Goal: Task Accomplishment & Management: Manage account settings

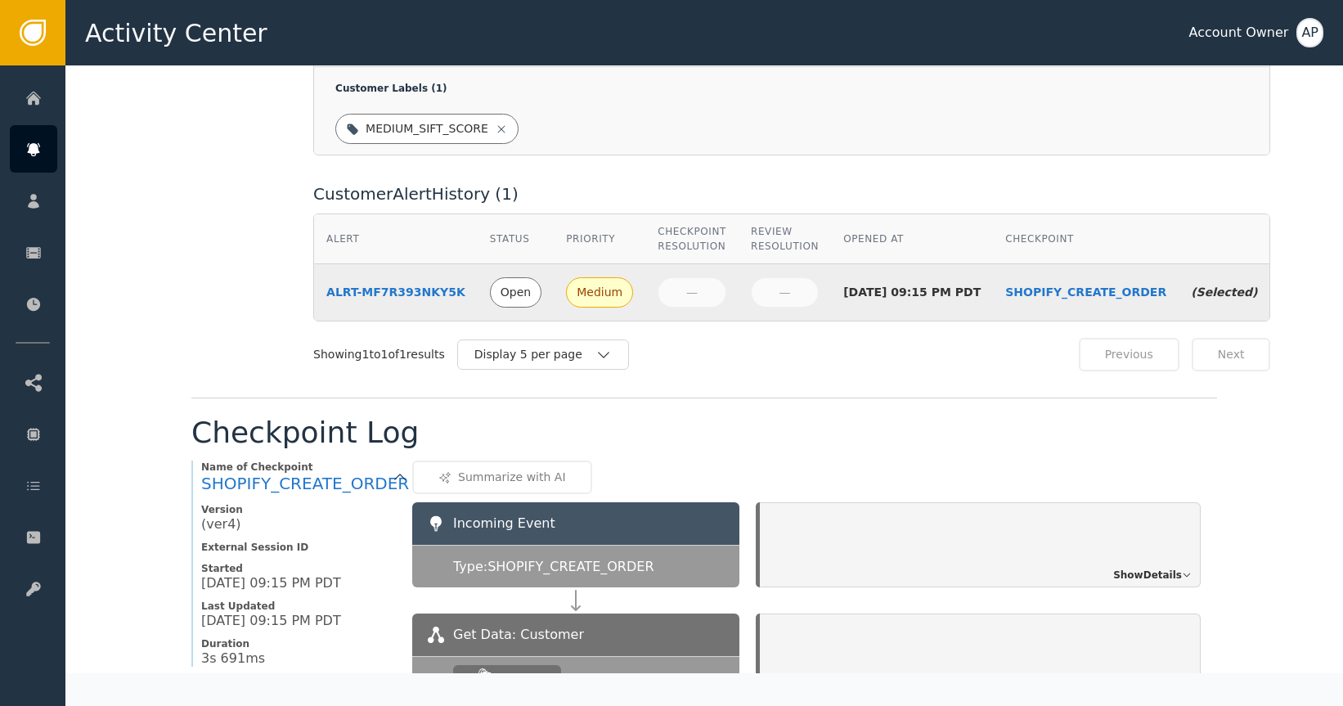
scroll to position [717, 0]
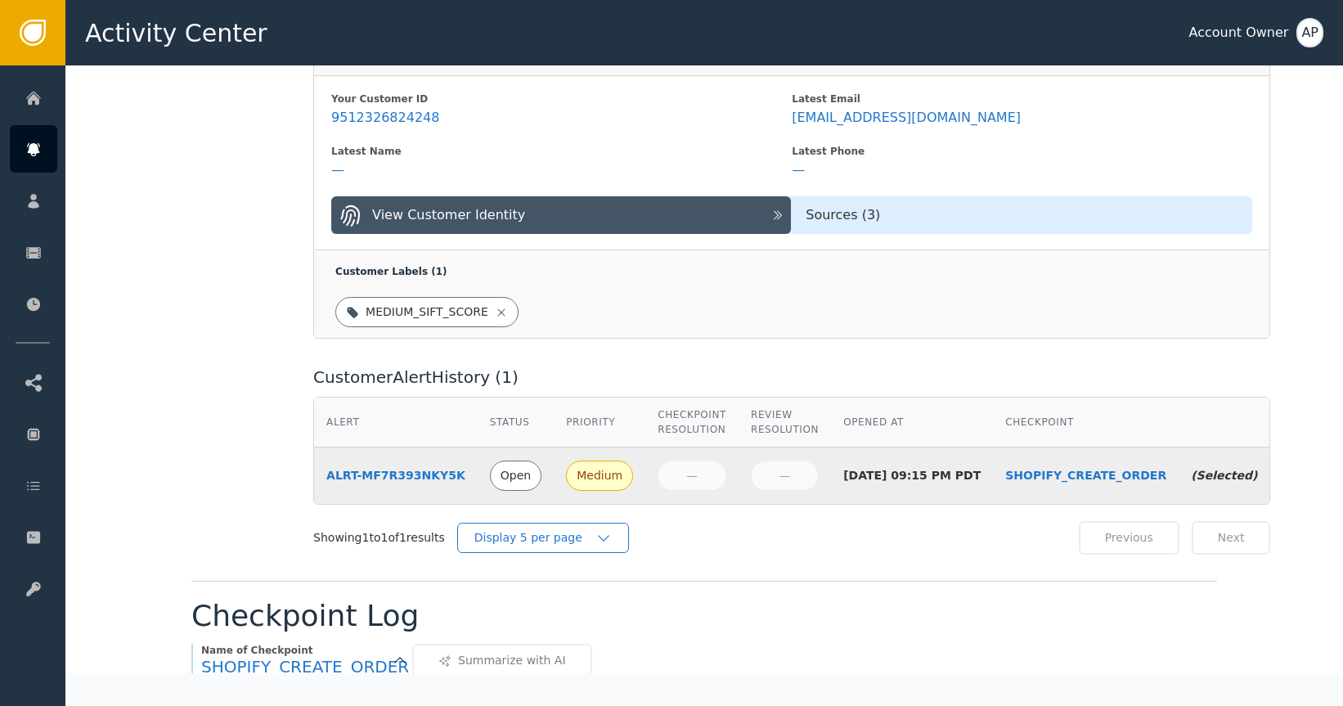
click at [496, 529] on div "Display 5 per page" at bounding box center [535, 537] width 121 height 17
click at [182, 452] on div "Label this customer Block this customer Alert : ALRT-MF7R393NKY5K Details Statu…" at bounding box center [704, 637] width 1278 height 2576
drag, startPoint x: 206, startPoint y: 200, endPoint x: 173, endPoint y: 115, distance: 92.2
click at [205, 196] on div "Details Status Open Priority Medium Checkpoint Resolution — Review Resolution —…" at bounding box center [240, 8] width 99 height 1094
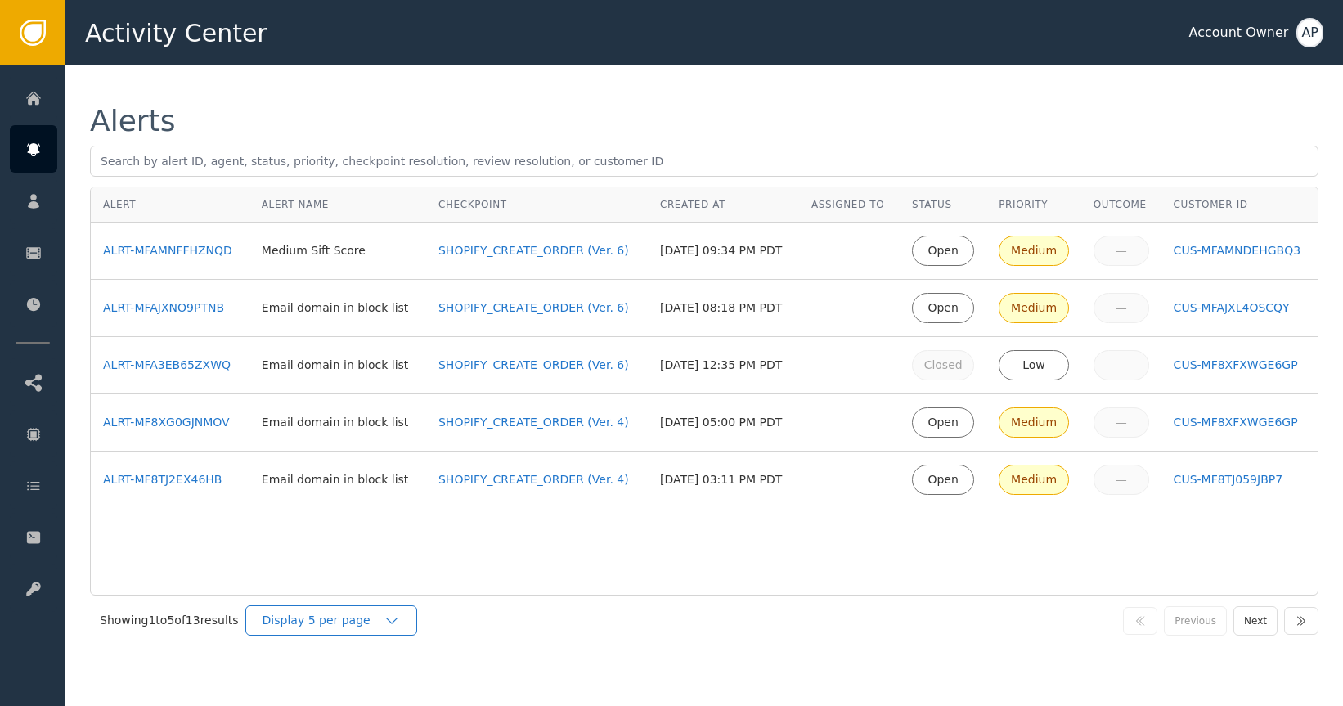
click at [413, 627] on div "Display 5 per page" at bounding box center [331, 620] width 172 height 30
click at [371, 684] on div "Display 25 per page" at bounding box center [335, 688] width 131 height 17
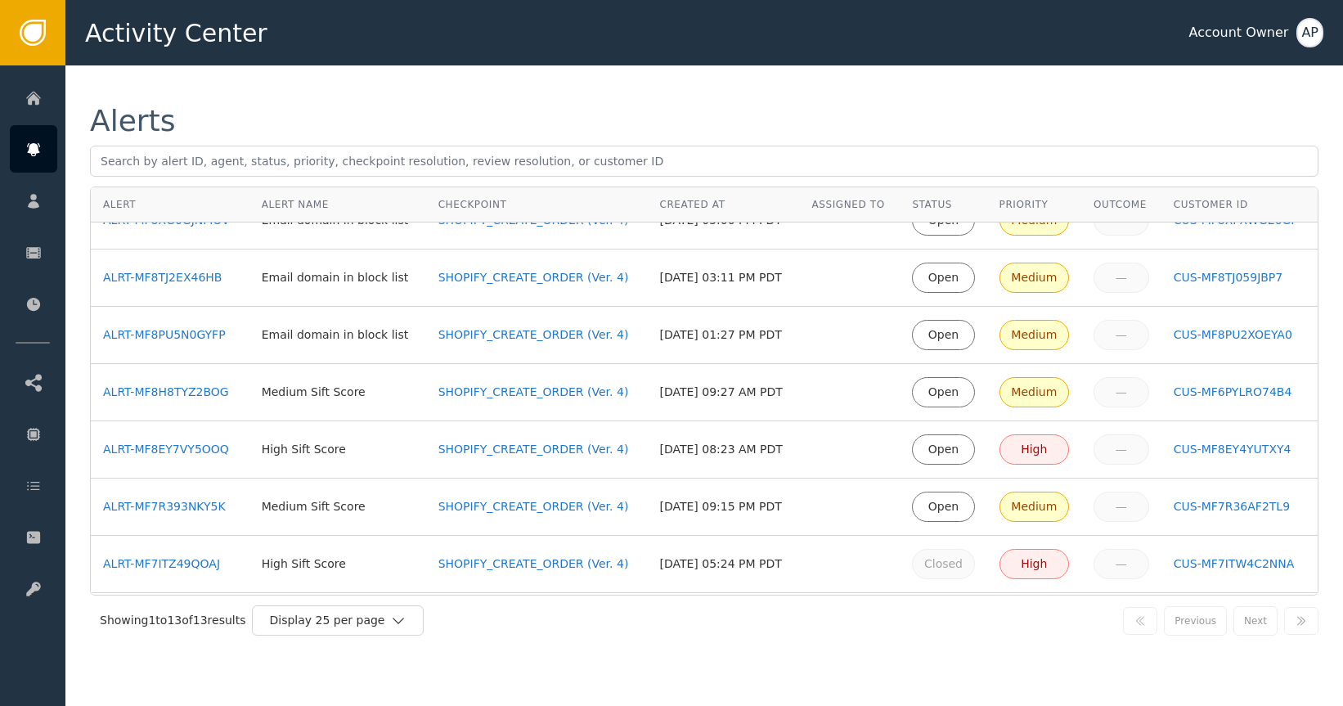
scroll to position [371, 0]
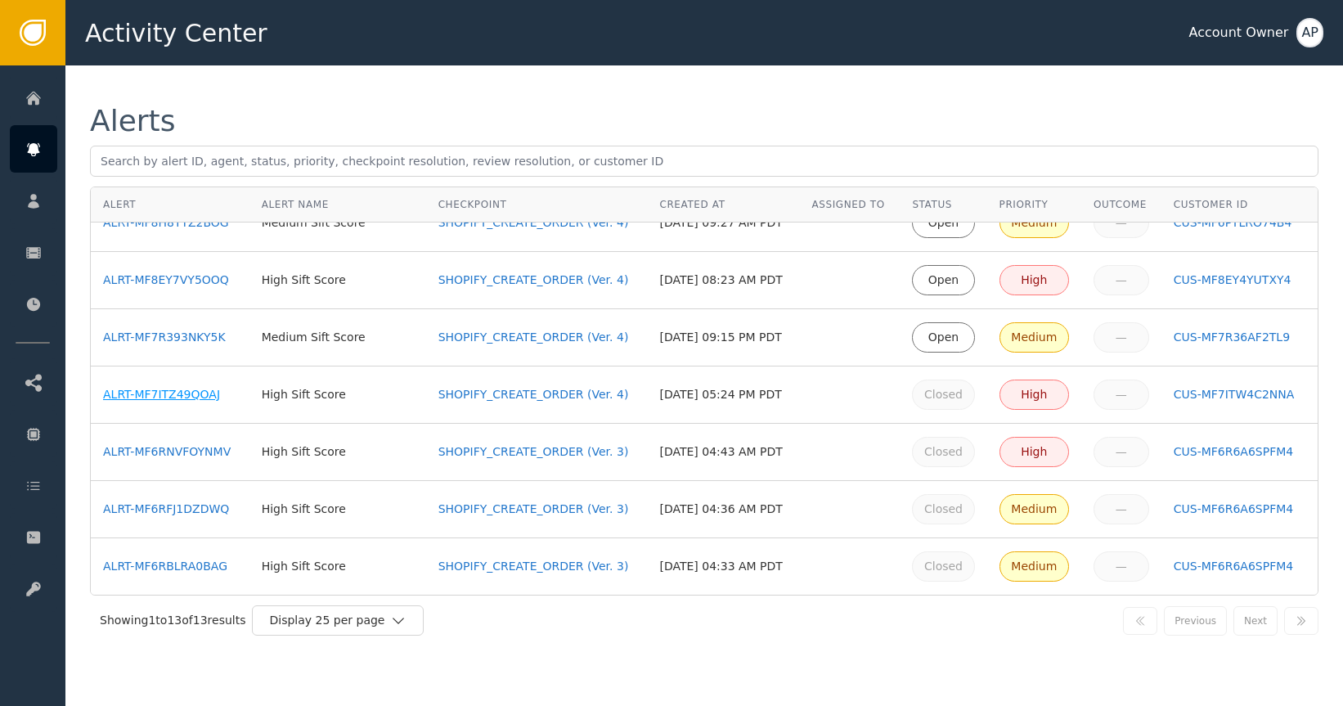
click at [184, 391] on div "ALRT-MF7ITZ49QOAJ" at bounding box center [170, 394] width 134 height 17
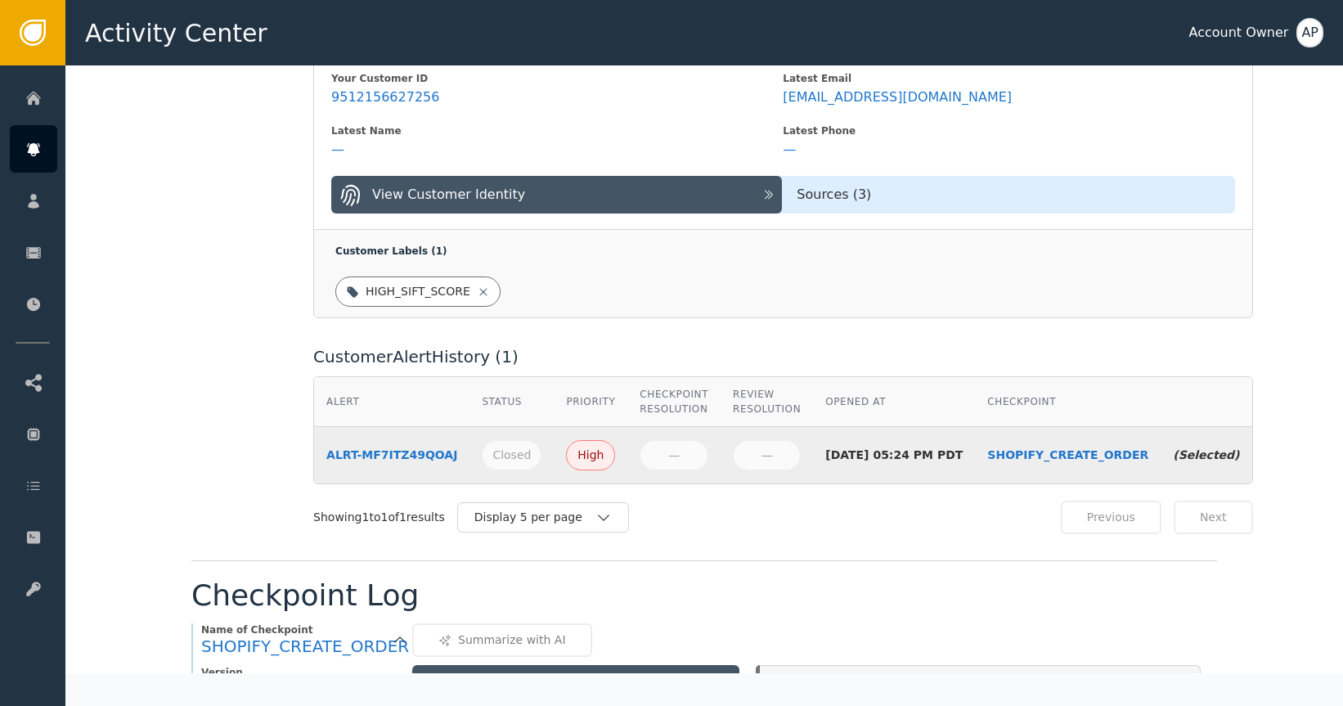
scroll to position [682, 0]
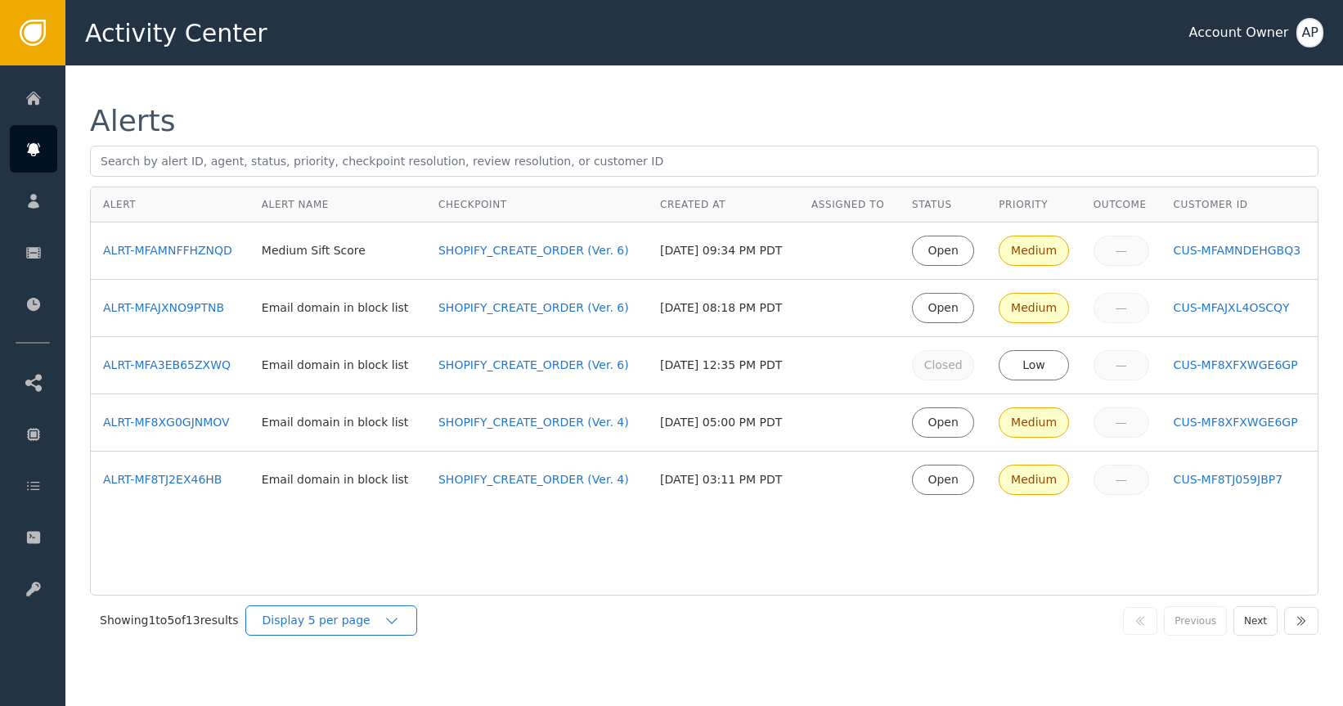
click at [371, 615] on div "Display 5 per page" at bounding box center [323, 620] width 121 height 17
click at [371, 631] on div "Display 5 per page" at bounding box center [331, 620] width 172 height 30
click at [369, 694] on div "Display 25 per page" at bounding box center [335, 688] width 131 height 17
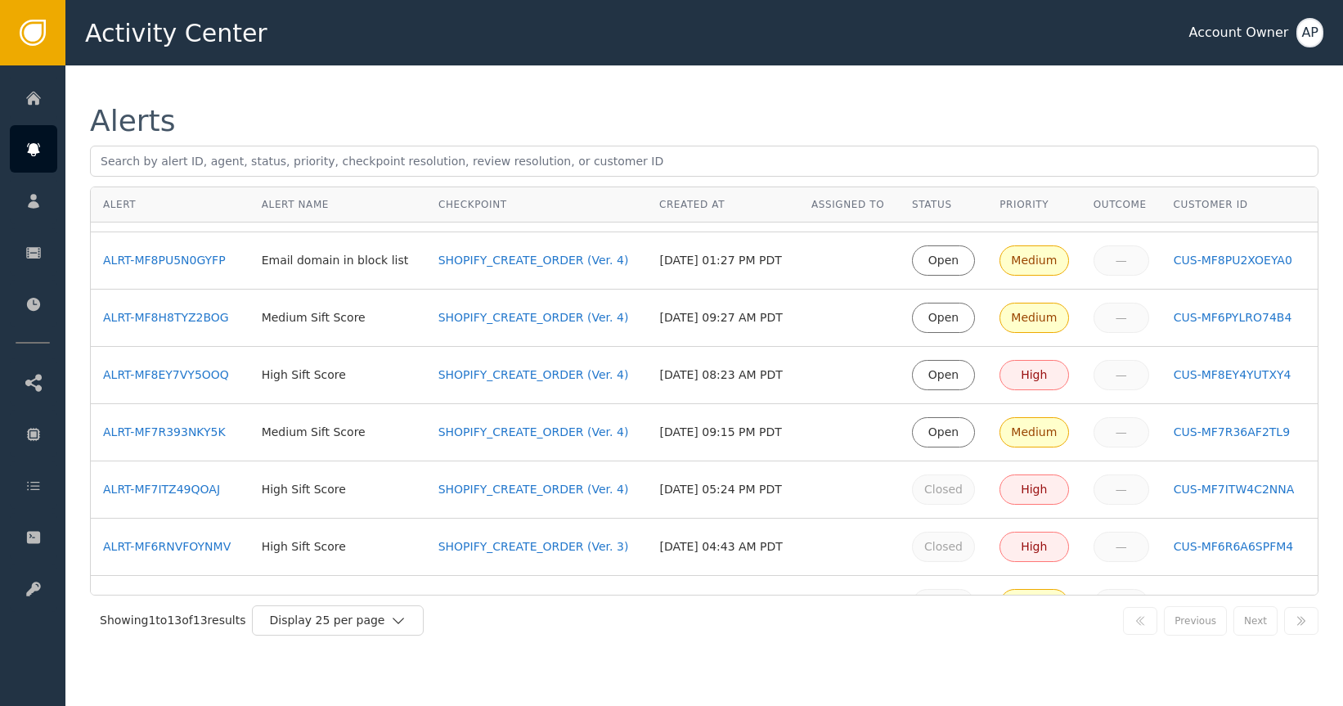
scroll to position [371, 0]
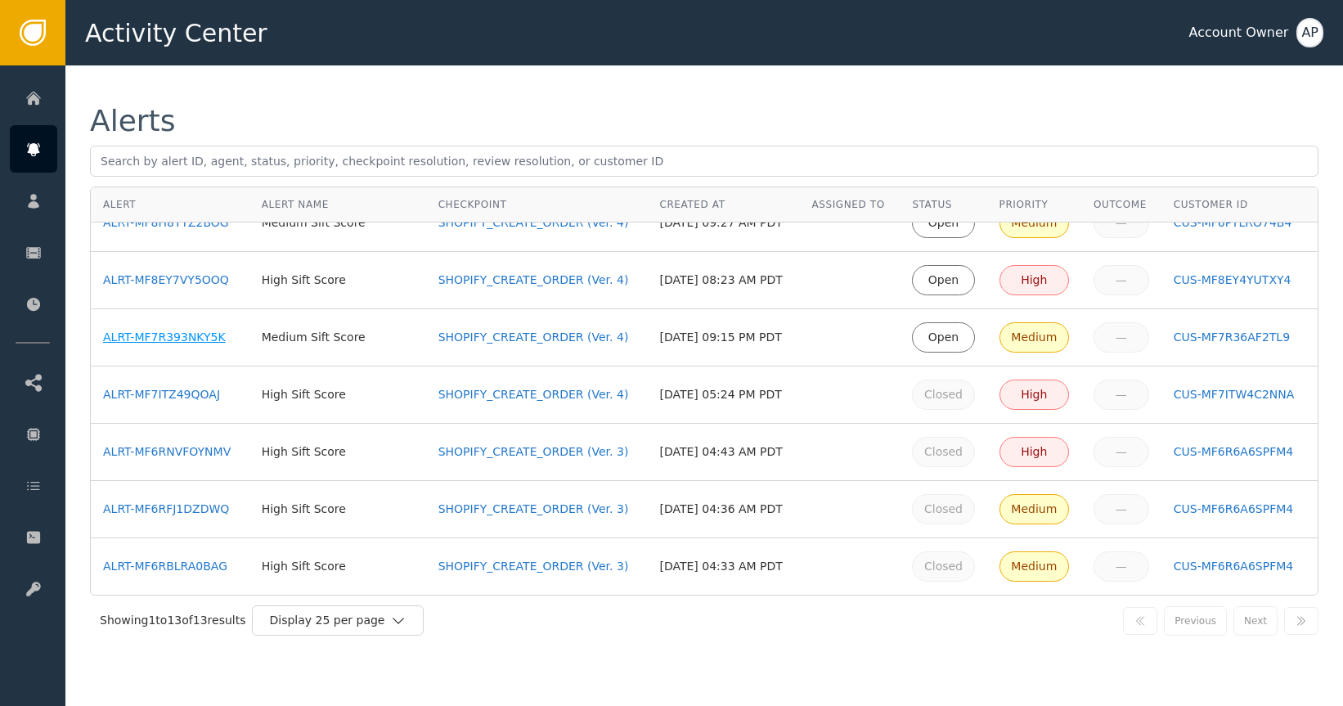
click at [205, 335] on div "ALRT-MF7R393NKY5K" at bounding box center [170, 337] width 134 height 17
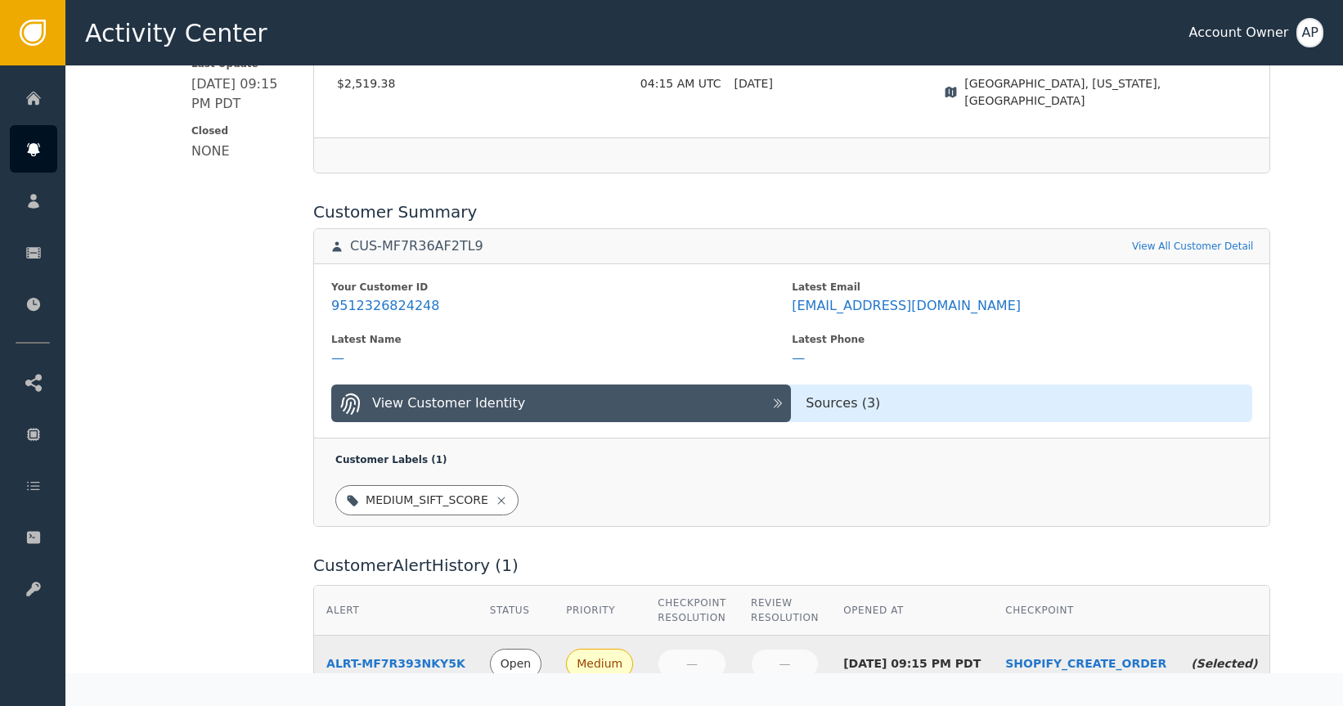
scroll to position [518, 0]
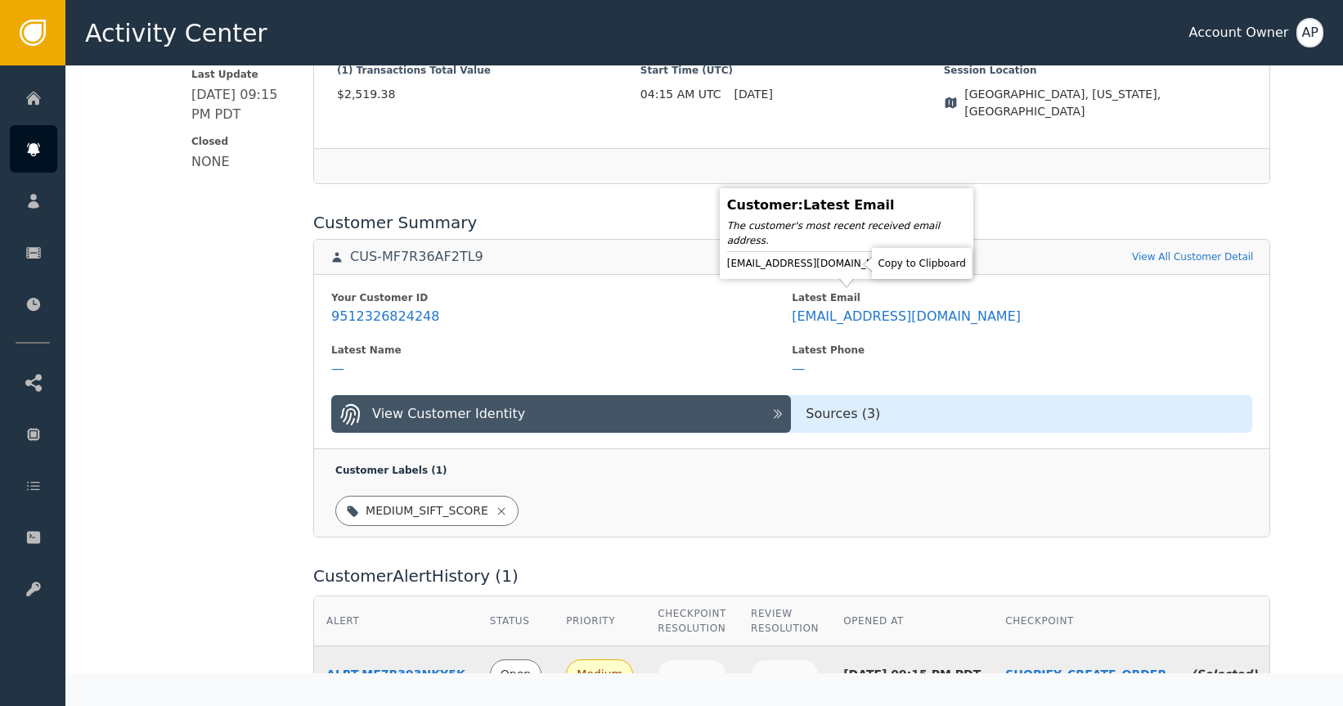
drag, startPoint x: 857, startPoint y: 266, endPoint x: 839, endPoint y: 216, distance: 53.1
click at [906, 265] on icon at bounding box center [914, 263] width 16 height 16
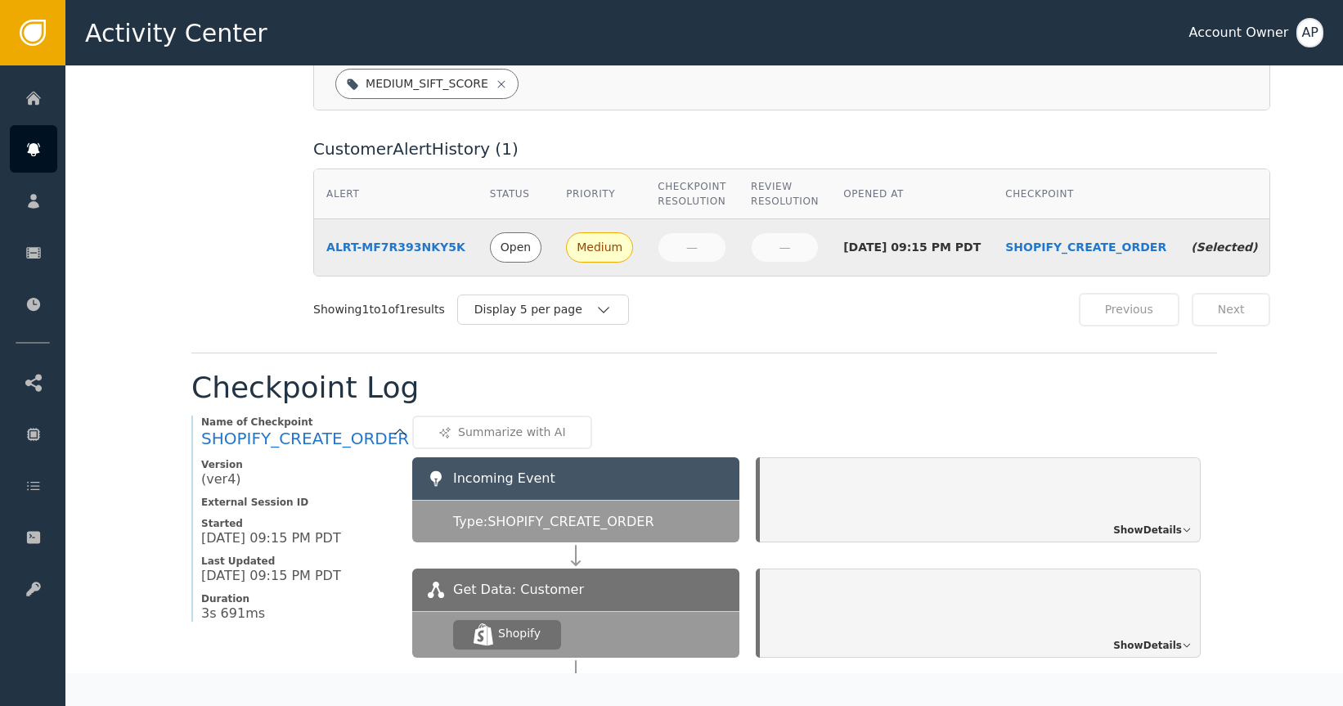
scroll to position [1158, 0]
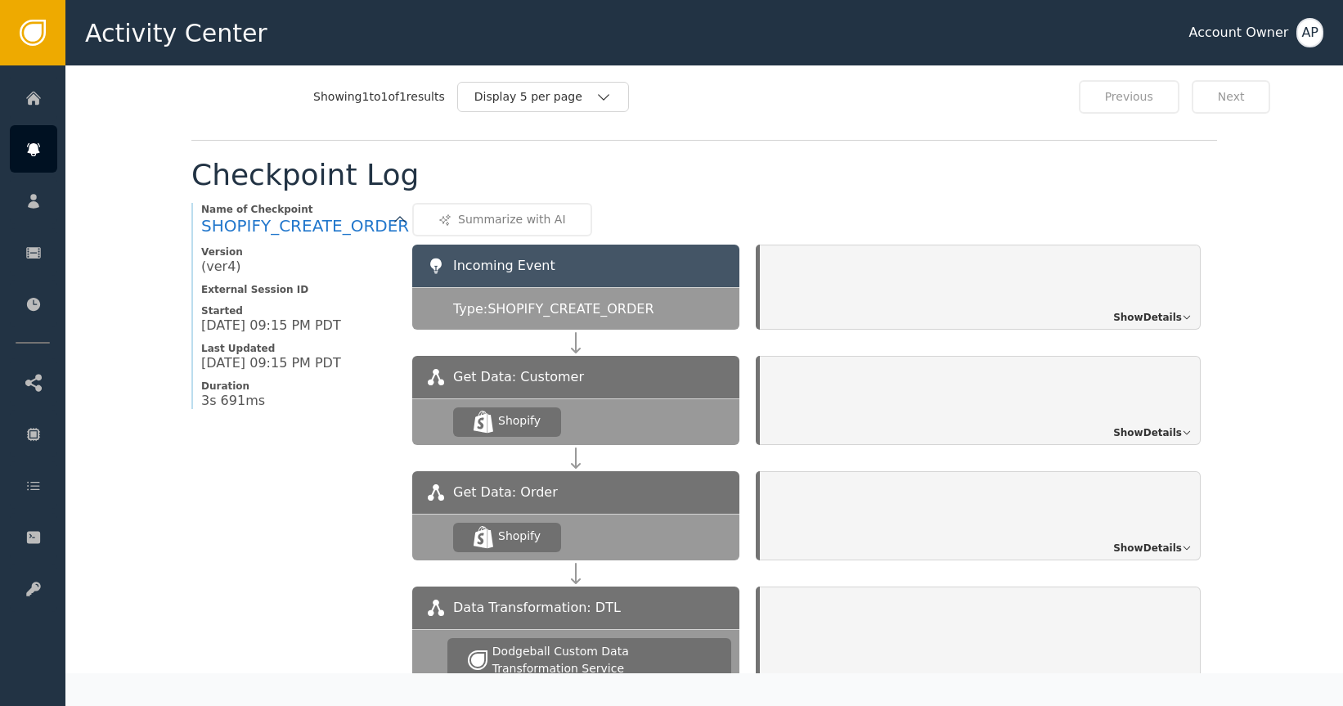
click at [1129, 310] on span "Show Details" at bounding box center [1147, 317] width 69 height 15
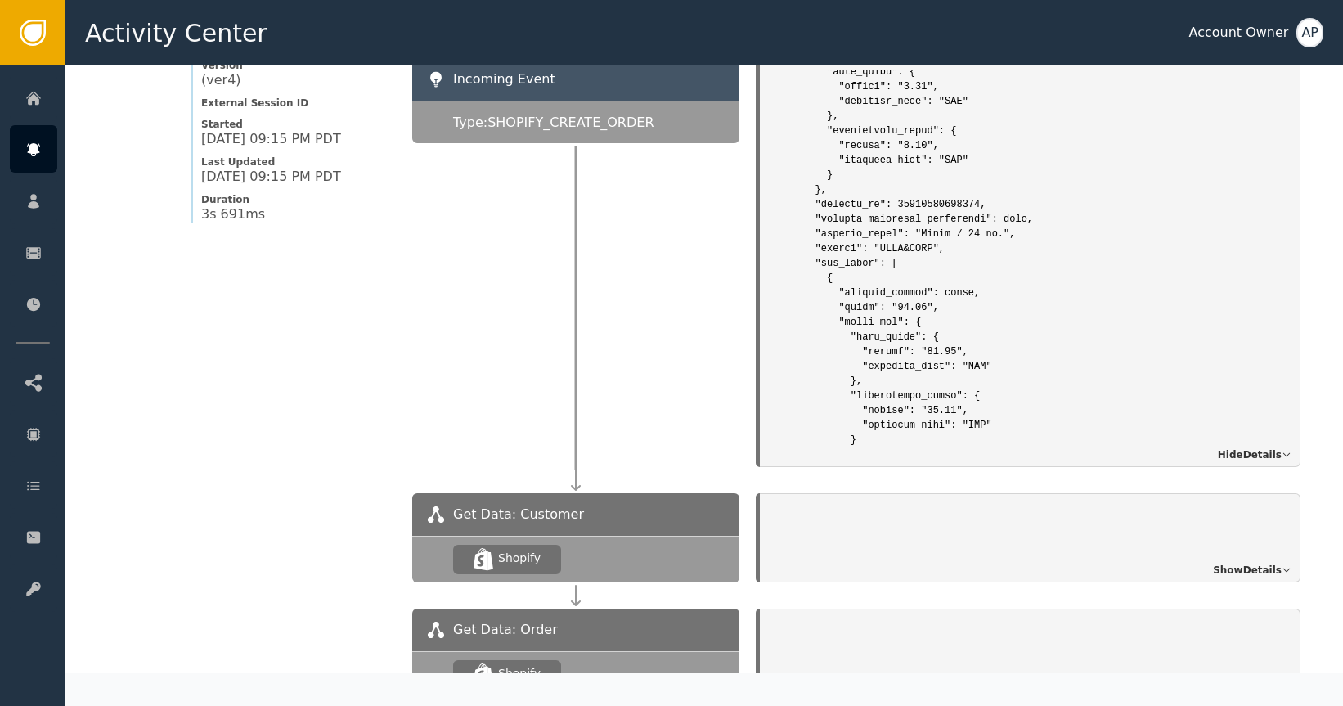
scroll to position [1478, 0]
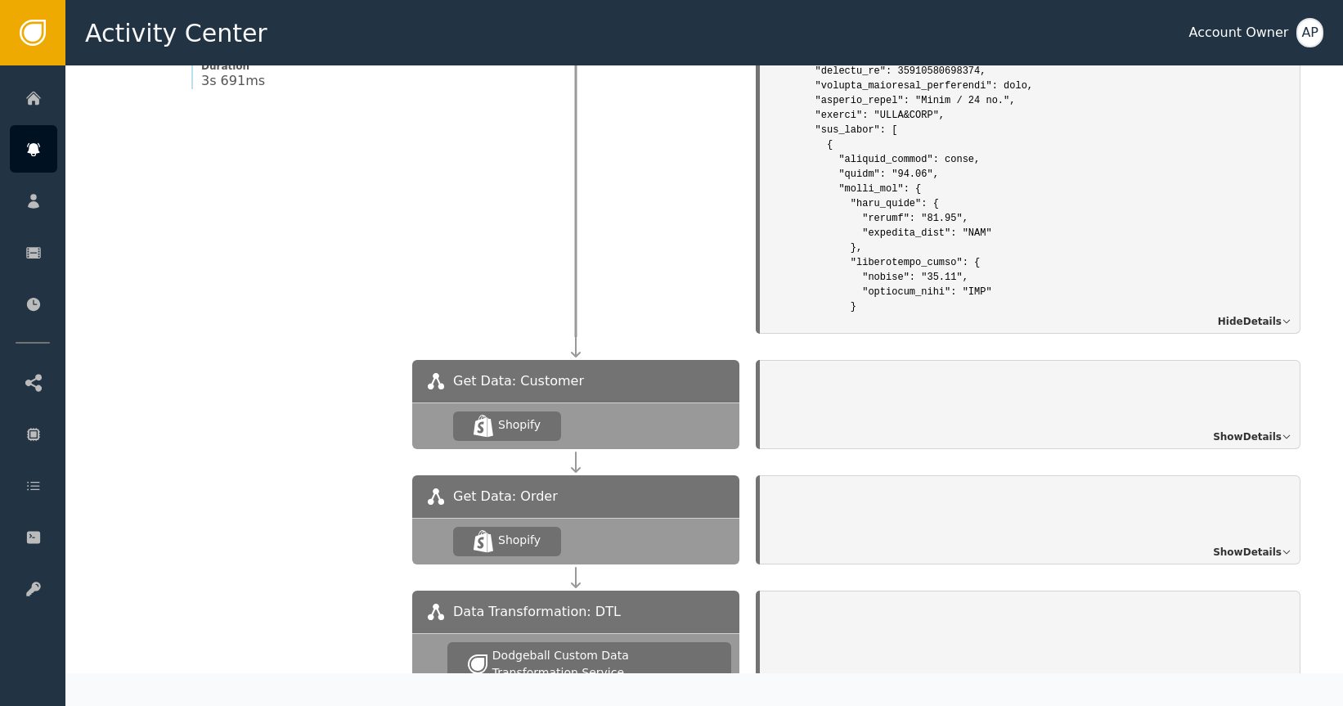
click at [1262, 430] on span "Show Details" at bounding box center [1247, 437] width 69 height 15
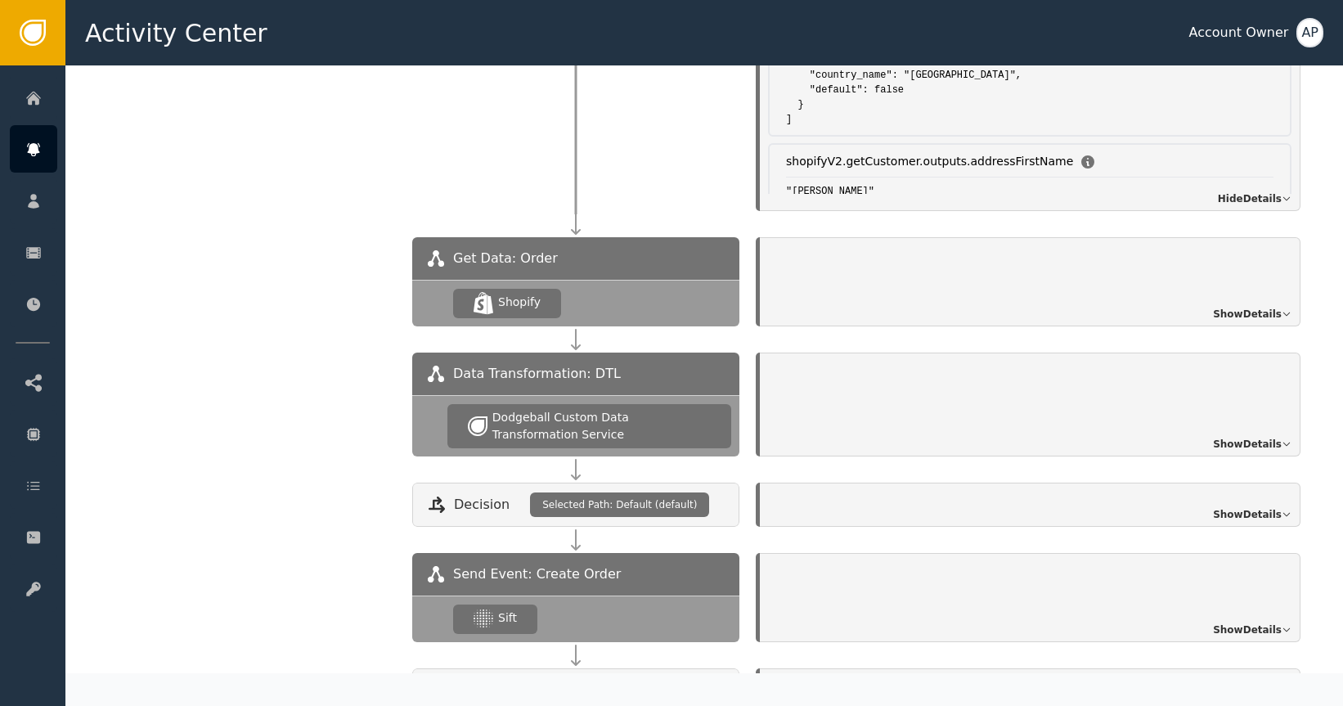
scroll to position [2031, 0]
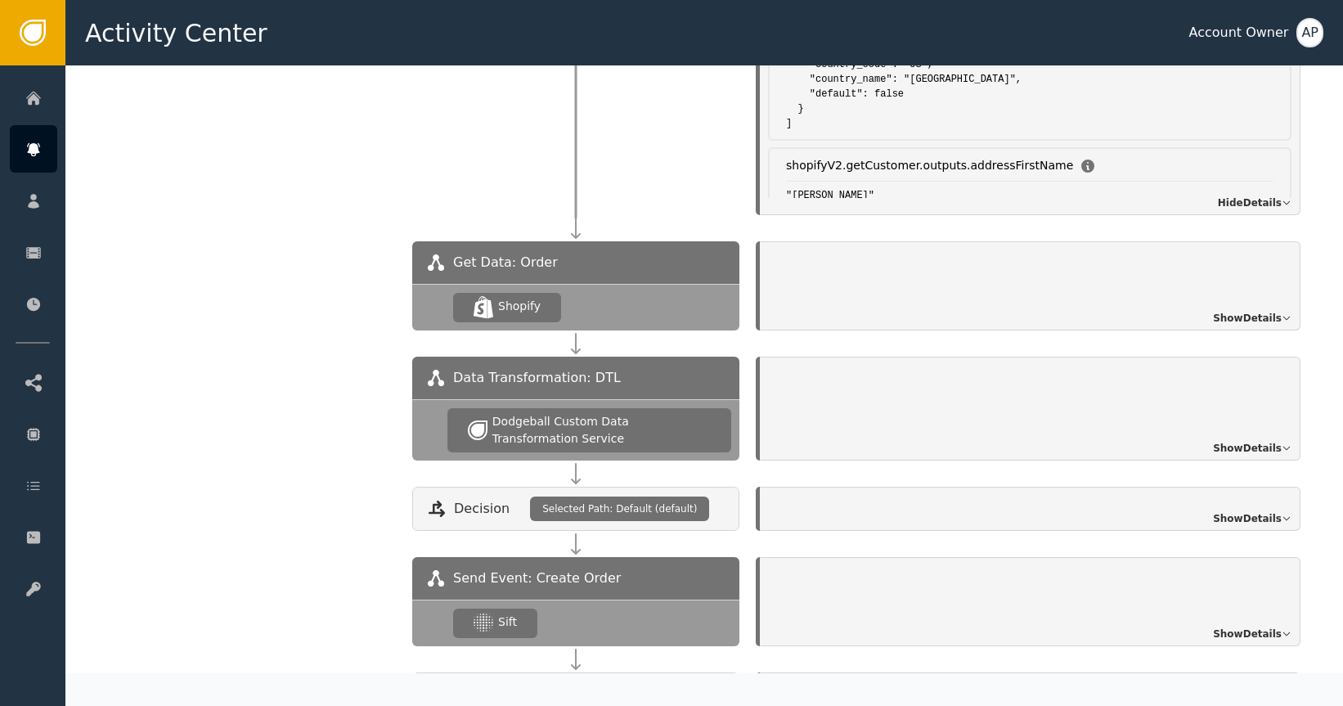
click at [1240, 320] on div "Get Data: Order .shopify-icon_svg__st0{fill:currentColor} Shopify Show Details" at bounding box center [864, 298] width 905 height 115
click at [1250, 308] on div "Show Details" at bounding box center [1030, 285] width 541 height 89
click at [1256, 311] on span "Show Details" at bounding box center [1247, 318] width 69 height 15
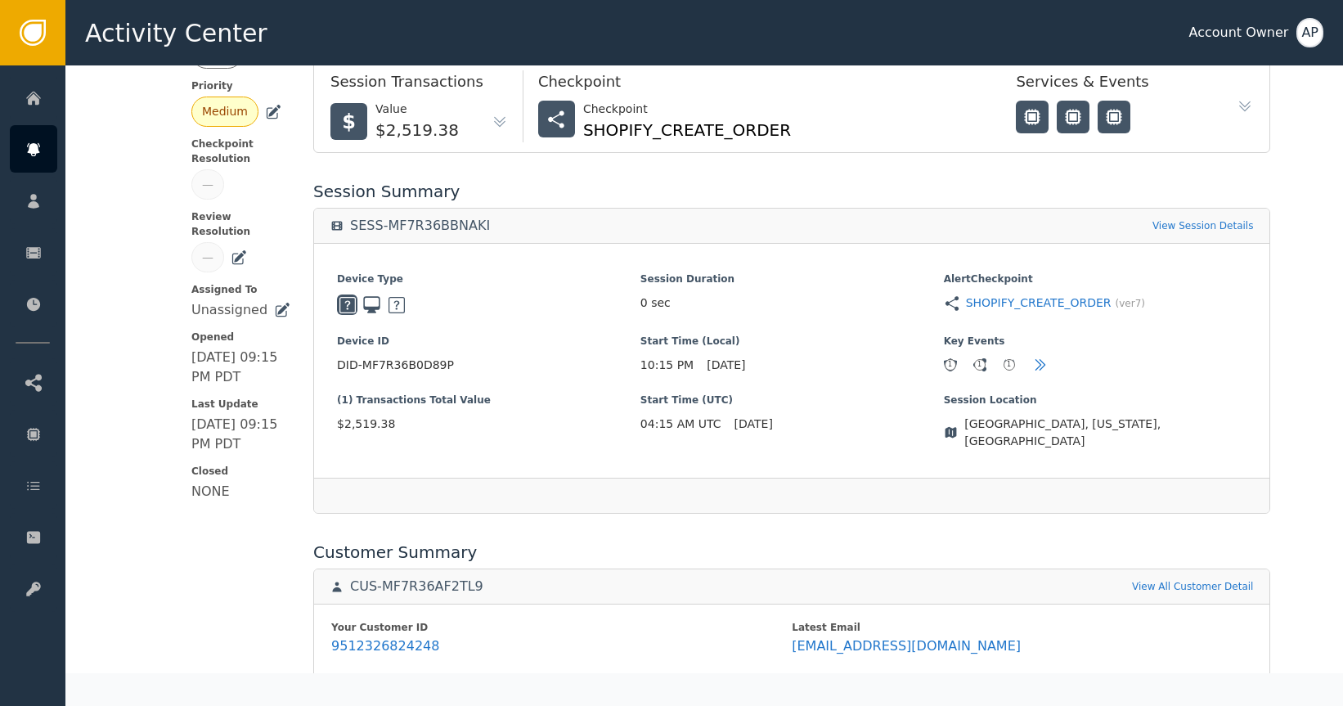
scroll to position [0, 0]
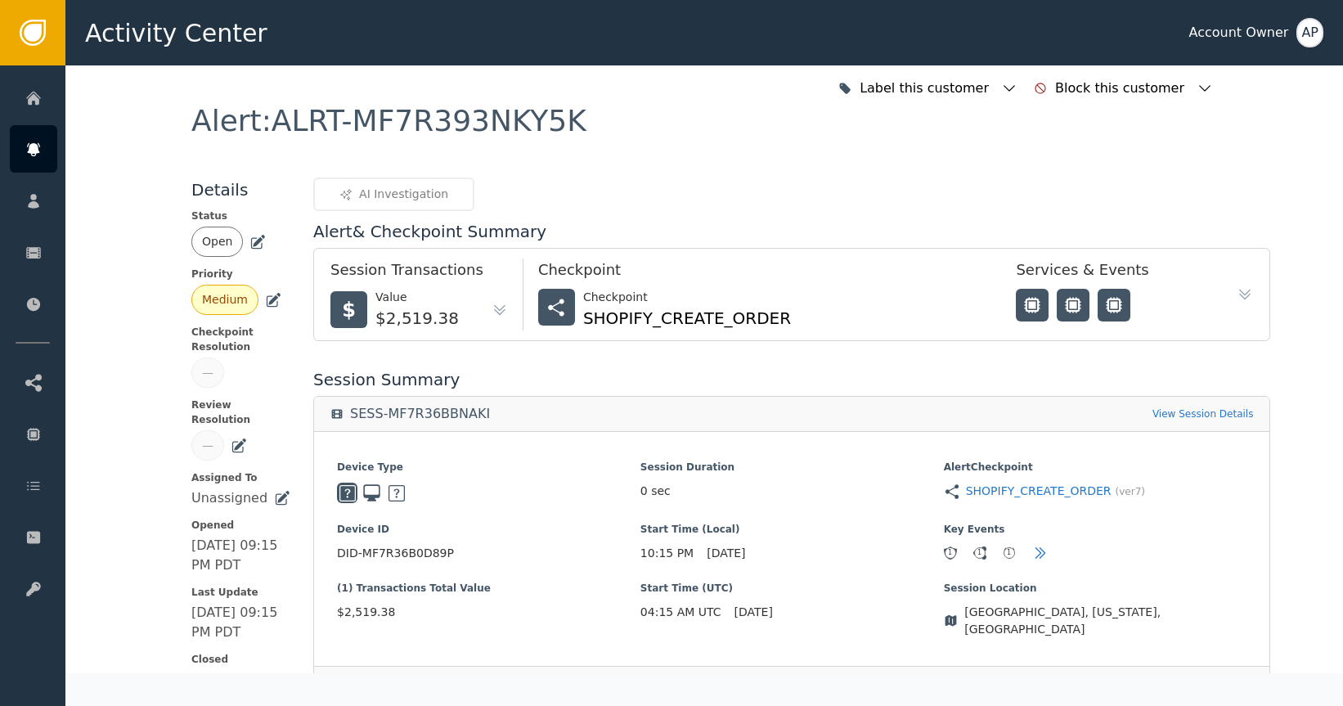
click at [257, 236] on icon at bounding box center [259, 240] width 11 height 11
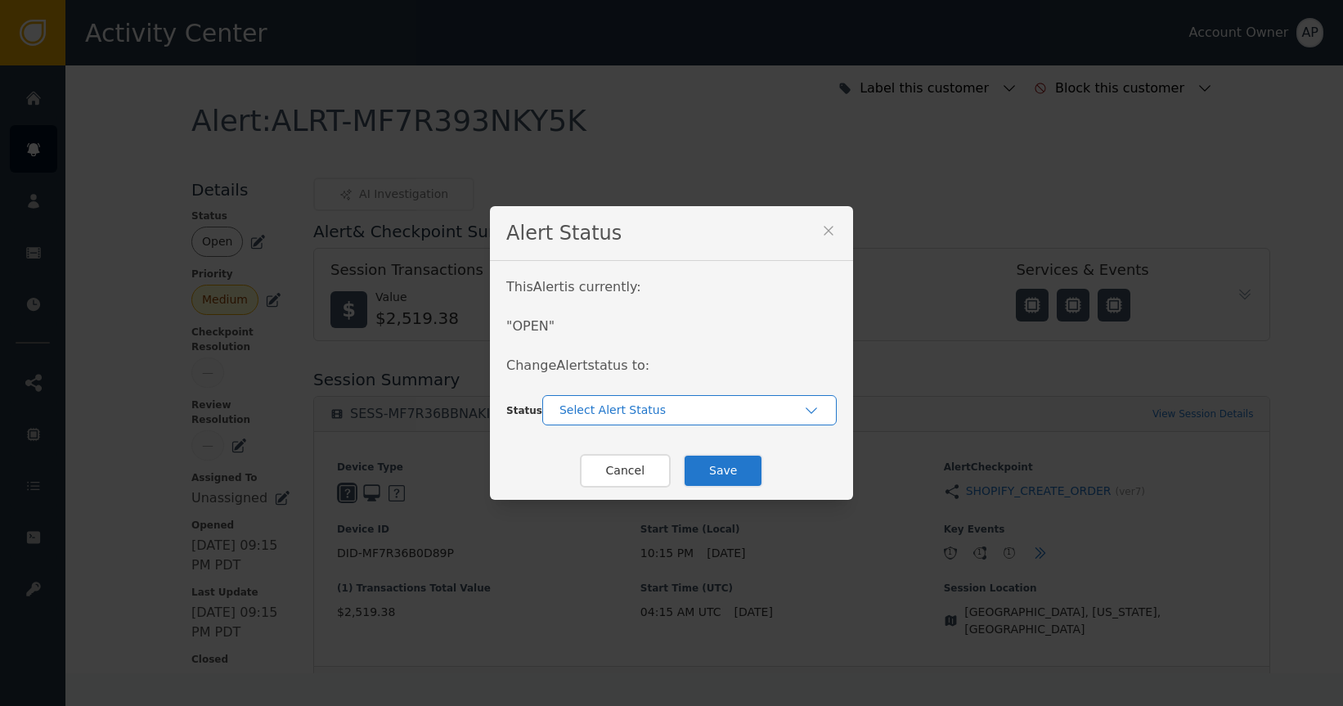
click at [584, 404] on div "Select Alert Status" at bounding box center [682, 410] width 244 height 17
click at [654, 484] on div "Closed" at bounding box center [690, 478] width 262 height 17
click at [731, 470] on button "Save" at bounding box center [723, 471] width 80 height 34
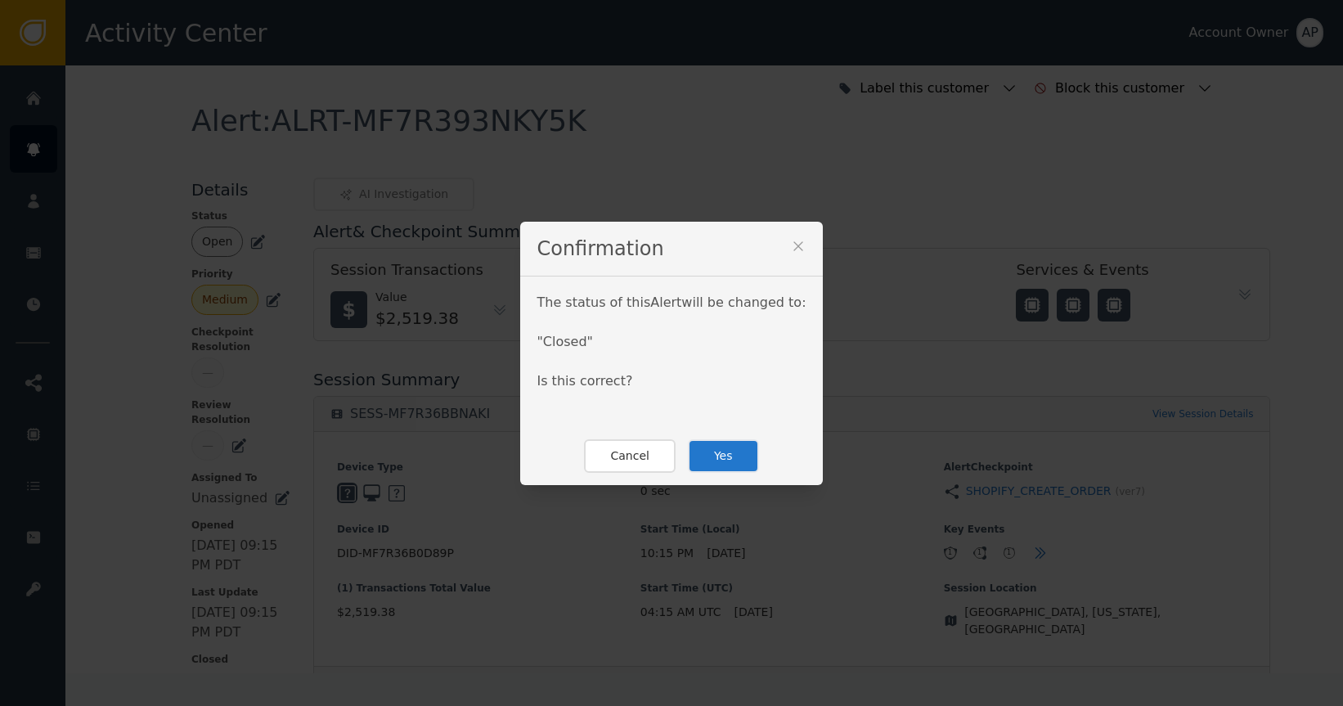
click at [722, 460] on button "Yes" at bounding box center [723, 456] width 71 height 34
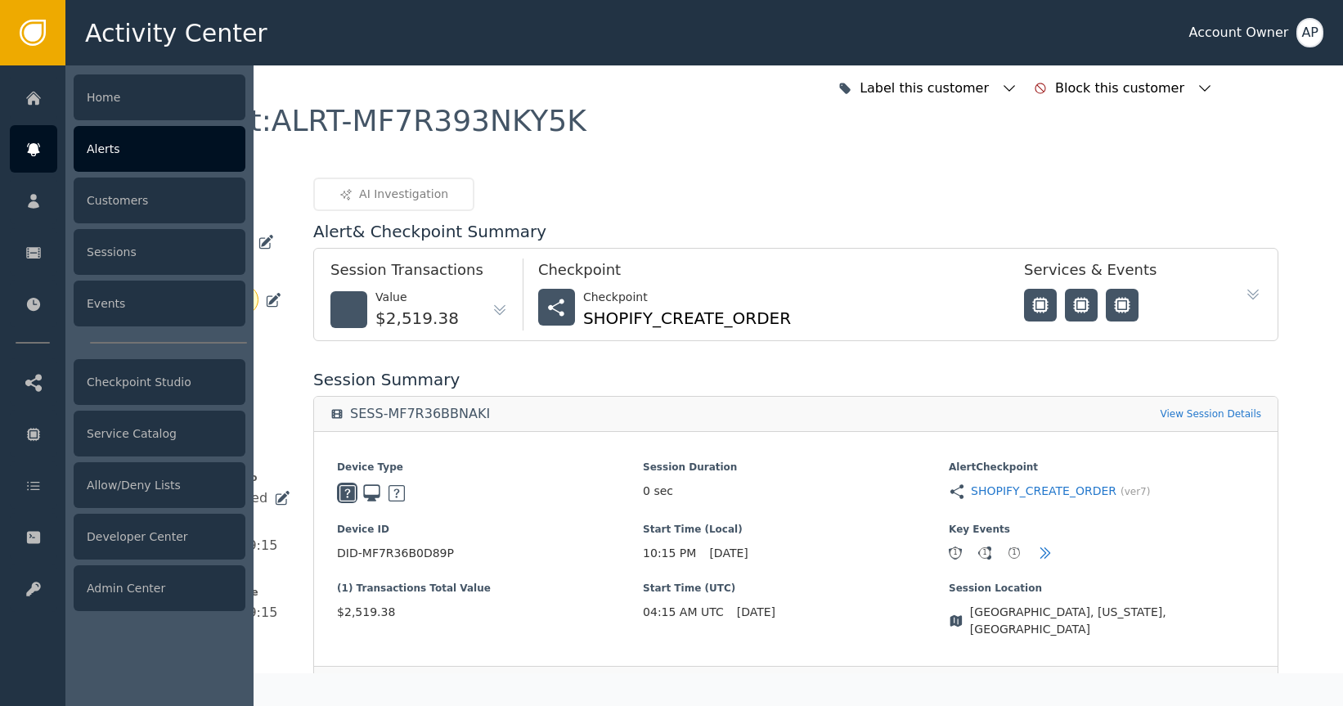
click at [39, 147] on icon at bounding box center [33, 150] width 16 height 18
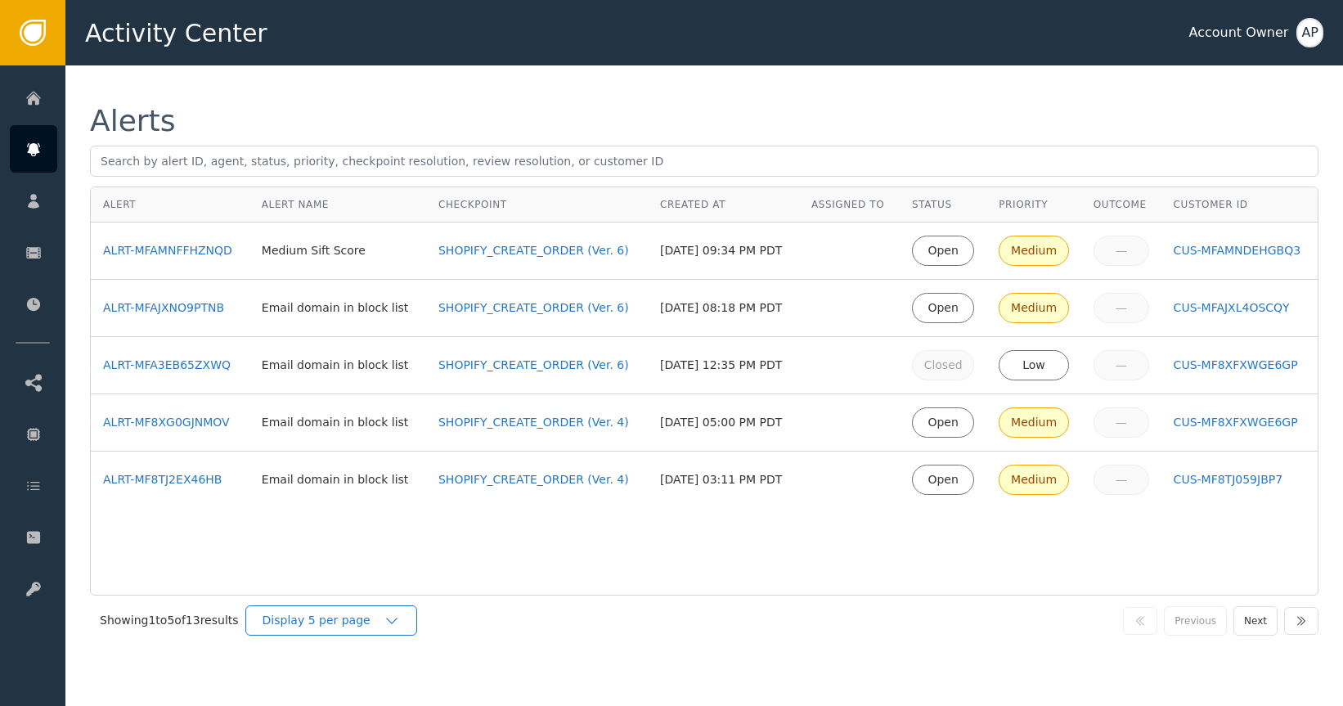
click at [333, 629] on div "Display 5 per page" at bounding box center [331, 620] width 172 height 30
click at [371, 686] on div "Display 25 per page" at bounding box center [335, 688] width 131 height 17
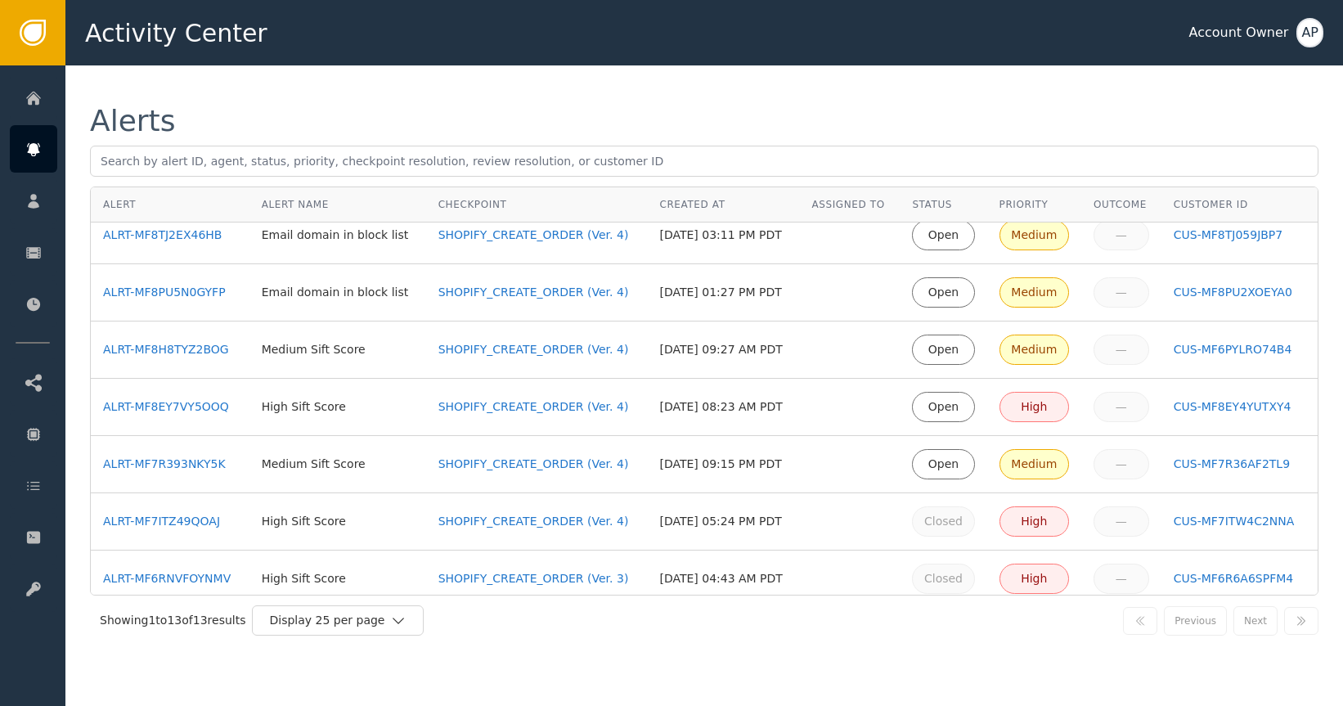
scroll to position [371, 0]
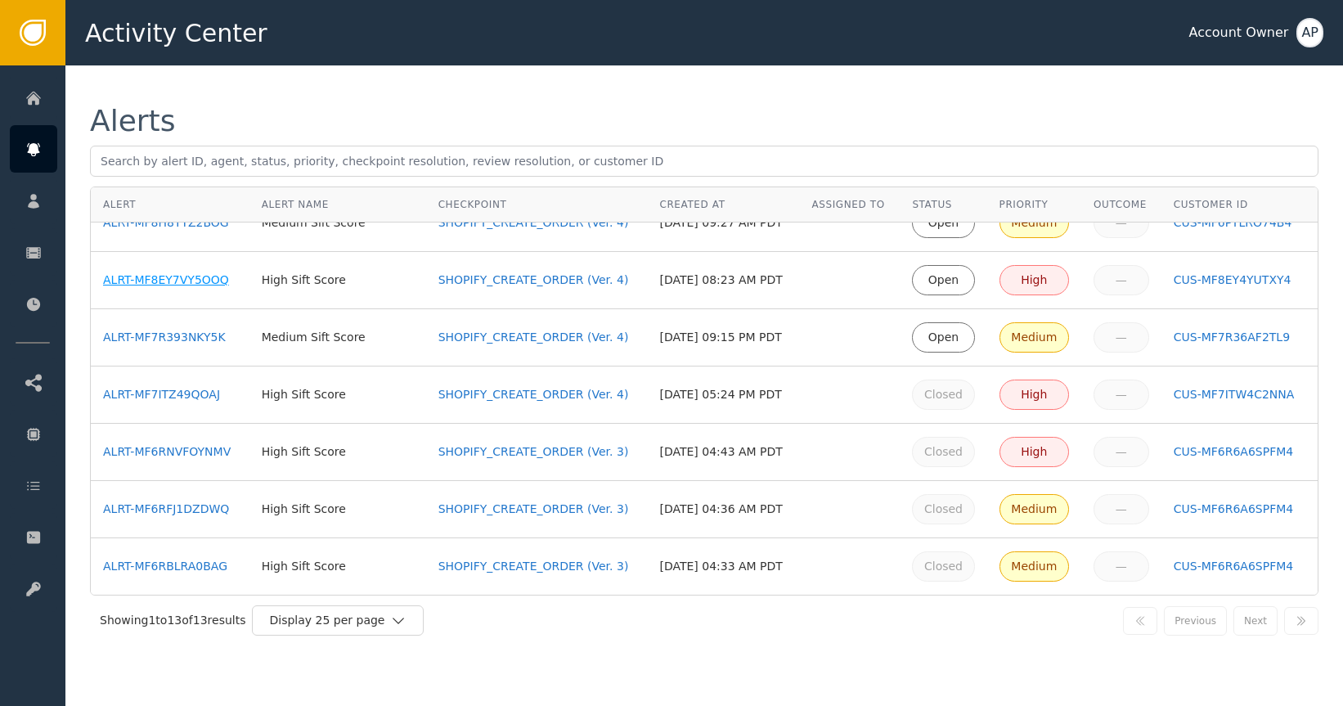
click at [186, 282] on div "ALRT-MF8EY7VY5OOQ" at bounding box center [170, 280] width 134 height 17
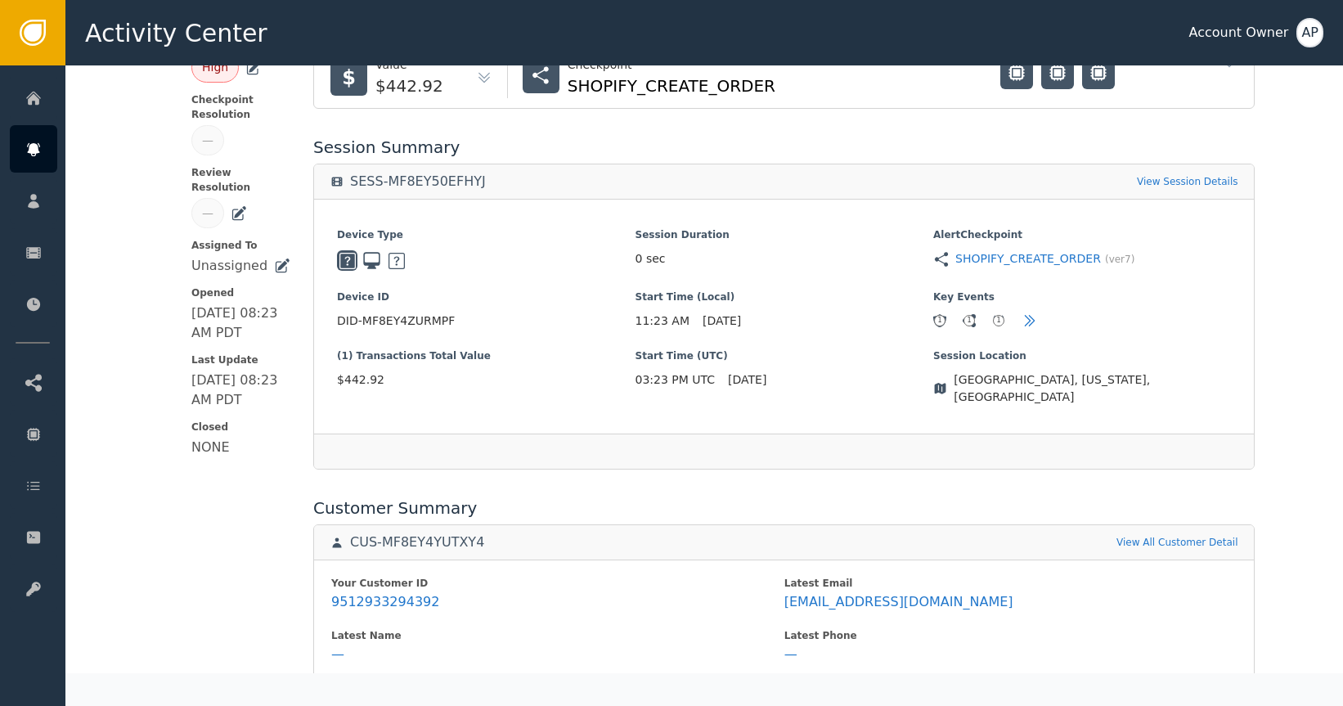
scroll to position [371, 0]
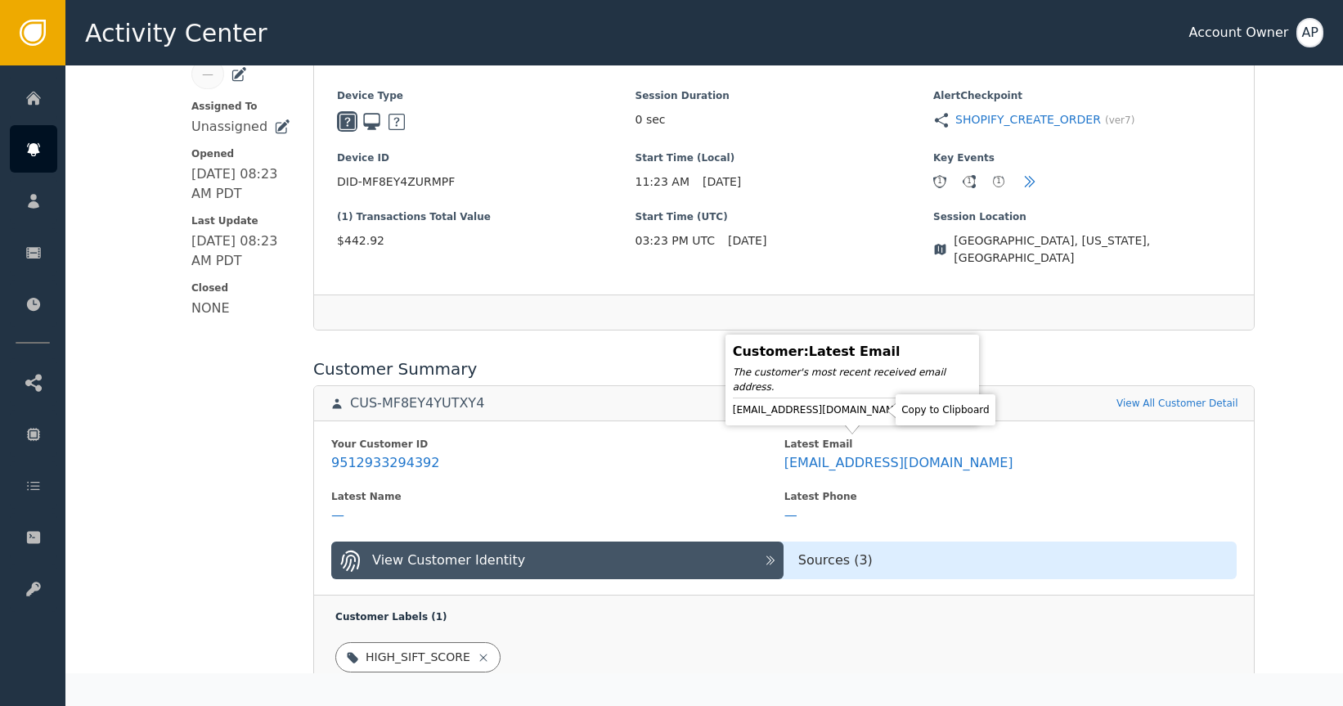
click at [911, 412] on icon at bounding box center [919, 410] width 16 height 16
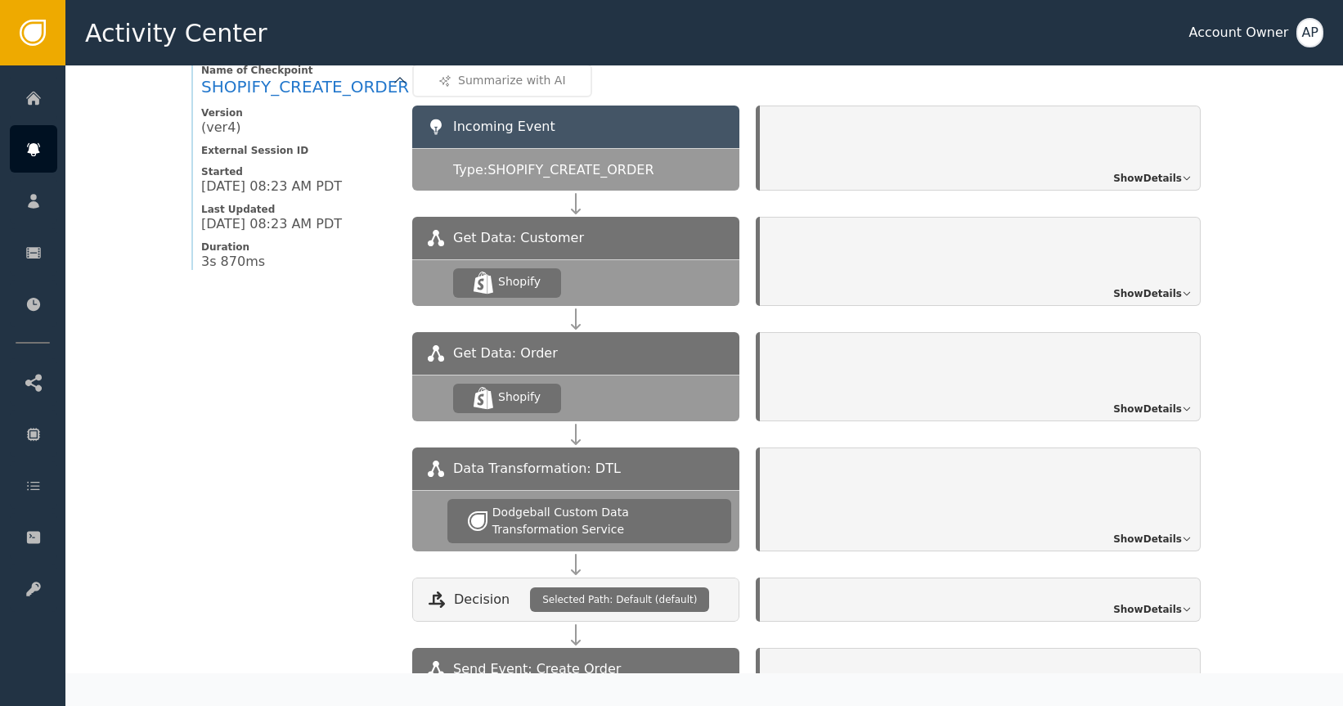
scroll to position [1306, 0]
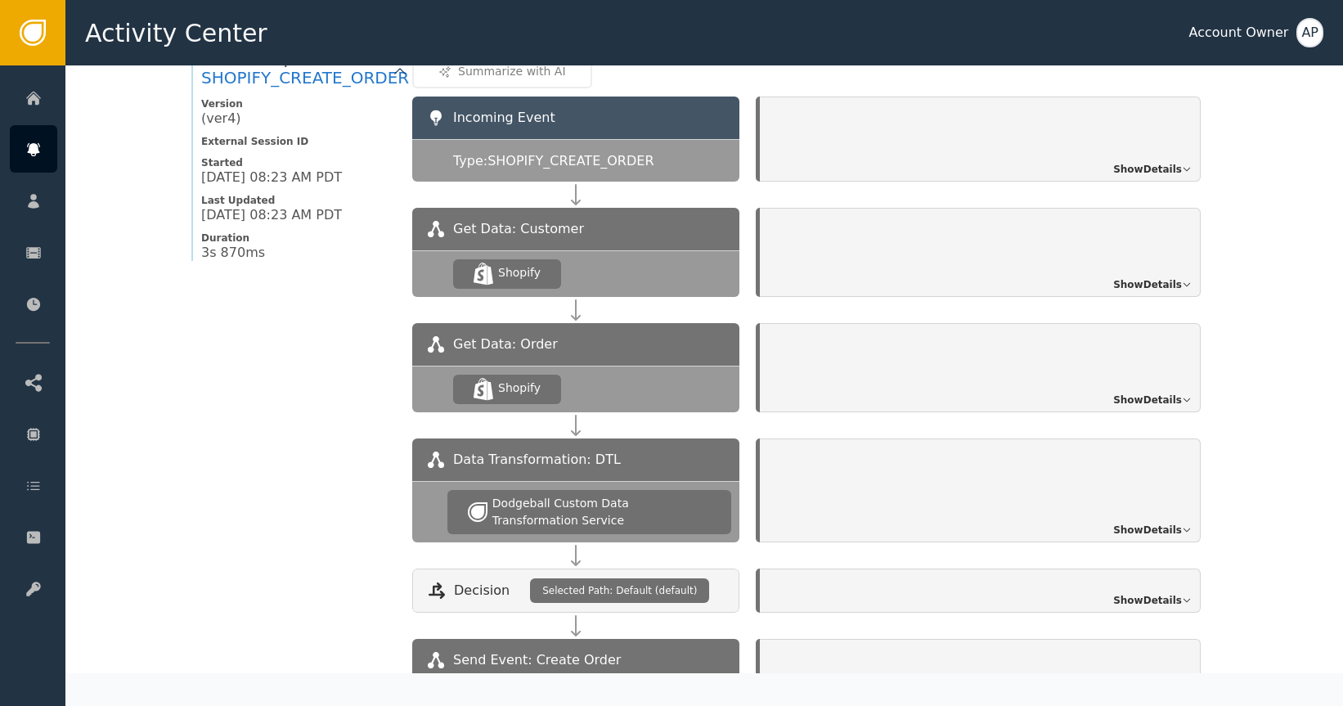
click at [1163, 162] on span "Show Details" at bounding box center [1147, 169] width 69 height 15
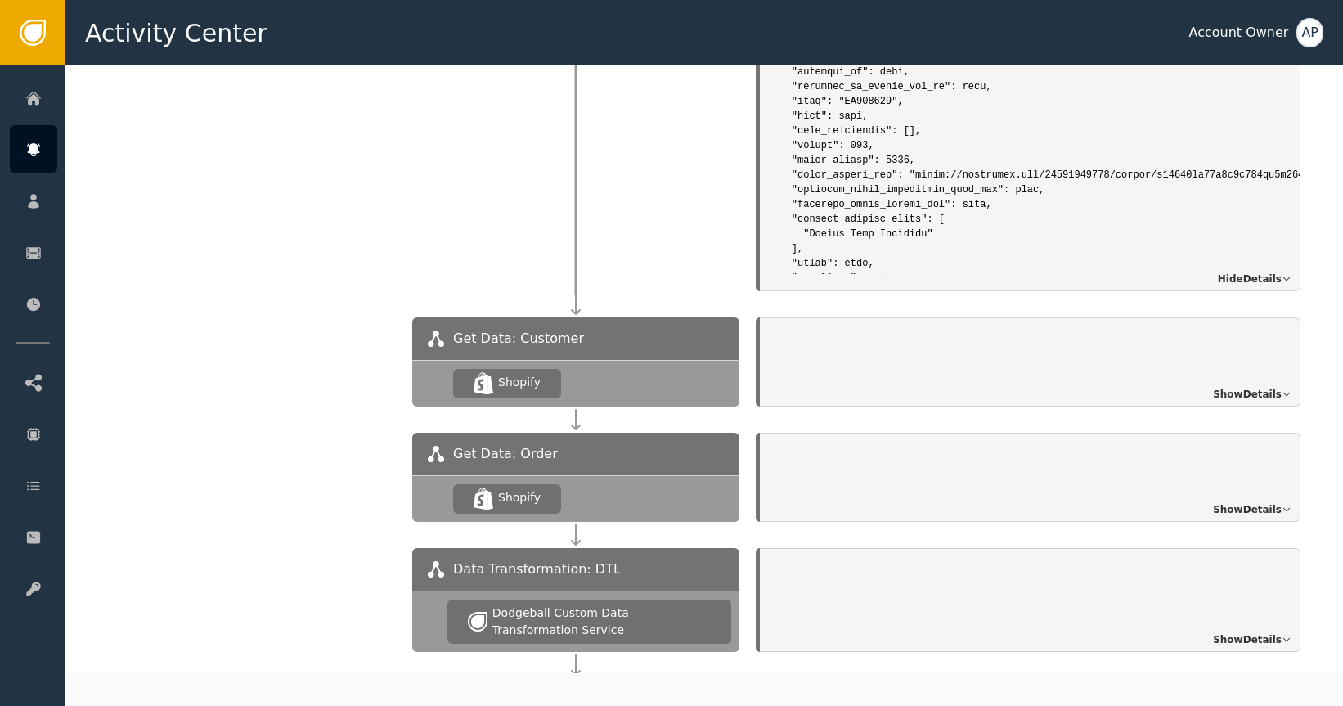
scroll to position [1525, 0]
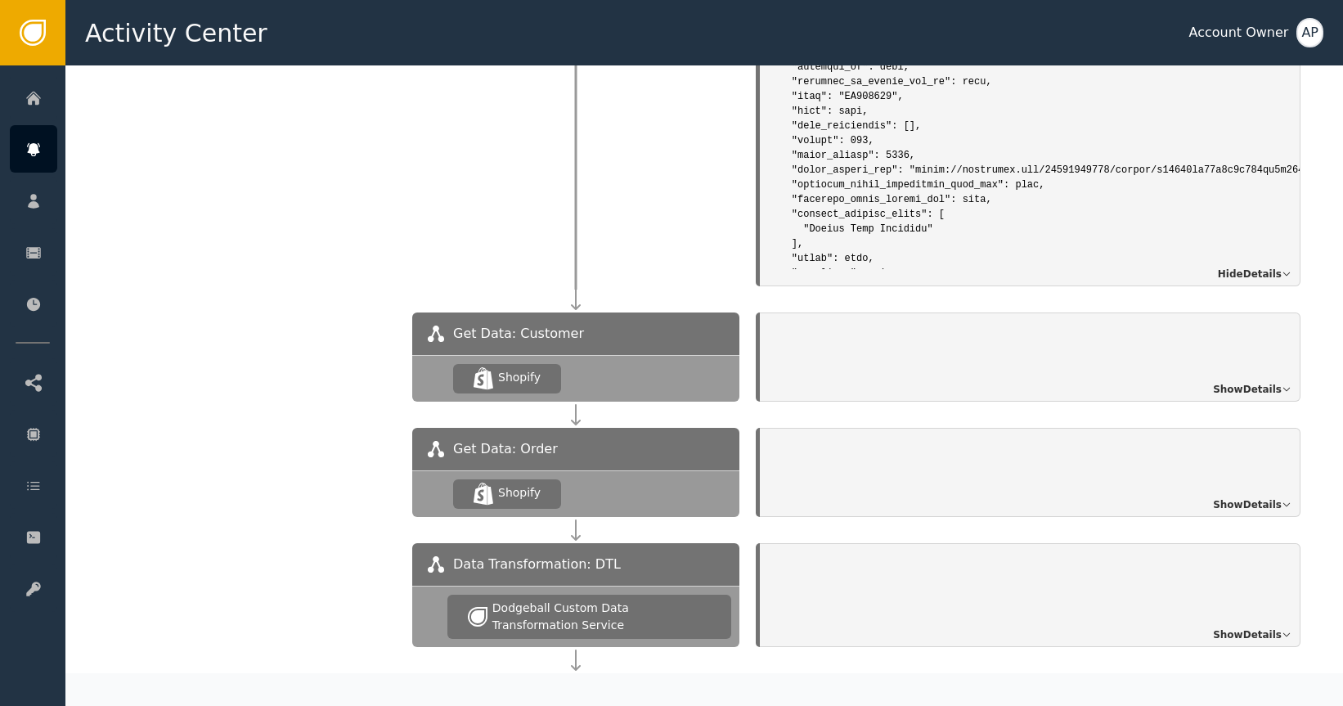
click at [1258, 382] on span "Show Details" at bounding box center [1247, 389] width 69 height 15
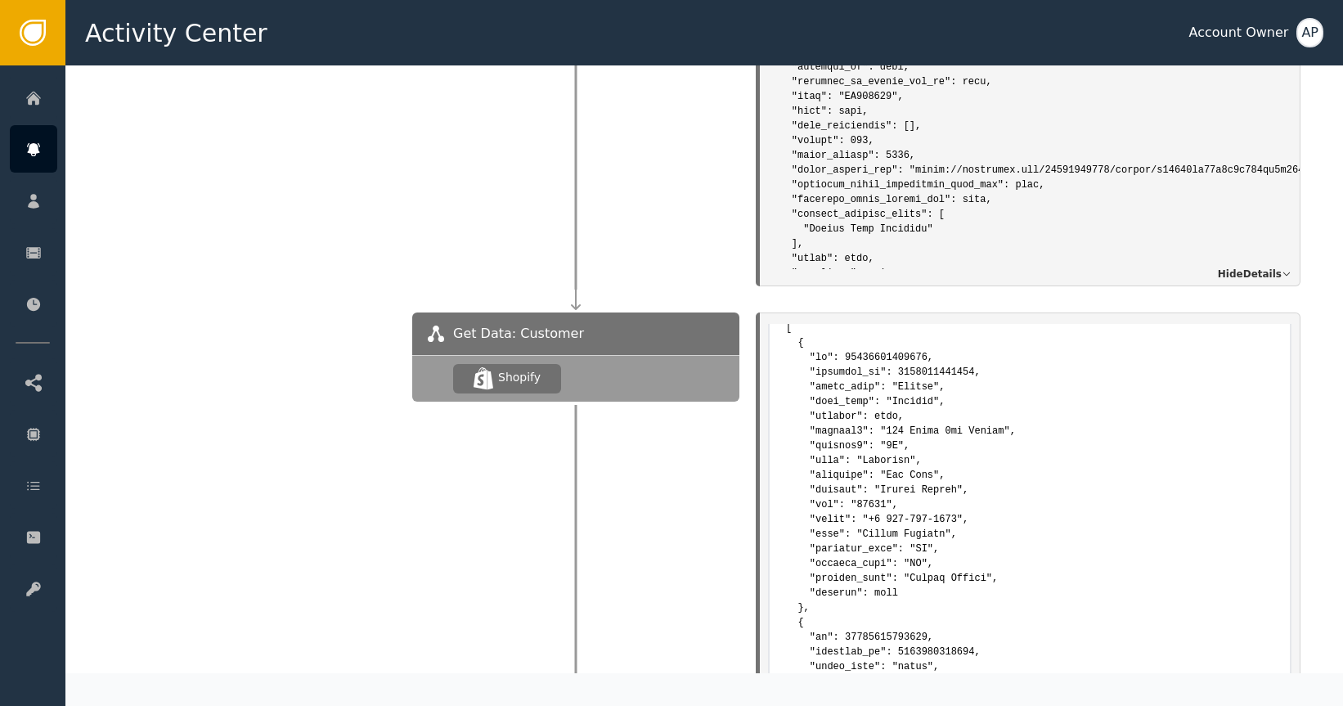
scroll to position [537, 0]
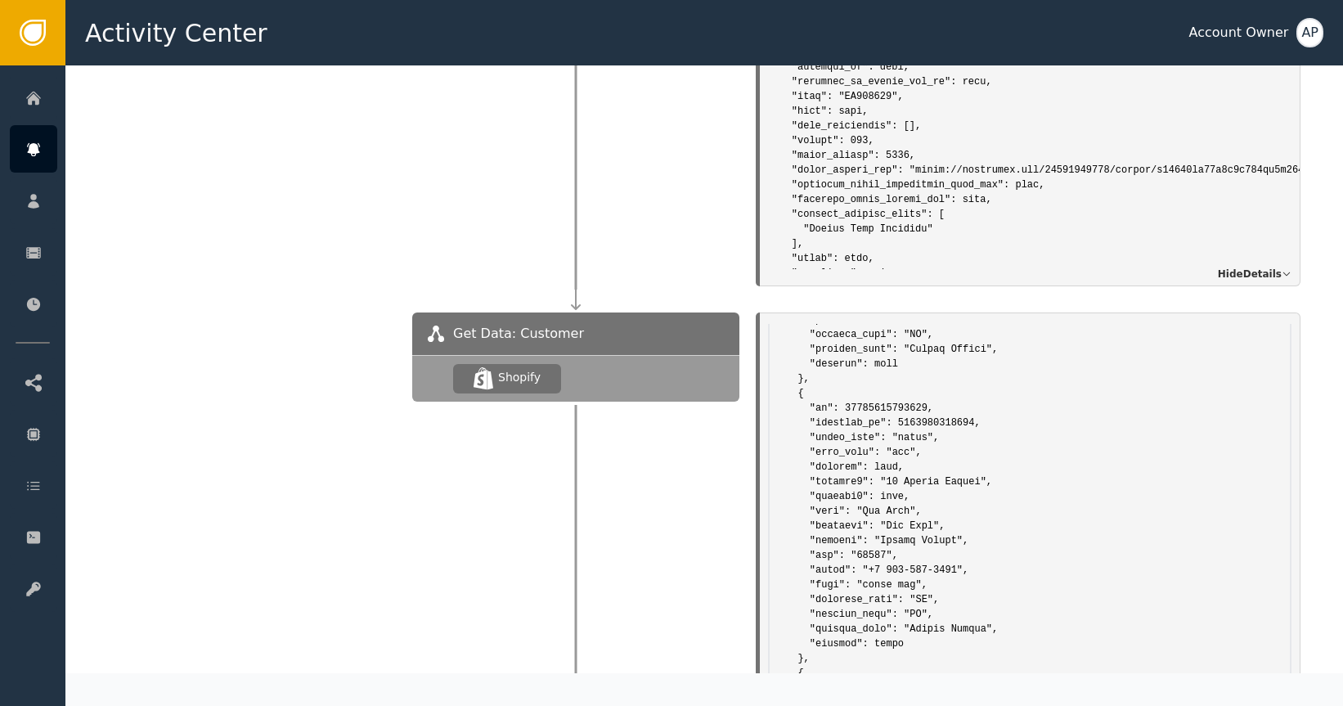
click at [641, 512] on div at bounding box center [575, 562] width 327 height 320
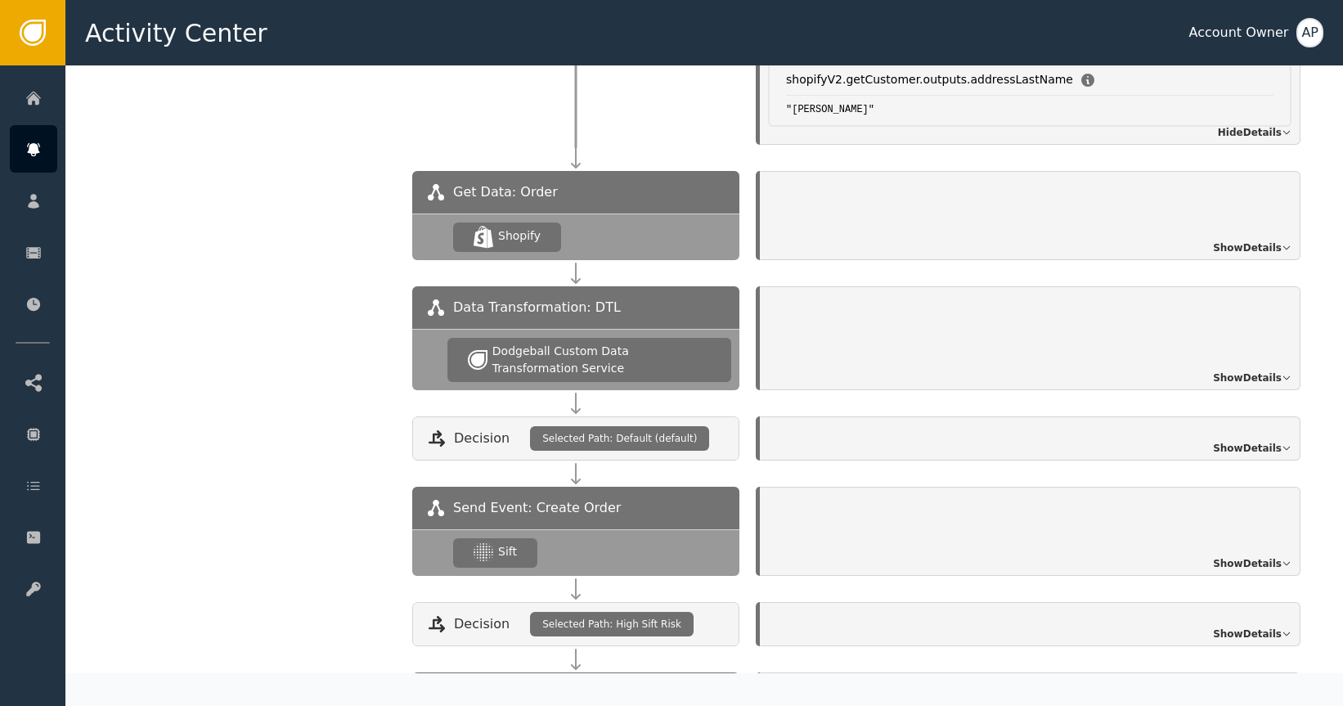
scroll to position [2056, 0]
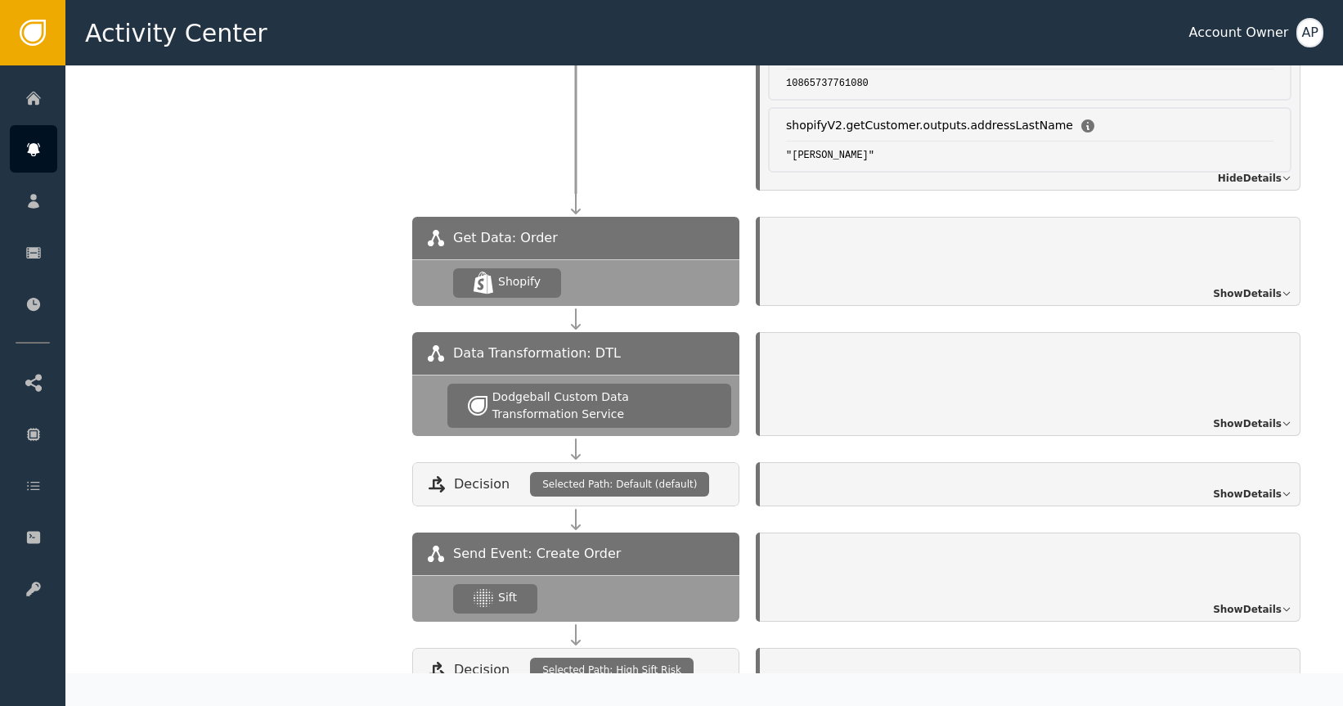
click at [1240, 286] on span "Show Details" at bounding box center [1247, 293] width 69 height 15
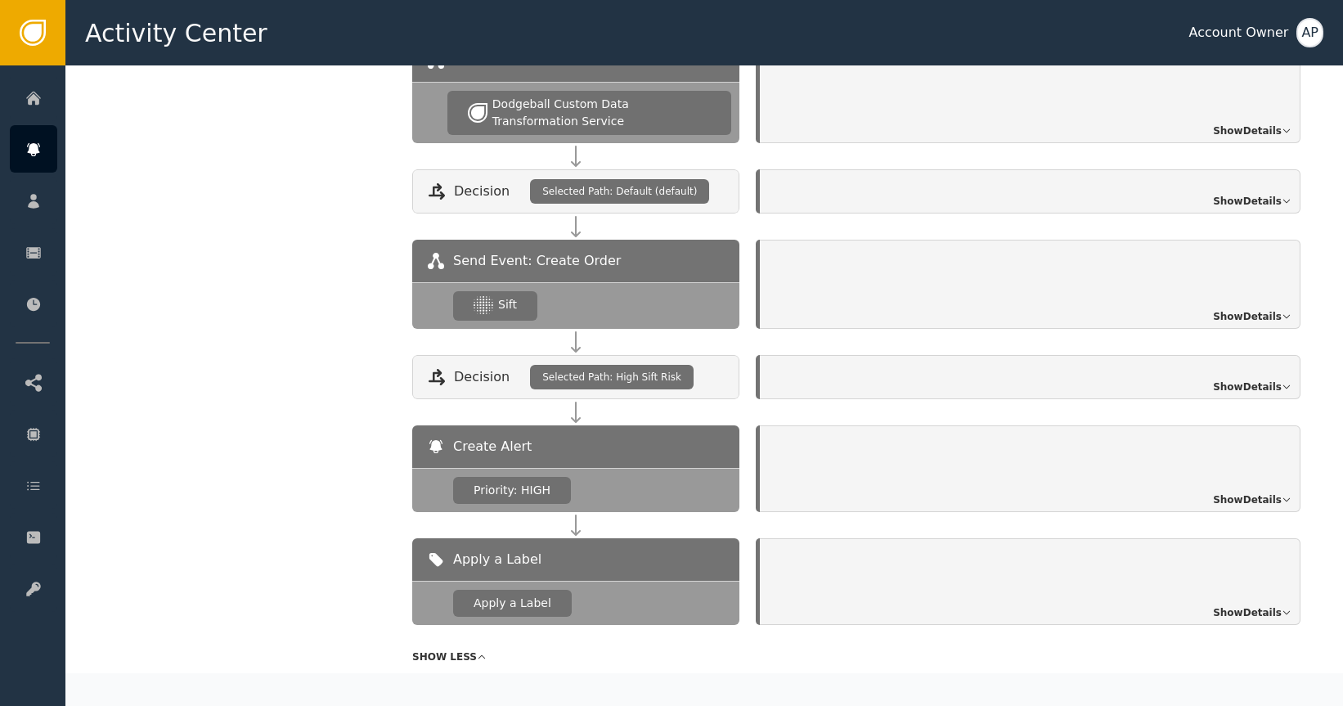
scroll to position [2656, 0]
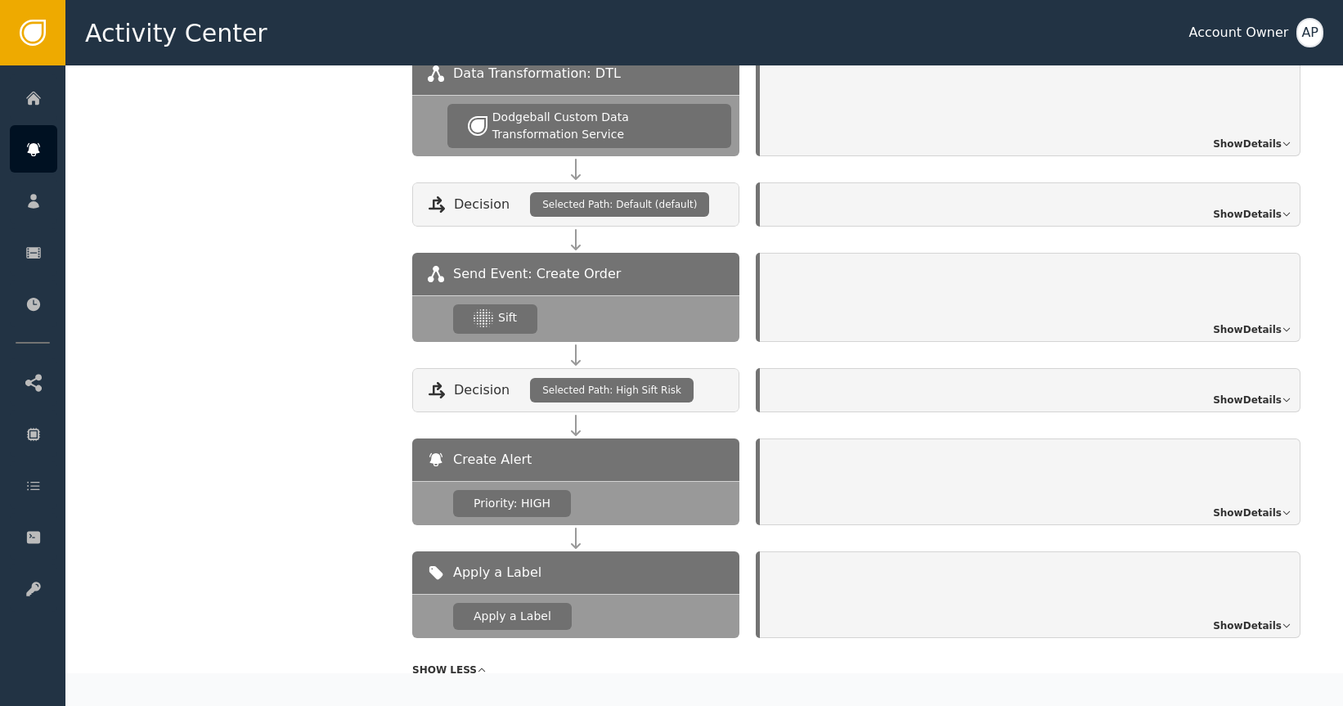
click at [1242, 322] on span "Show Details" at bounding box center [1247, 329] width 69 height 15
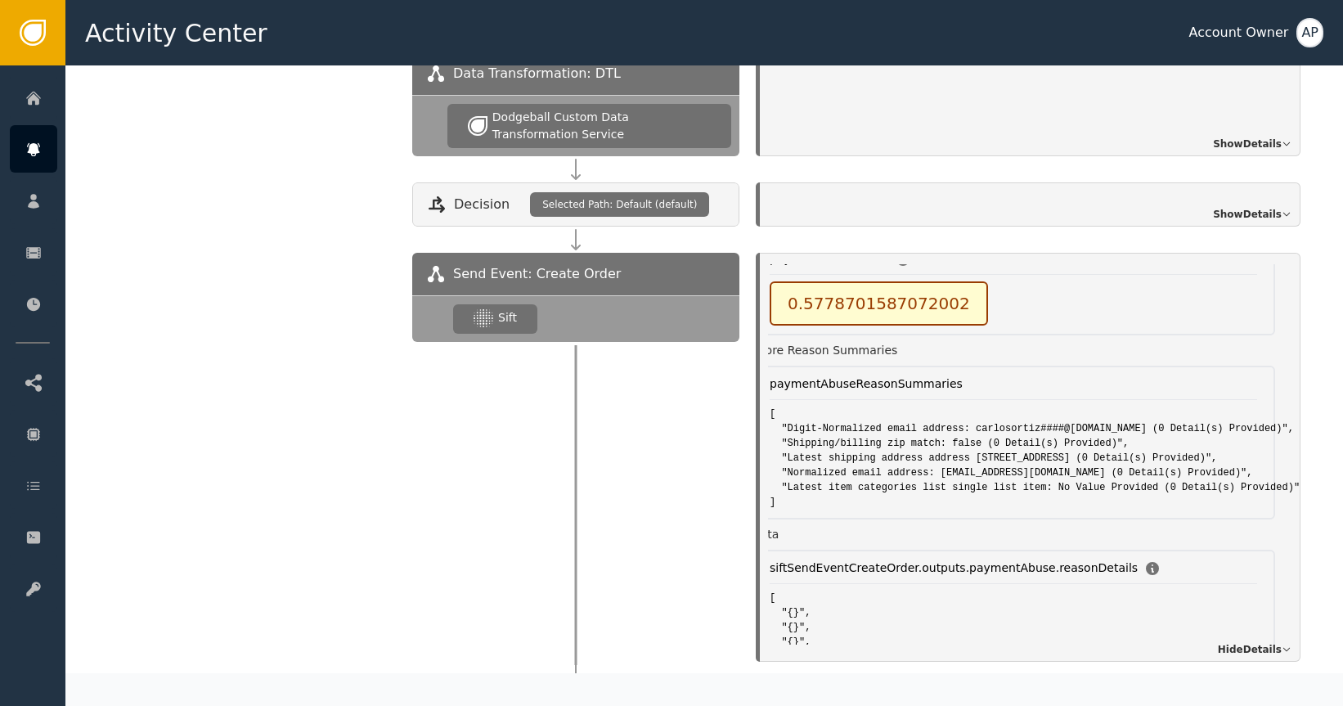
scroll to position [138, 30]
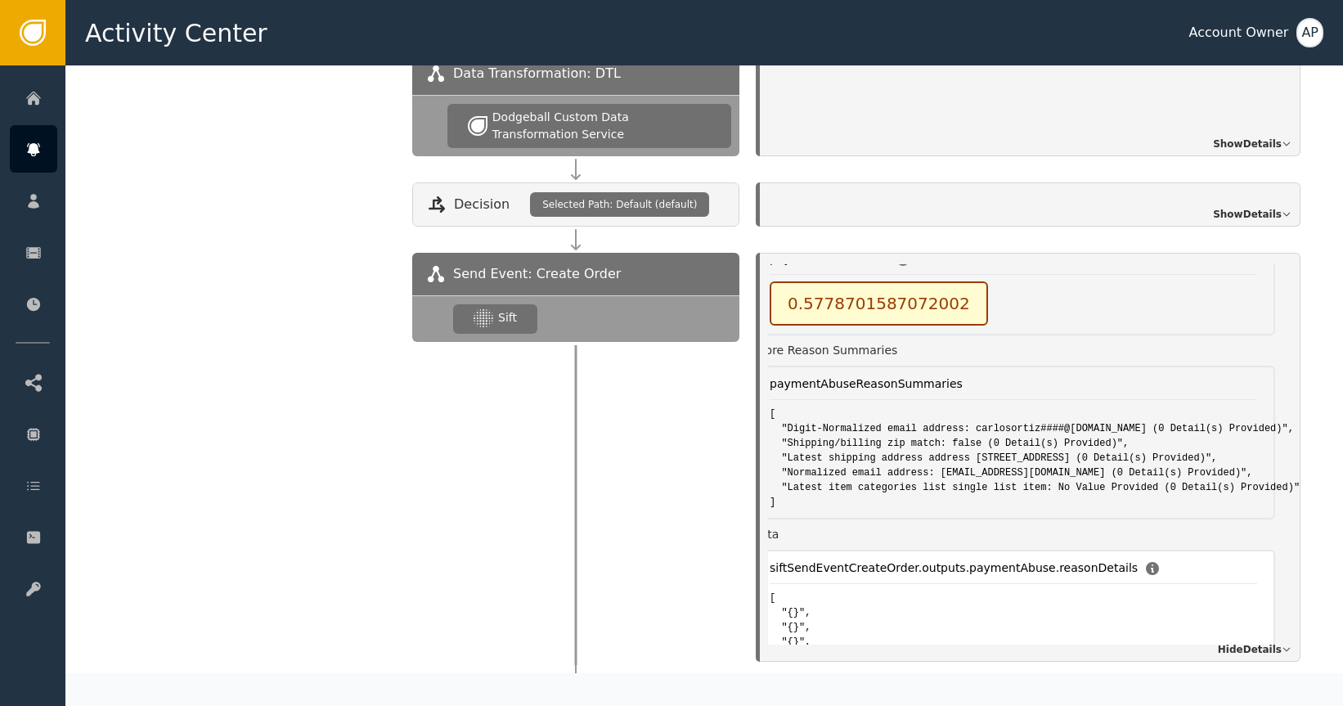
click at [1047, 611] on pre "[ "{}", "{}", "{}", "{}", "{}" ]" at bounding box center [1014, 642] width 488 height 103
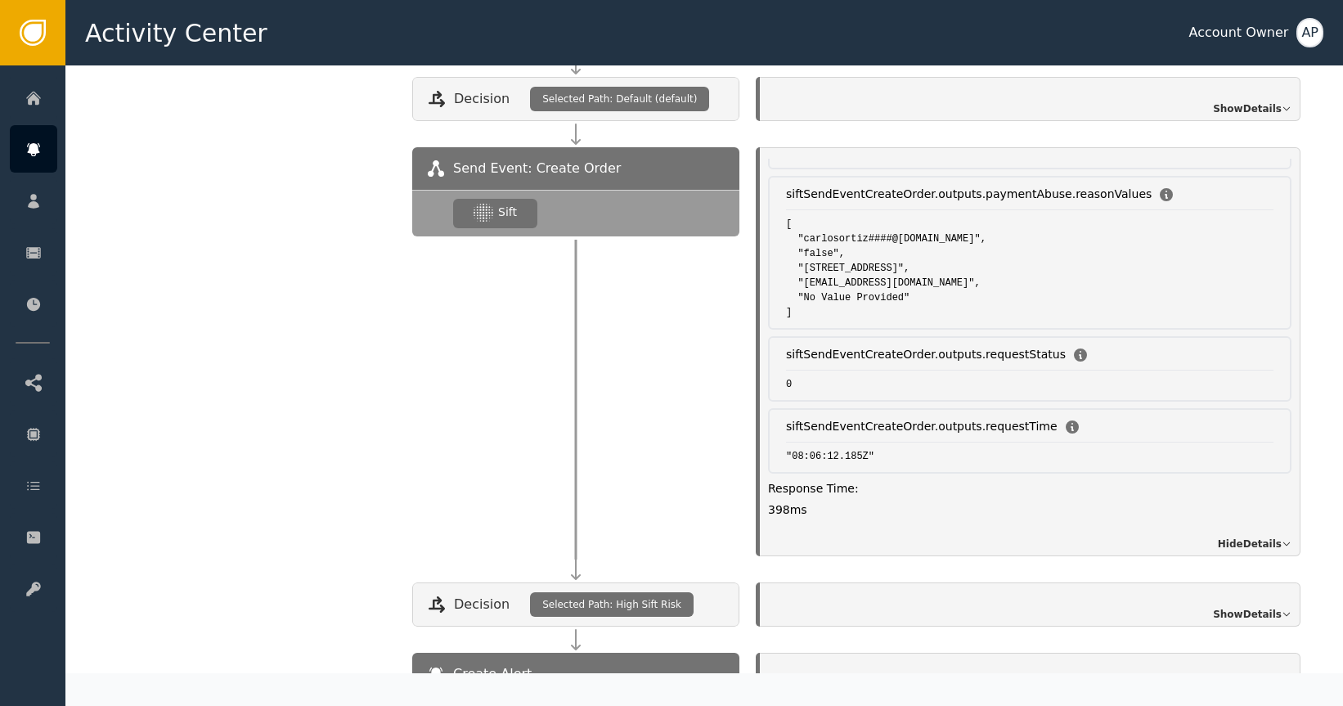
scroll to position [3173, 0]
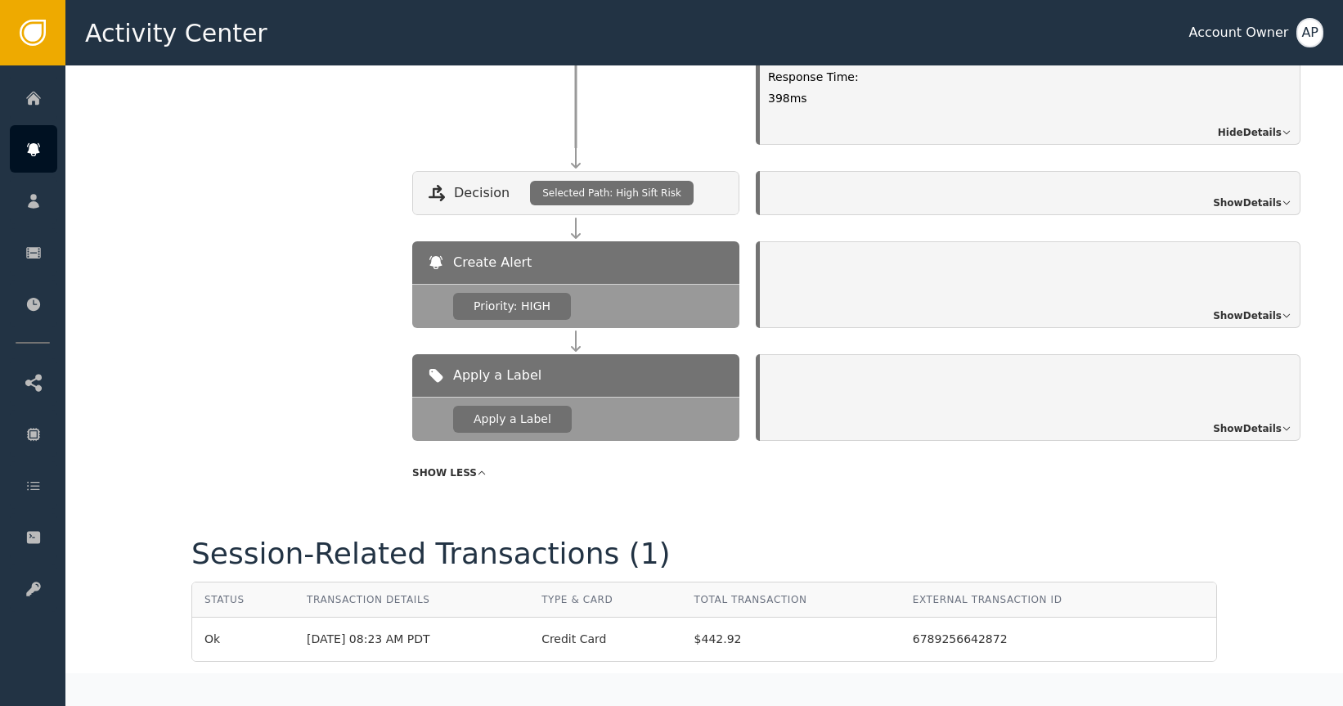
click at [1235, 196] on span "Show Details" at bounding box center [1247, 203] width 69 height 15
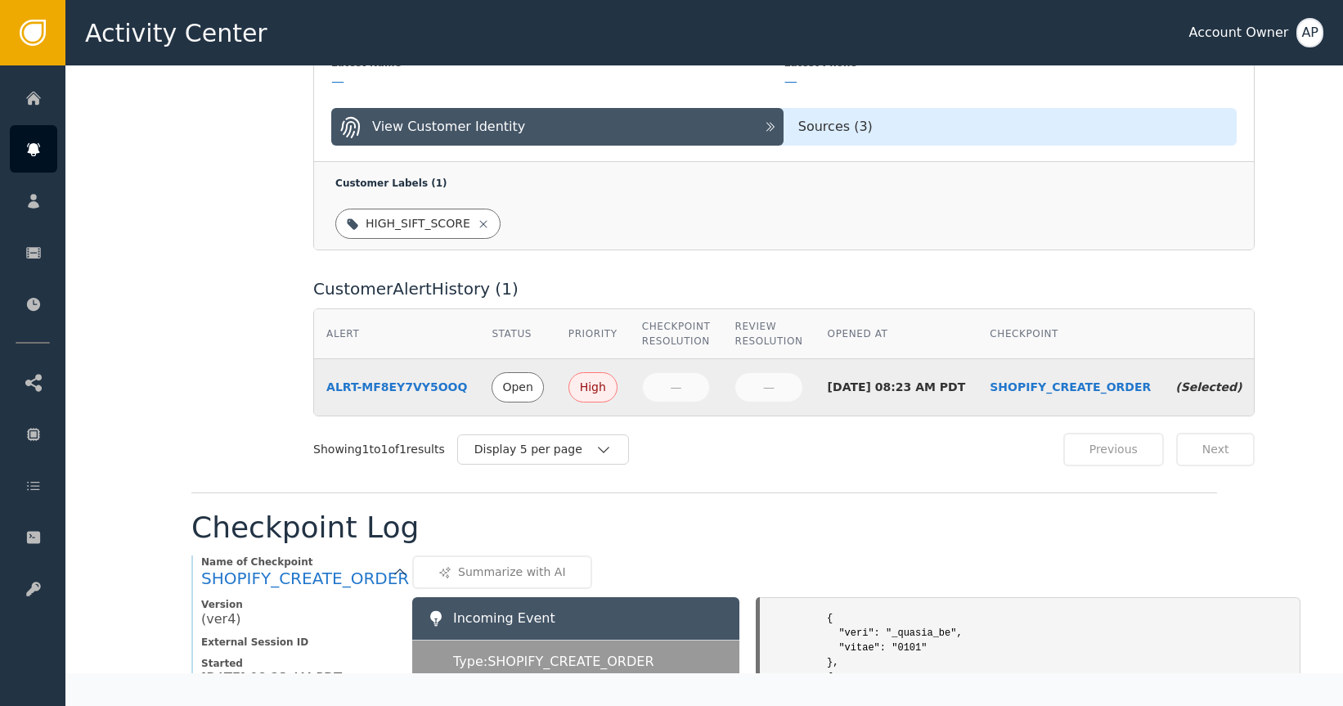
scroll to position [0, 0]
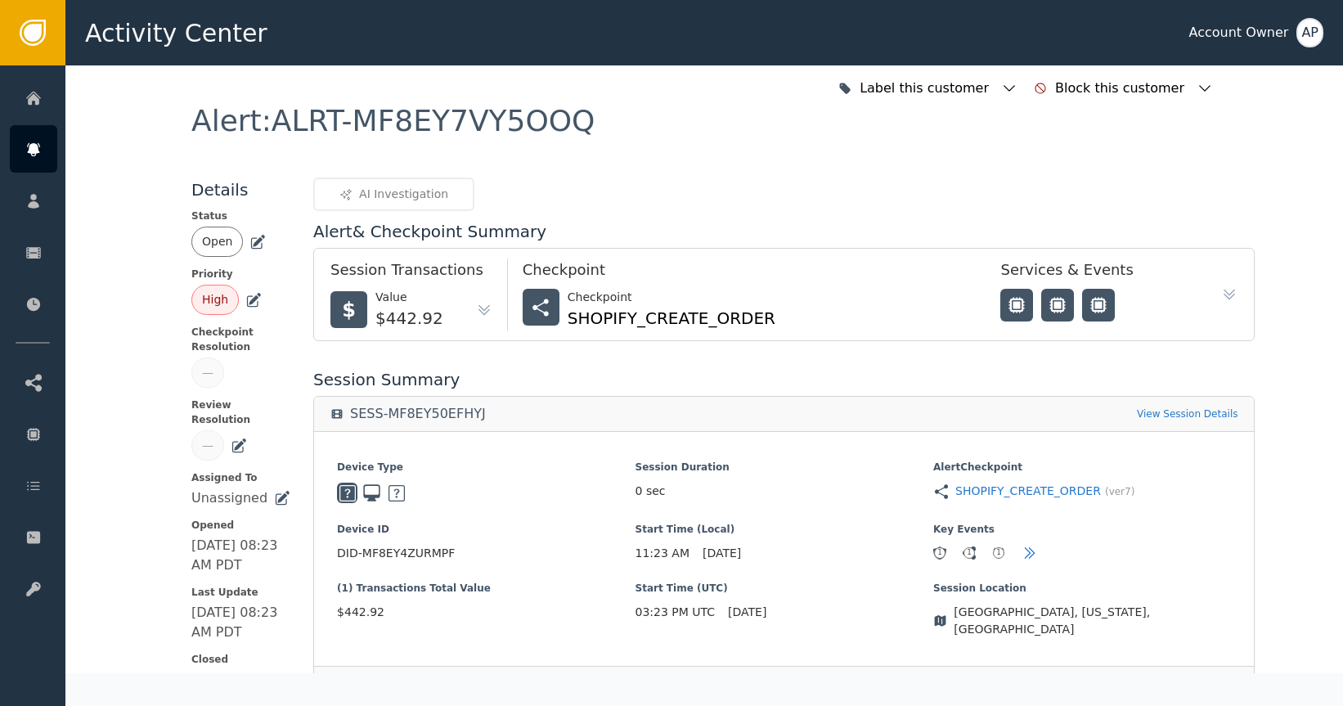
click at [1221, 289] on icon at bounding box center [1229, 294] width 16 height 16
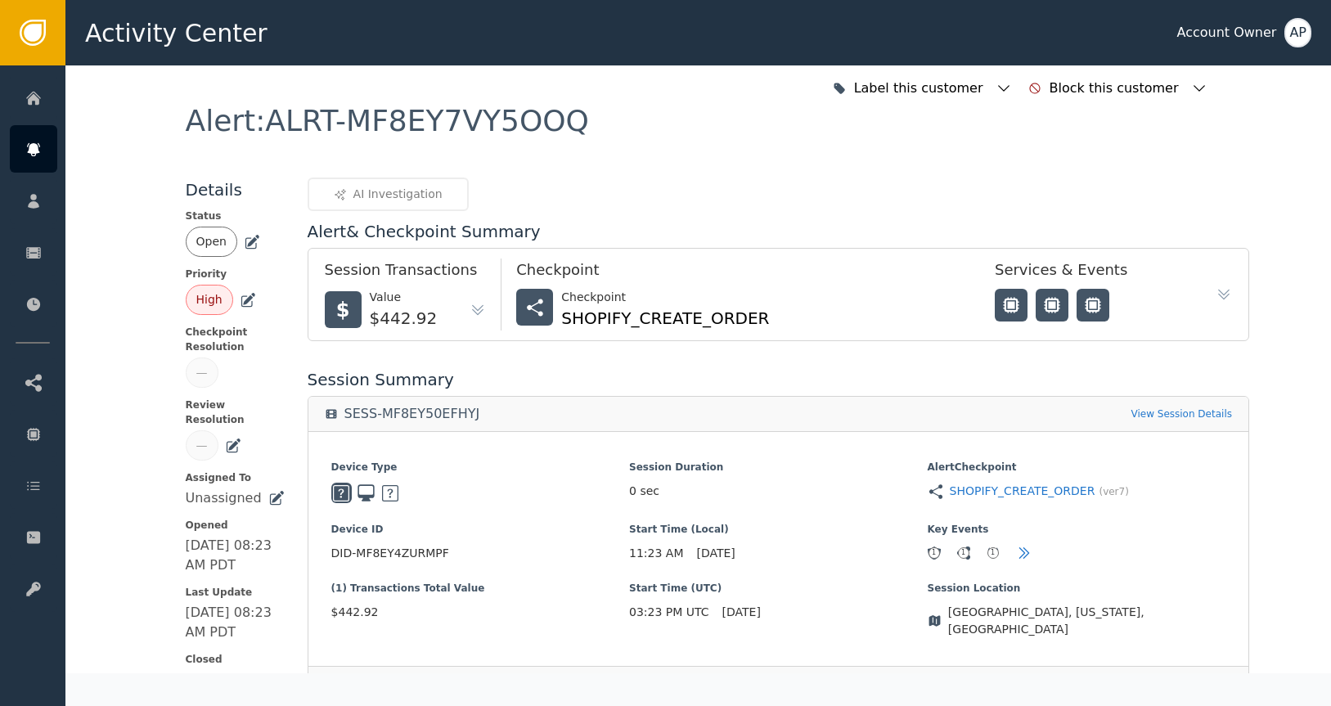
click at [244, 244] on icon at bounding box center [252, 242] width 16 height 16
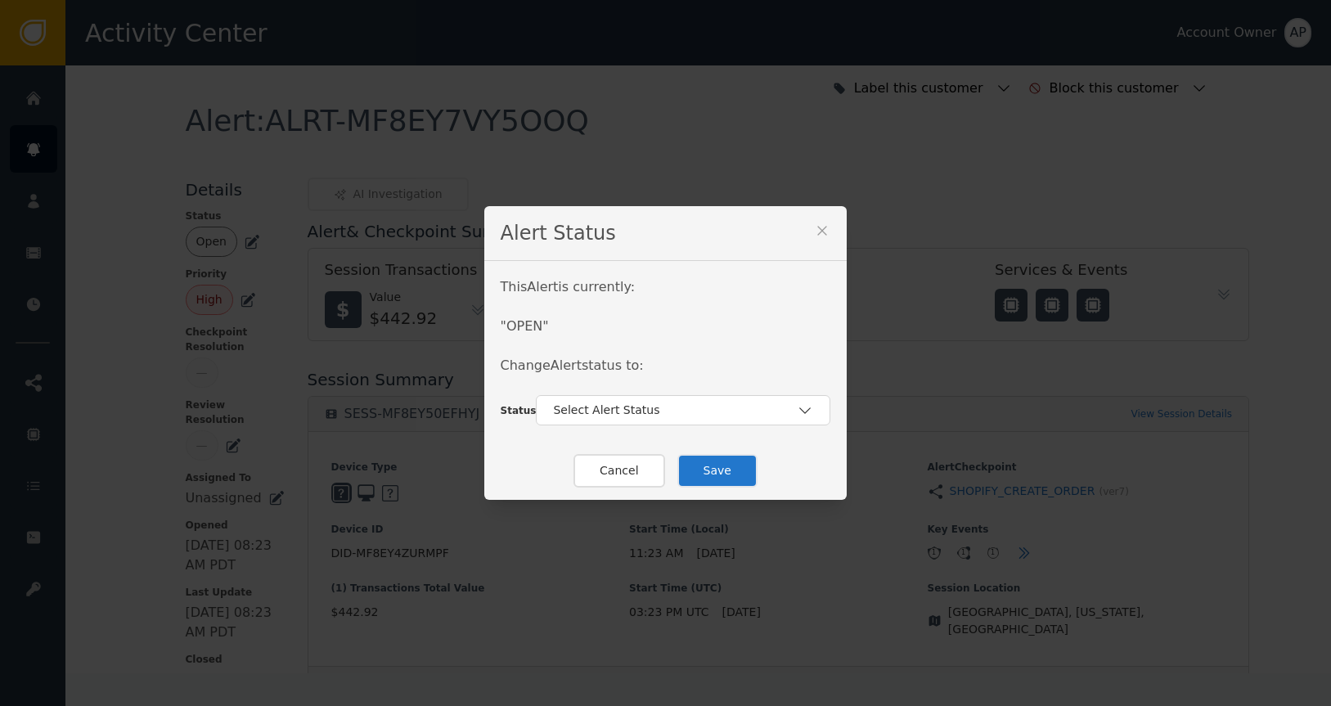
click at [578, 391] on div "This Alert is currently: " OPEN " Change Alert status to:" at bounding box center [666, 336] width 331 height 118
click at [574, 395] on div "Select Alert Status" at bounding box center [683, 410] width 295 height 30
drag, startPoint x: 609, startPoint y: 443, endPoint x: 610, endPoint y: 452, distance: 8.2
click at [610, 443] on div "In-Review" at bounding box center [683, 447] width 262 height 17
click at [719, 466] on button "Save" at bounding box center [717, 471] width 80 height 34
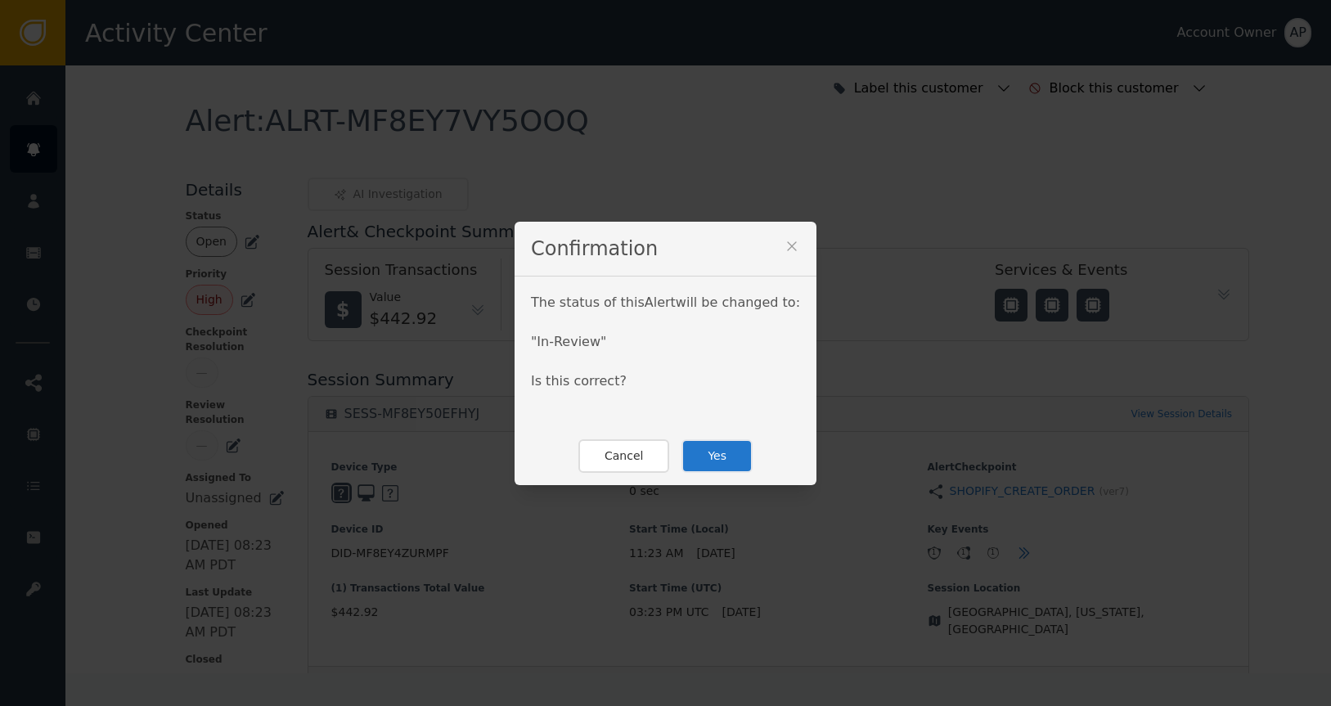
click at [701, 455] on button "Yes" at bounding box center [717, 456] width 71 height 34
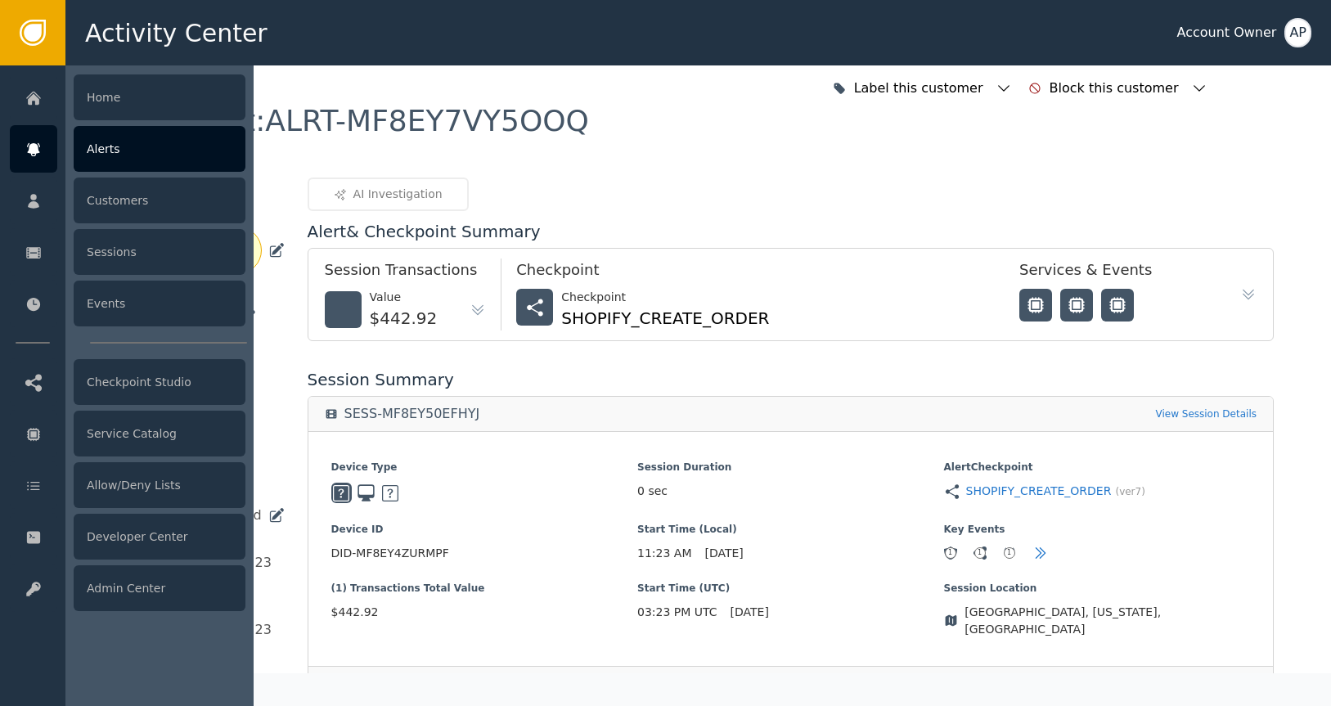
click at [126, 151] on div "Alerts" at bounding box center [160, 149] width 172 height 46
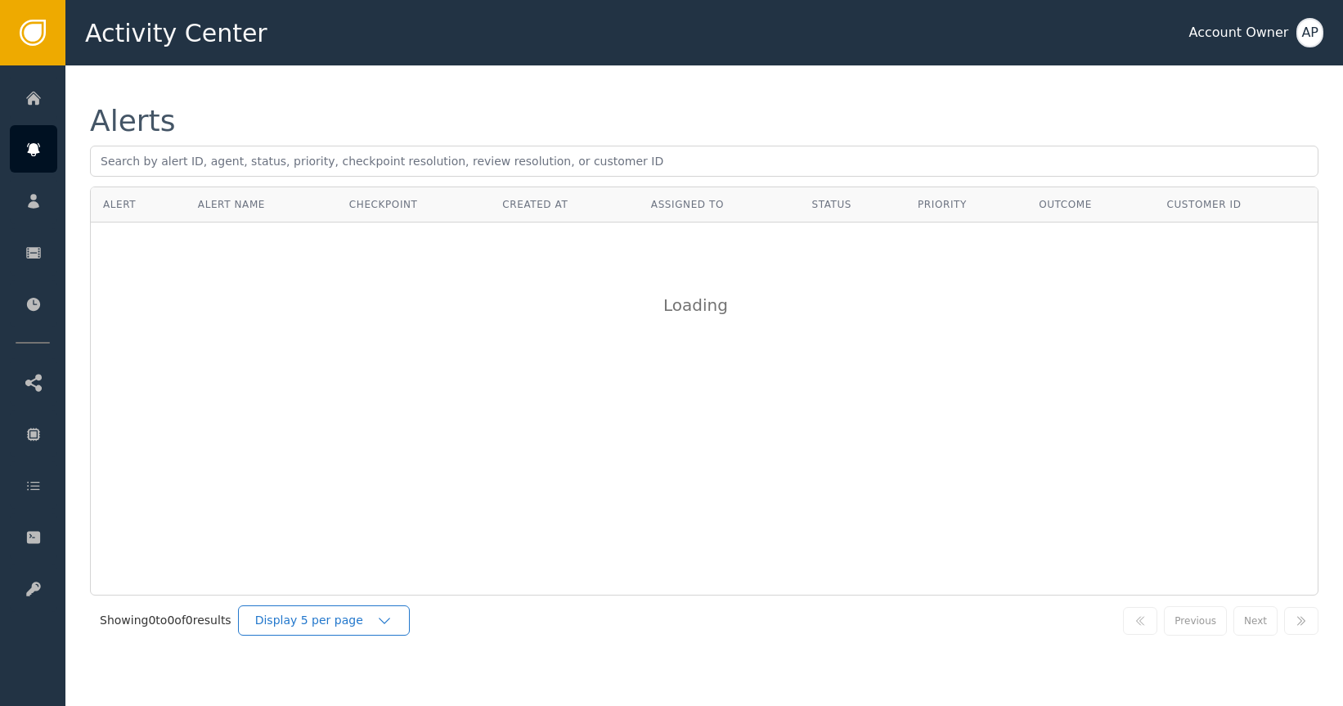
click at [389, 617] on icon "button" at bounding box center [384, 621] width 16 height 16
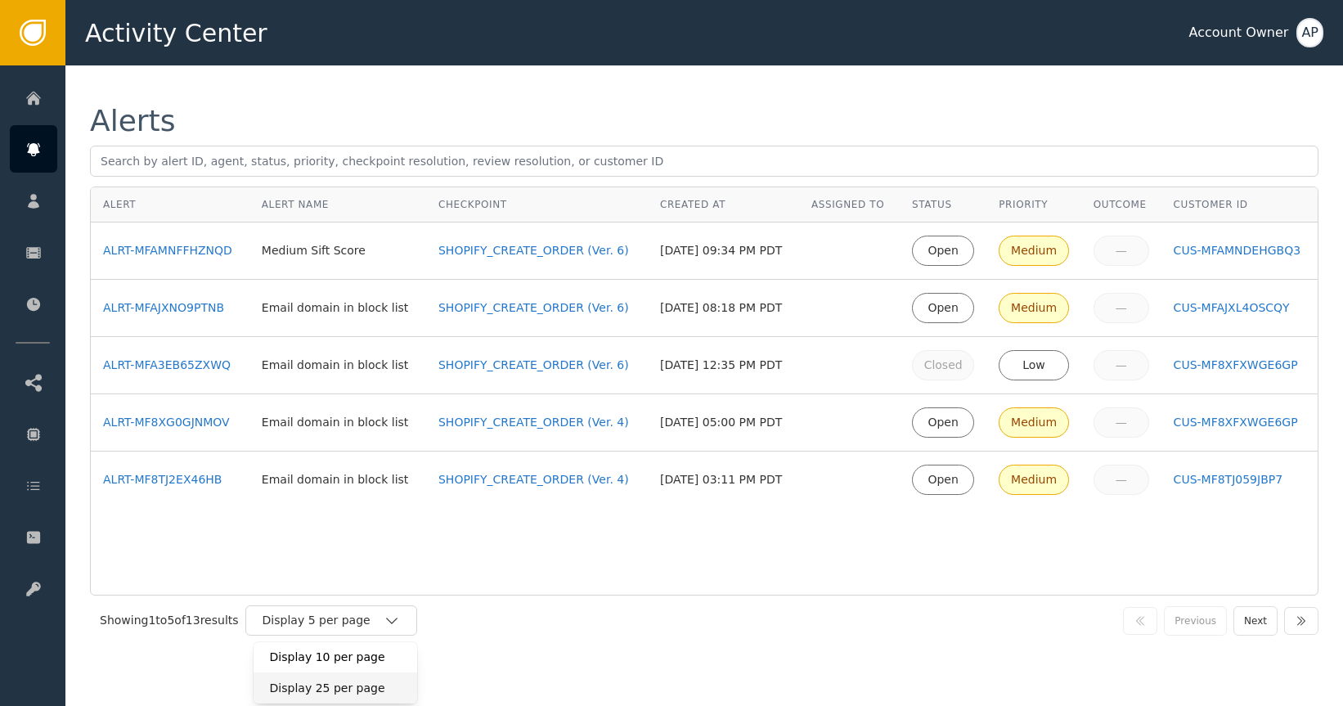
click at [361, 686] on div "Display 25 per page" at bounding box center [335, 688] width 131 height 17
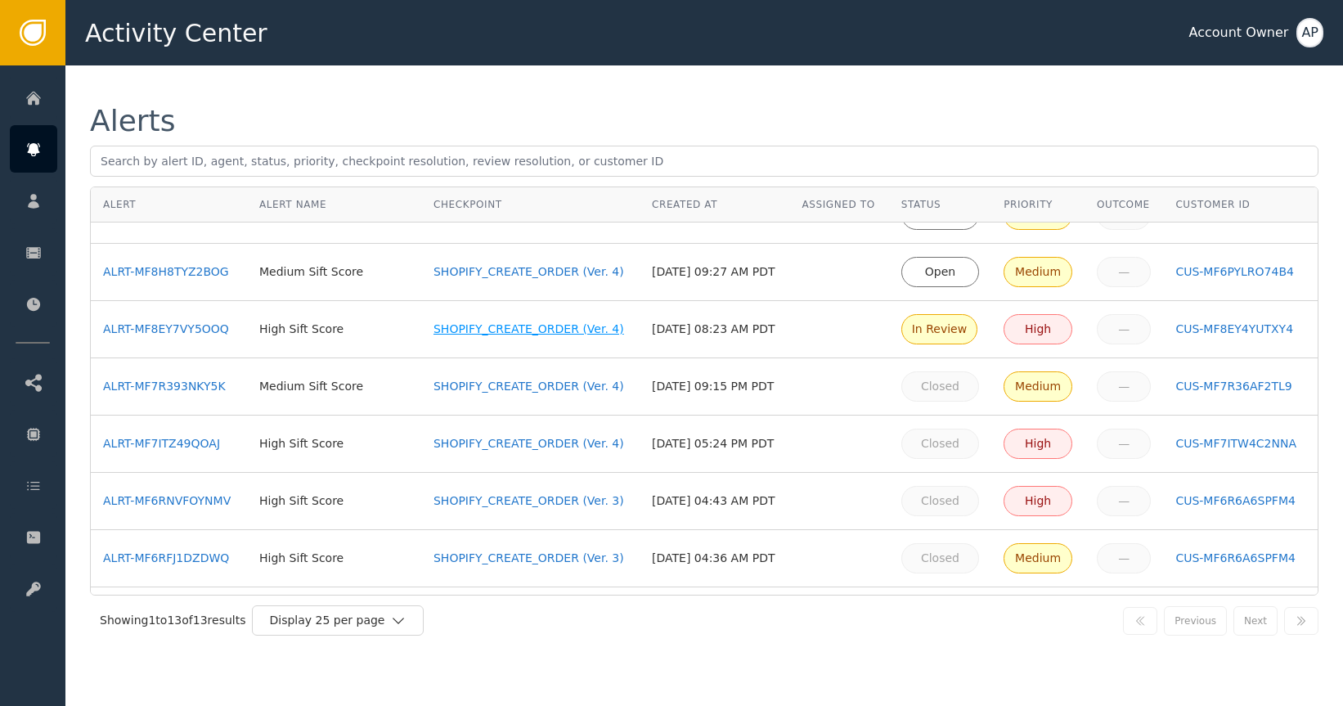
scroll to position [305, 0]
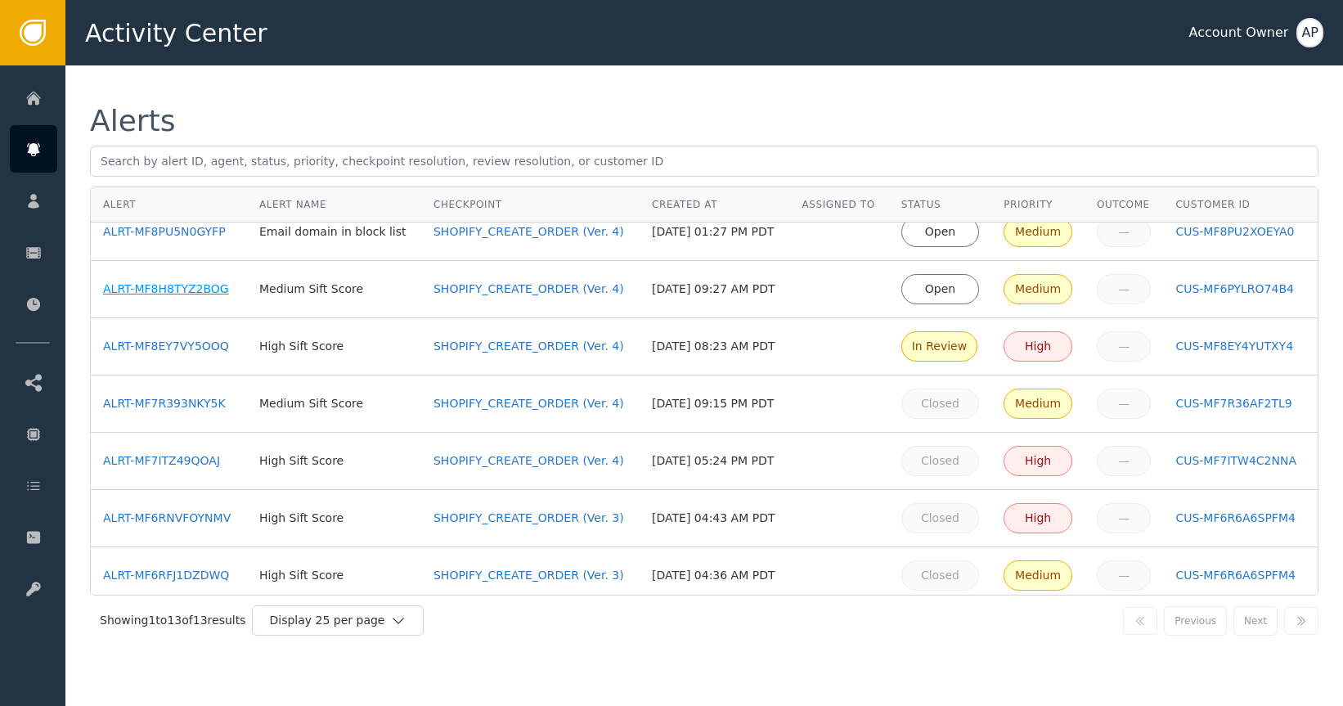
click at [207, 290] on div "ALRT-MF8H8TYZ2BOG" at bounding box center [169, 289] width 132 height 17
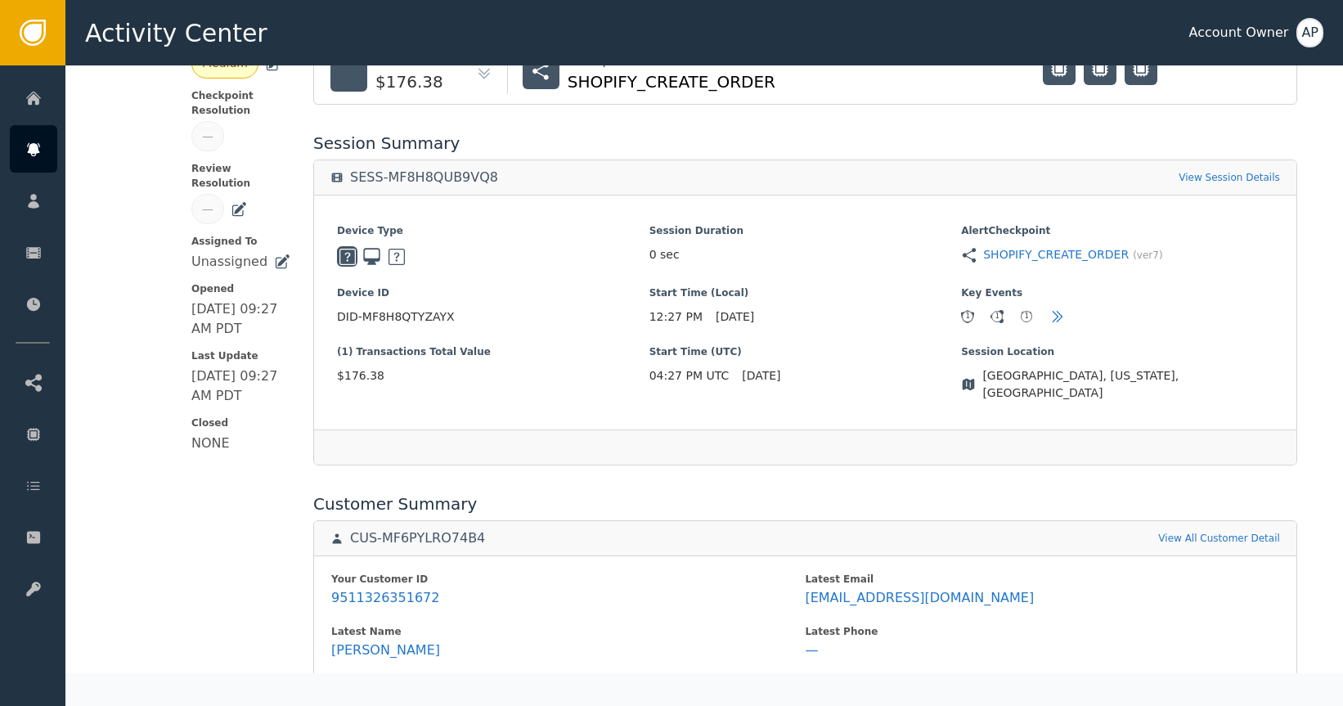
scroll to position [524, 0]
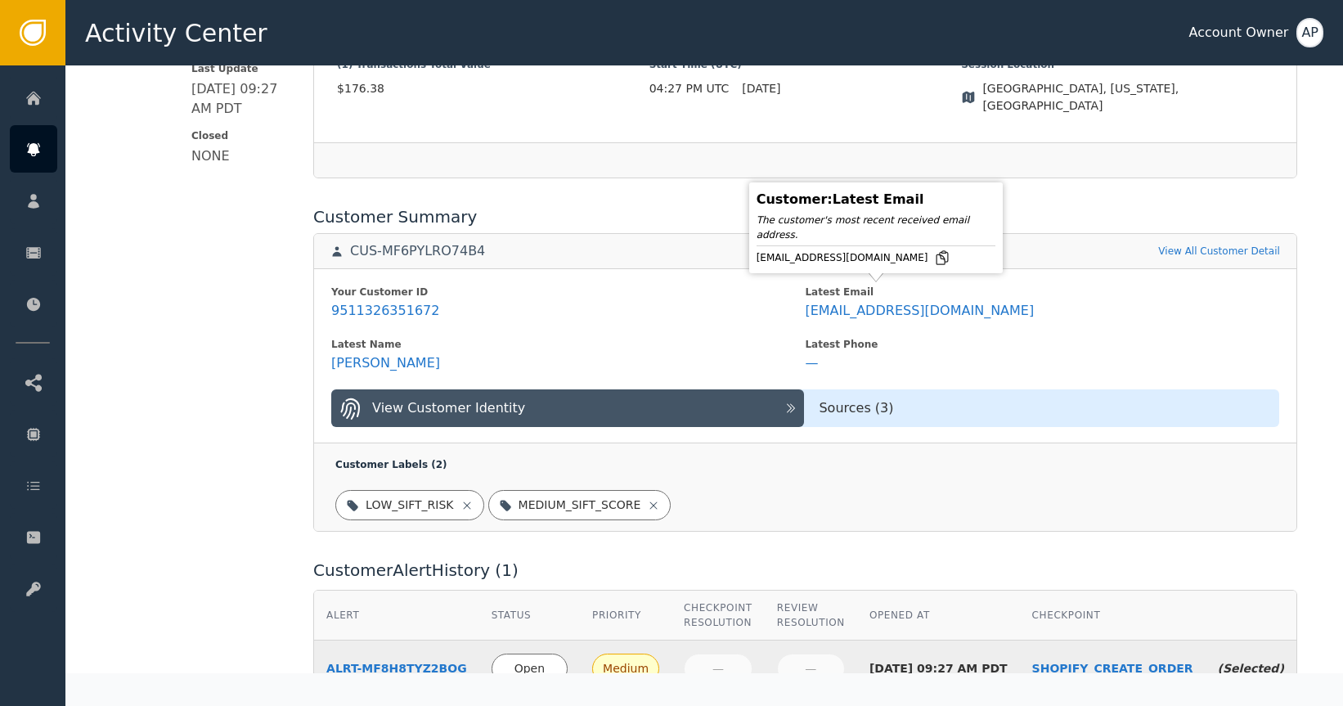
click at [938, 263] on icon at bounding box center [943, 257] width 11 height 13
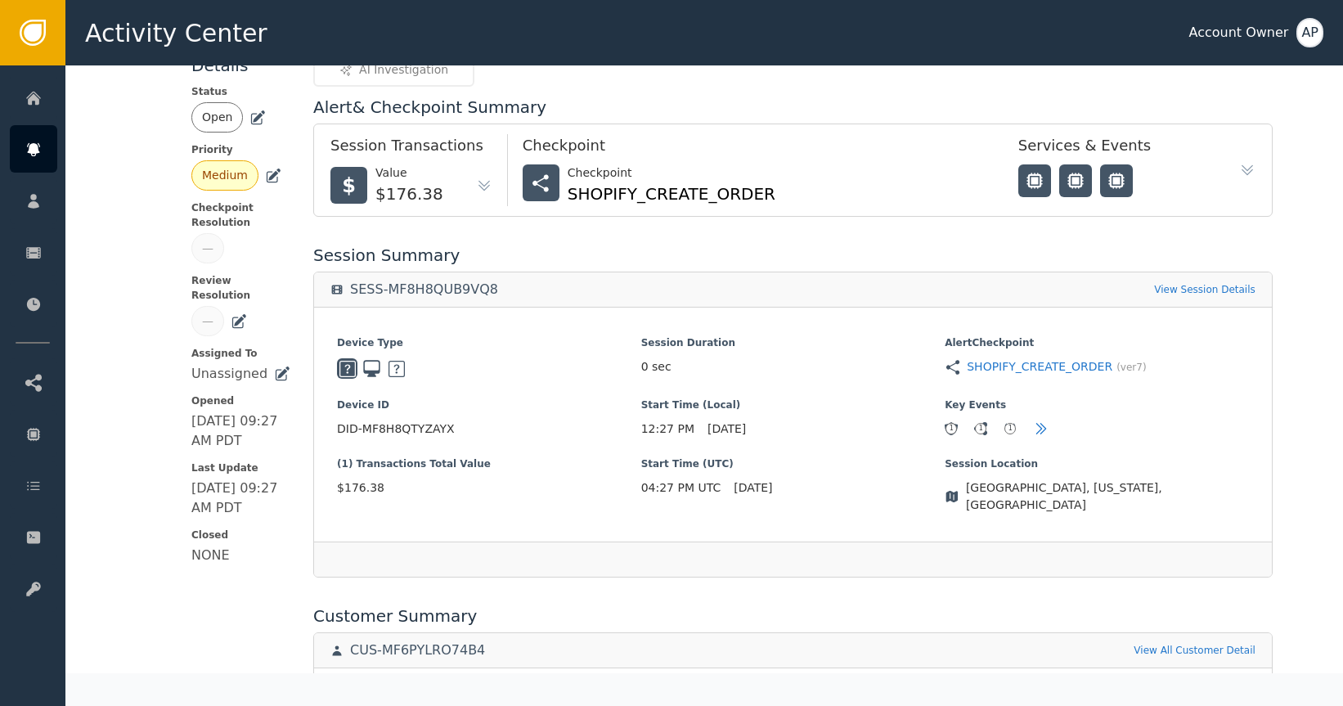
scroll to position [0, 0]
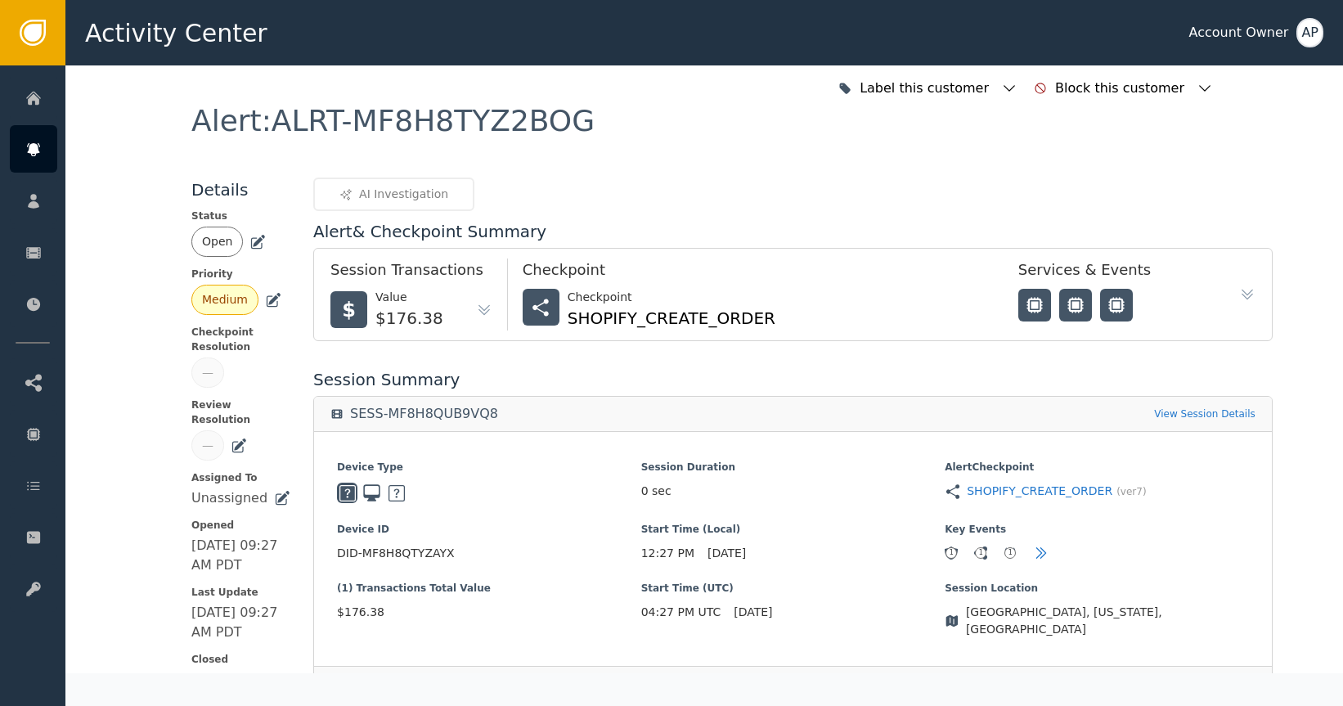
click at [251, 249] on icon at bounding box center [258, 242] width 16 height 16
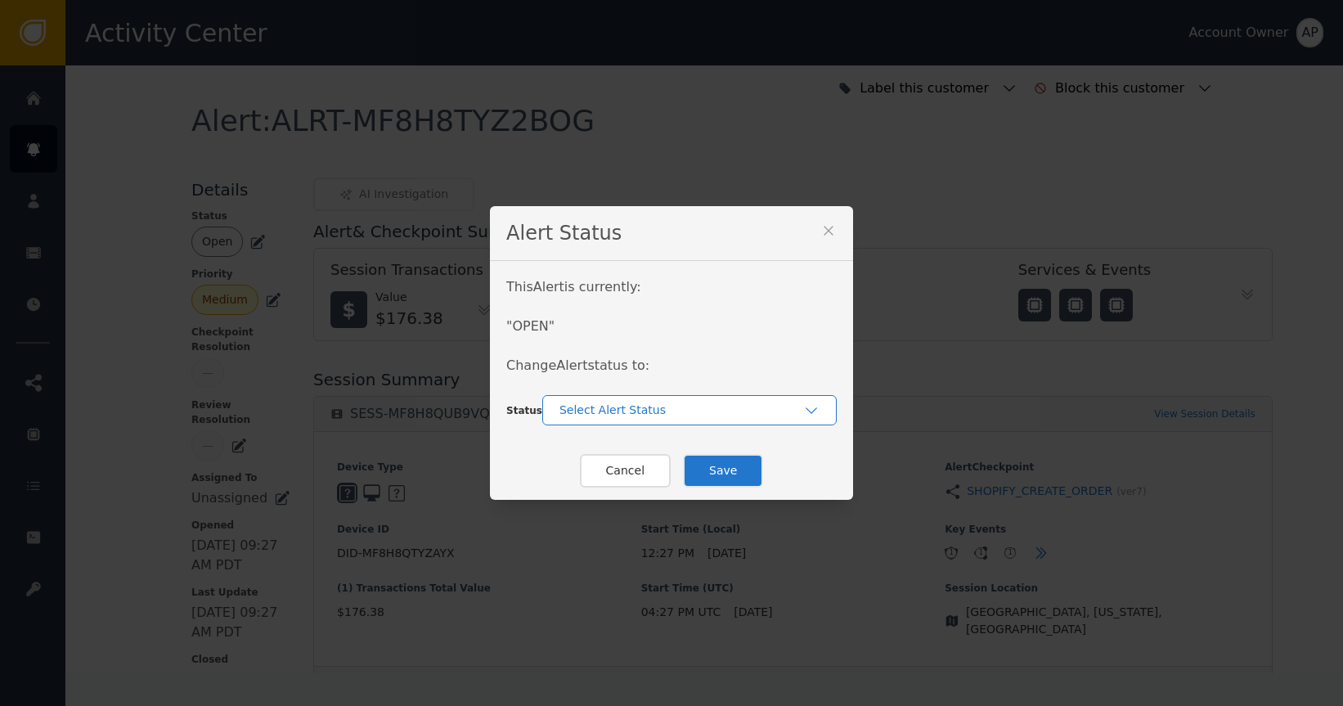
click at [592, 397] on div "Select Alert Status" at bounding box center [689, 410] width 295 height 30
drag, startPoint x: 614, startPoint y: 461, endPoint x: 616, endPoint y: 451, distance: 10.8
click at [616, 451] on div "In-Review Closed" at bounding box center [689, 462] width 295 height 61
click at [617, 450] on div "In-Review" at bounding box center [690, 447] width 262 height 17
click at [722, 467] on button "Save" at bounding box center [723, 471] width 80 height 34
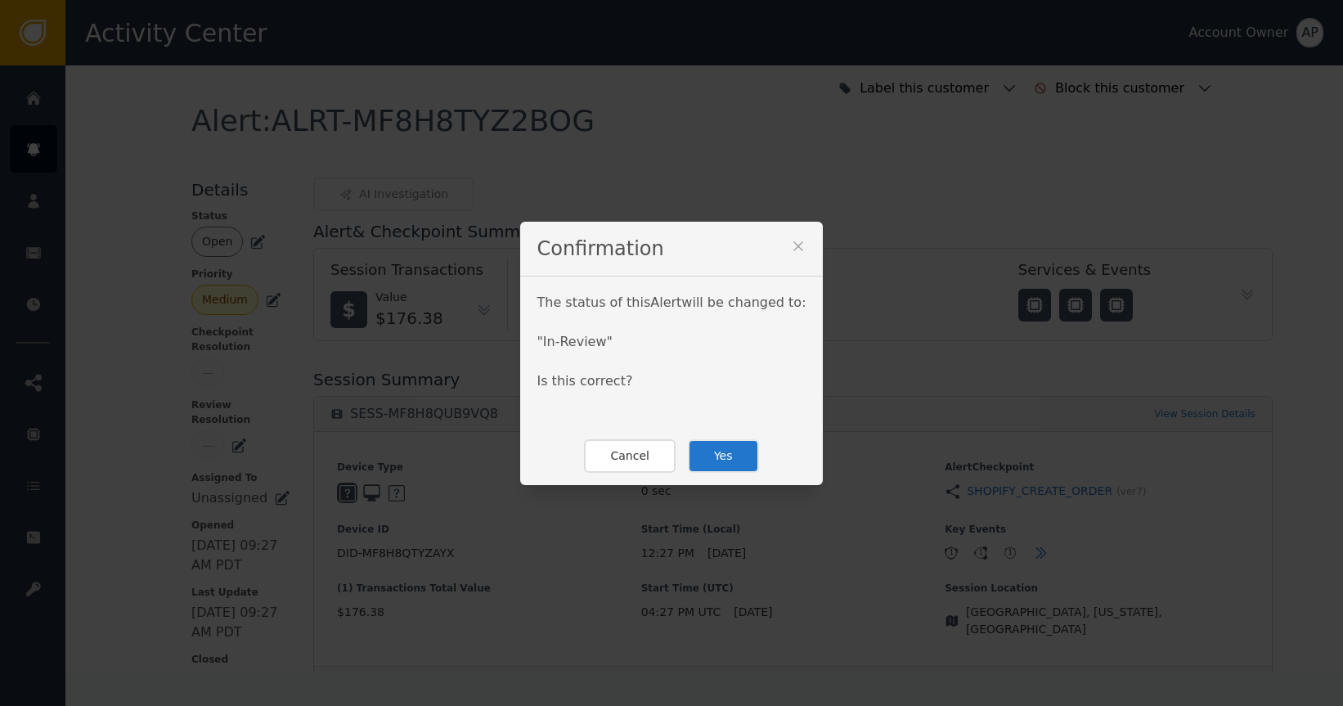
click at [707, 457] on button "Yes" at bounding box center [723, 456] width 71 height 34
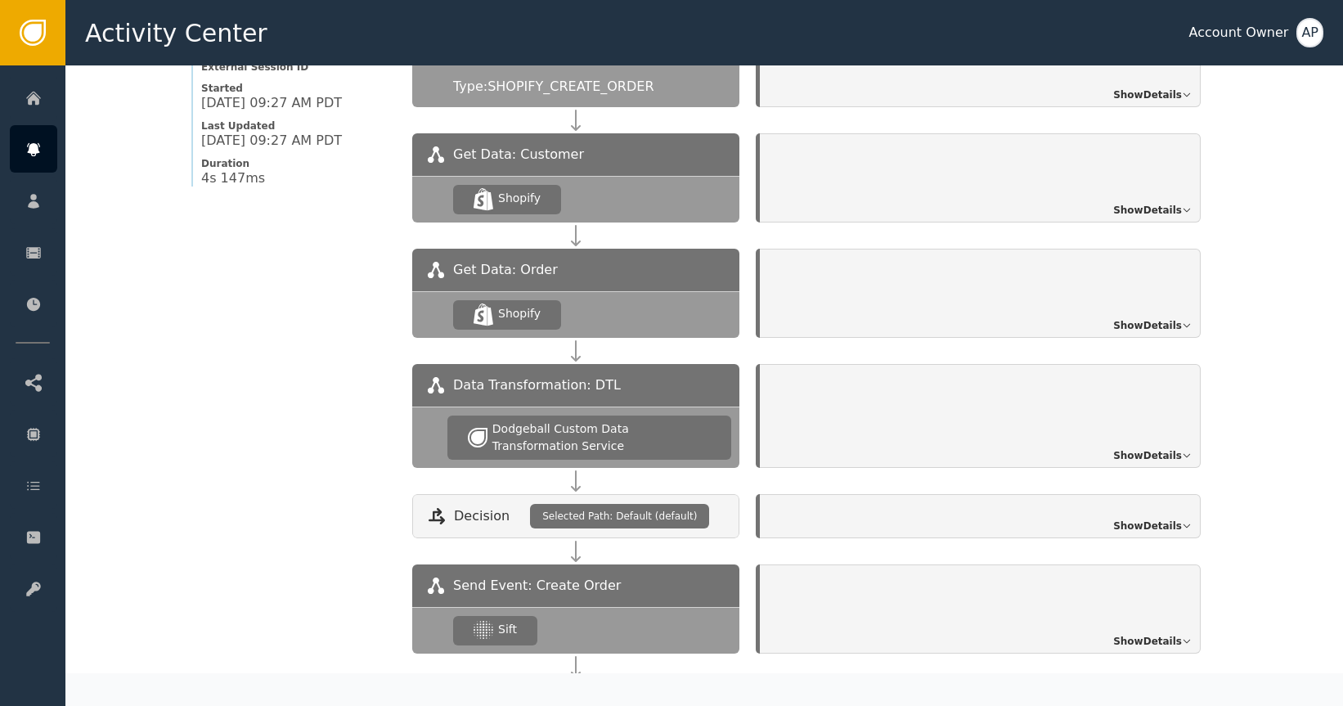
scroll to position [1601, 0]
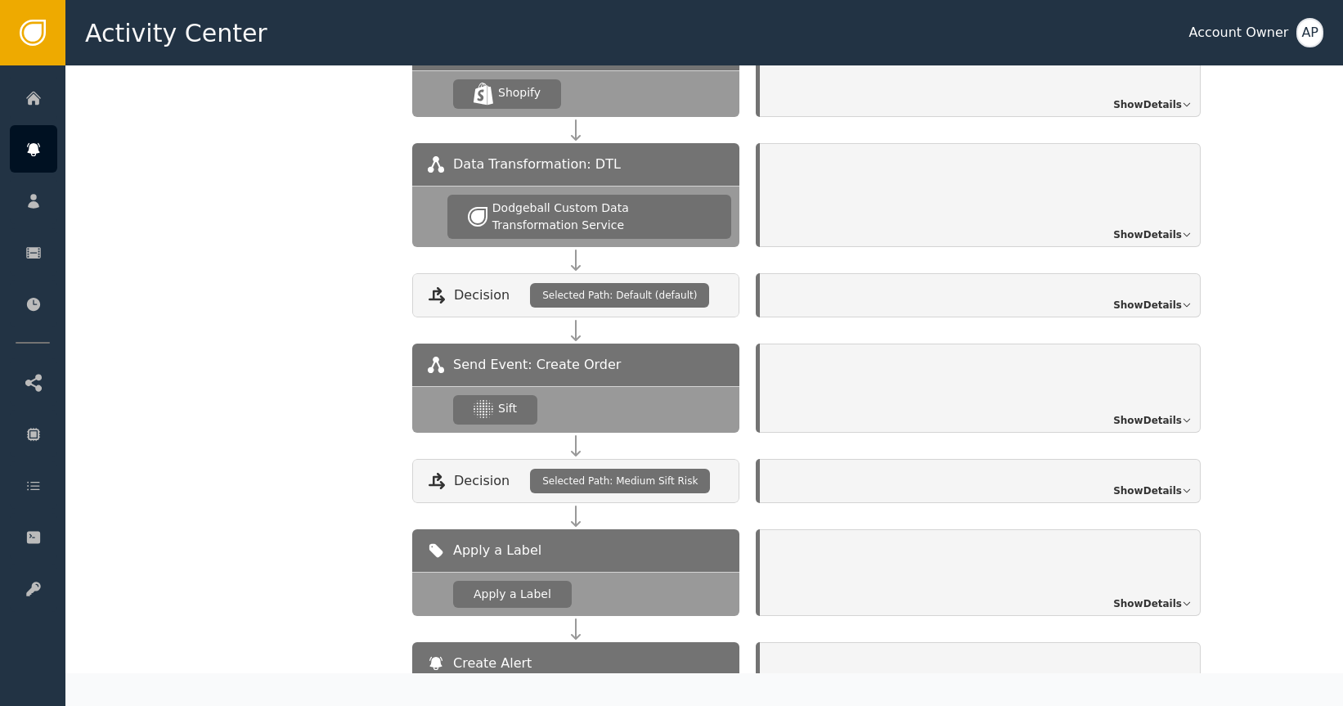
click at [1122, 413] on span "Show Details" at bounding box center [1147, 420] width 69 height 15
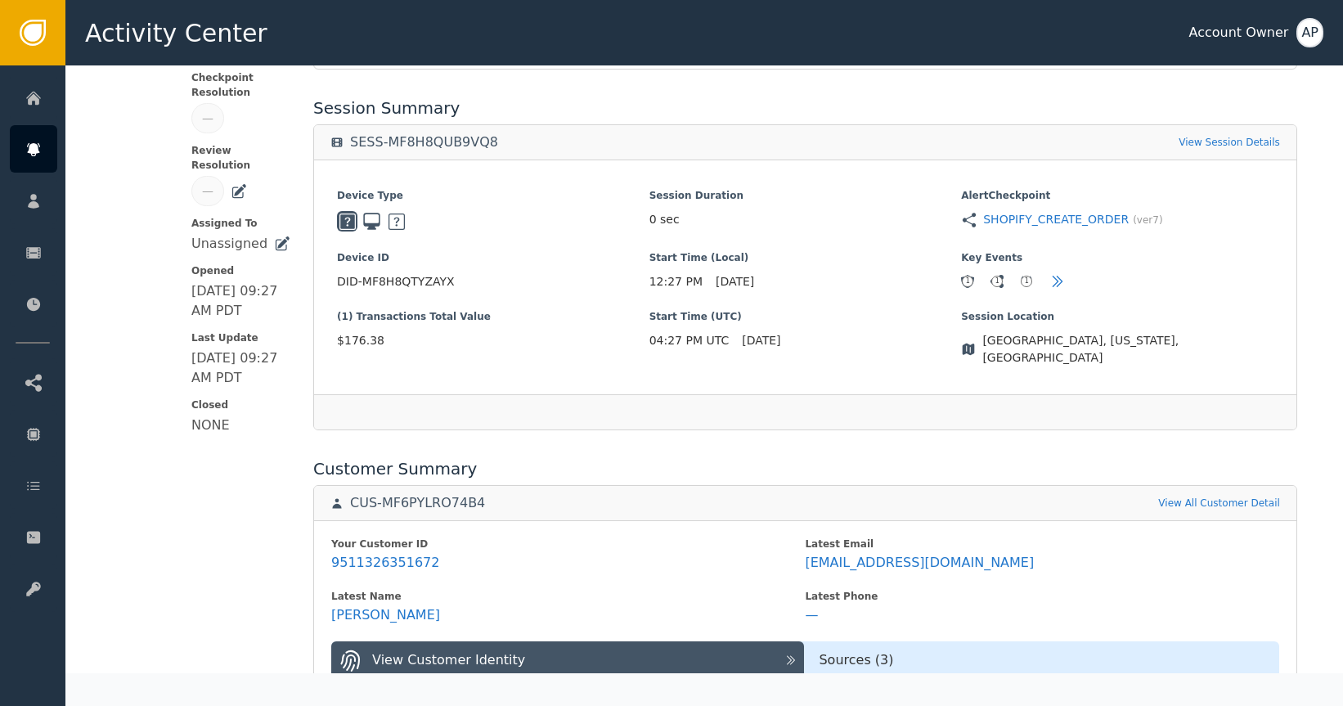
scroll to position [0, 0]
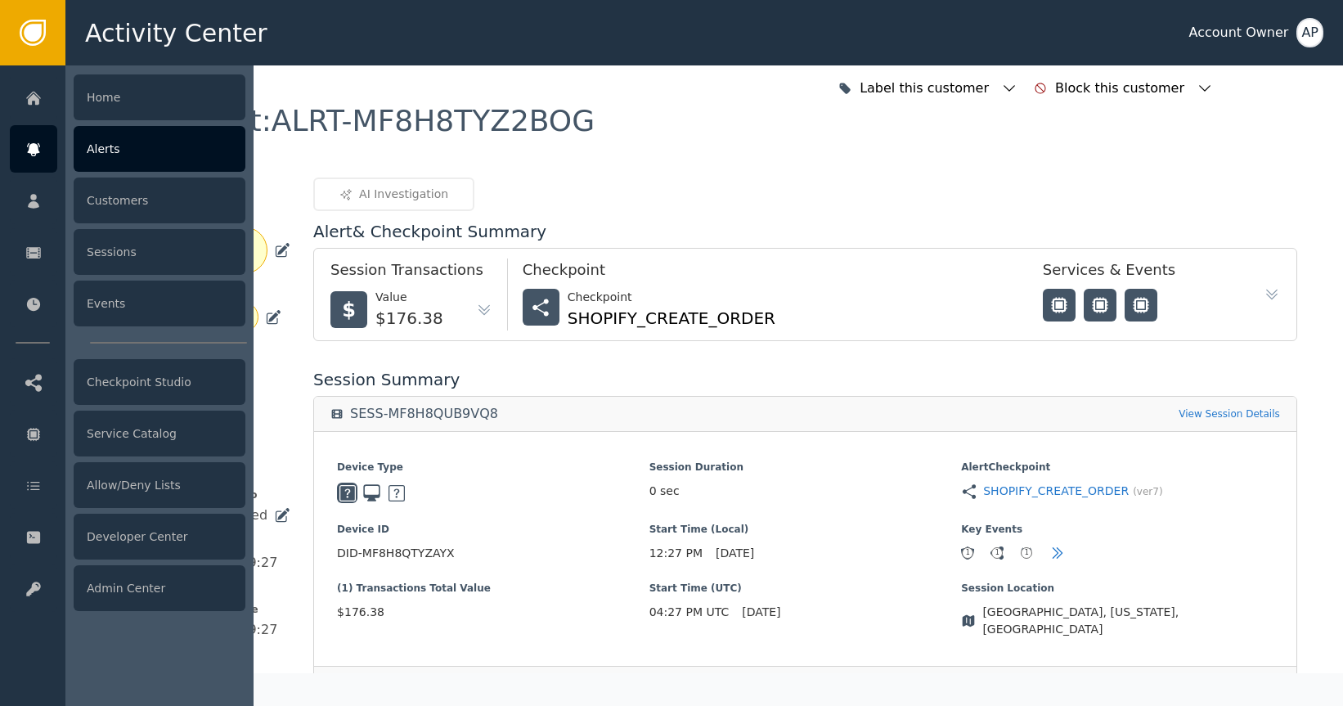
click at [34, 130] on div at bounding box center [33, 148] width 47 height 47
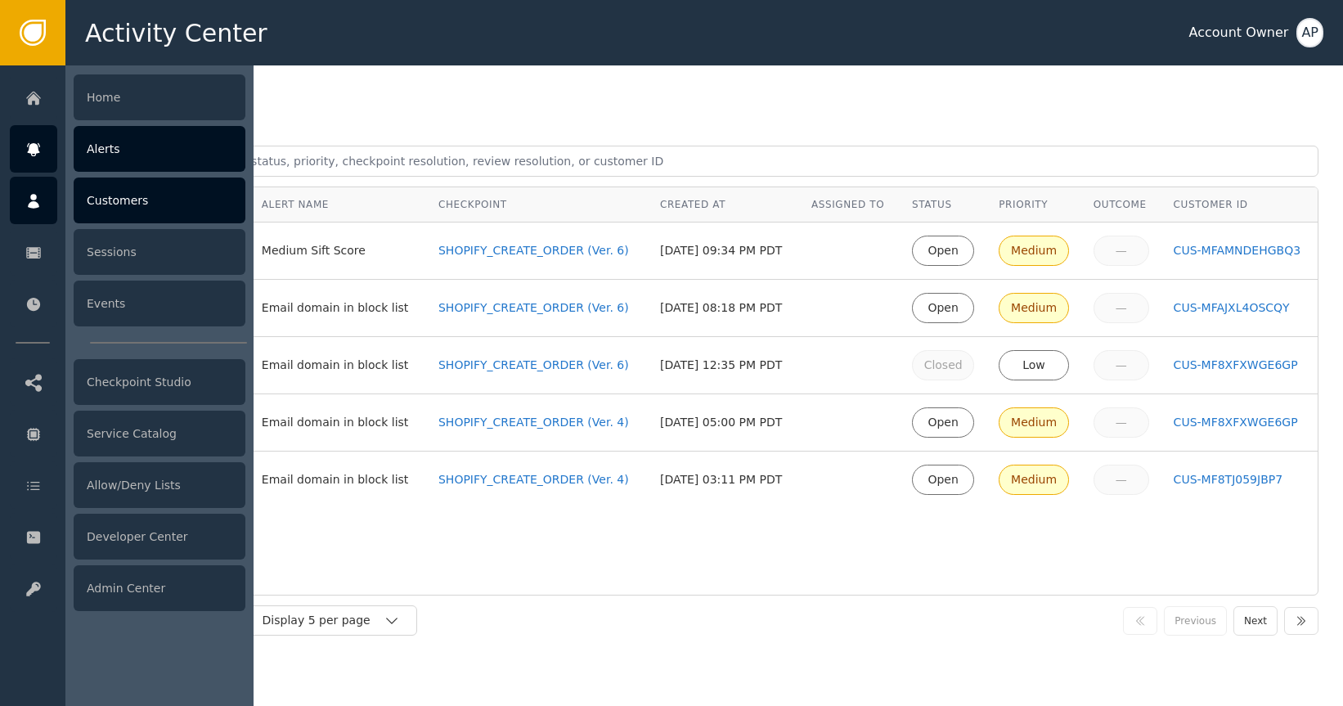
click at [160, 197] on div "Customers" at bounding box center [160, 201] width 172 height 46
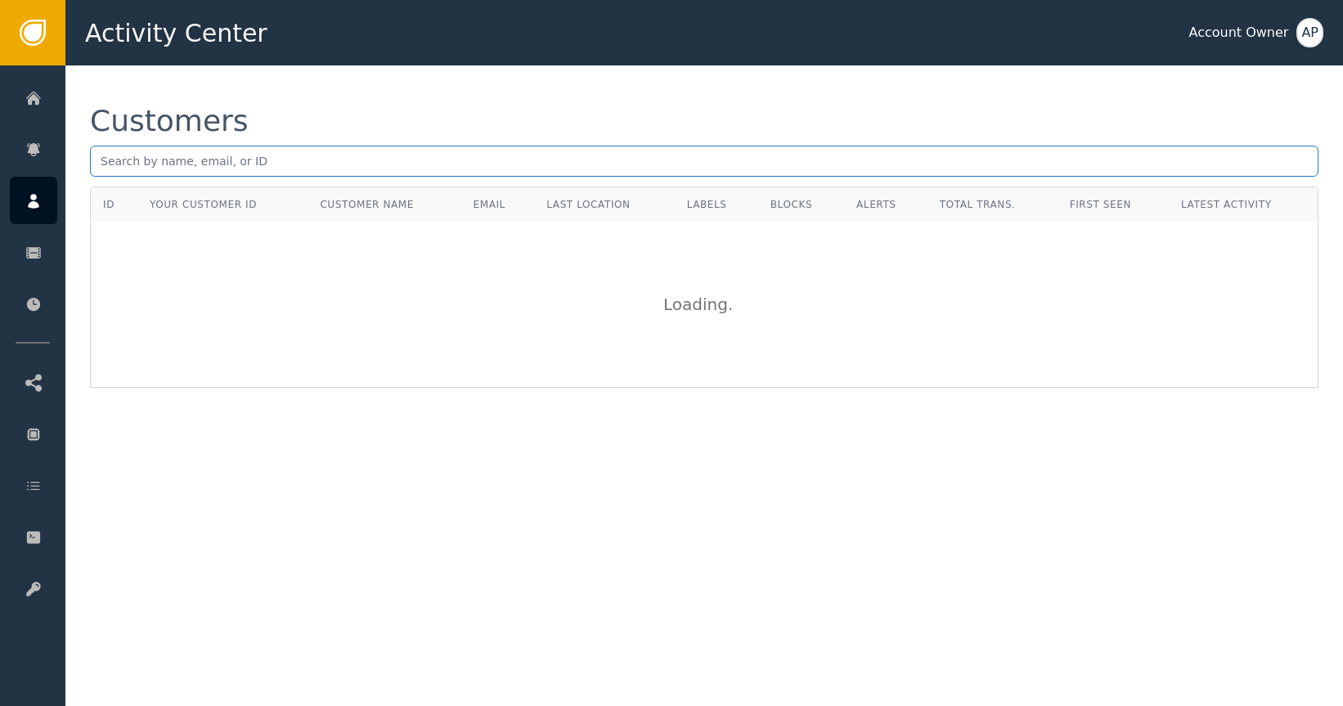
click at [306, 156] on input "text" at bounding box center [704, 161] width 1229 height 31
paste input "[EMAIL_ADDRESS][DOMAIN_NAME]"
type input "[EMAIL_ADDRESS][DOMAIN_NAME]"
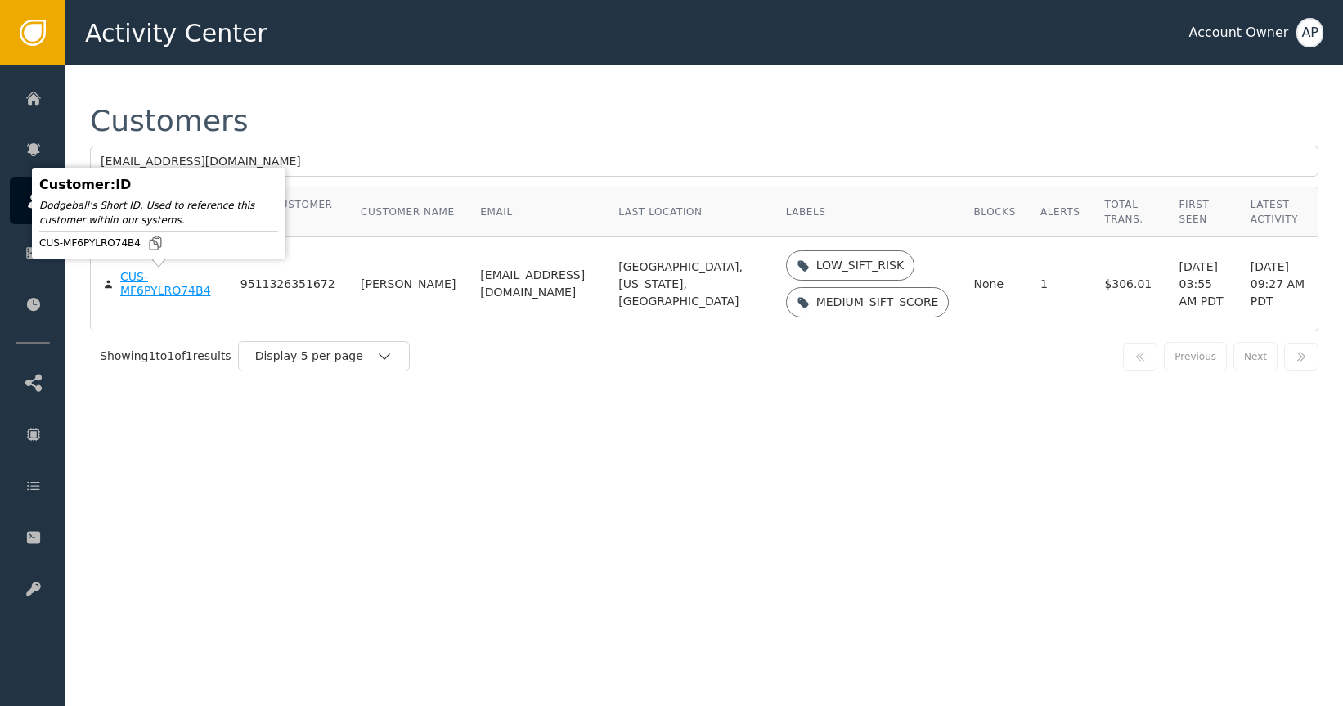
click at [148, 288] on div "CUS-MF6PYLRO74B4" at bounding box center [168, 284] width 96 height 29
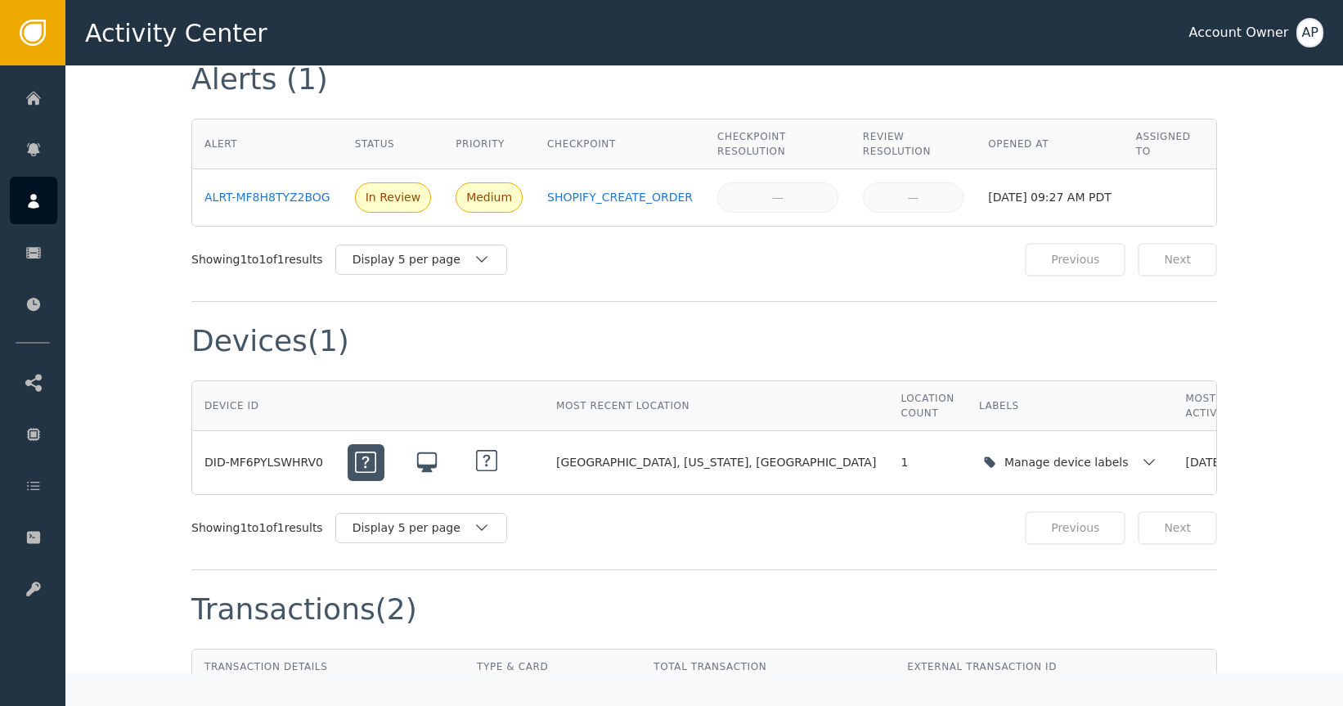
scroll to position [971, 0]
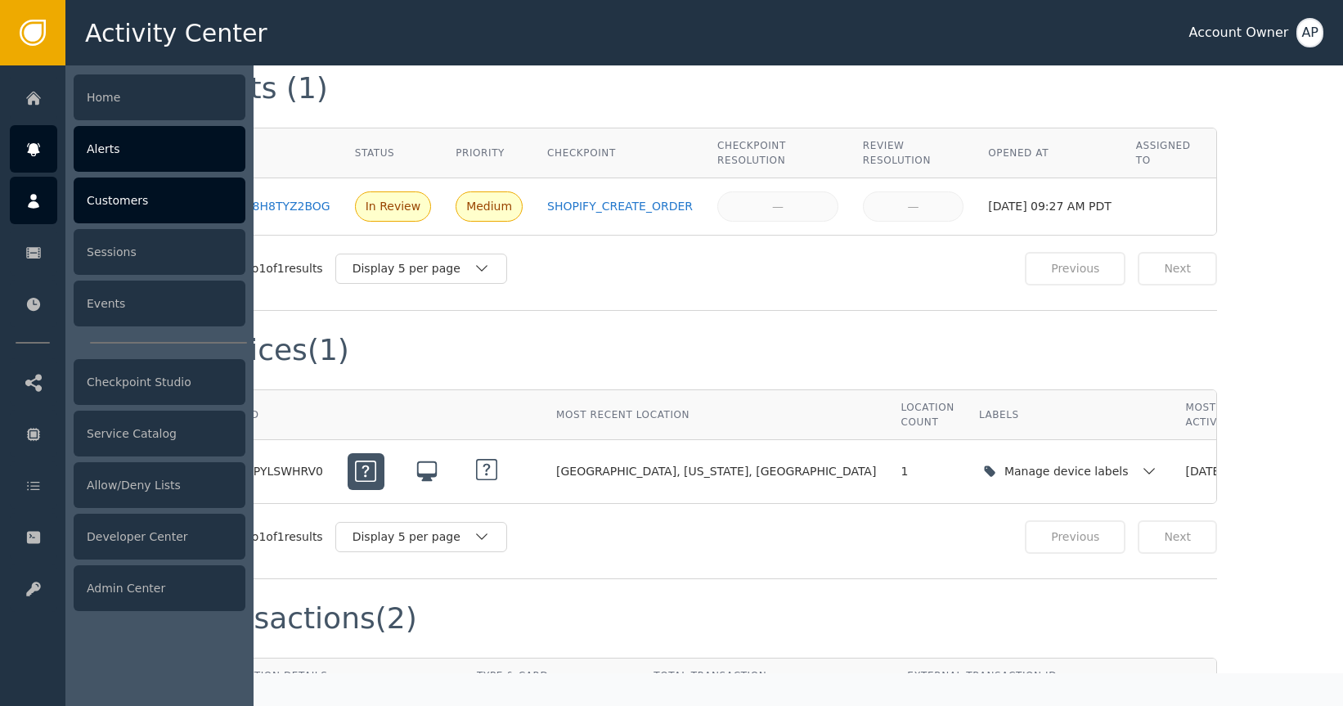
click at [36, 161] on div at bounding box center [33, 148] width 47 height 47
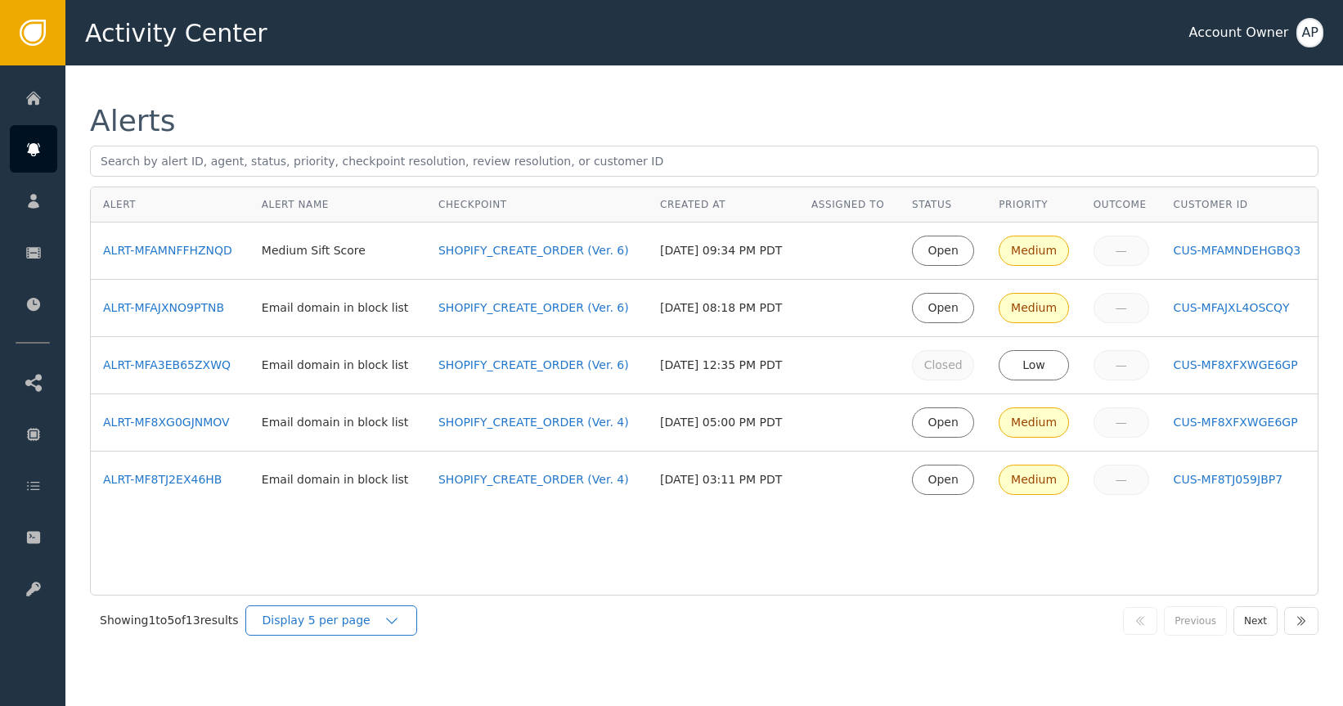
click at [362, 617] on div "Display 5 per page" at bounding box center [323, 620] width 121 height 17
click at [347, 681] on div "Display 25 per page" at bounding box center [335, 688] width 131 height 17
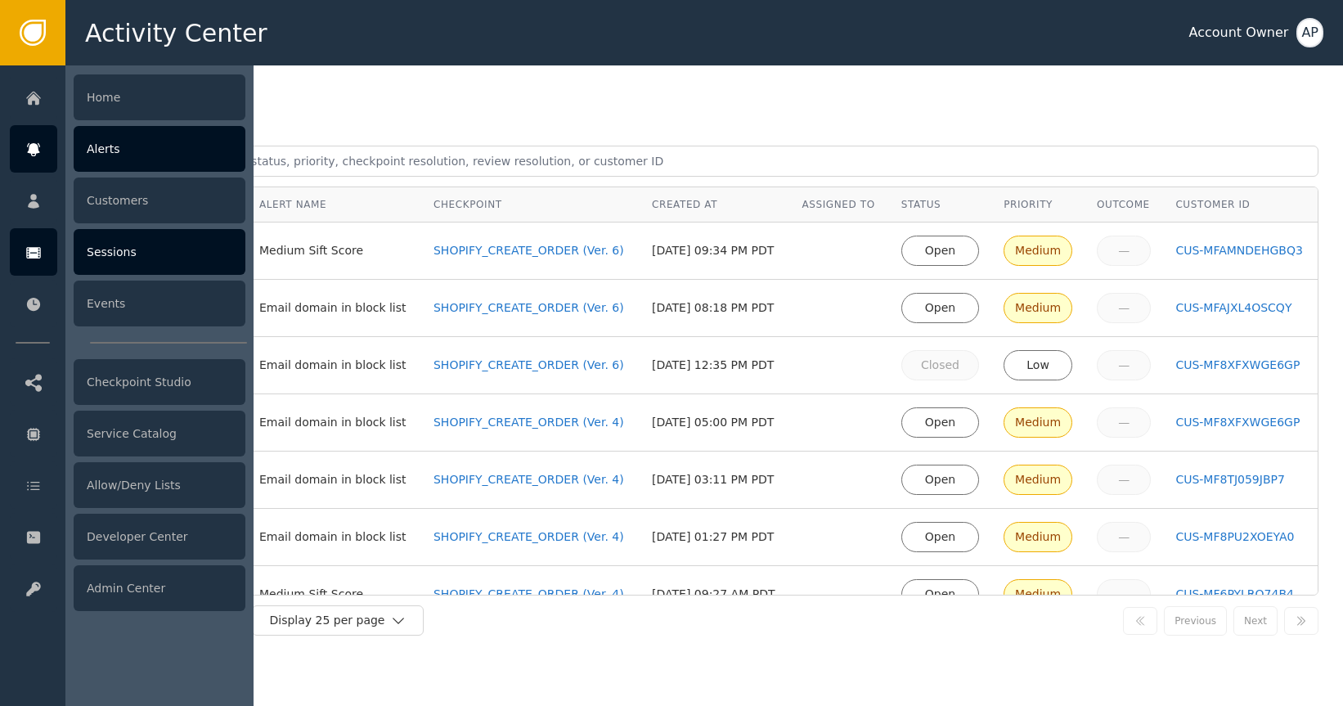
click at [113, 262] on div "Sessions" at bounding box center [160, 252] width 172 height 46
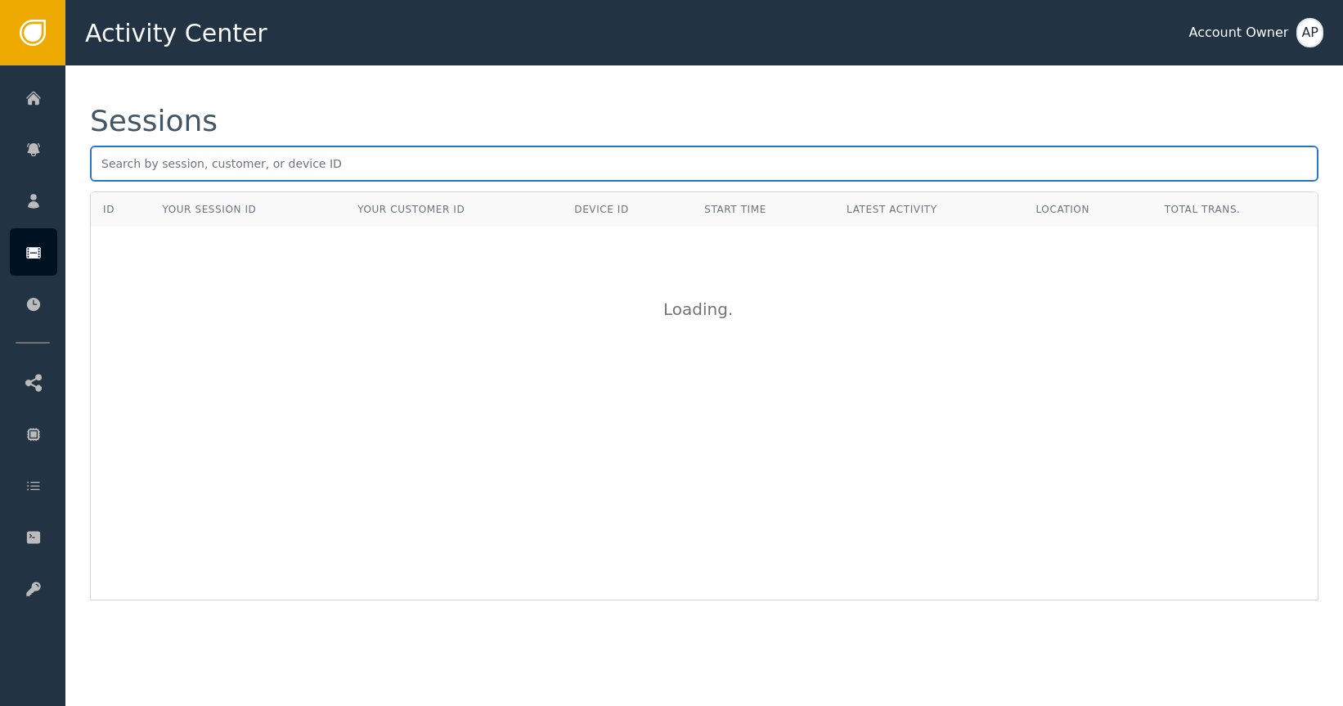
click at [520, 150] on input "text" at bounding box center [704, 164] width 1229 height 36
paste input "[EMAIL_ADDRESS][DOMAIN_NAME]"
click at [338, 177] on input "[EMAIL_ADDRESS][DOMAIN_NAME]" at bounding box center [704, 164] width 1229 height 36
paste input "[PERSON_NAME]"
click at [161, 164] on input "[PERSON_NAME]" at bounding box center [704, 164] width 1229 height 36
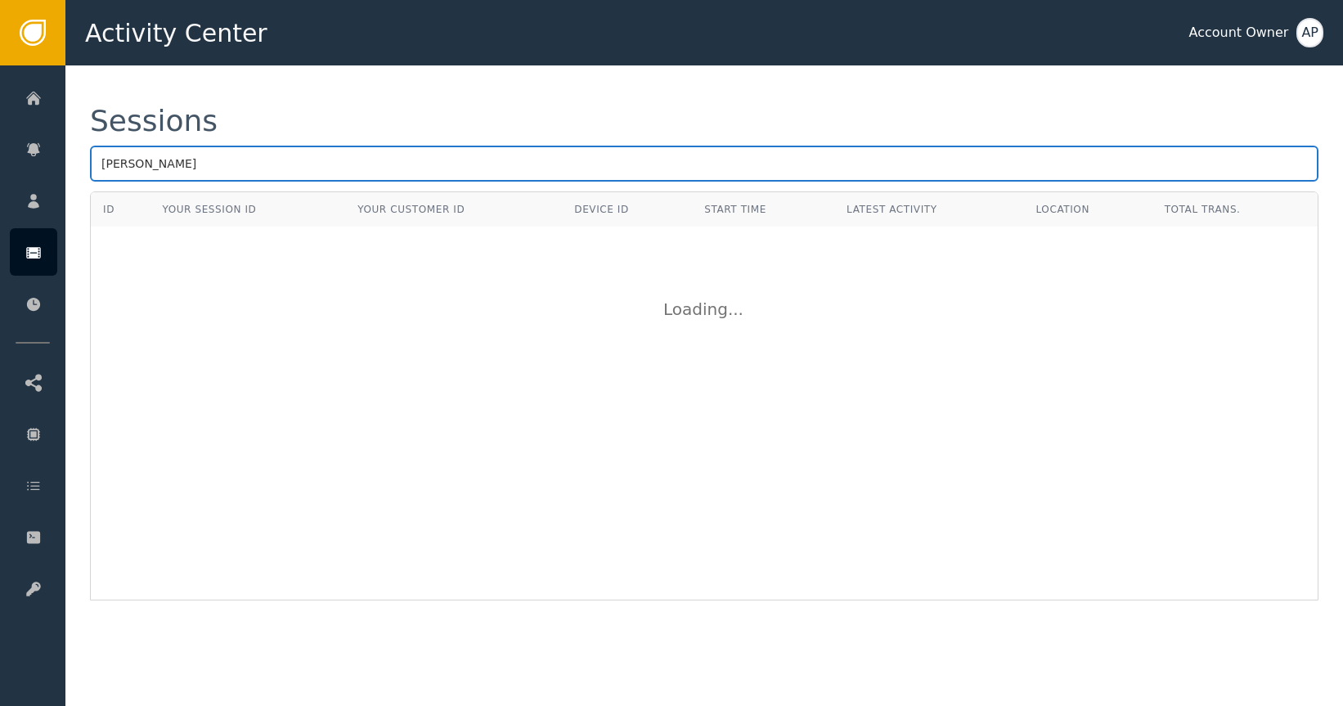
type input "[PERSON_NAME]"
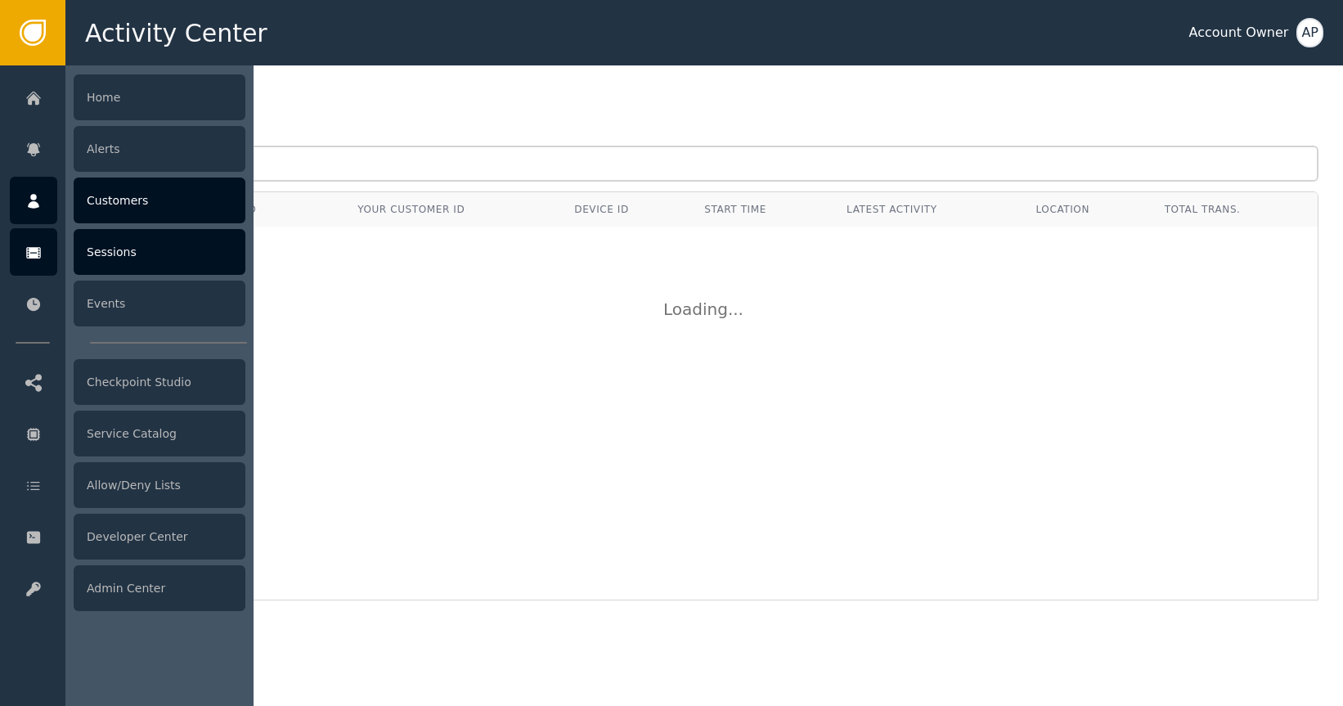
click at [142, 211] on div "Customers" at bounding box center [160, 201] width 172 height 46
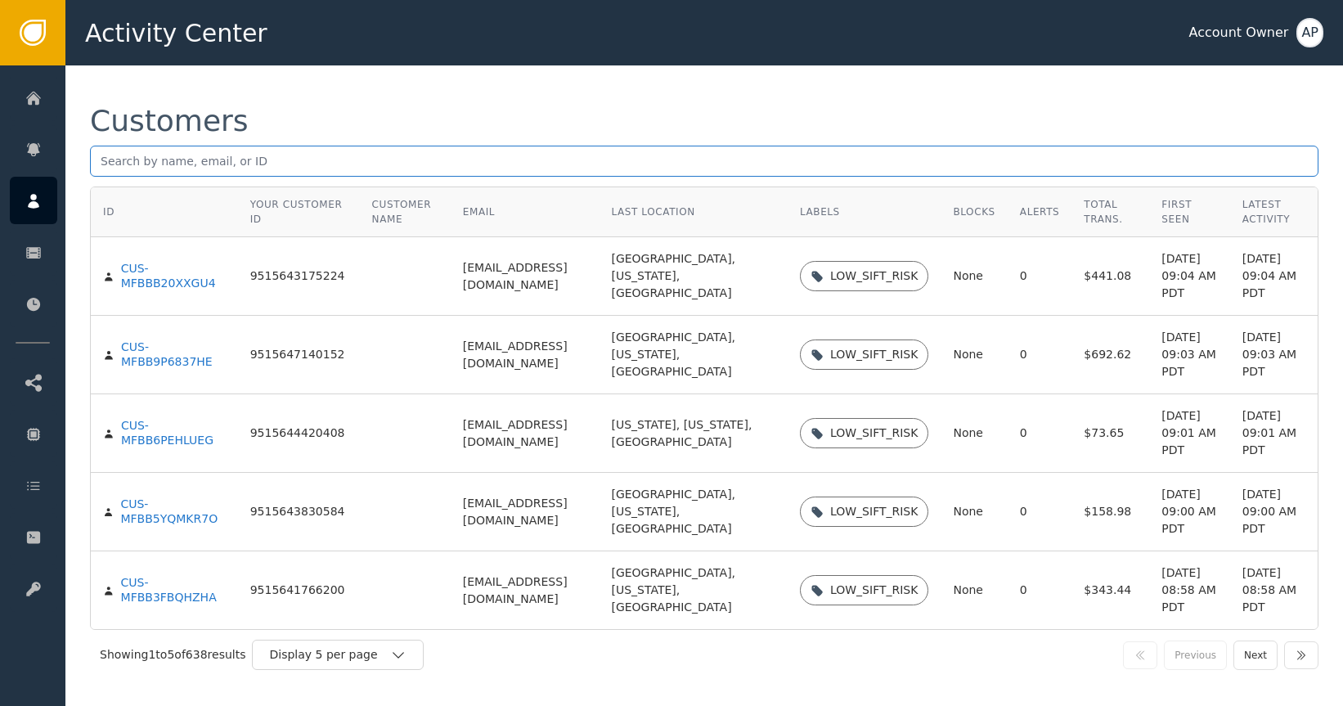
click at [250, 167] on input "text" at bounding box center [704, 161] width 1229 height 31
paste input "[PERSON_NAME]"
click at [155, 160] on input "[PERSON_NAME]" at bounding box center [704, 161] width 1229 height 31
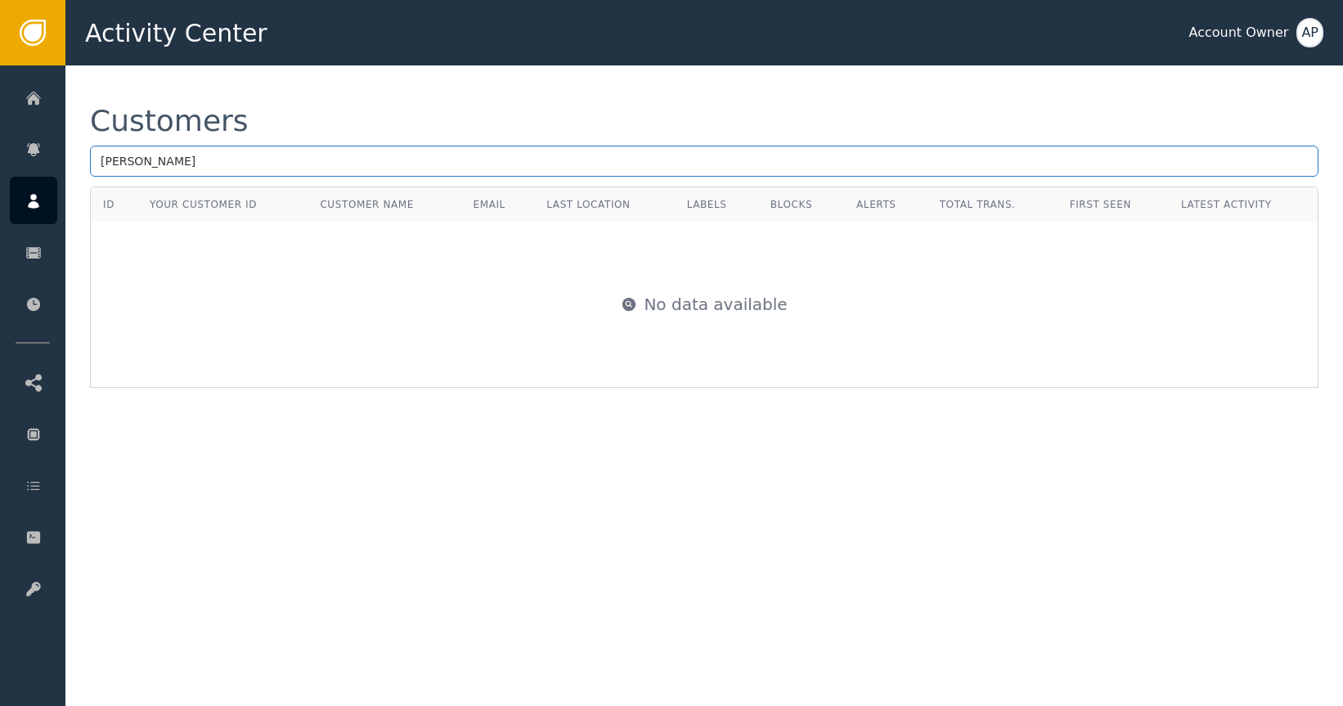
paste input "A"
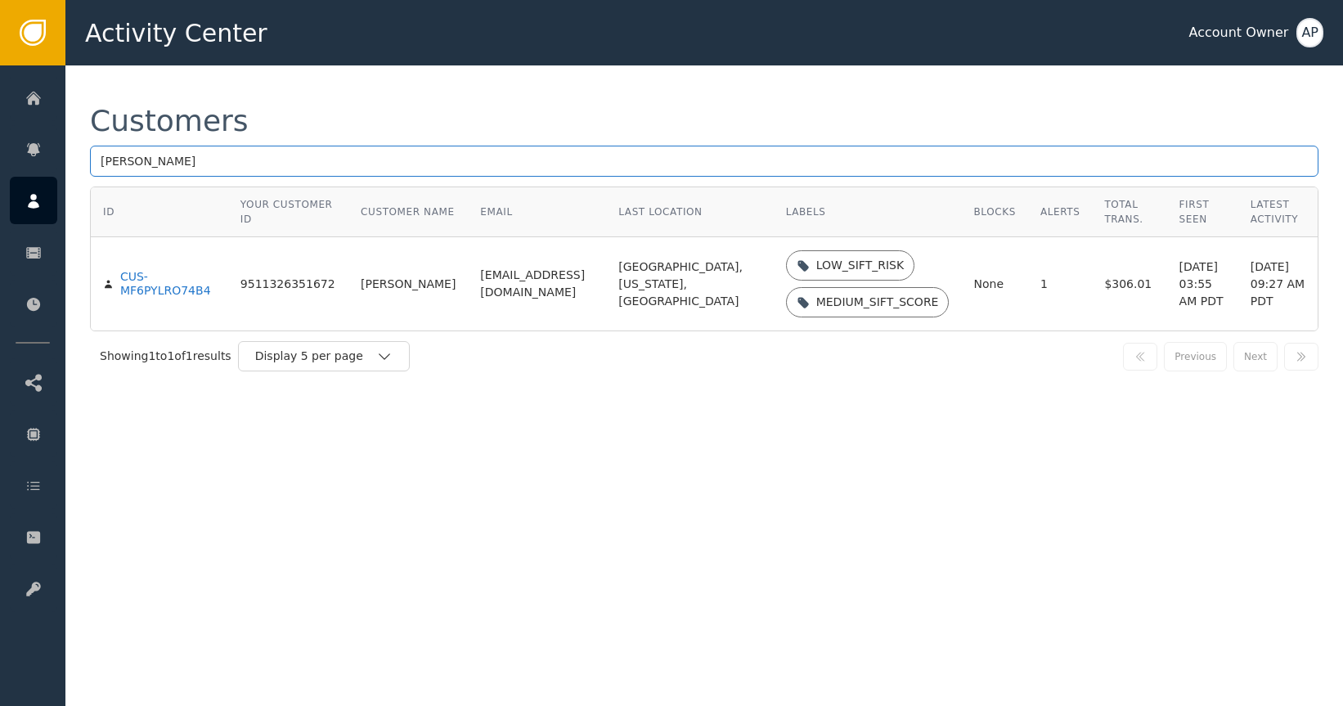
click at [360, 157] on input "[PERSON_NAME]" at bounding box center [704, 161] width 1229 height 31
paste input "[EMAIL_ADDRESS][DOMAIN_NAME]"
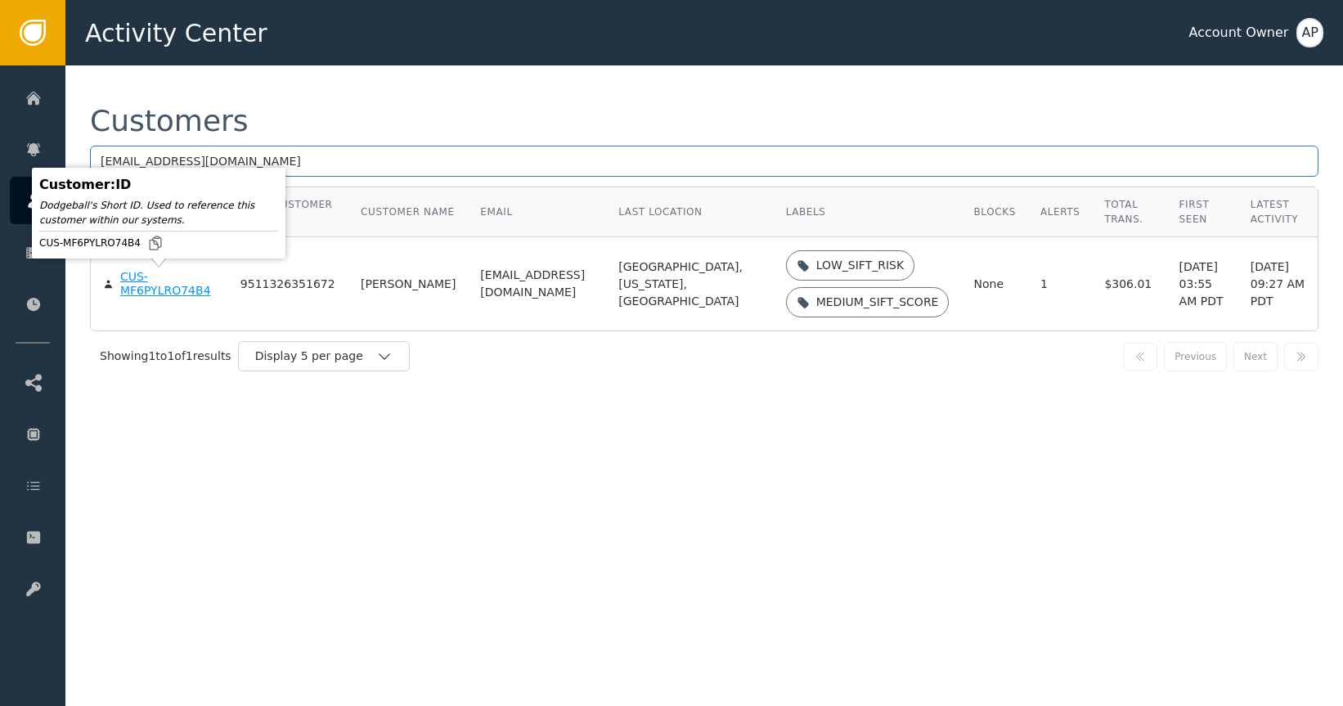
type input "[EMAIL_ADDRESS][DOMAIN_NAME]"
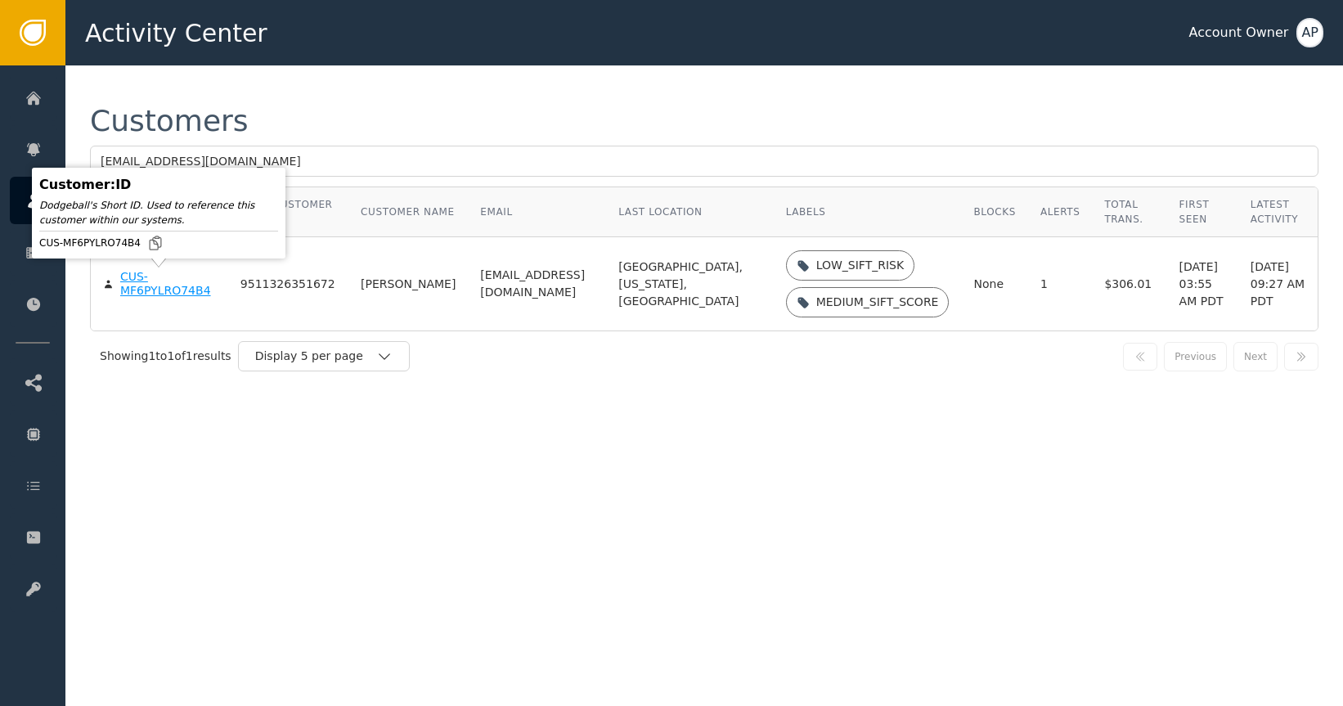
click at [158, 281] on div "CUS-MF6PYLRO74B4" at bounding box center [168, 284] width 96 height 29
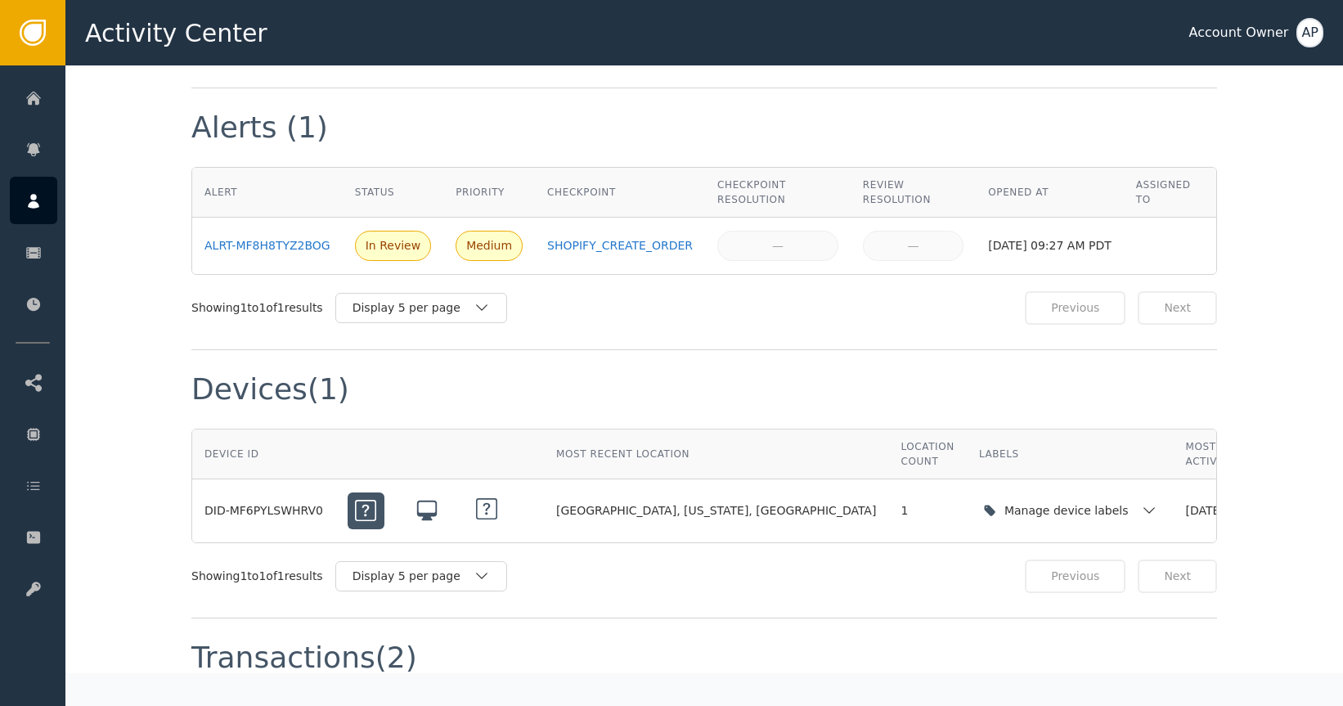
scroll to position [735, 0]
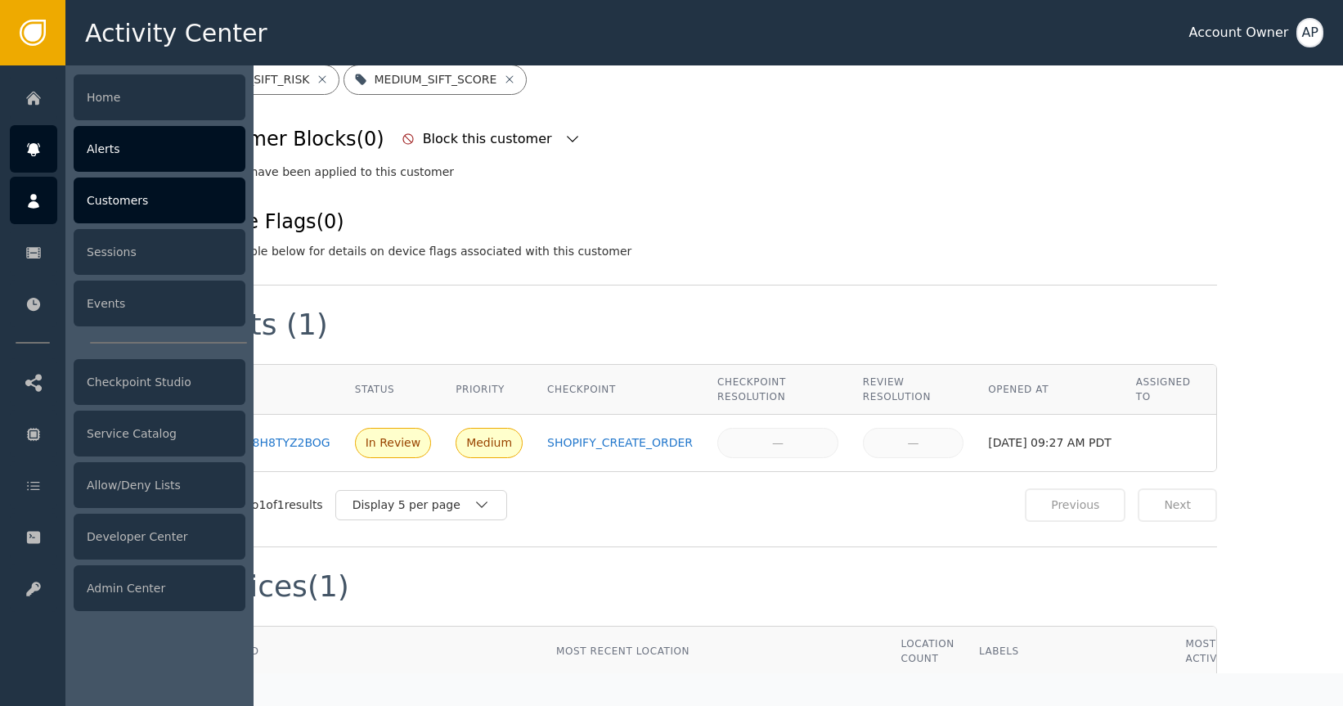
click at [29, 139] on div at bounding box center [33, 148] width 47 height 47
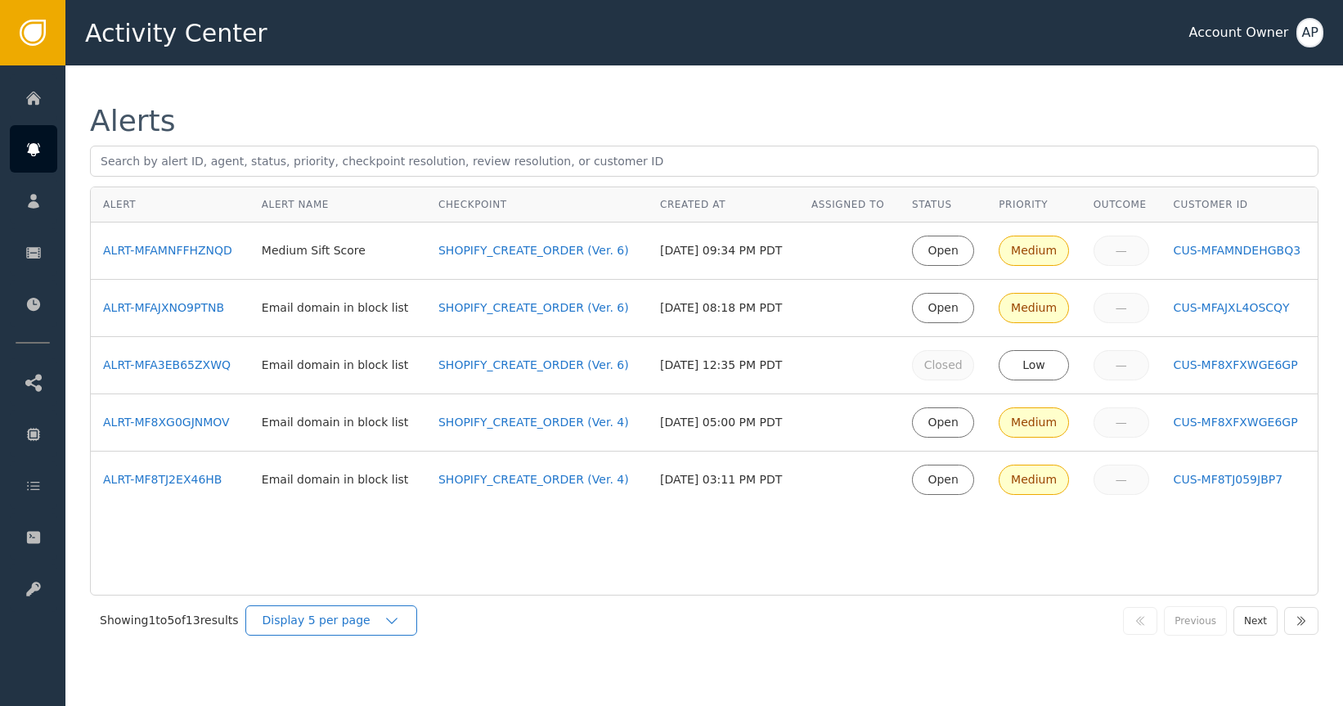
click at [343, 633] on div "Showing 1 to 5 of 13 results Display 5 per page Previous Next" at bounding box center [704, 621] width 1229 height 50
click at [350, 620] on div "Display 5 per page" at bounding box center [323, 620] width 121 height 17
click at [371, 691] on div "Display 25 per page" at bounding box center [335, 688] width 131 height 17
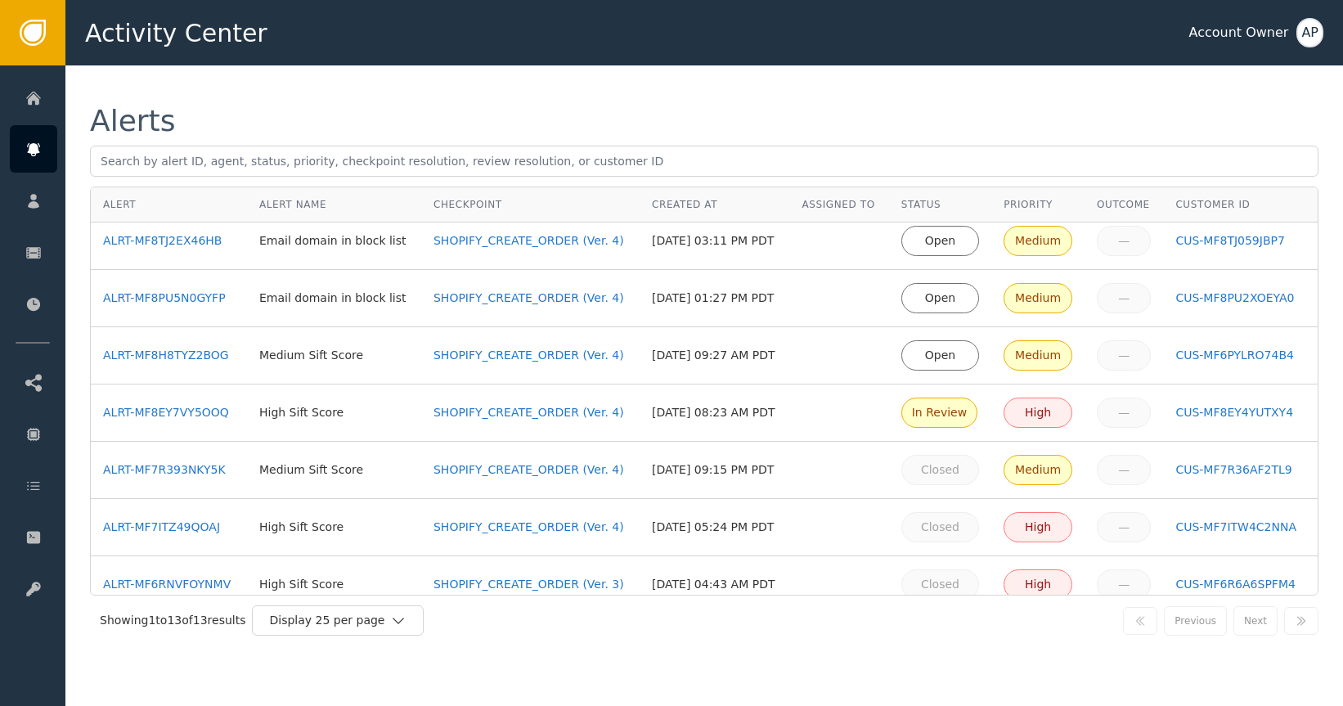
scroll to position [238, 0]
click at [157, 355] on div "ALRT-MF8H8TYZ2BOG" at bounding box center [169, 356] width 132 height 17
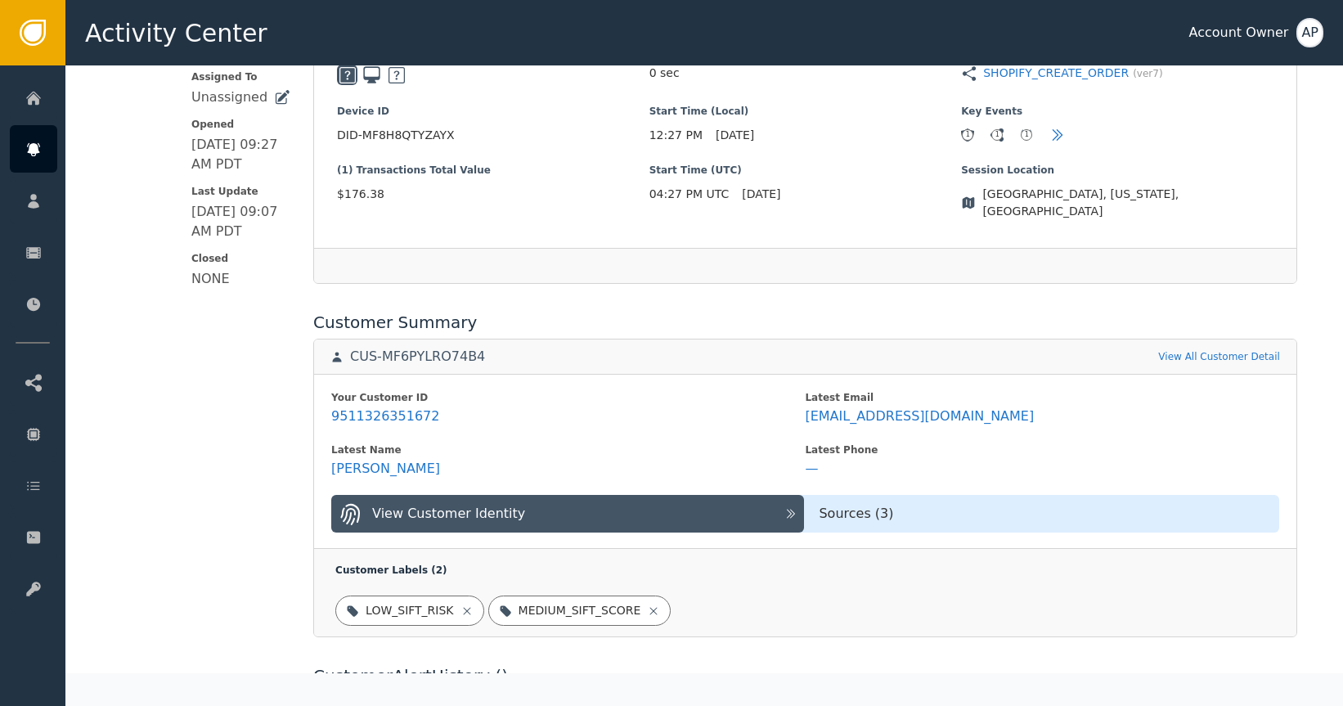
scroll to position [398, 0]
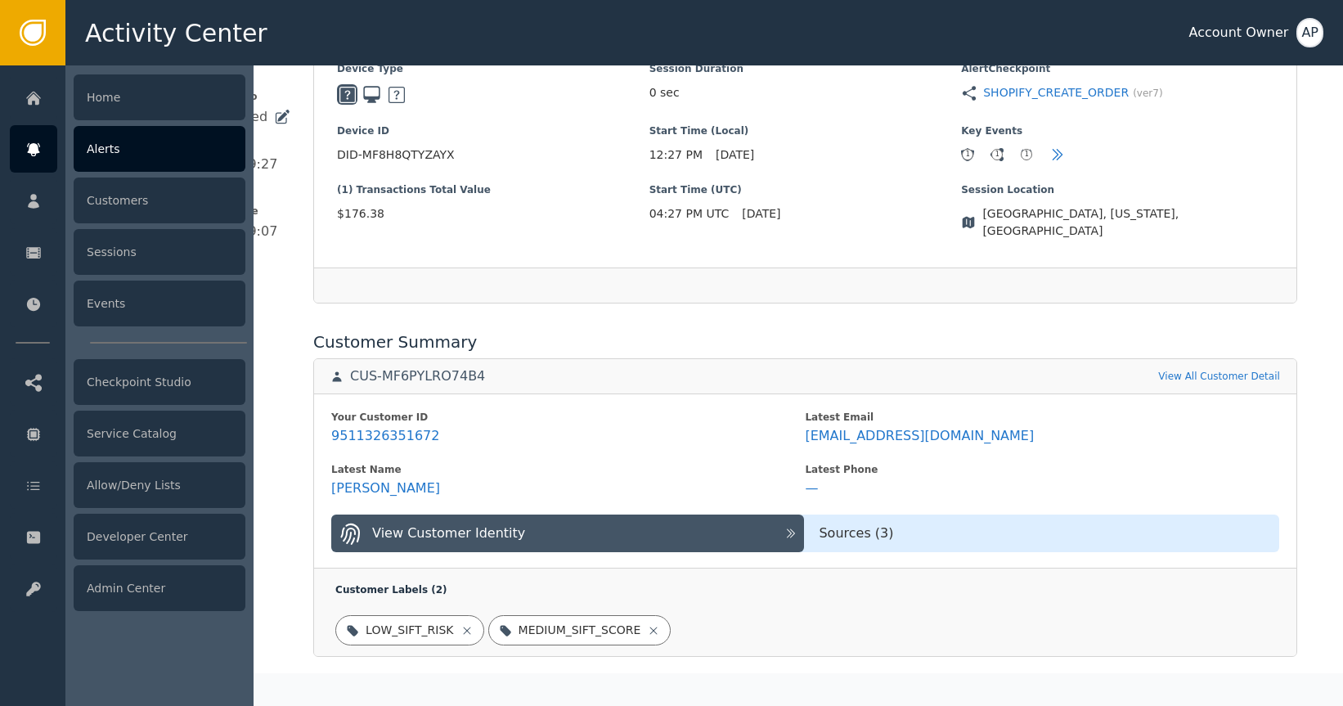
click at [34, 136] on div at bounding box center [33, 148] width 47 height 47
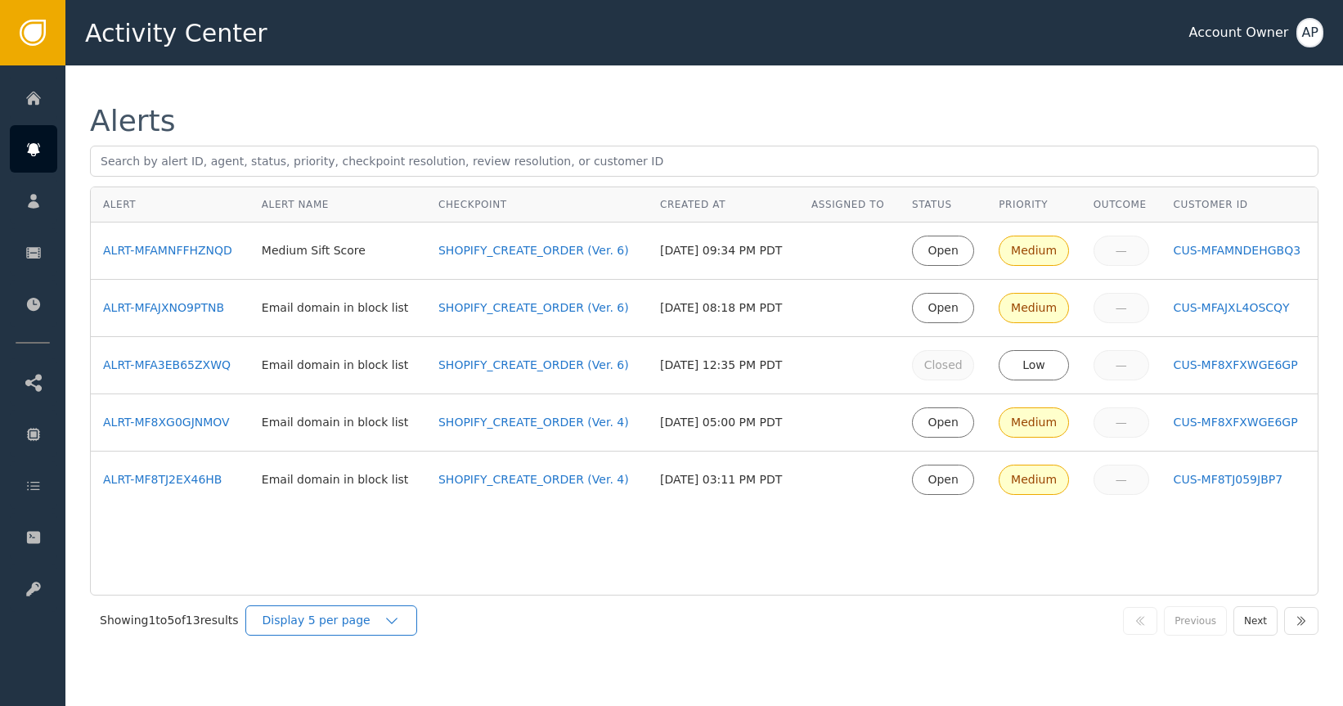
click at [369, 623] on div "Display 5 per page" at bounding box center [323, 620] width 121 height 17
click at [357, 678] on div "Display 25 per page" at bounding box center [336, 688] width 164 height 31
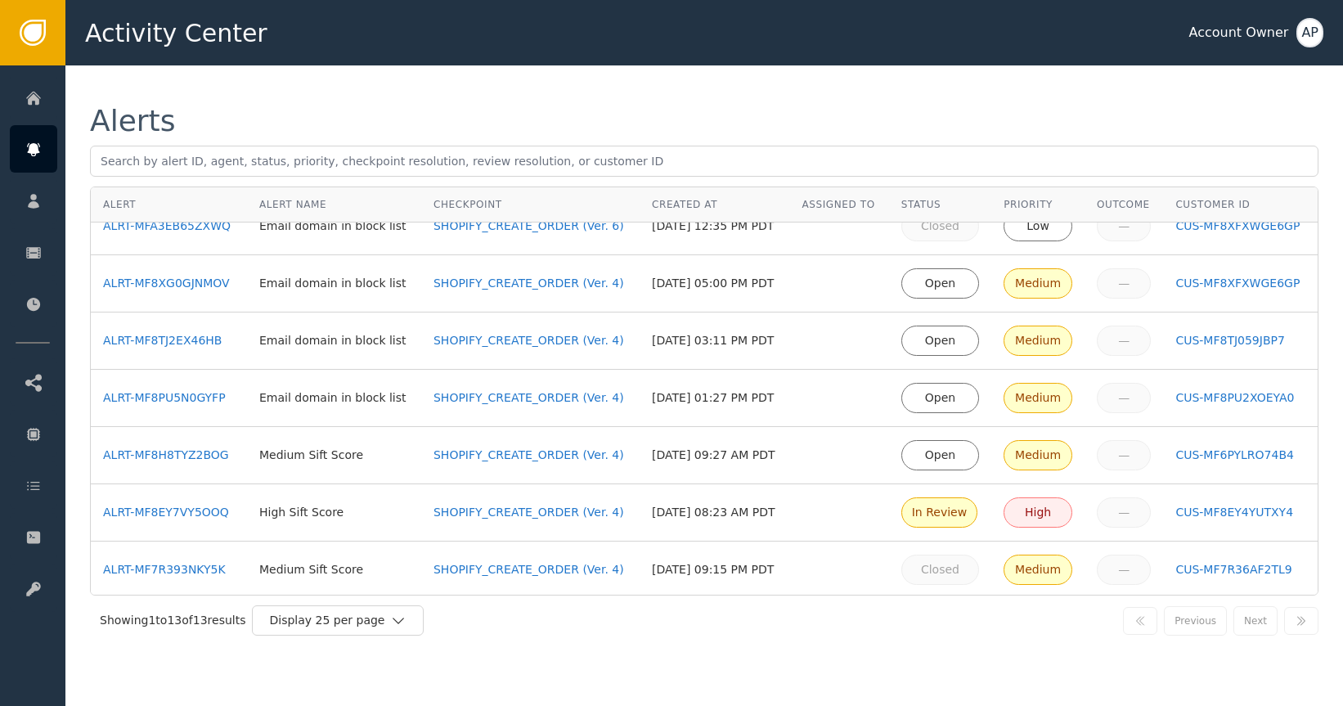
scroll to position [112, 0]
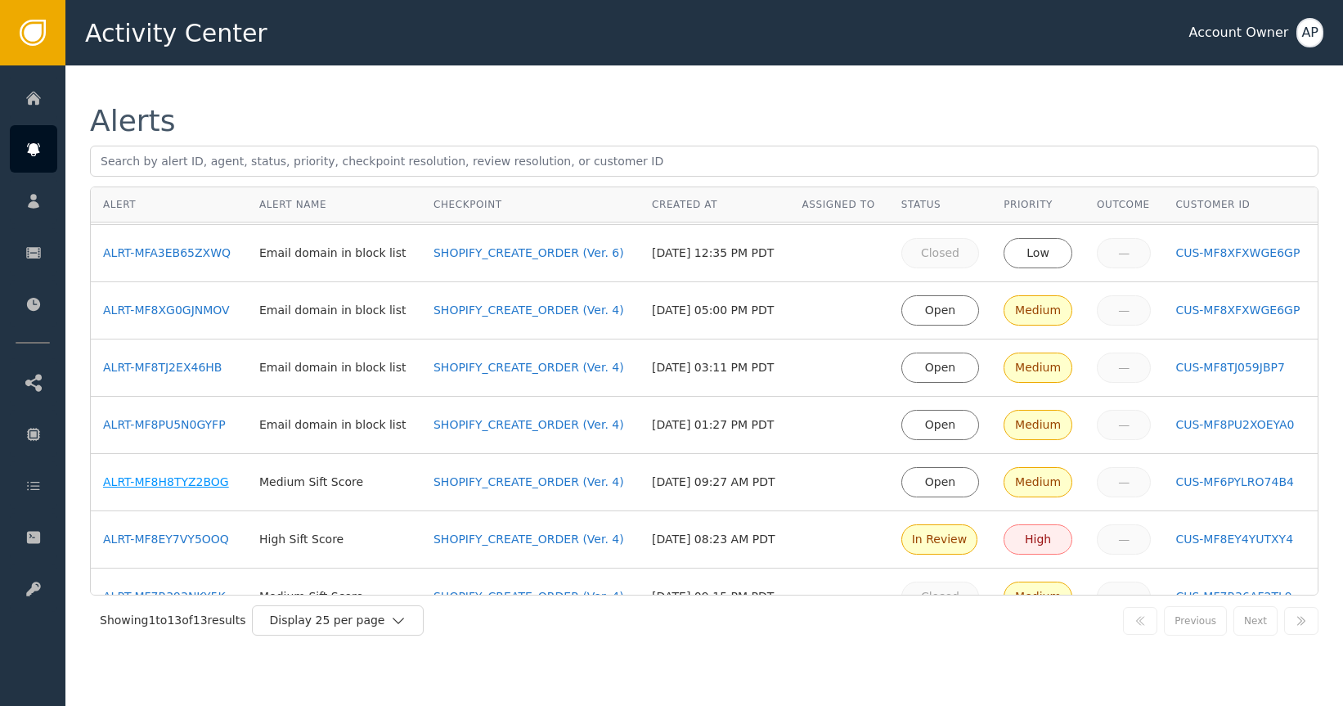
click at [186, 475] on div "ALRT-MF8H8TYZ2BOG" at bounding box center [169, 482] width 132 height 17
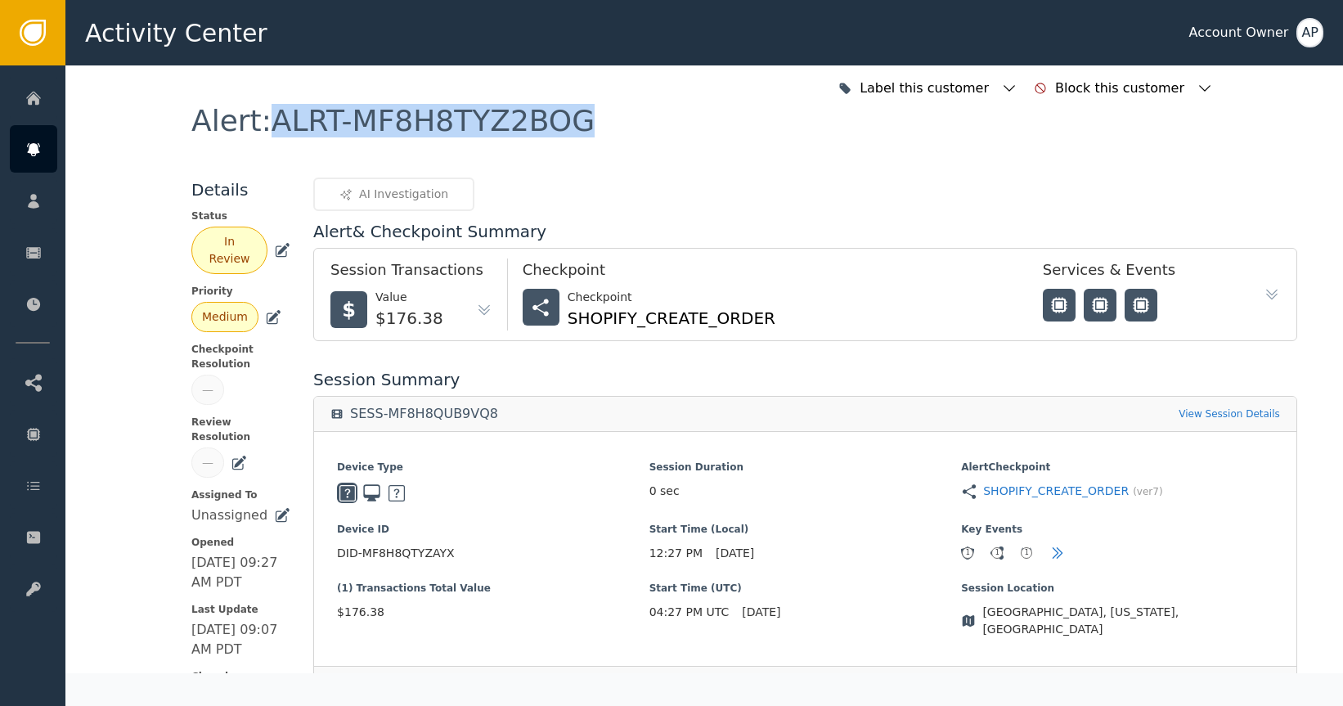
copy div "ALRT-MF8H8TYZ2BOG"
drag, startPoint x: 582, startPoint y: 128, endPoint x: 241, endPoint y: 119, distance: 340.4
click at [263, 122] on div "Alert : ALRT-MF8H8TYZ2BOG" at bounding box center [704, 141] width 1026 height 71
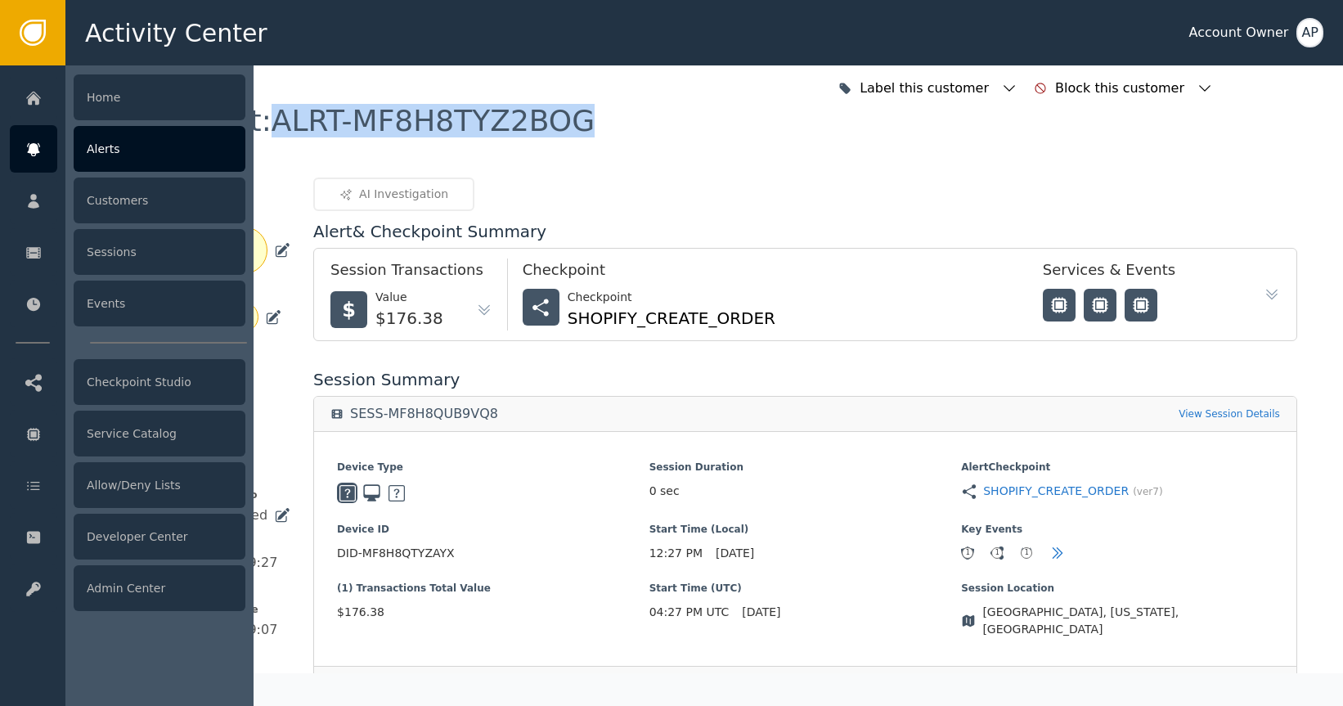
click at [133, 157] on div "Alerts" at bounding box center [160, 149] width 172 height 46
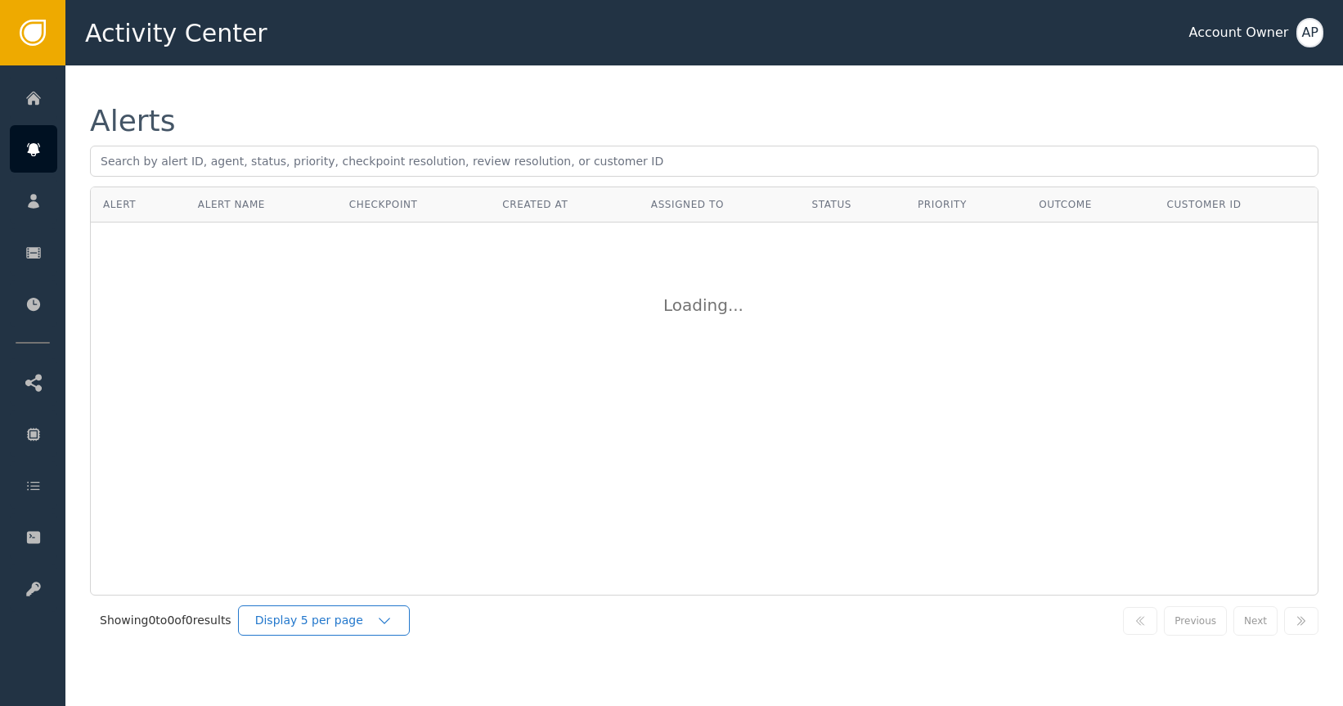
click at [361, 616] on div "Display 5 per page" at bounding box center [315, 620] width 121 height 17
click at [341, 694] on div "Display 25 per page" at bounding box center [328, 688] width 131 height 17
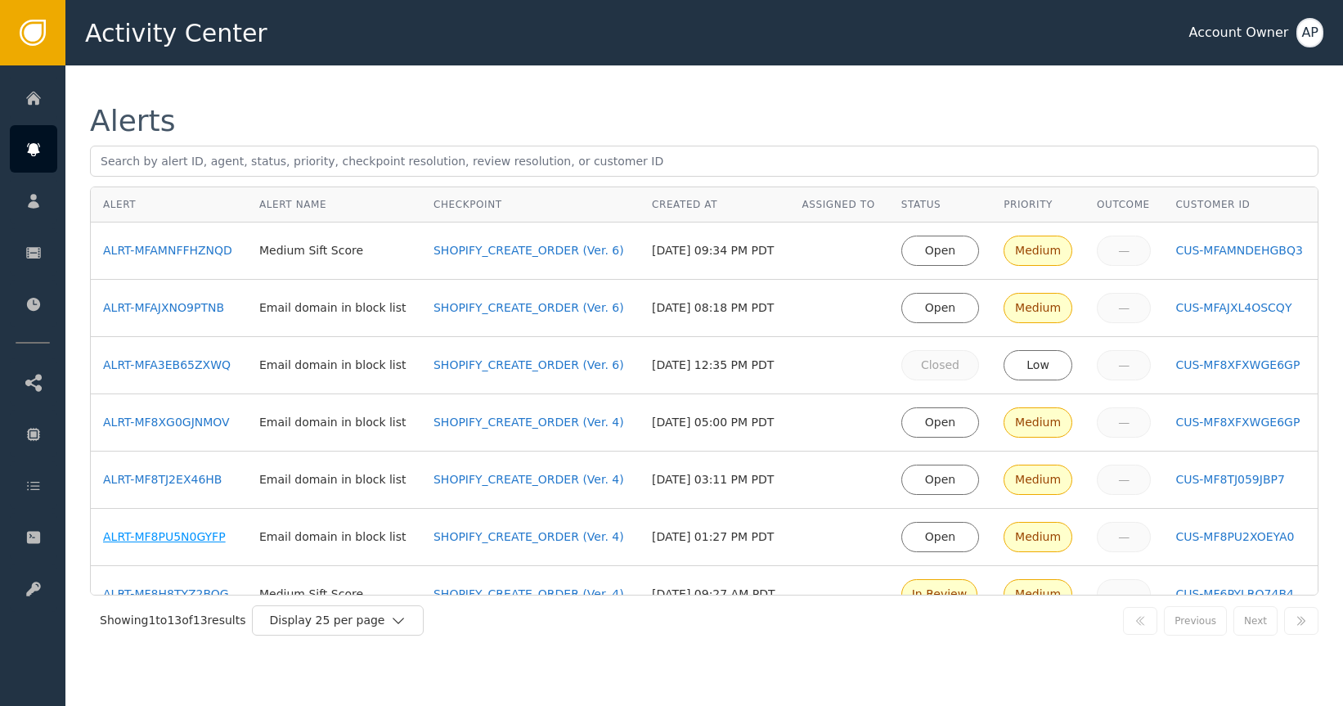
click at [182, 532] on div "ALRT-MF8PU5N0GYFP" at bounding box center [169, 537] width 132 height 17
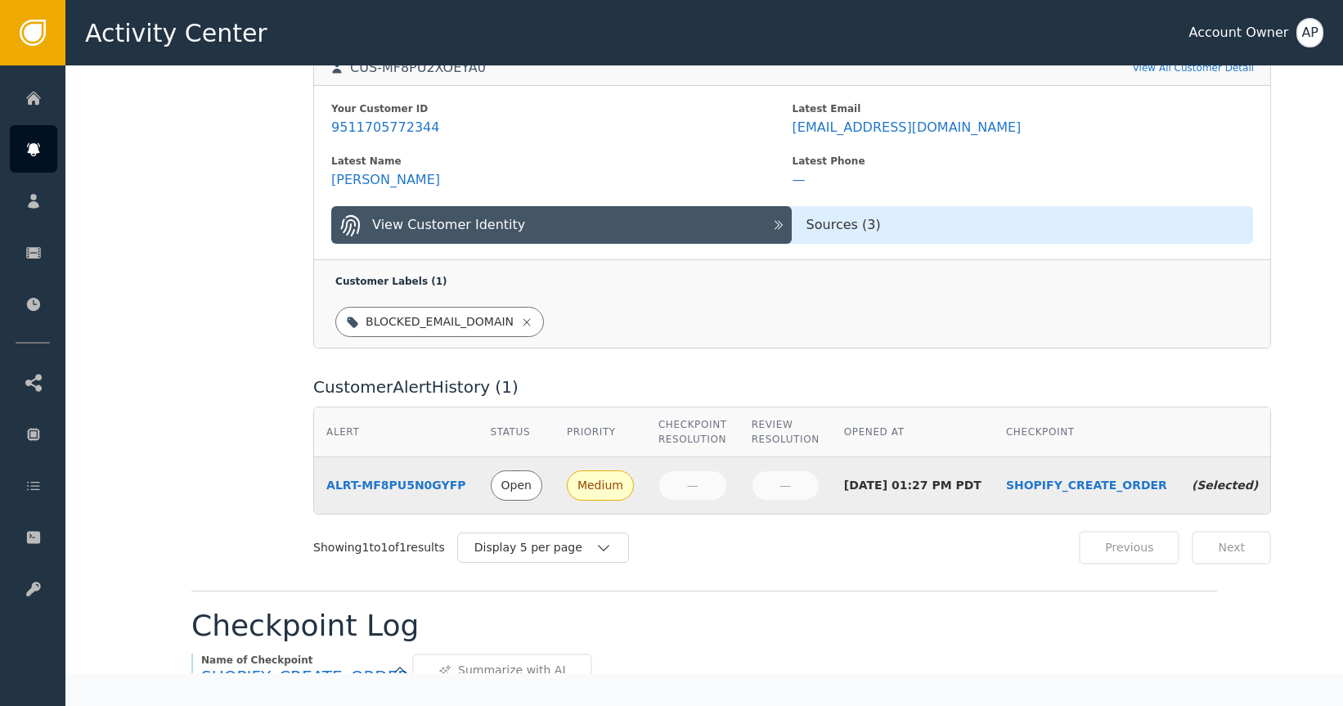
scroll to position [533, 0]
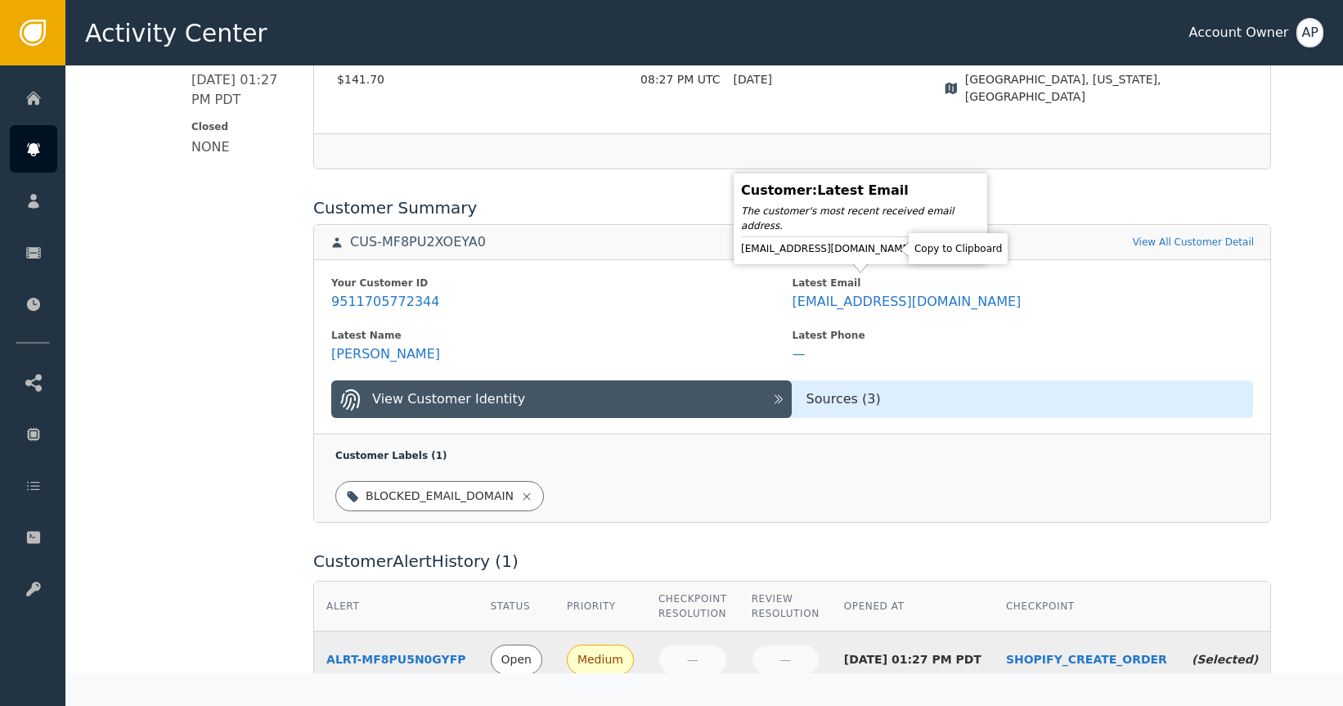
click at [922, 255] on icon at bounding box center [927, 248] width 11 height 13
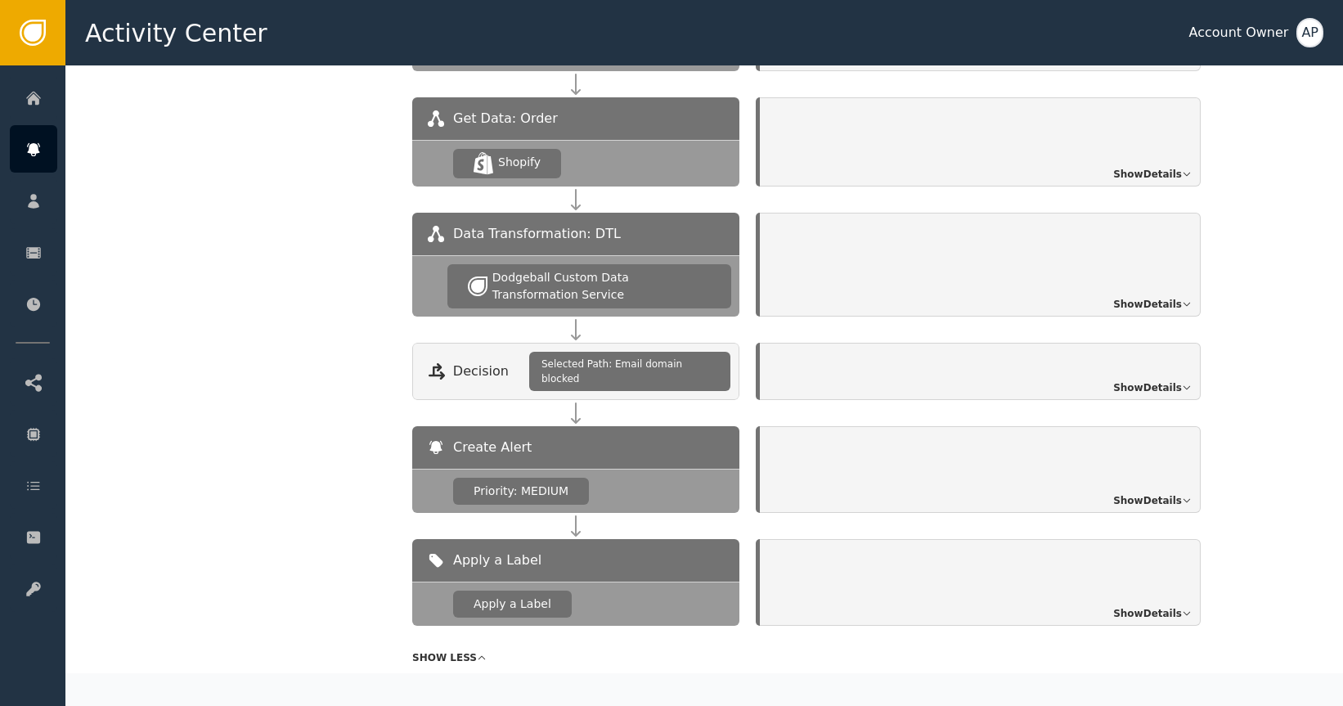
scroll to position [1511, 0]
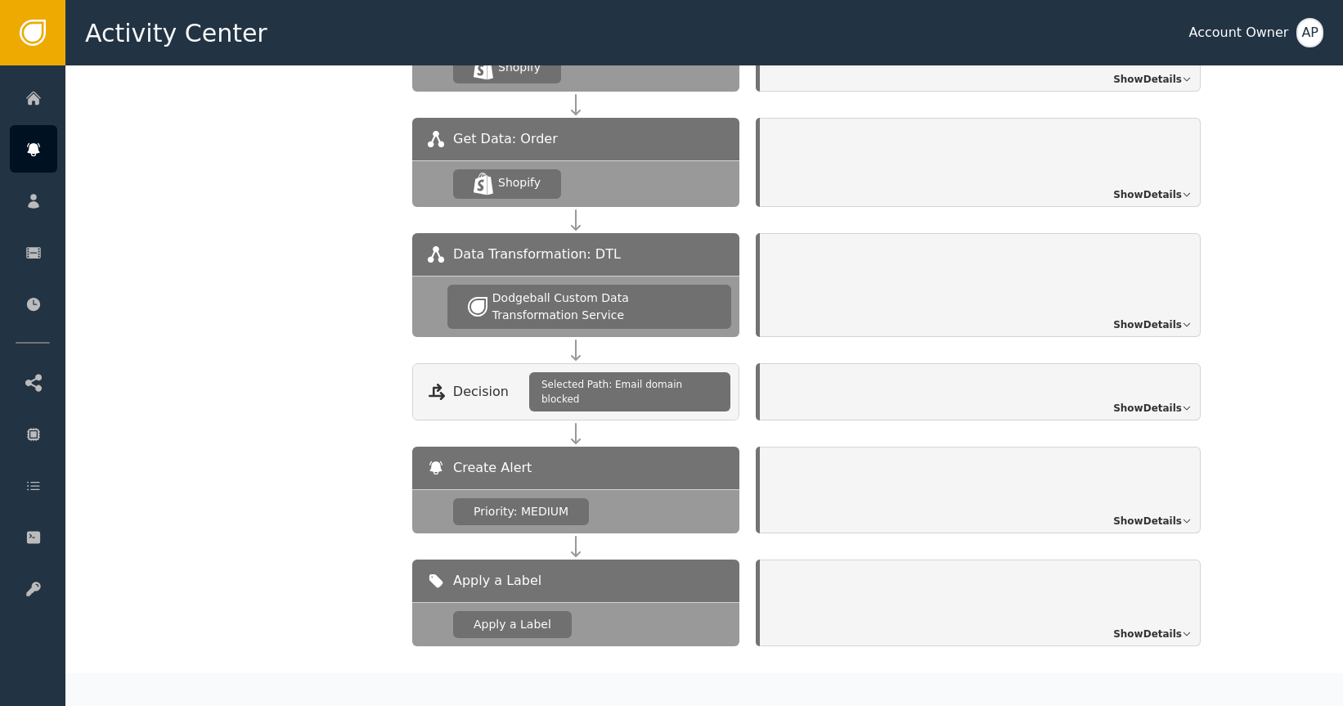
click at [1139, 317] on span "Show Details" at bounding box center [1147, 324] width 69 height 15
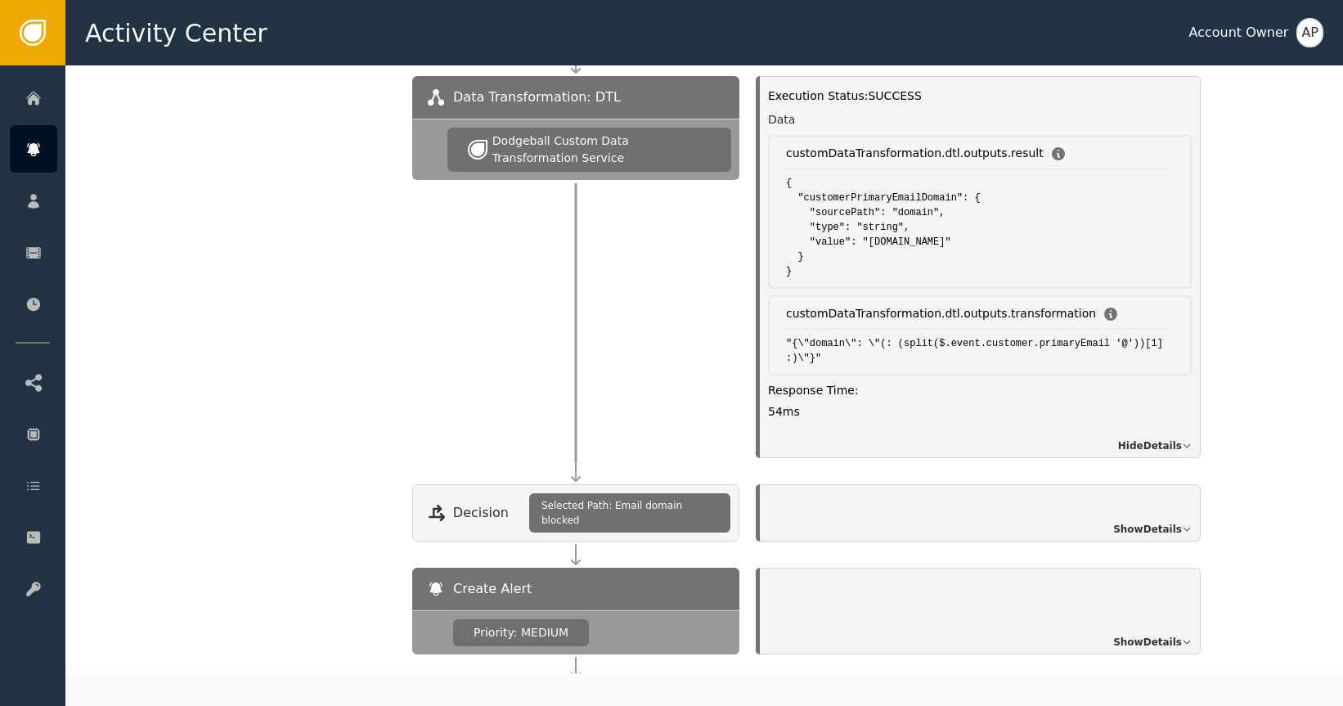
scroll to position [1687, 0]
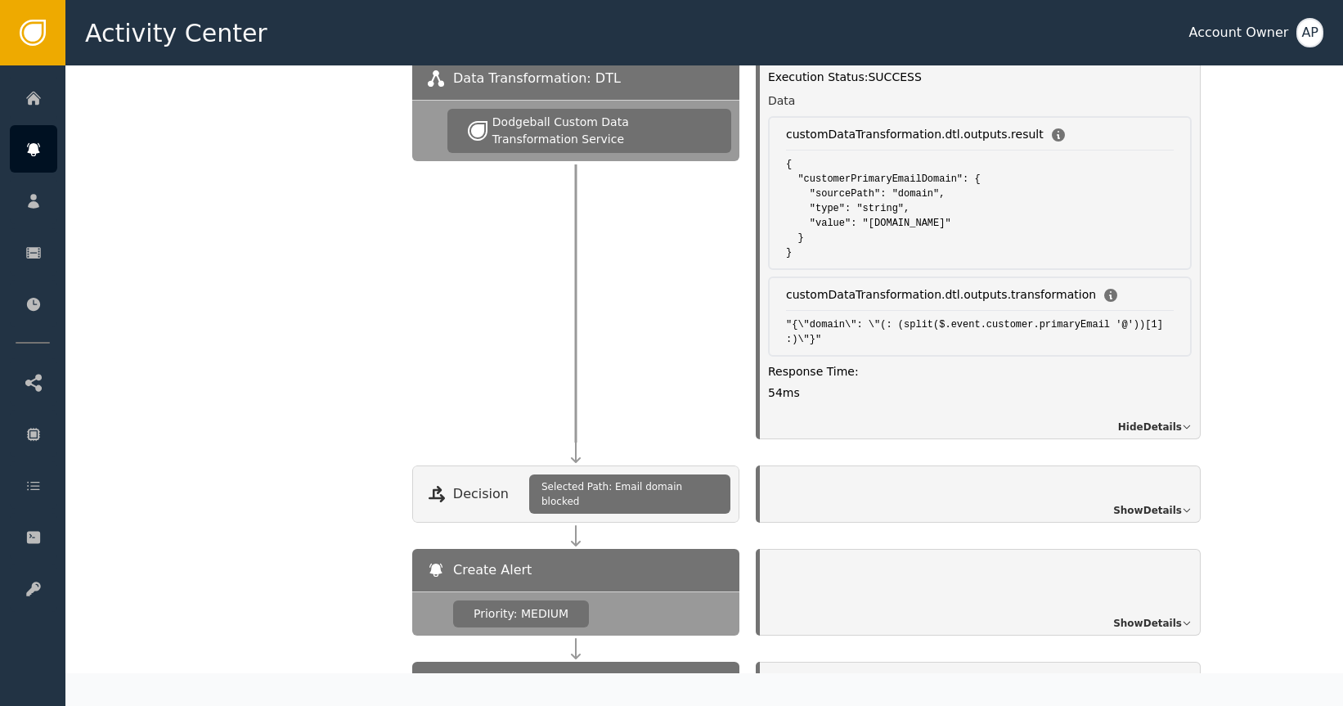
click at [1158, 503] on span "Show Details" at bounding box center [1147, 510] width 69 height 15
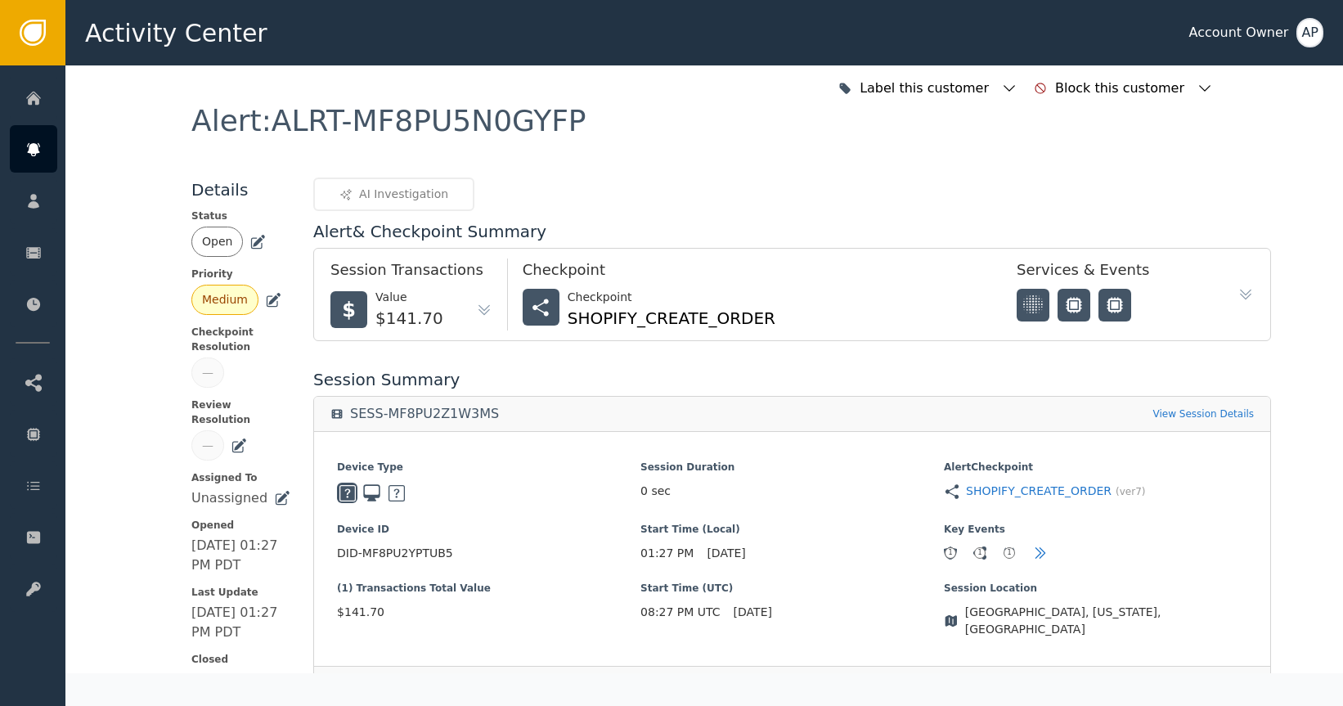
scroll to position [3, 0]
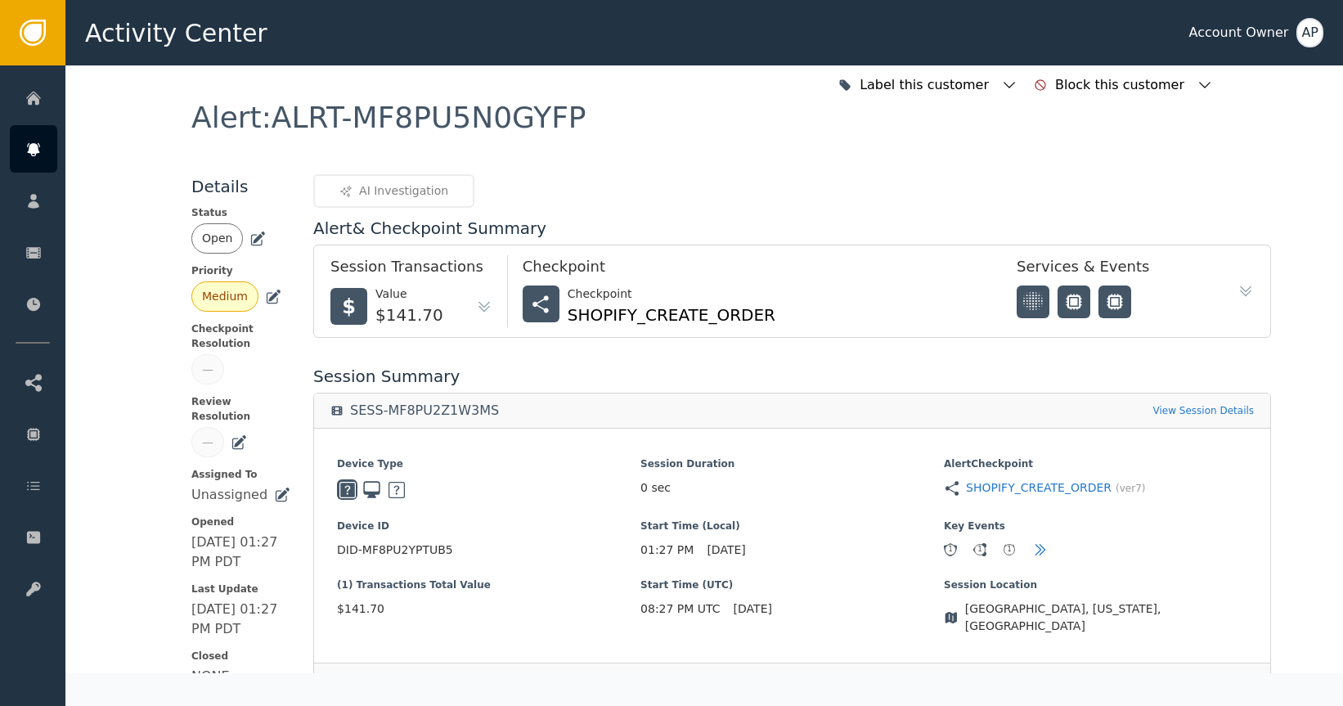
click at [252, 241] on icon at bounding box center [258, 239] width 16 height 16
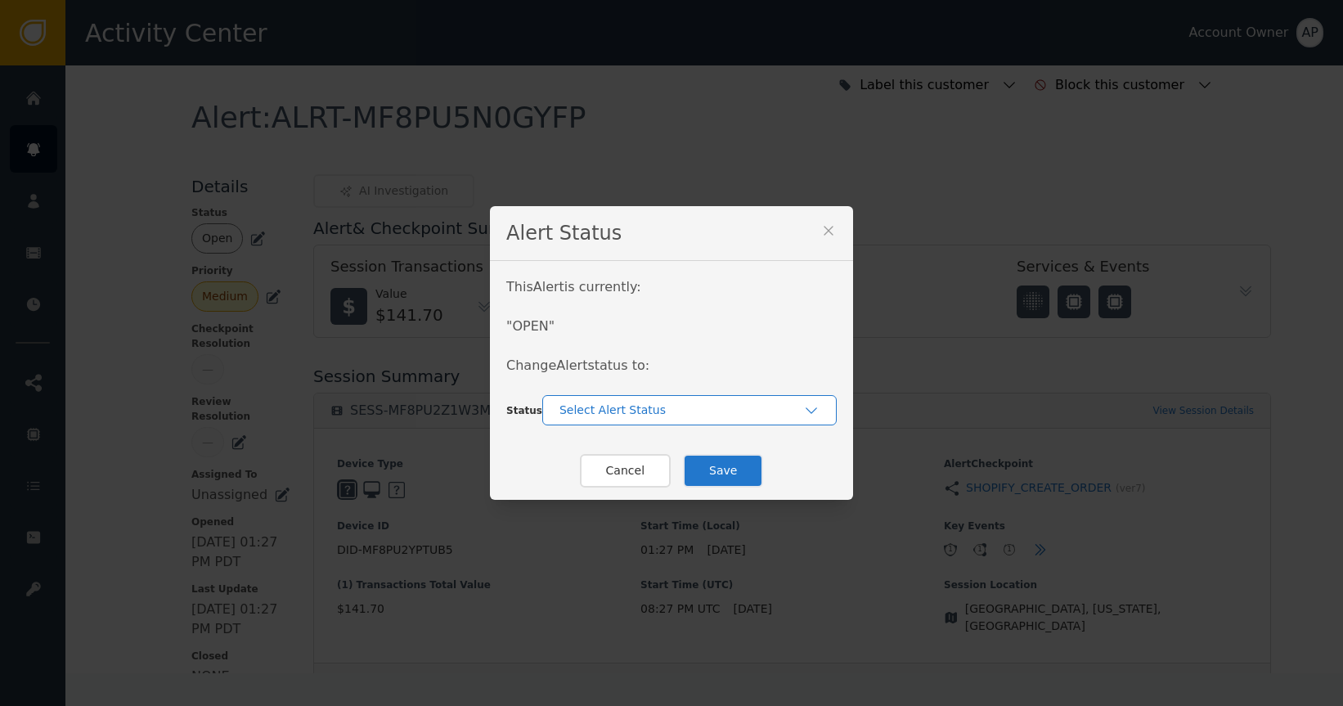
drag, startPoint x: 584, startPoint y: 406, endPoint x: 586, endPoint y: 420, distance: 14.0
click at [586, 406] on div "Select Alert Status" at bounding box center [682, 410] width 244 height 17
click at [618, 459] on div "In-Review" at bounding box center [689, 447] width 295 height 30
click at [710, 473] on button "Save" at bounding box center [723, 471] width 80 height 34
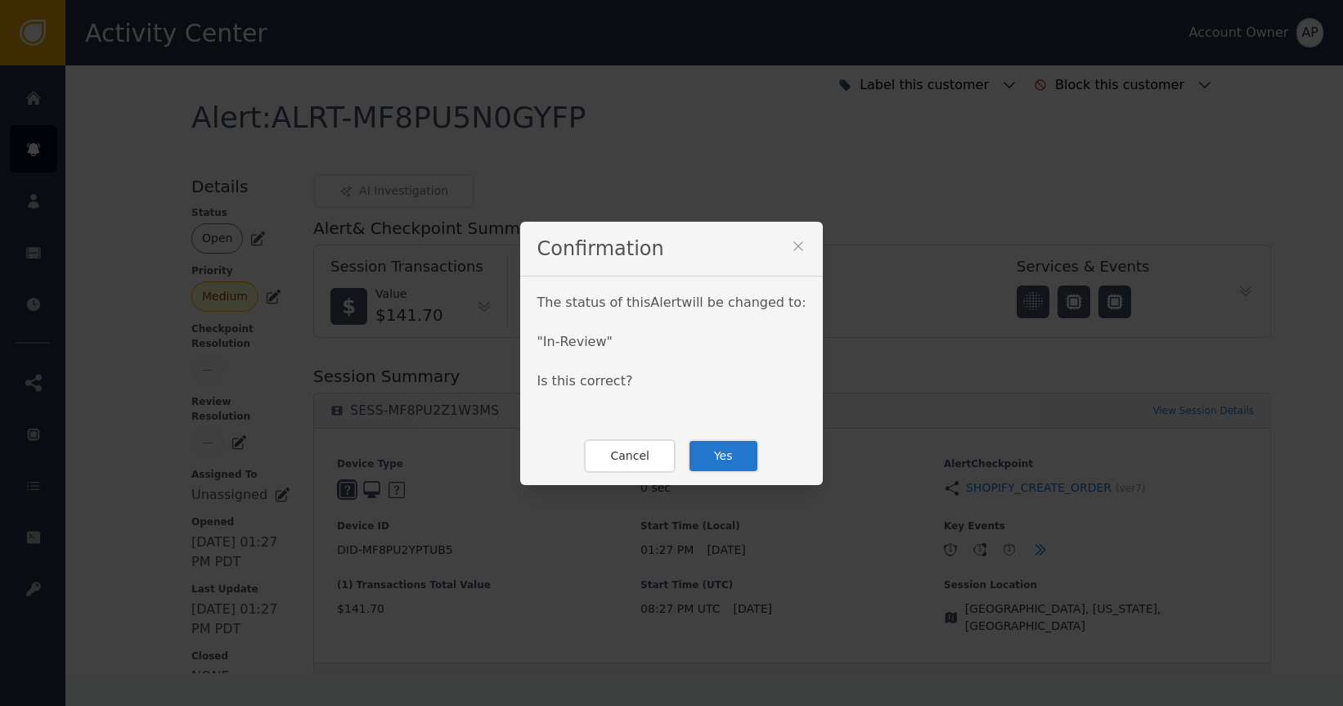
drag, startPoint x: 714, startPoint y: 448, endPoint x: 695, endPoint y: 470, distance: 29.0
click at [713, 449] on button "Yes" at bounding box center [723, 456] width 71 height 34
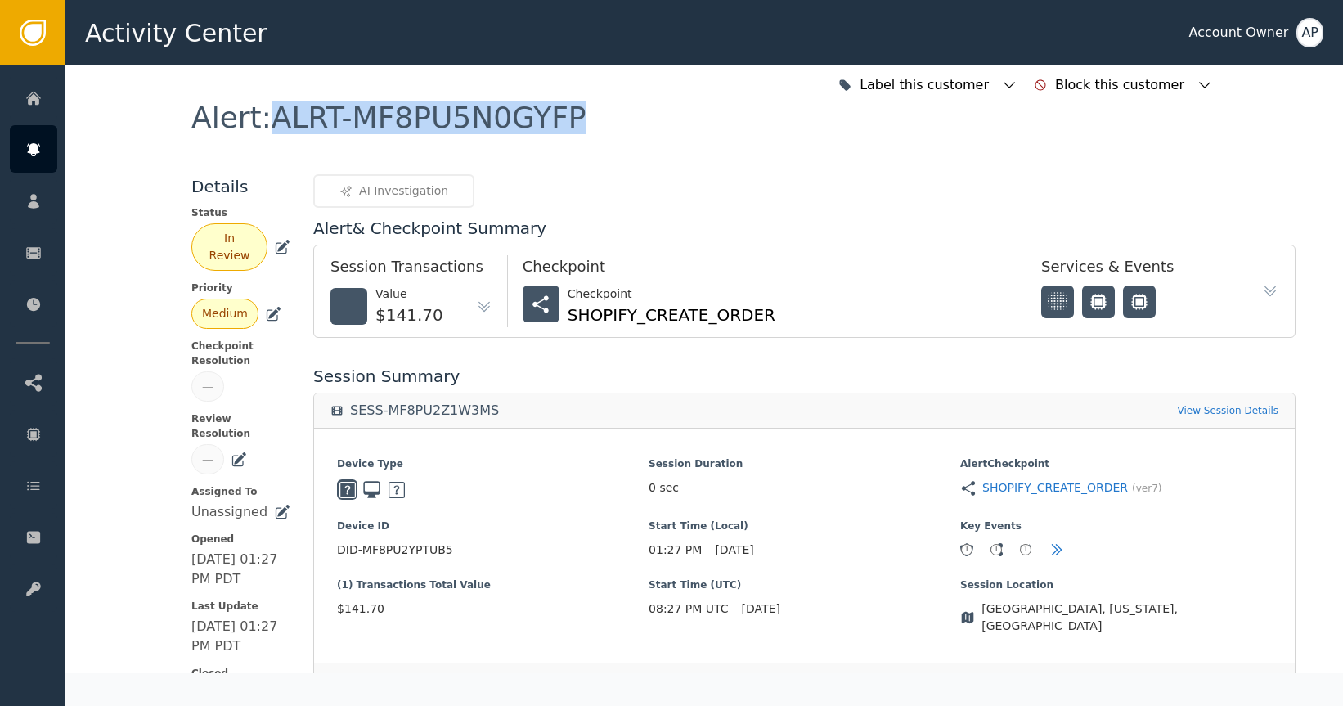
copy div "ALRT-MF8PU5N0GYFP"
drag, startPoint x: 554, startPoint y: 127, endPoint x: 264, endPoint y: 118, distance: 289.8
click at [261, 118] on div "Alert : ALRT-MF8PU5N0GYFP" at bounding box center [388, 117] width 395 height 29
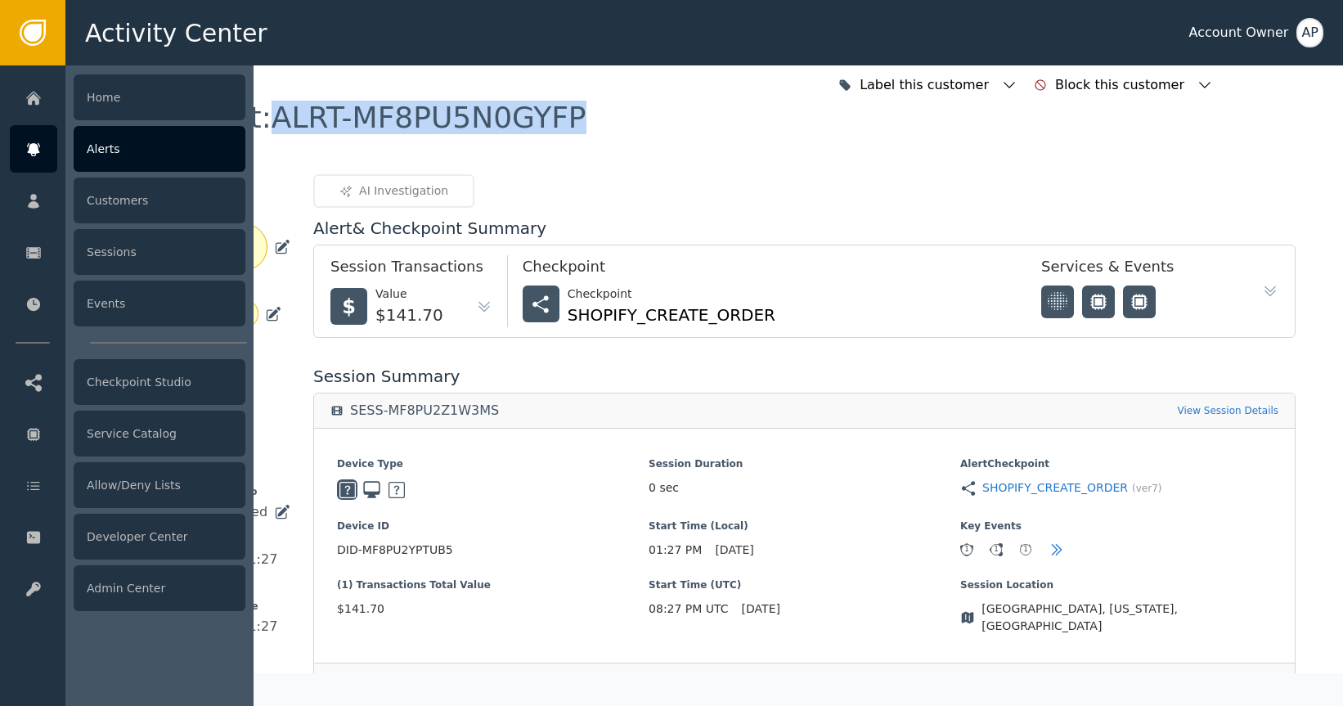
click at [26, 153] on icon at bounding box center [33, 150] width 16 height 18
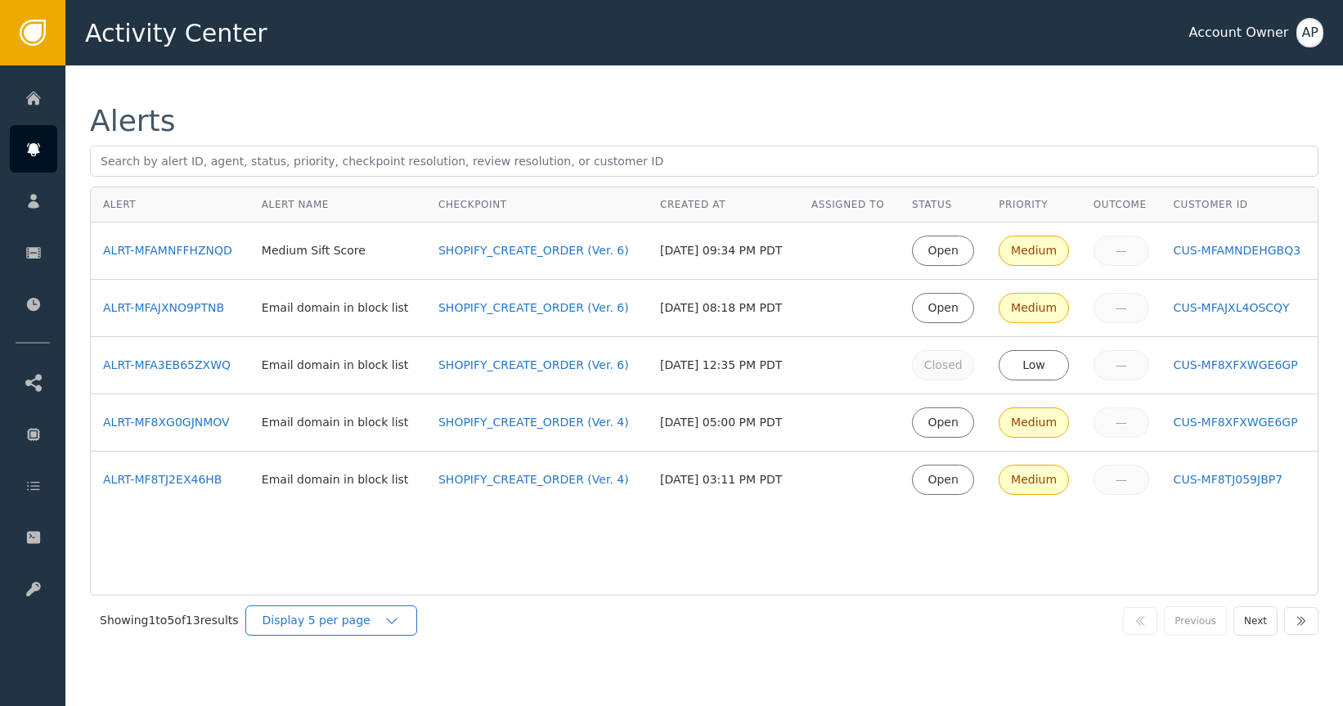
click at [361, 609] on div "Display 5 per page" at bounding box center [331, 620] width 172 height 30
click at [378, 685] on div "Display 25 per page" at bounding box center [335, 688] width 131 height 17
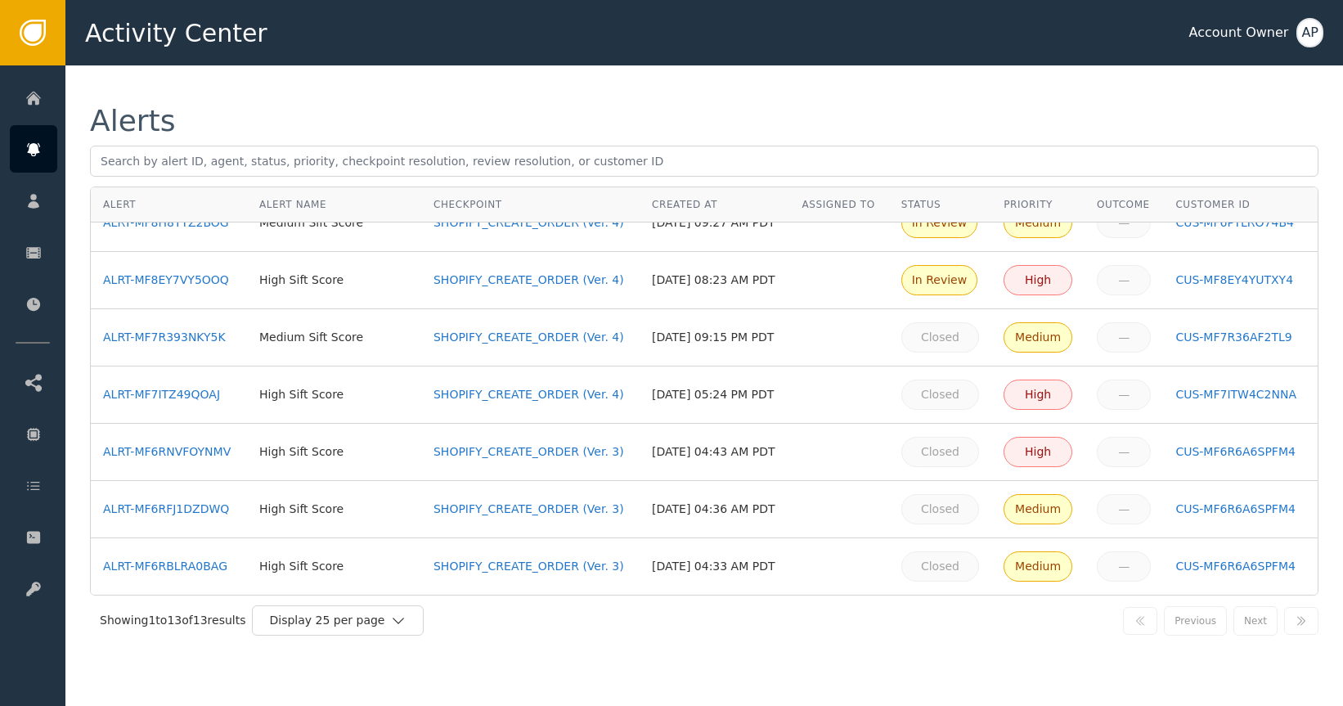
scroll to position [146, 0]
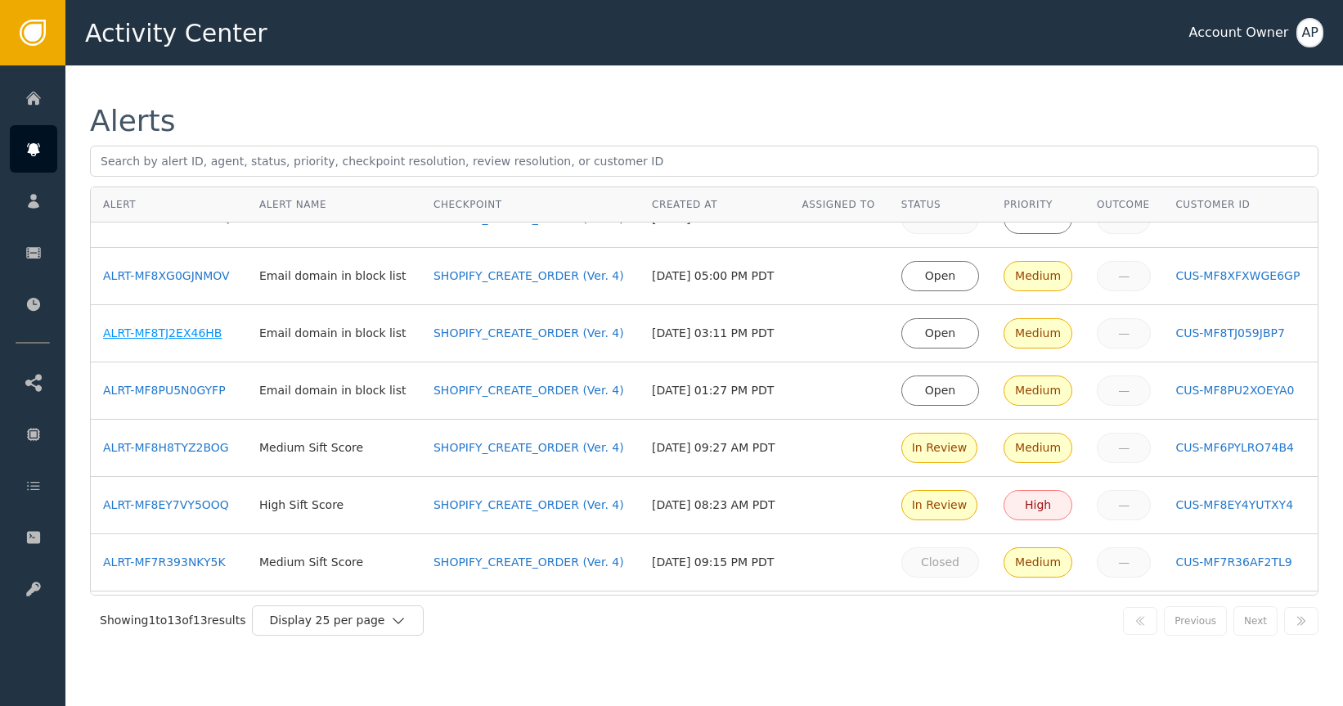
click at [200, 331] on div "ALRT-MF8TJ2EX46HB" at bounding box center [169, 333] width 132 height 17
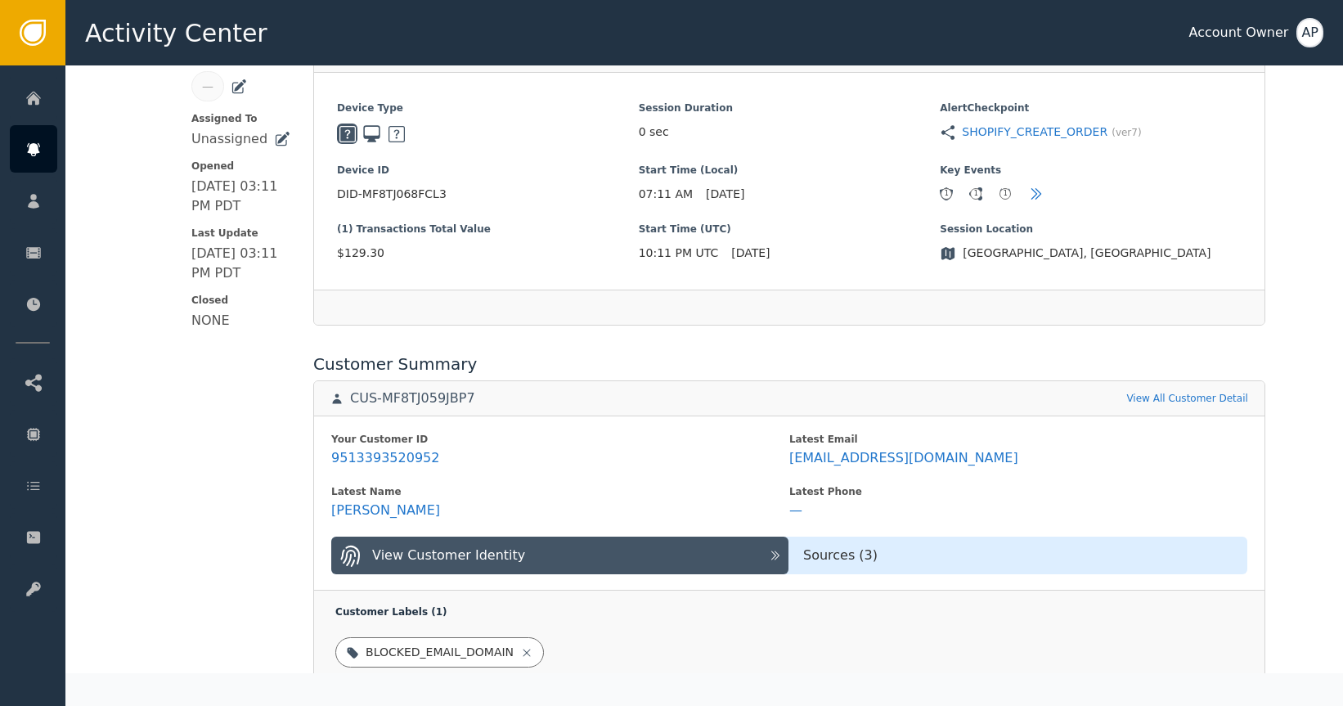
scroll to position [360, 0]
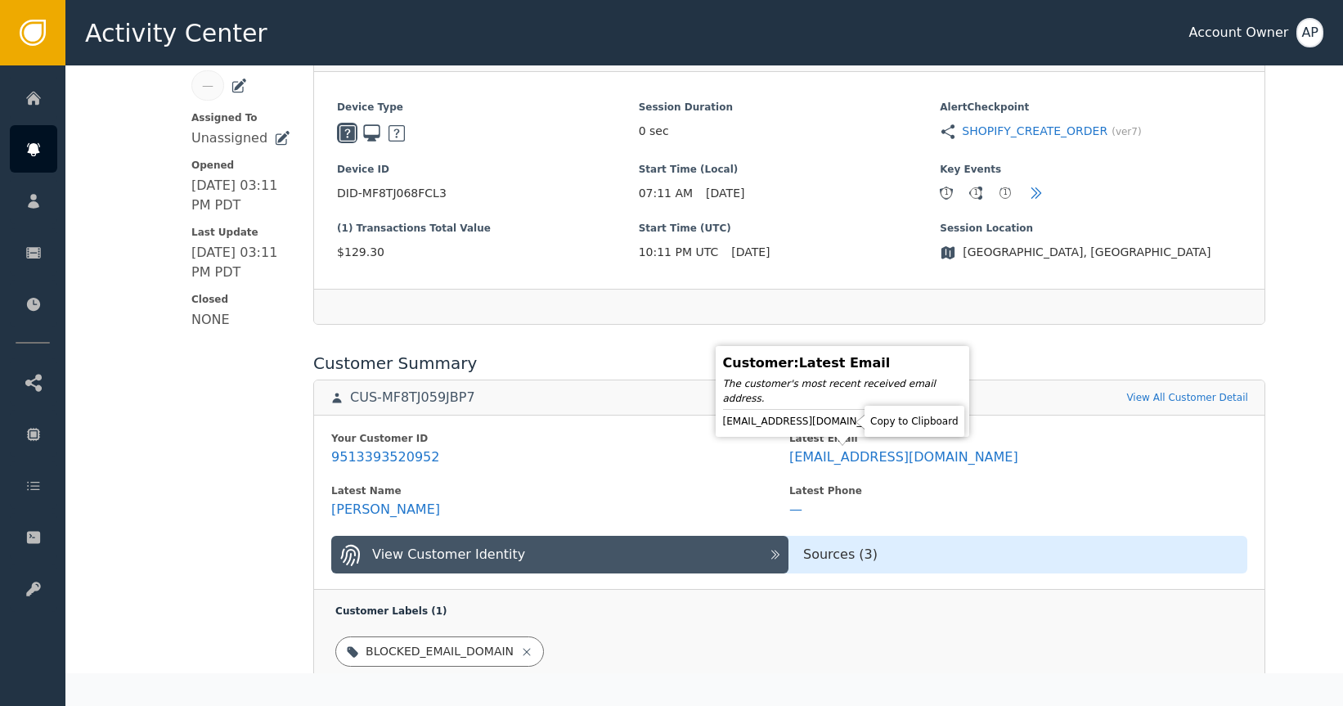
click at [901, 425] on icon at bounding box center [909, 421] width 16 height 16
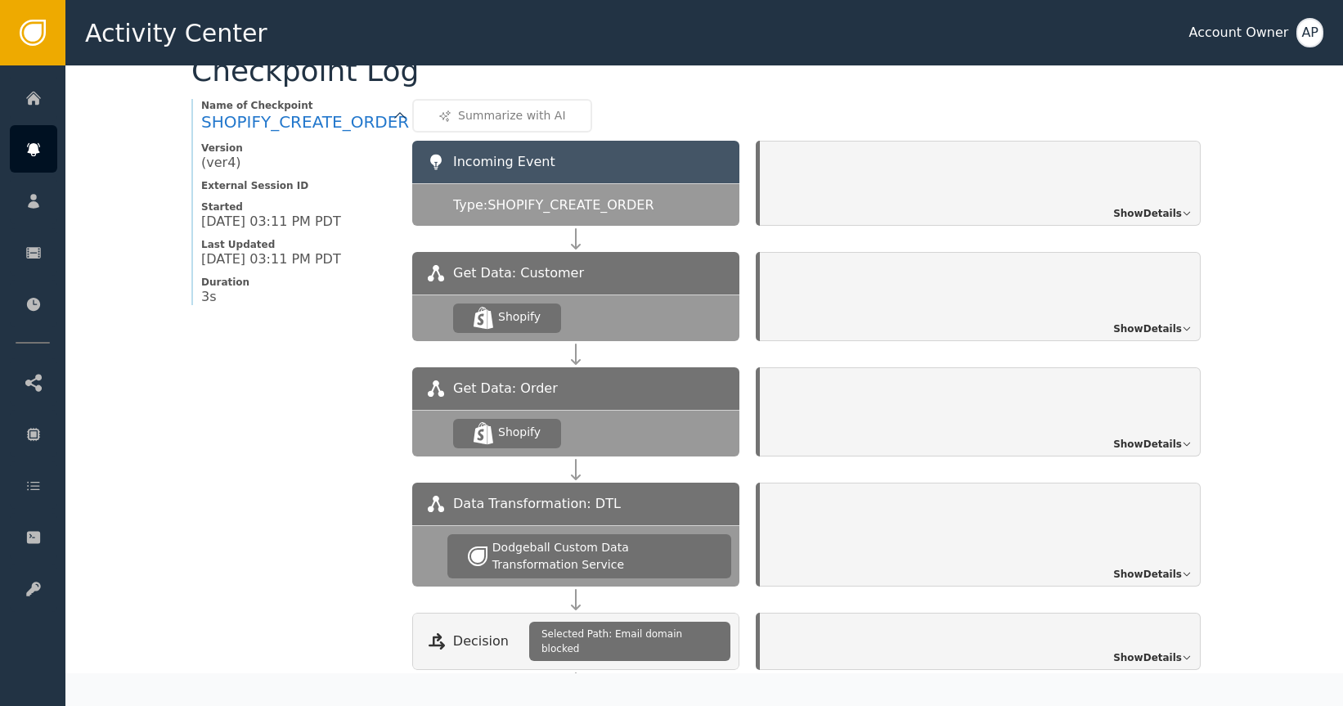
scroll to position [1318, 0]
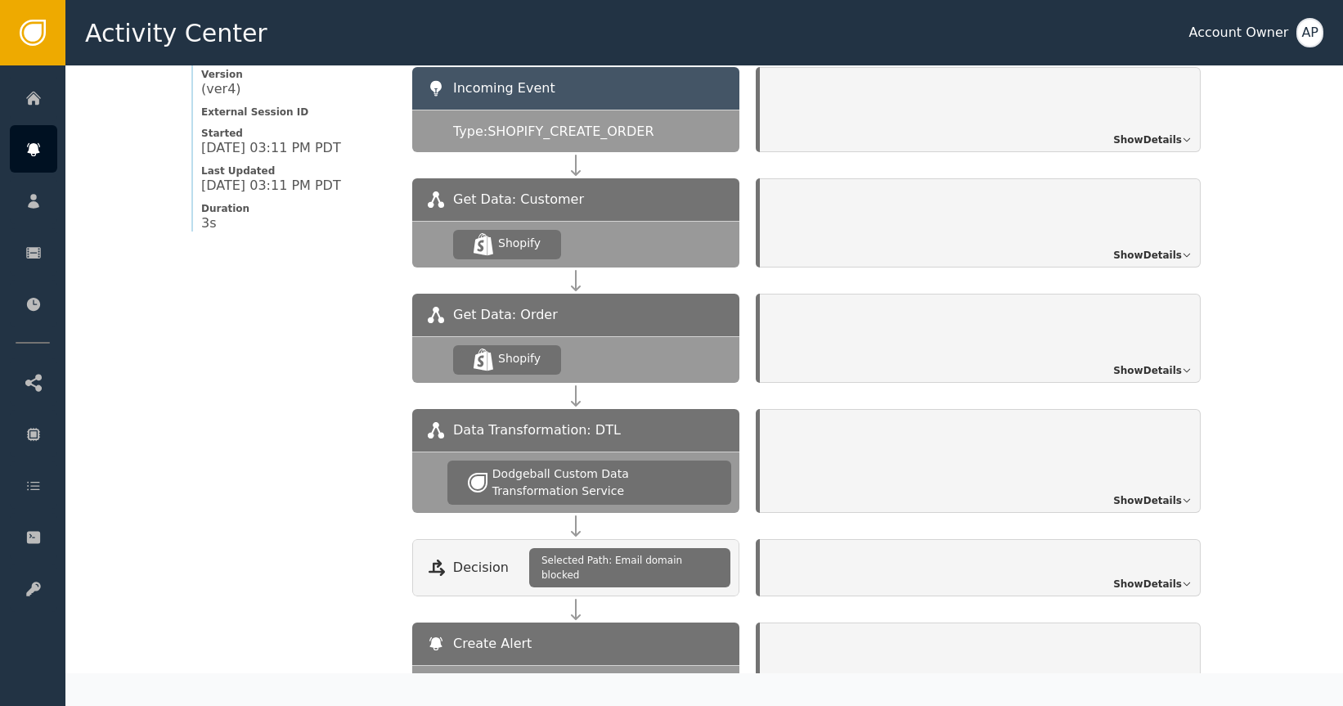
click at [1142, 493] on span "Show Details" at bounding box center [1147, 500] width 69 height 15
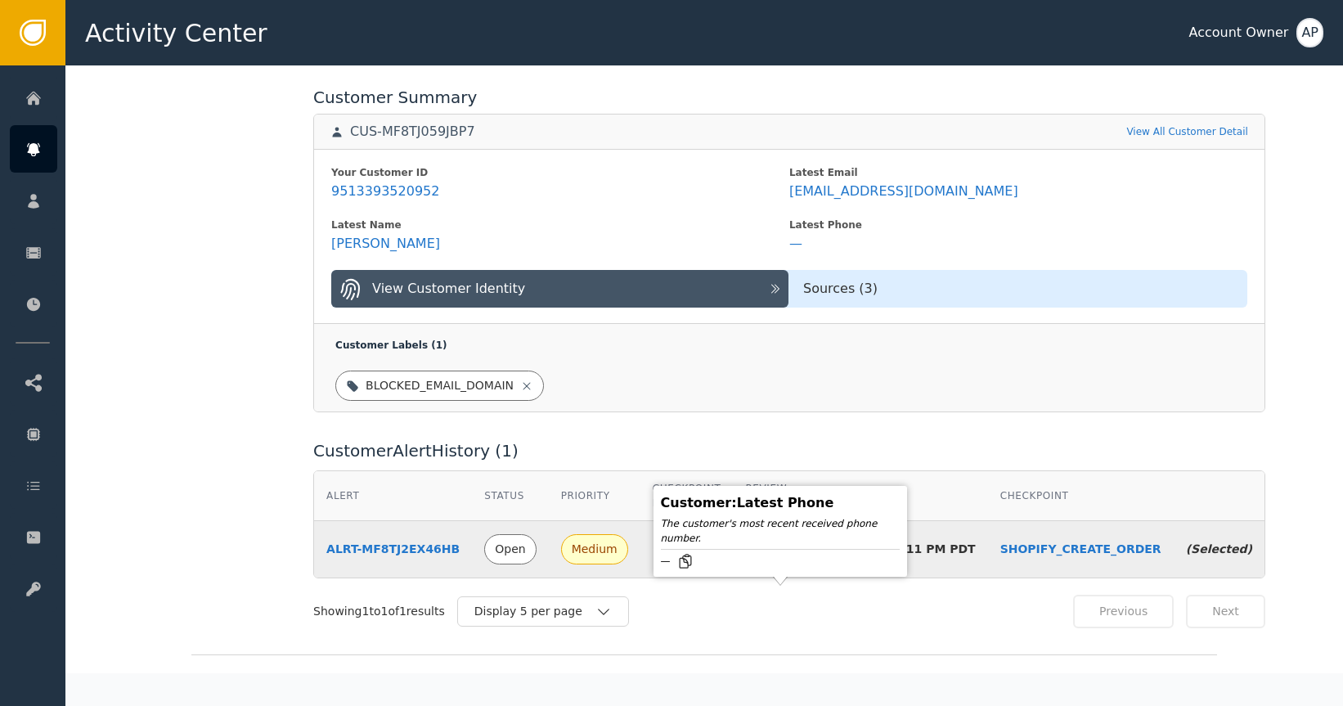
scroll to position [257, 0]
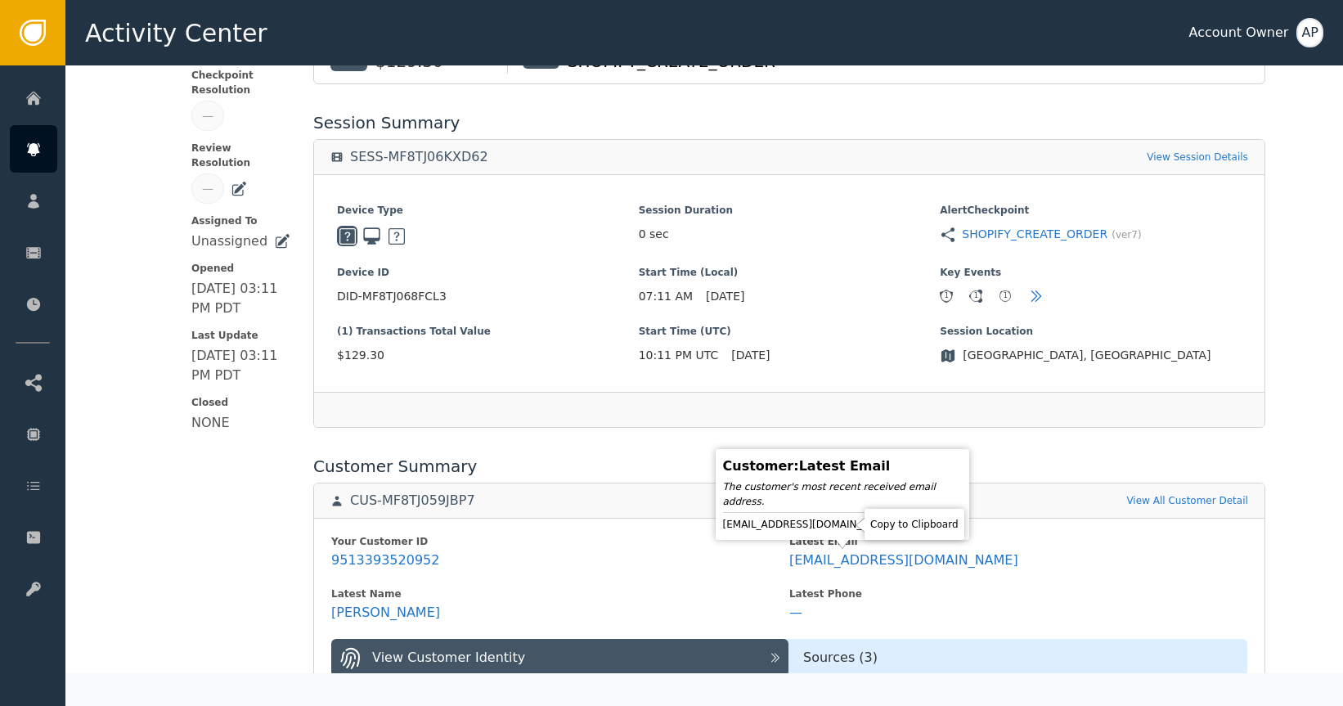
click at [901, 529] on icon at bounding box center [909, 524] width 16 height 16
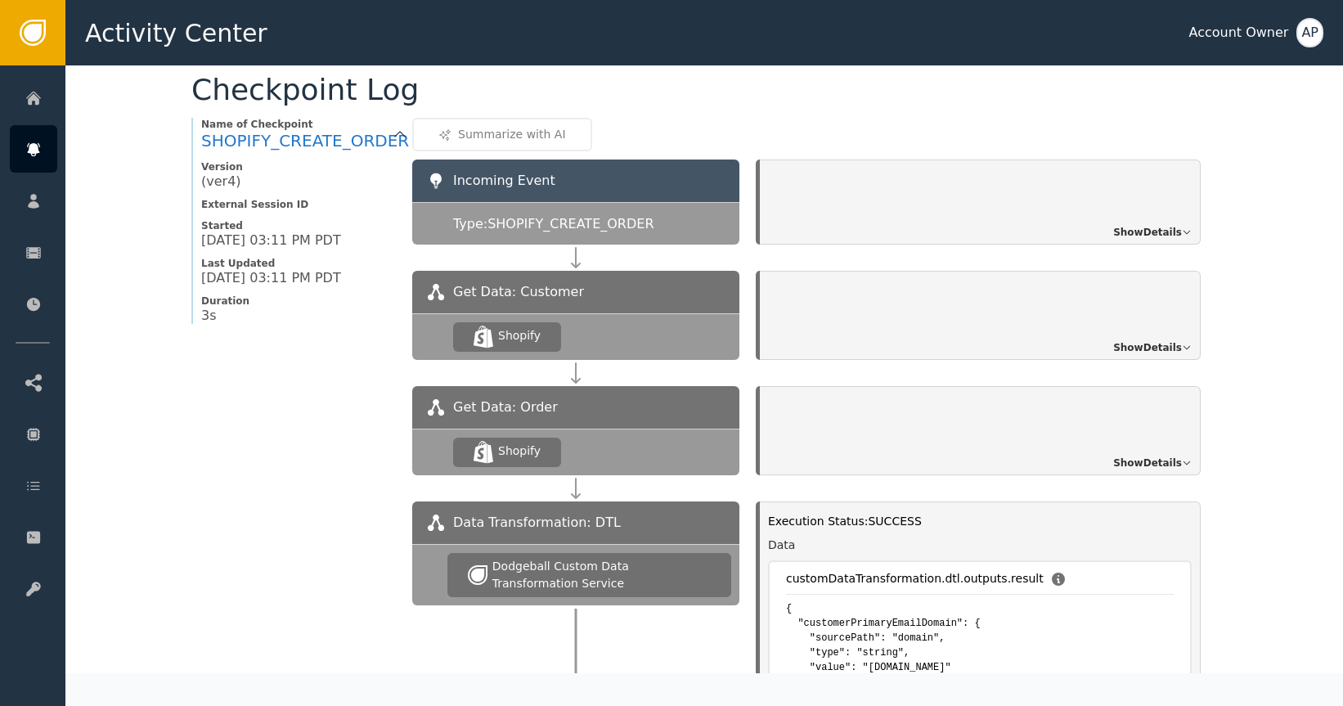
scroll to position [1357, 0]
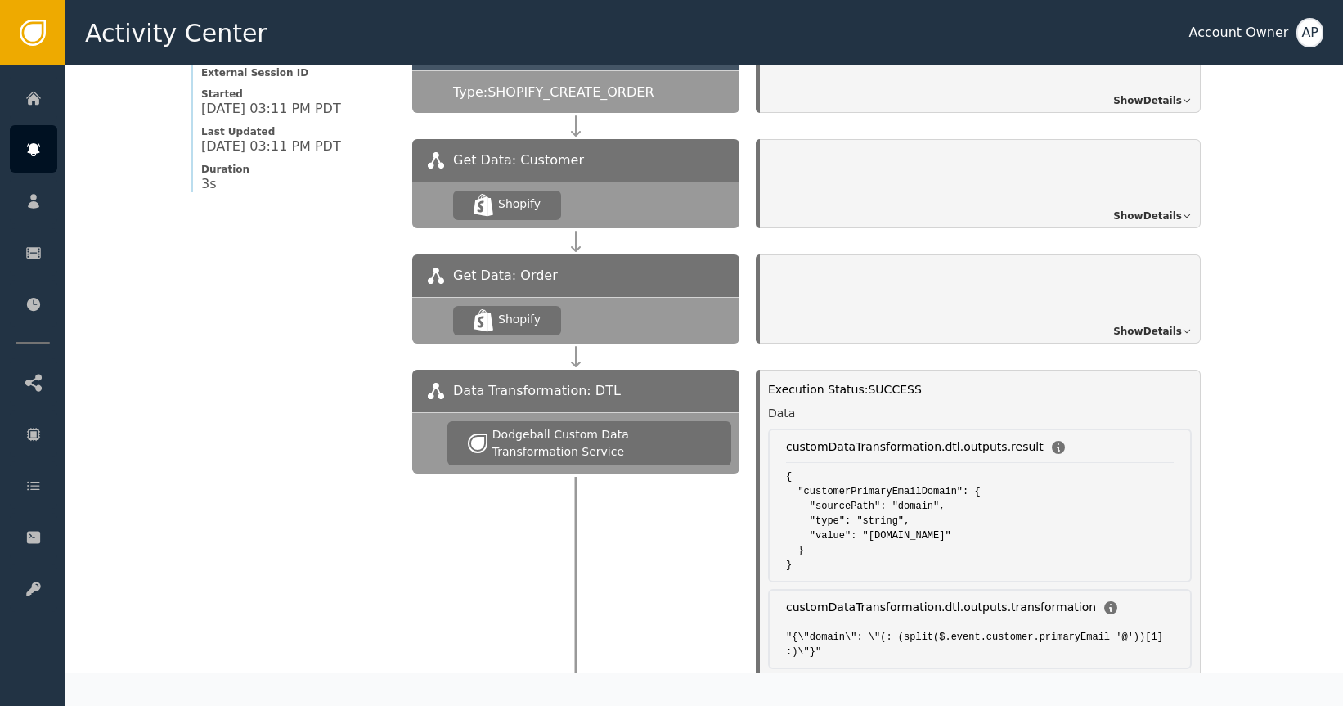
click at [1129, 336] on span "Show Details" at bounding box center [1147, 331] width 69 height 15
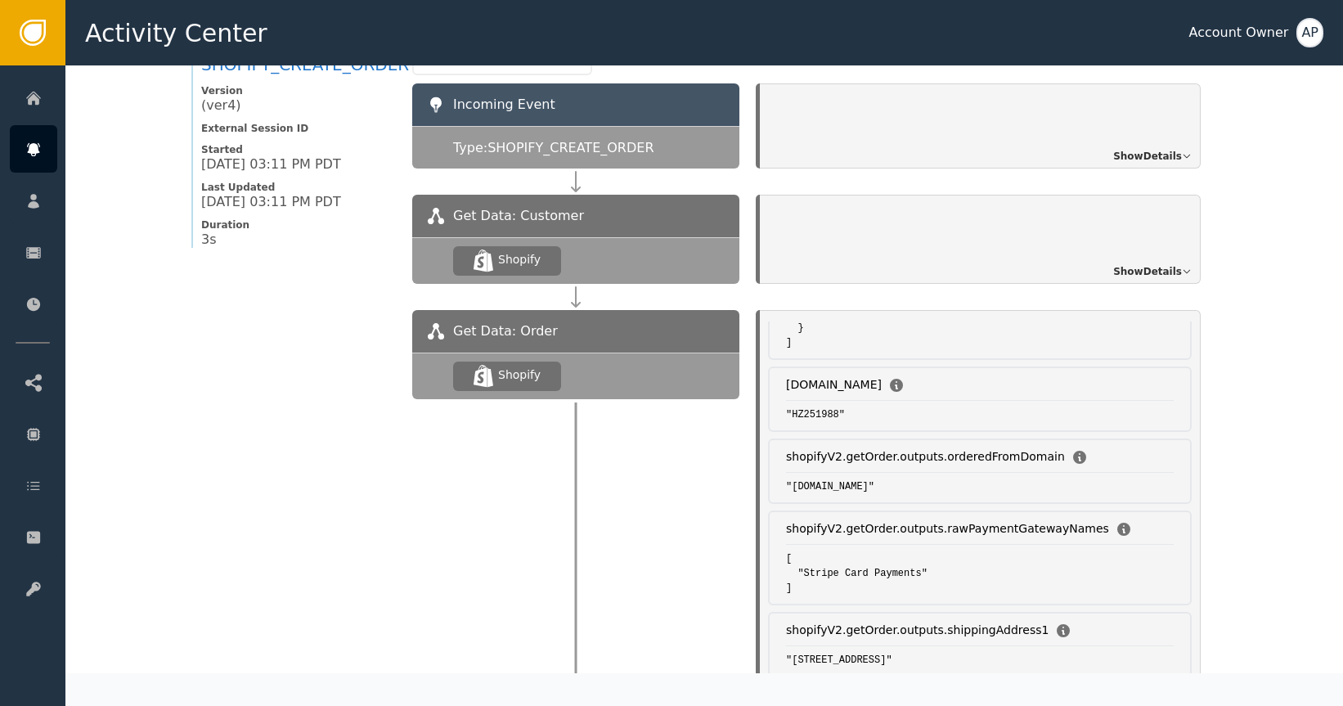
scroll to position [1018, 0]
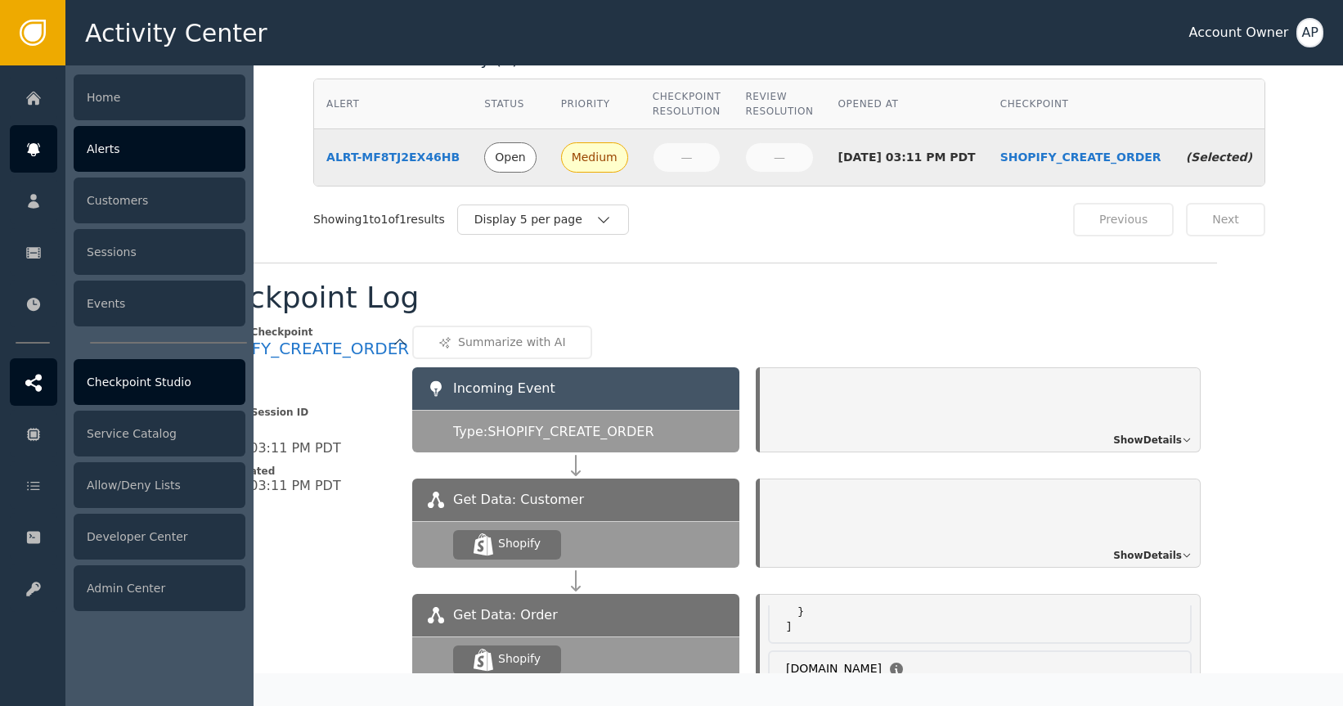
click at [40, 387] on icon at bounding box center [33, 382] width 16 height 17
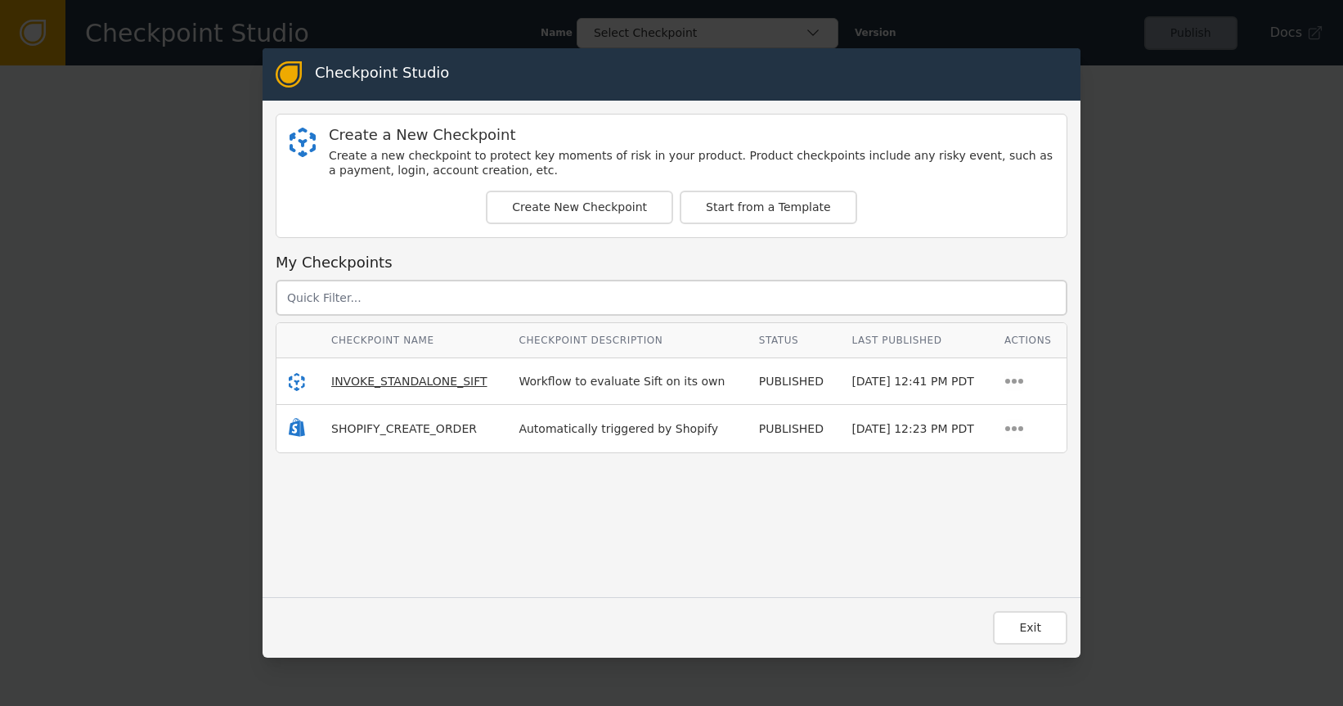
click at [442, 385] on span "INVOKE_STANDALONE_SIFT" at bounding box center [409, 381] width 156 height 13
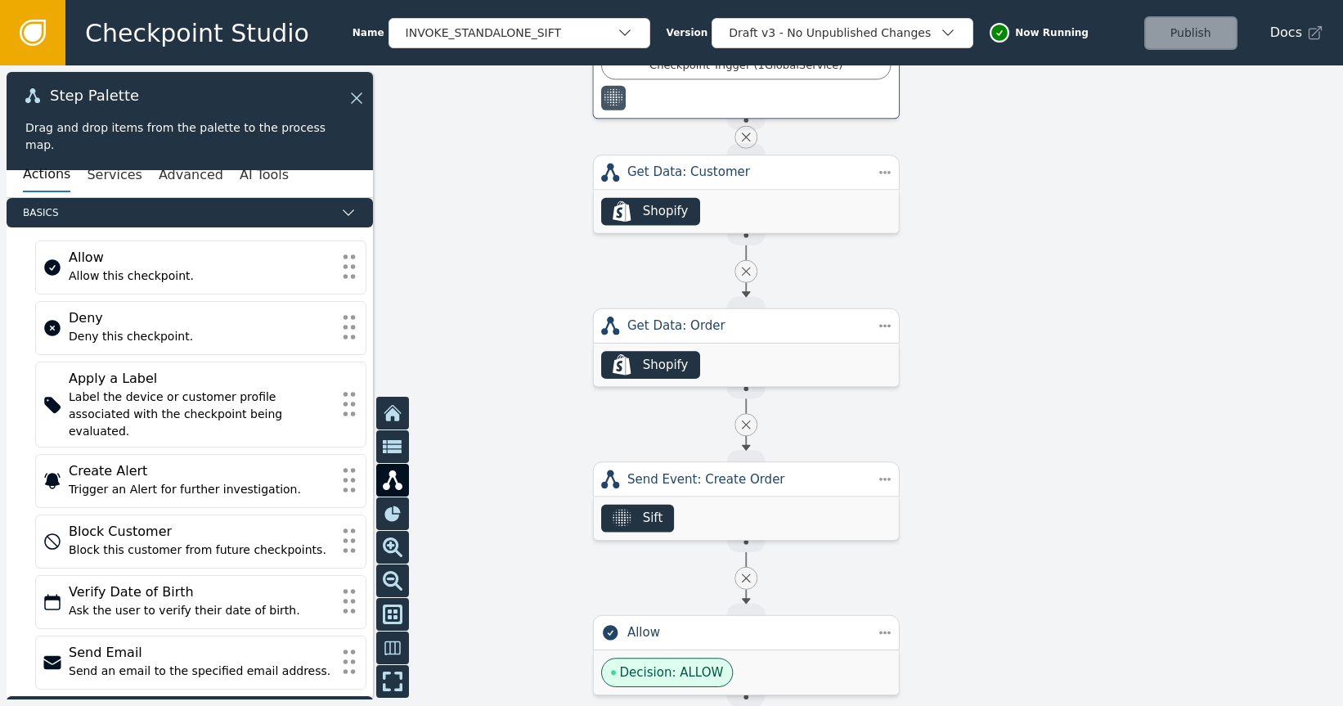
click at [370, 98] on div "Step Palette Drag and drop items from the palette to the process map." at bounding box center [190, 121] width 367 height 98
click at [354, 97] on icon at bounding box center [354, 98] width 18 height 18
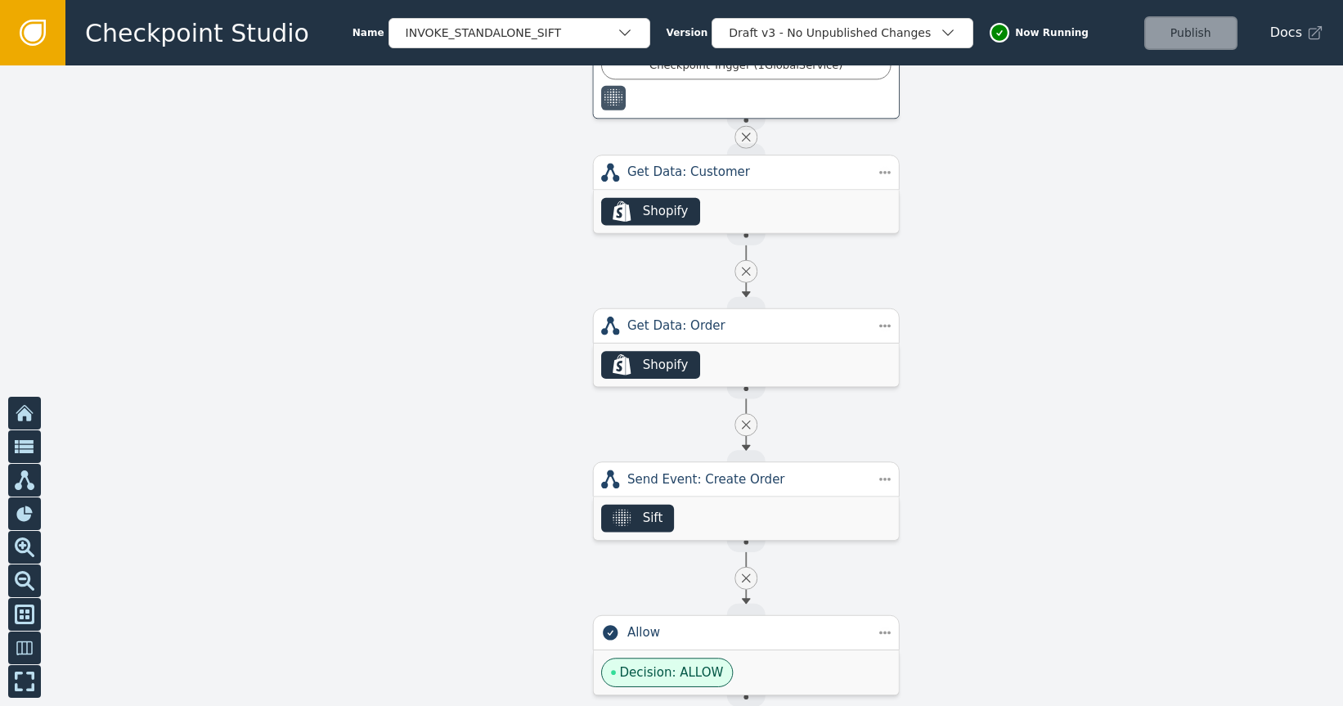
click at [52, 38] on link at bounding box center [32, 32] width 65 height 65
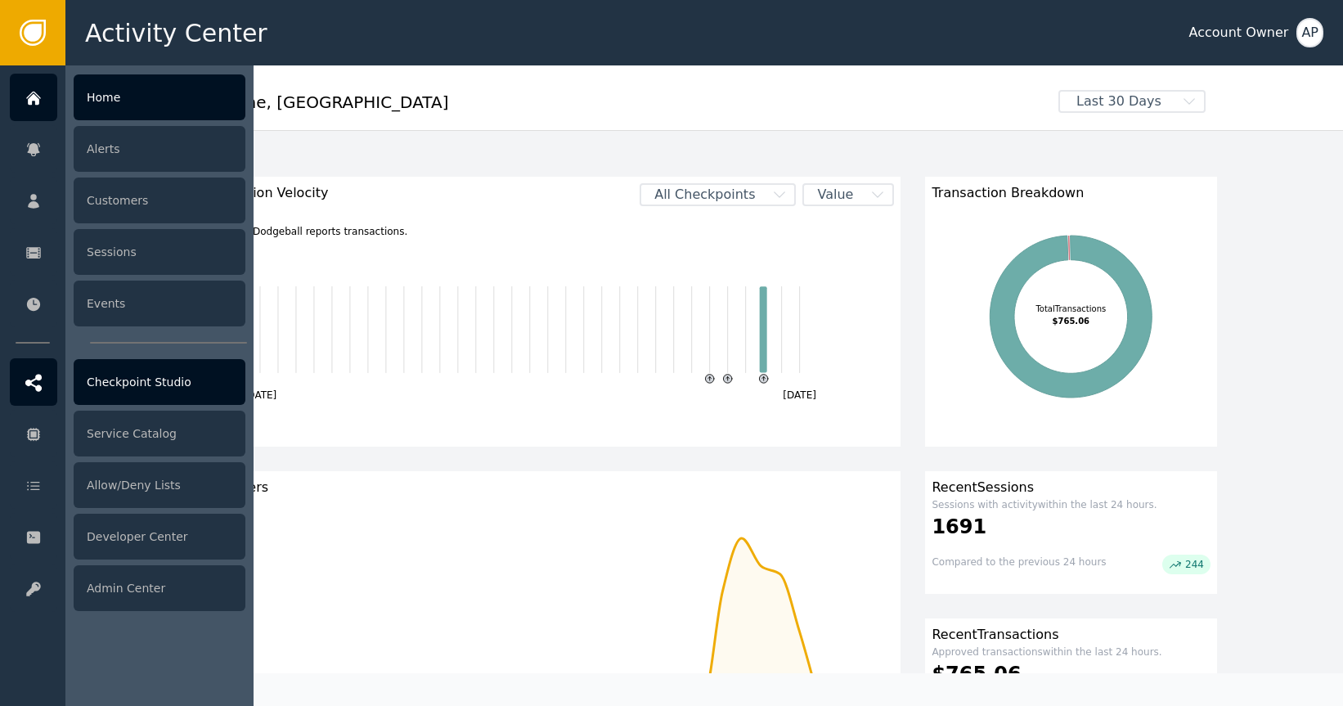
click at [52, 387] on div at bounding box center [33, 381] width 47 height 47
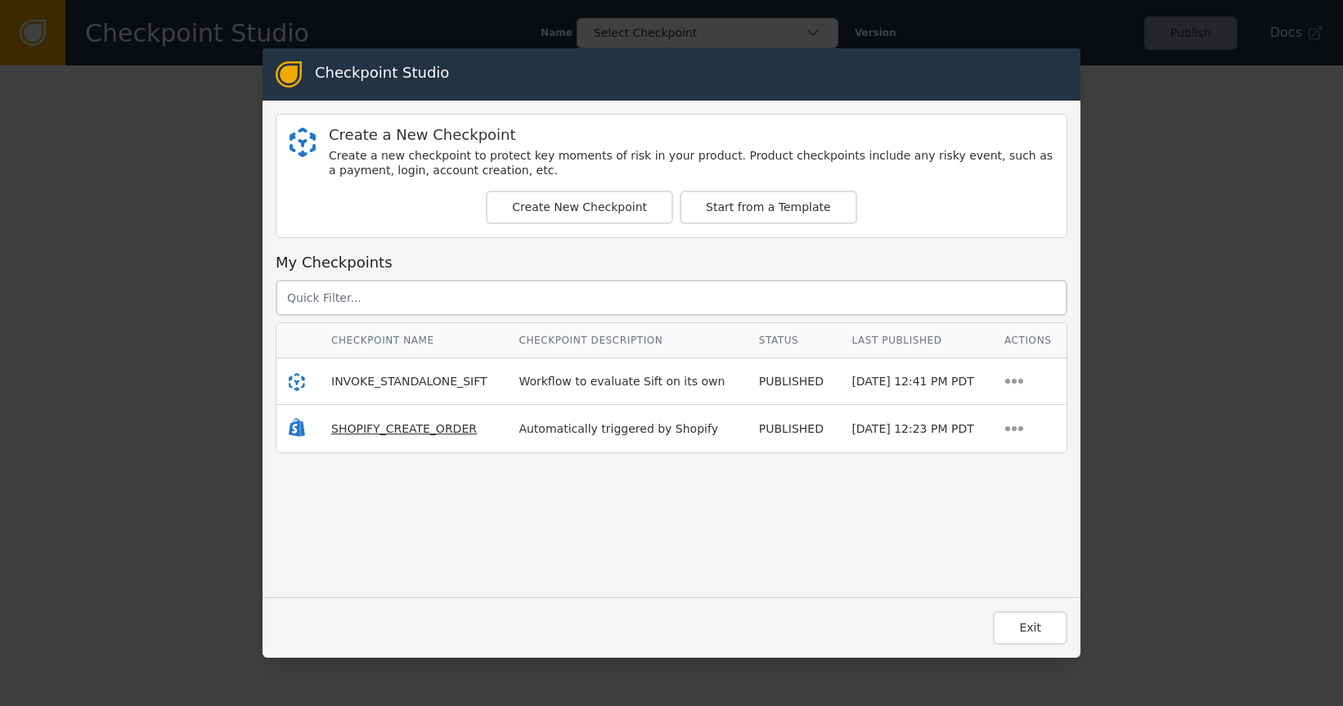
click at [365, 422] on span "SHOPIFY_CREATE_ORDER" at bounding box center [404, 428] width 146 height 13
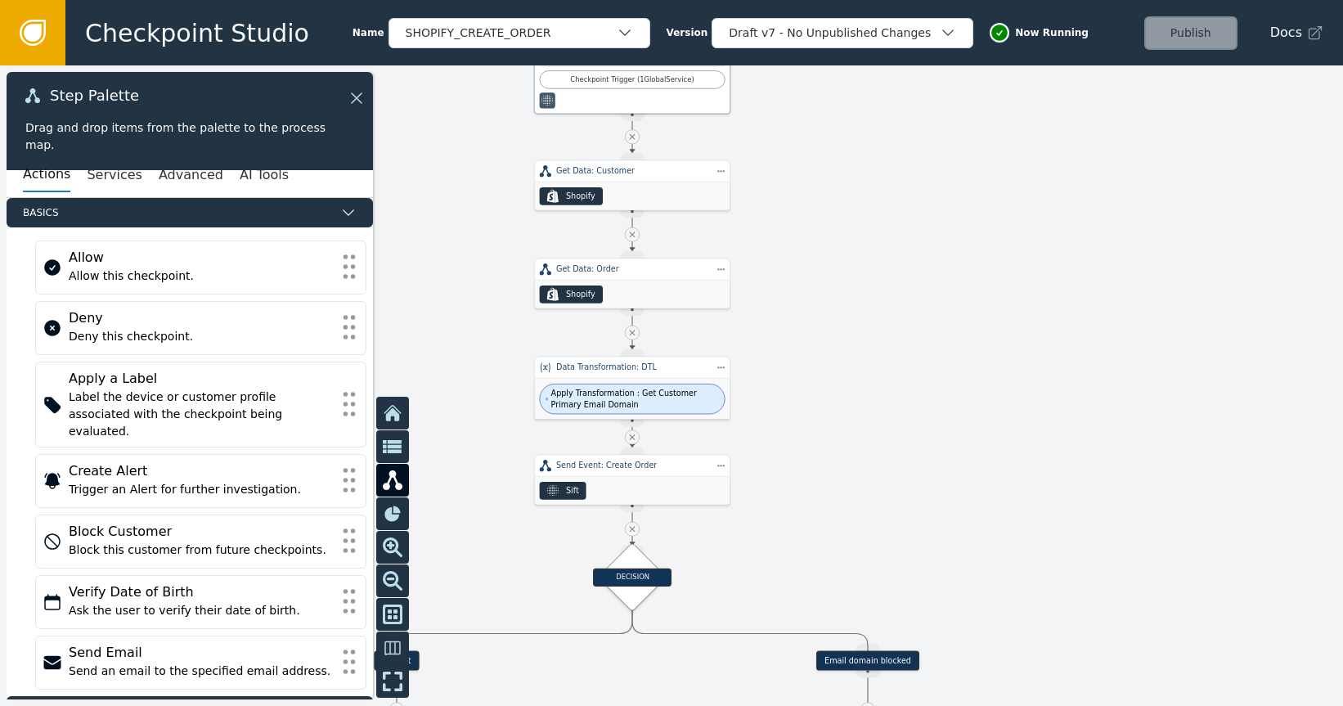
drag, startPoint x: 842, startPoint y: 412, endPoint x: 976, endPoint y: 164, distance: 281.2
click at [976, 164] on div at bounding box center [671, 385] width 1343 height 641
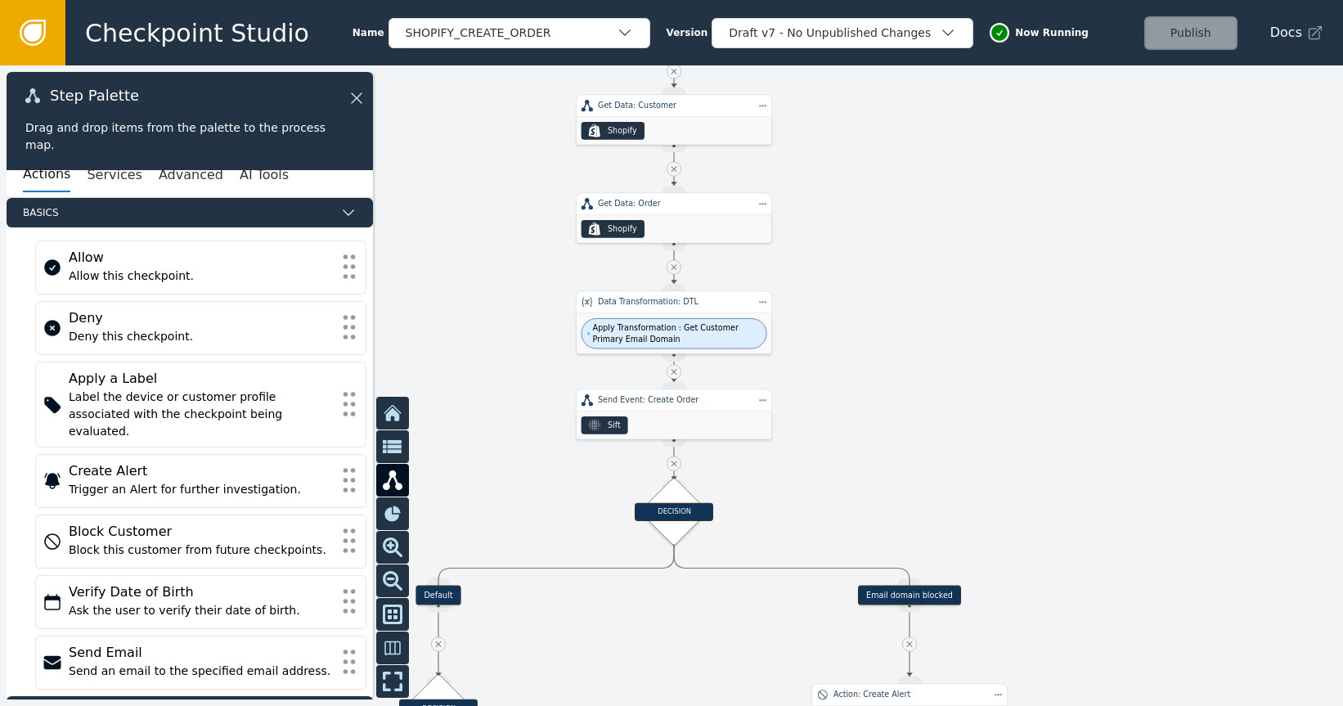
drag, startPoint x: 843, startPoint y: 440, endPoint x: 843, endPoint y: 468, distance: 27.8
click at [843, 468] on div at bounding box center [671, 385] width 1343 height 641
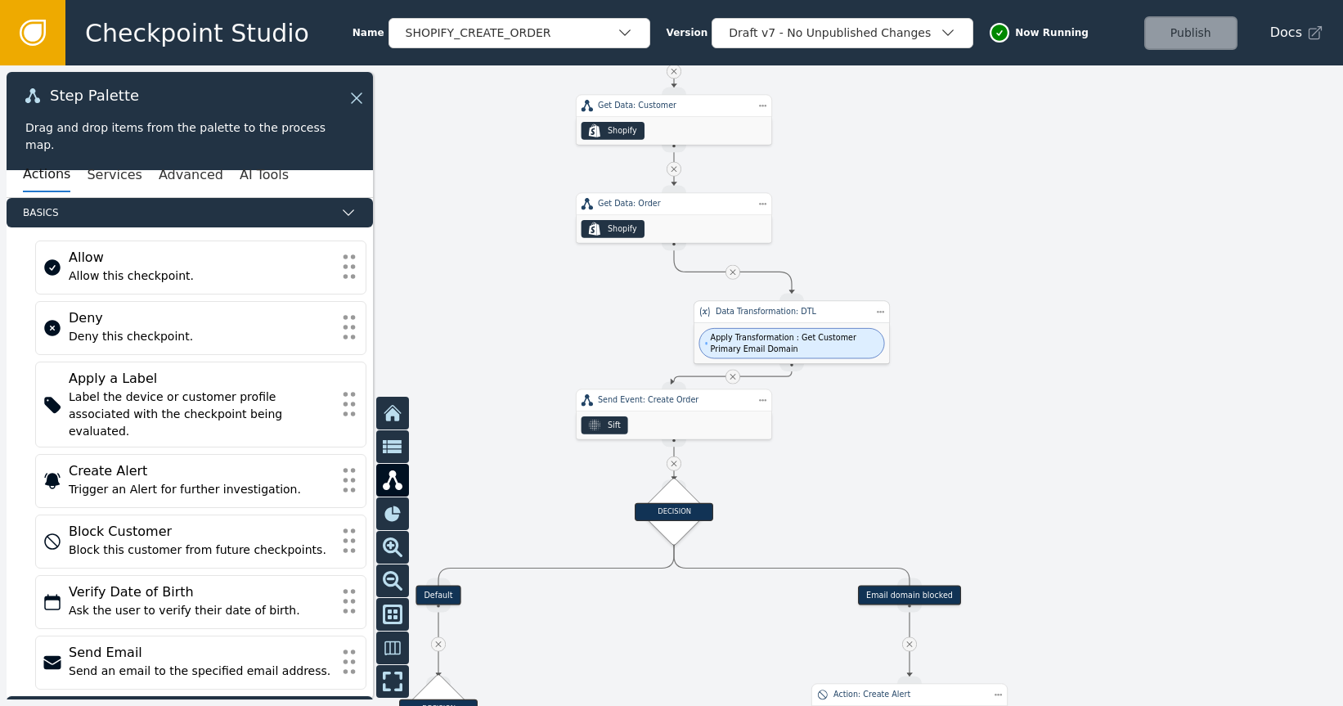
drag, startPoint x: 747, startPoint y: 308, endPoint x: 864, endPoint y: 322, distance: 117.8
click at [866, 318] on div "Data Transformation: DTL" at bounding box center [792, 312] width 196 height 23
drag, startPoint x: 695, startPoint y: 416, endPoint x: 704, endPoint y: 383, distance: 33.7
click at [693, 417] on div "Sift" at bounding box center [667, 428] width 196 height 28
click at [39, 29] on icon at bounding box center [33, 33] width 18 height 18
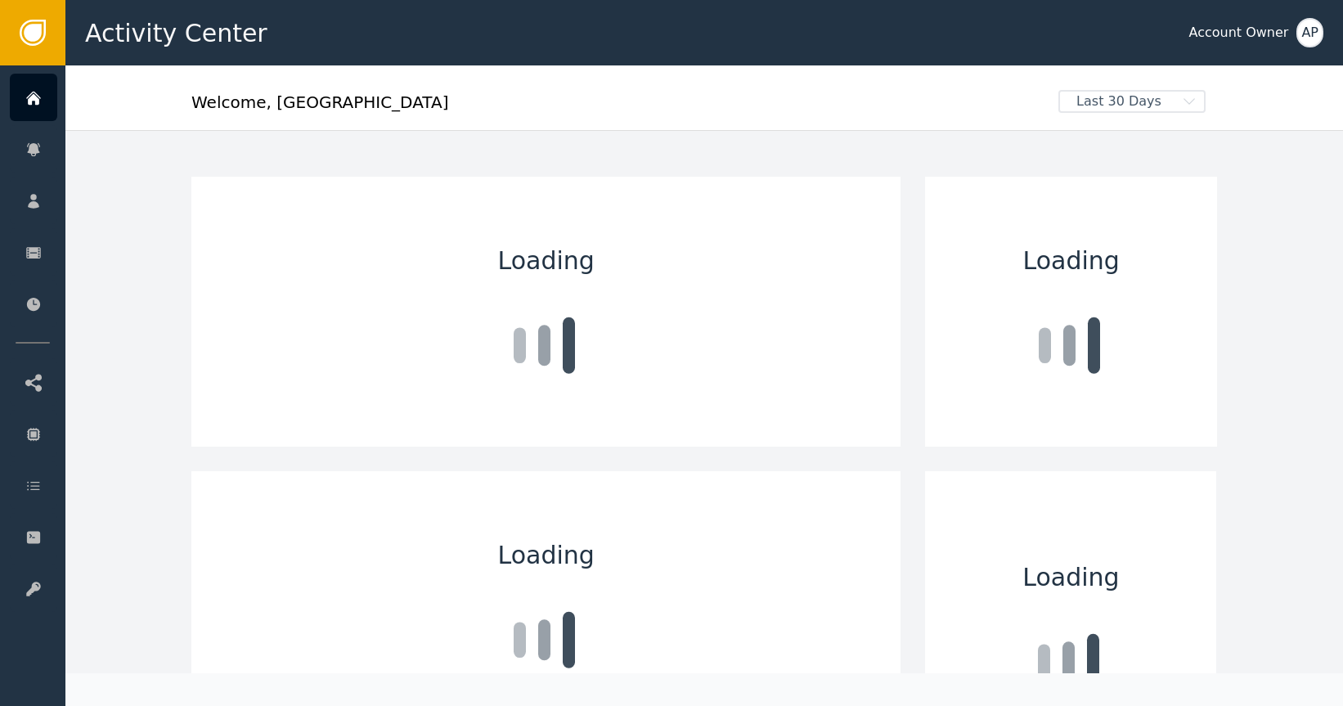
click at [37, 32] on icon at bounding box center [33, 33] width 18 height 18
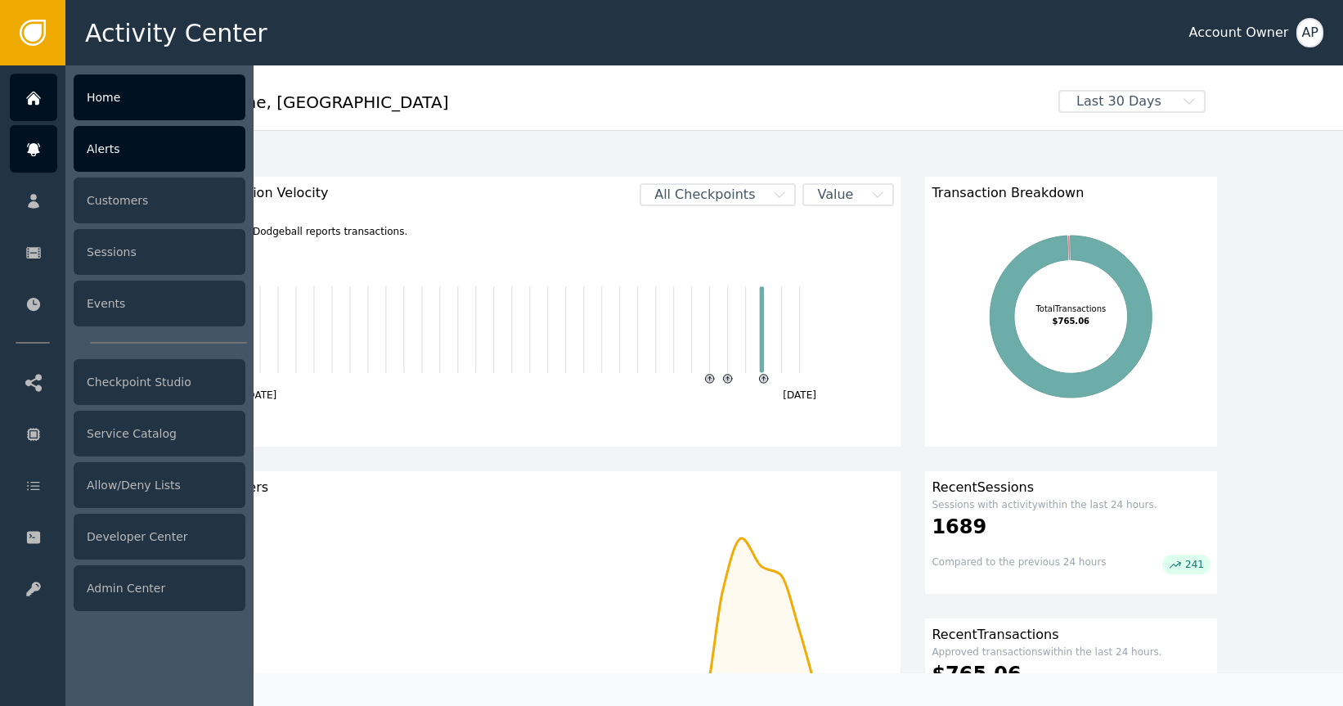
click at [40, 155] on icon at bounding box center [33, 150] width 16 height 18
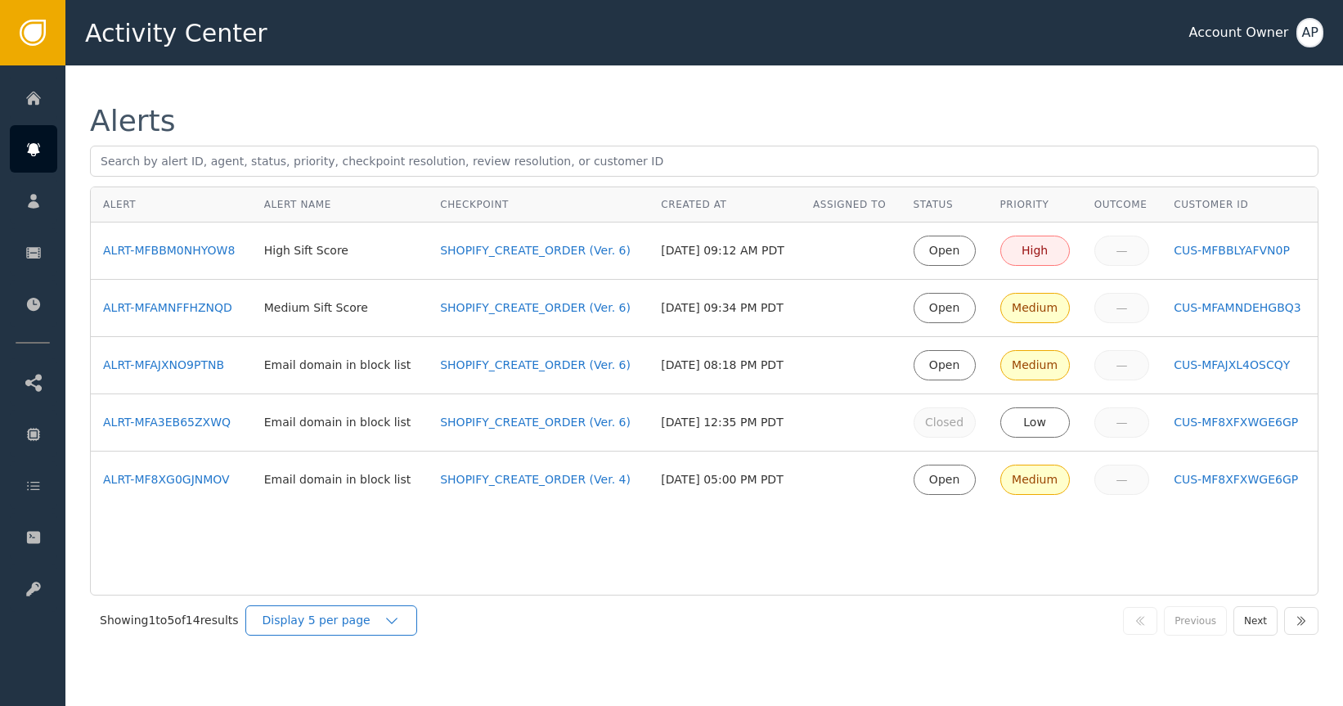
drag, startPoint x: 305, startPoint y: 615, endPoint x: 292, endPoint y: 621, distance: 14.3
click at [306, 615] on div "Display 5 per page" at bounding box center [323, 620] width 121 height 17
click at [363, 683] on div "Display 25 per page" at bounding box center [335, 688] width 131 height 17
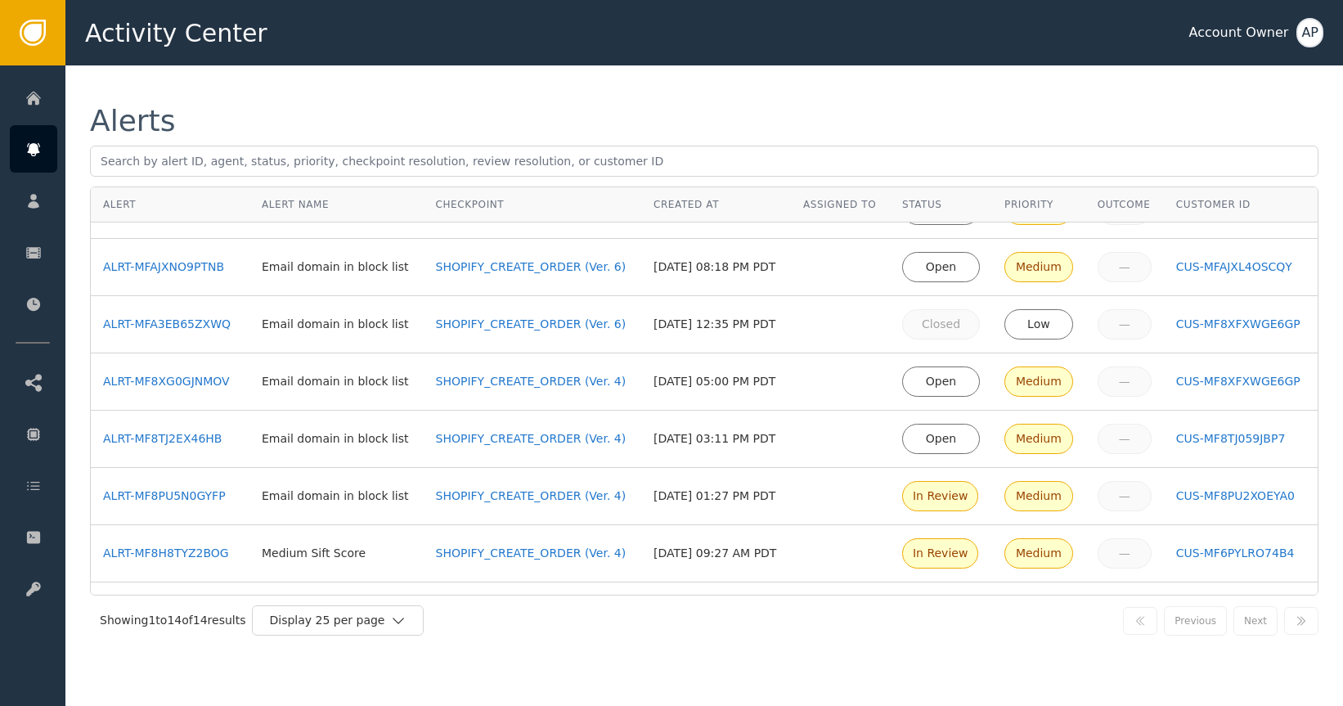
scroll to position [160, 0]
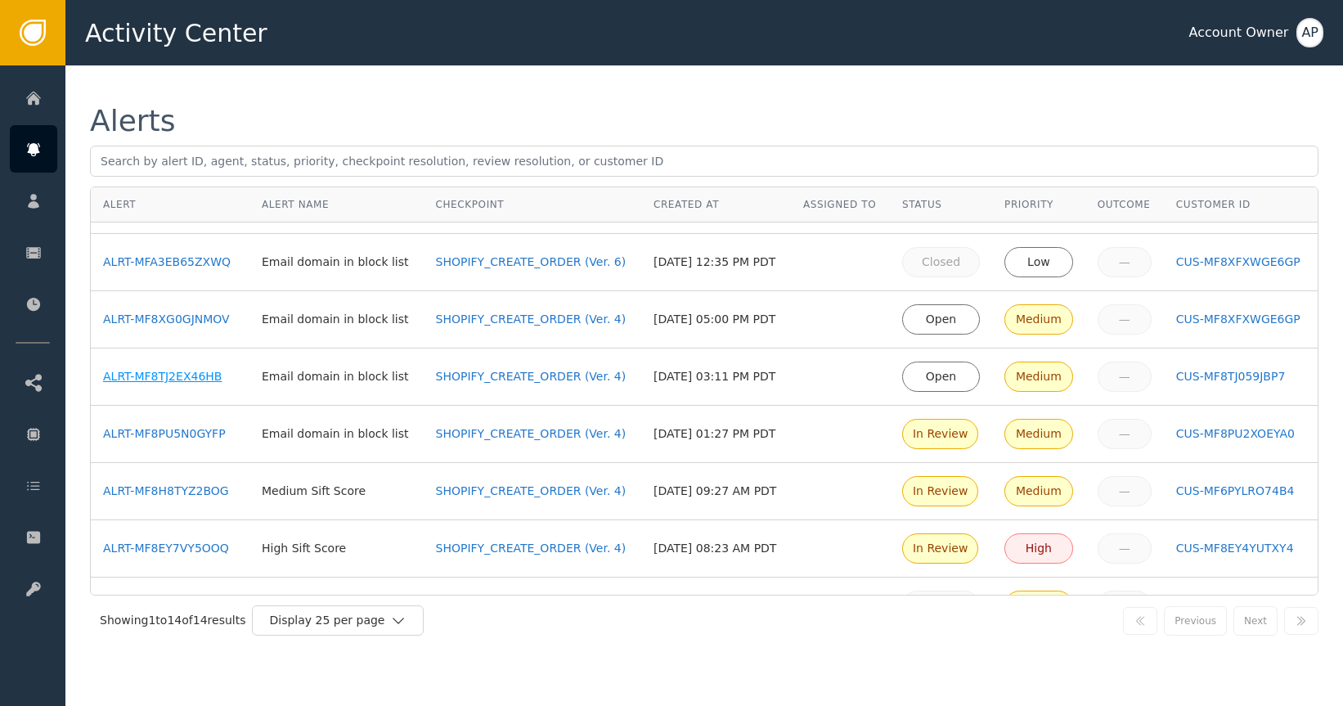
click at [184, 379] on div "ALRT-MF8TJ2EX46HB" at bounding box center [170, 376] width 134 height 17
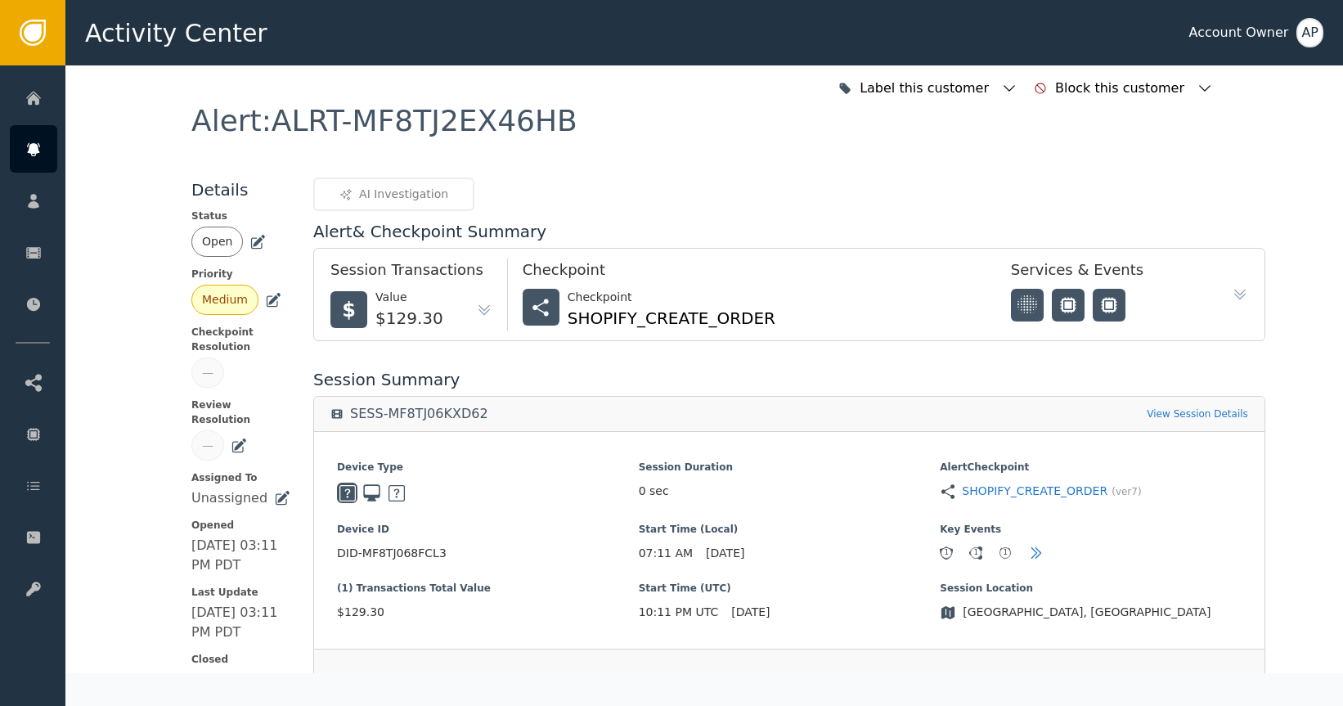
click at [252, 249] on icon at bounding box center [258, 242] width 16 height 16
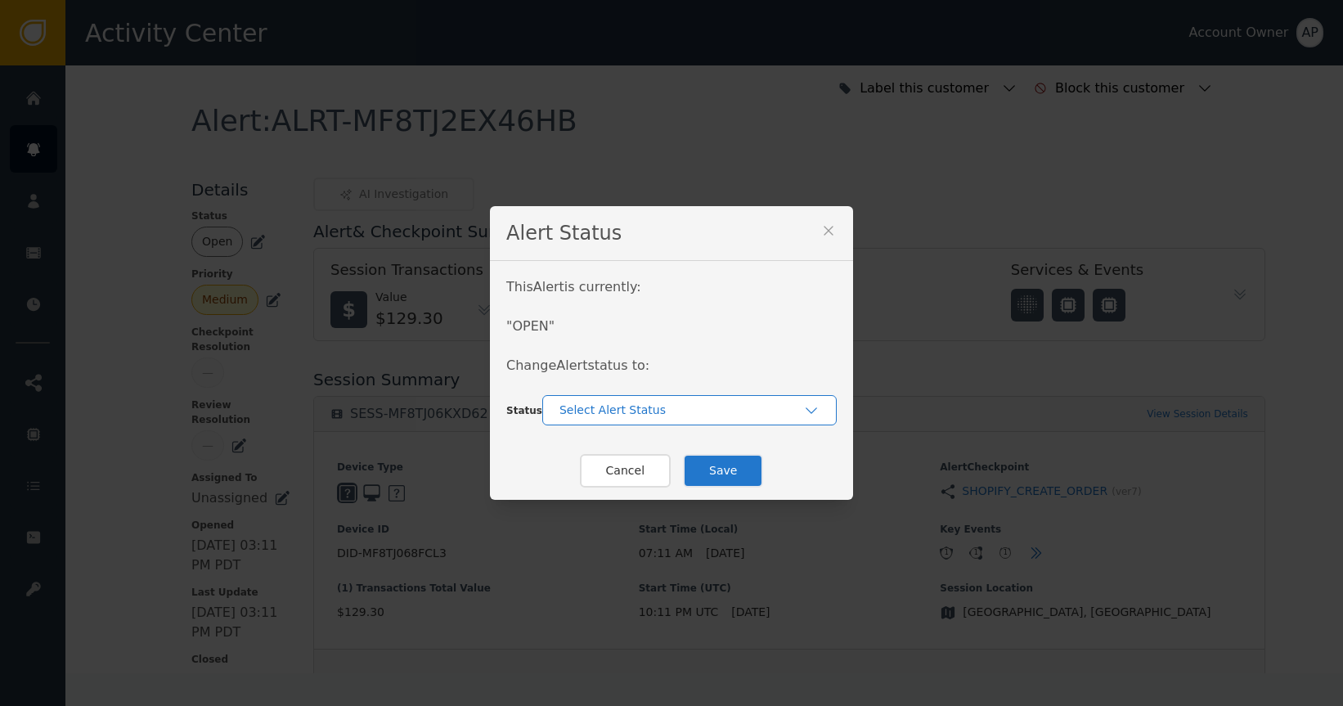
click at [601, 407] on div "Select Alert Status" at bounding box center [682, 410] width 244 height 17
click at [633, 453] on div "In-Review" at bounding box center [690, 447] width 262 height 17
click at [709, 469] on button "Save" at bounding box center [723, 471] width 80 height 34
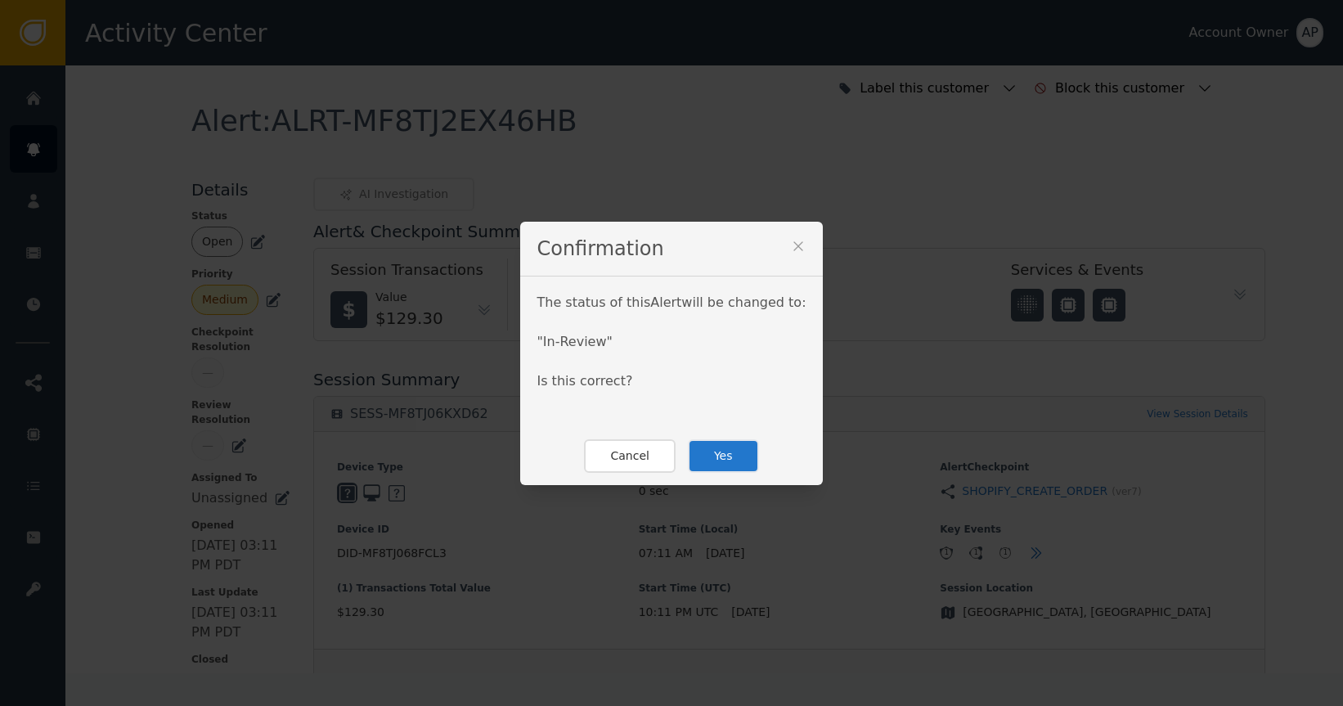
click at [696, 461] on button "Yes" at bounding box center [723, 456] width 71 height 34
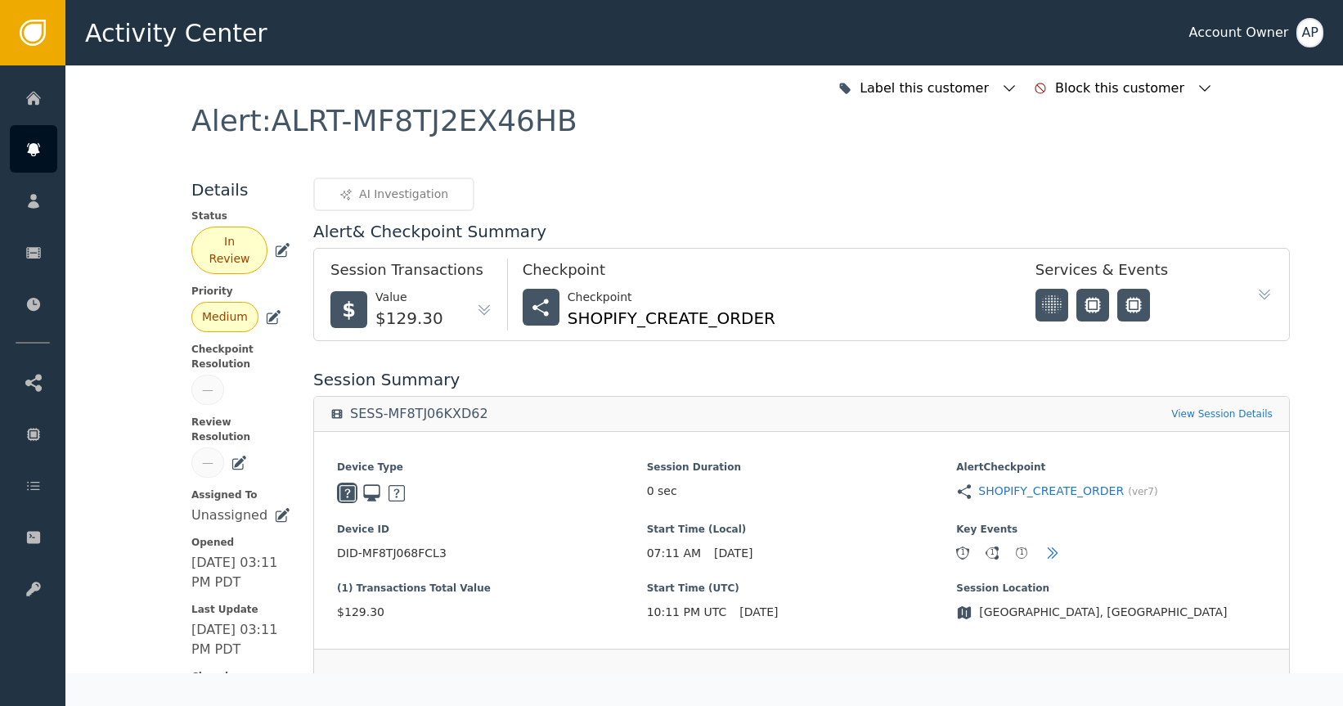
drag, startPoint x: 532, startPoint y: 146, endPoint x: 572, endPoint y: 142, distance: 40.4
click at [538, 146] on div "Alert : ALRT-MF8TJ2EX46HB" at bounding box center [704, 141] width 1026 height 71
drag, startPoint x: 544, startPoint y: 133, endPoint x: 261, endPoint y: 133, distance: 283.1
click at [260, 131] on div "Alert : ALRT-MF8TJ2EX46HB" at bounding box center [704, 141] width 1026 height 71
copy div "ALRT-MF8TJ2EX46HB"
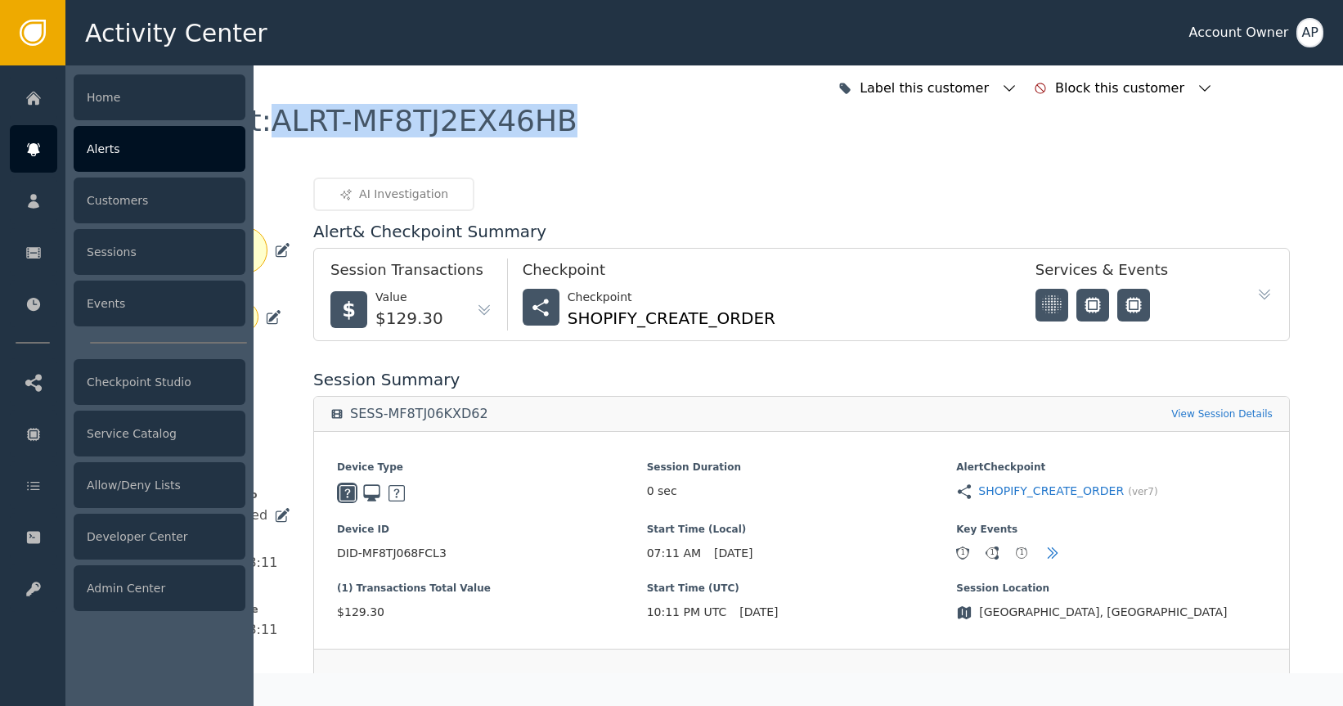
click at [37, 155] on icon at bounding box center [33, 150] width 16 height 18
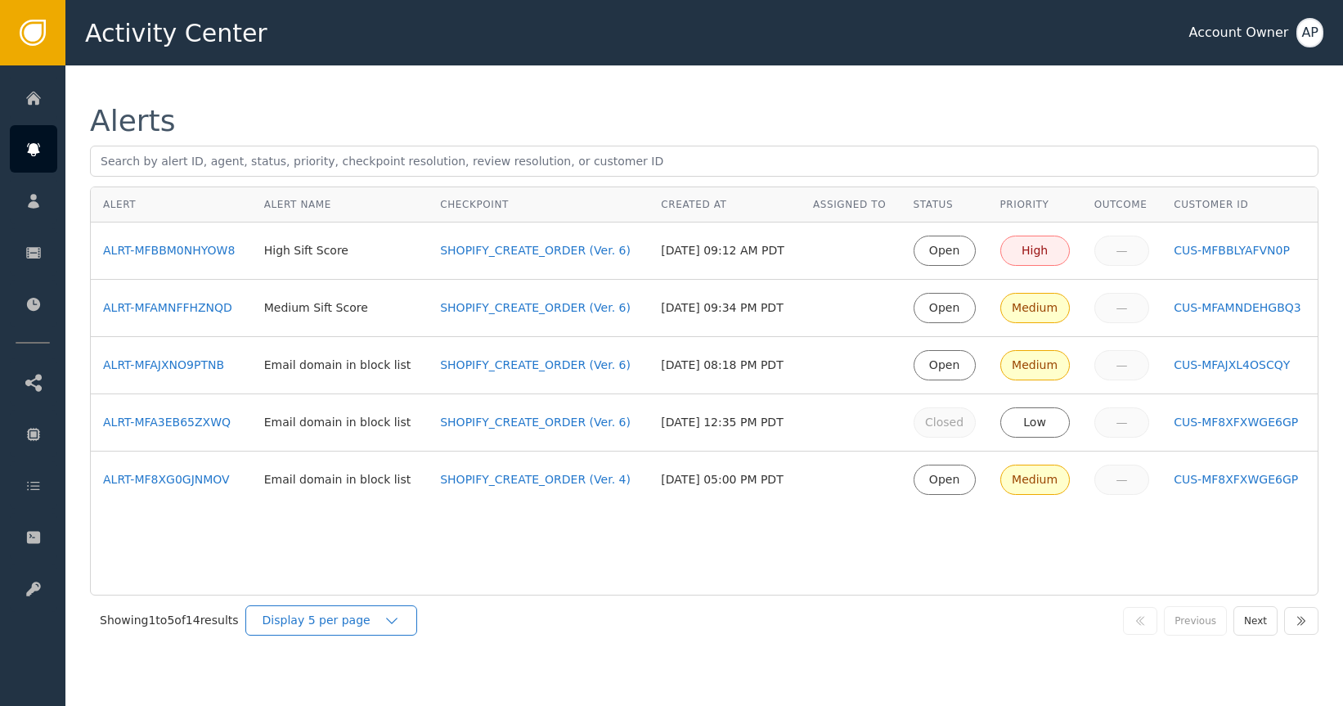
click at [331, 616] on div "Display 5 per page" at bounding box center [323, 620] width 121 height 17
click at [372, 684] on div "Display 25 per page" at bounding box center [335, 688] width 131 height 17
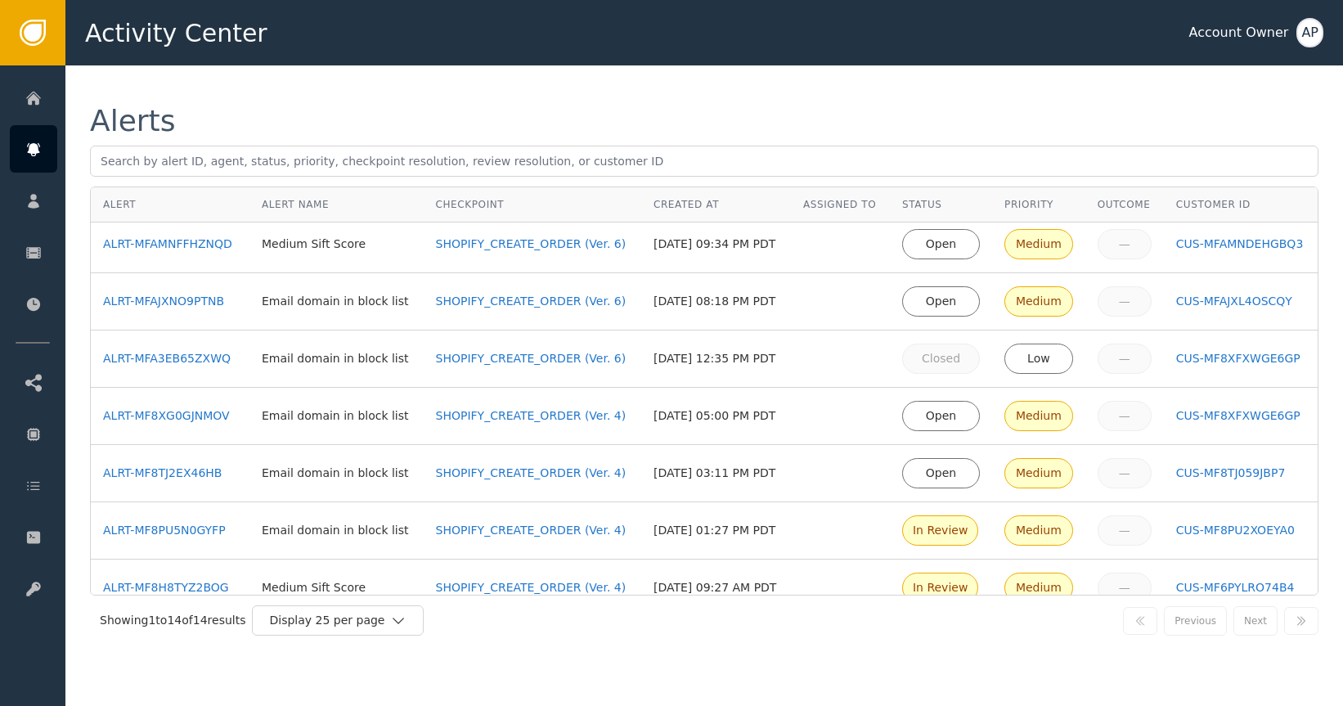
scroll to position [9, 0]
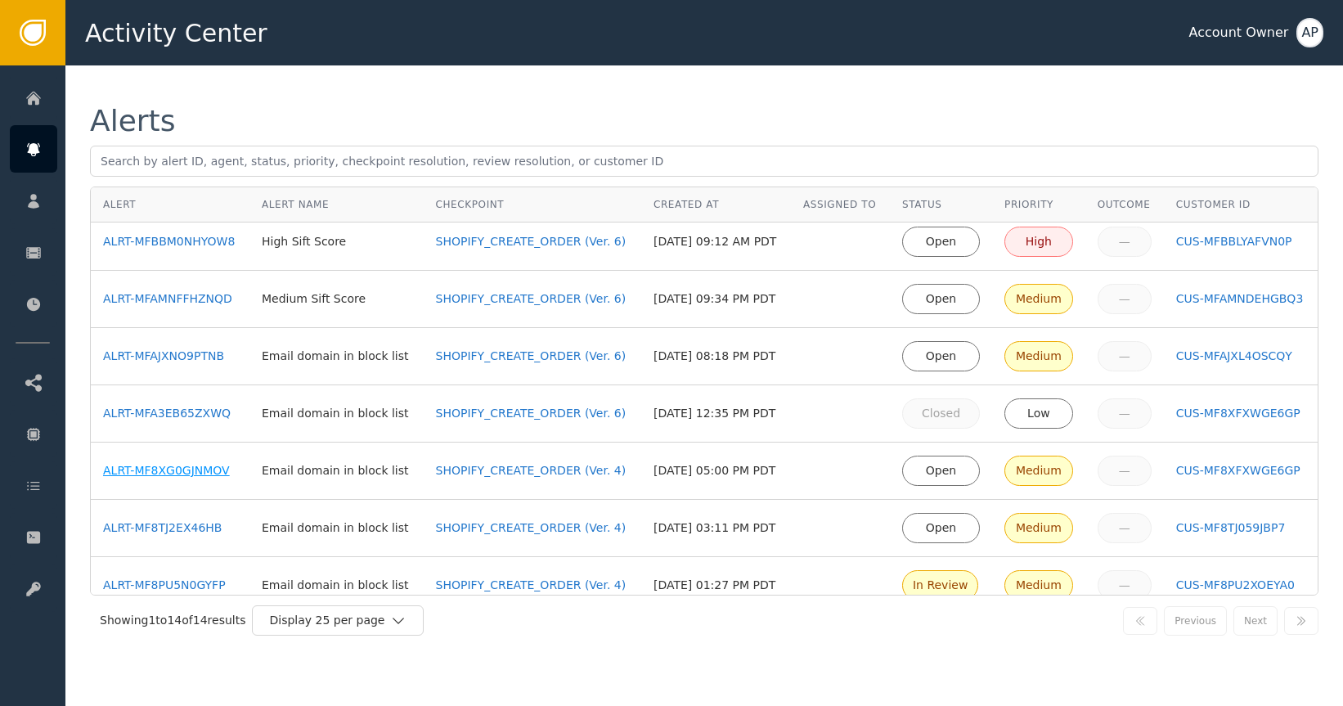
click at [184, 475] on div "ALRT-MF8XG0GJNMOV" at bounding box center [170, 470] width 134 height 17
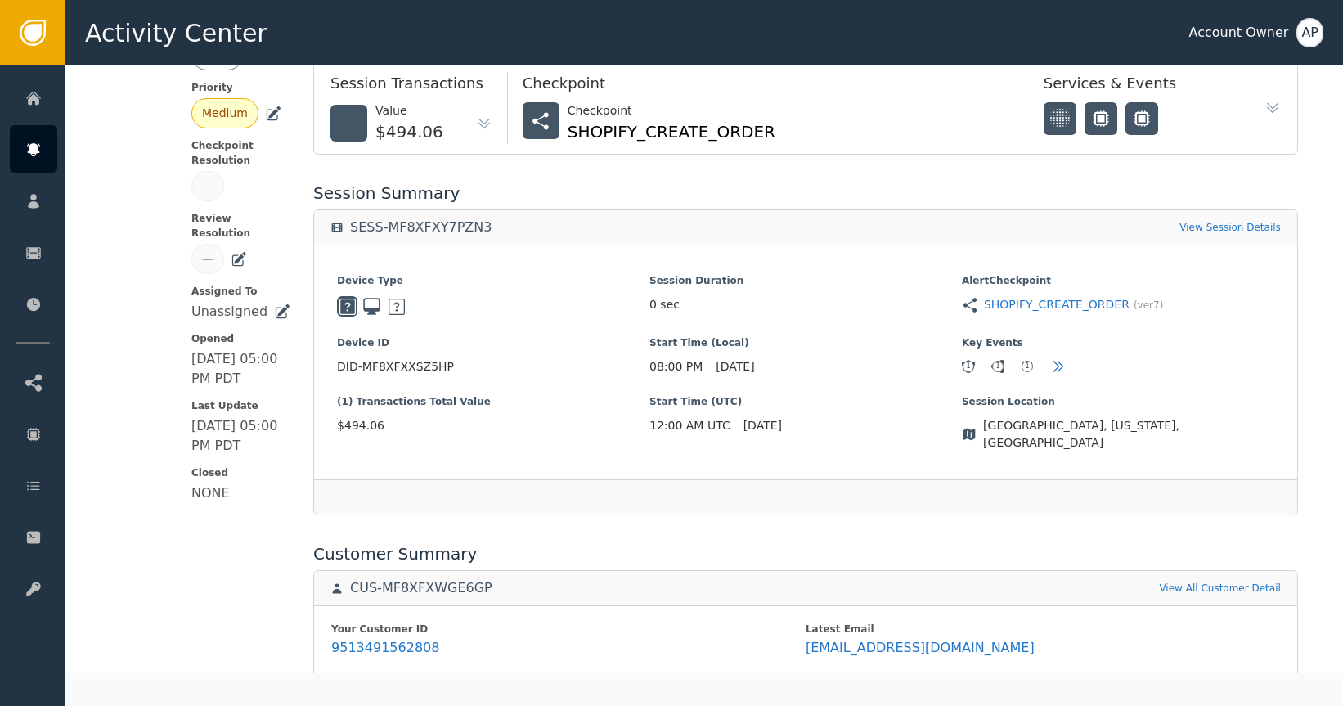
scroll to position [582, 0]
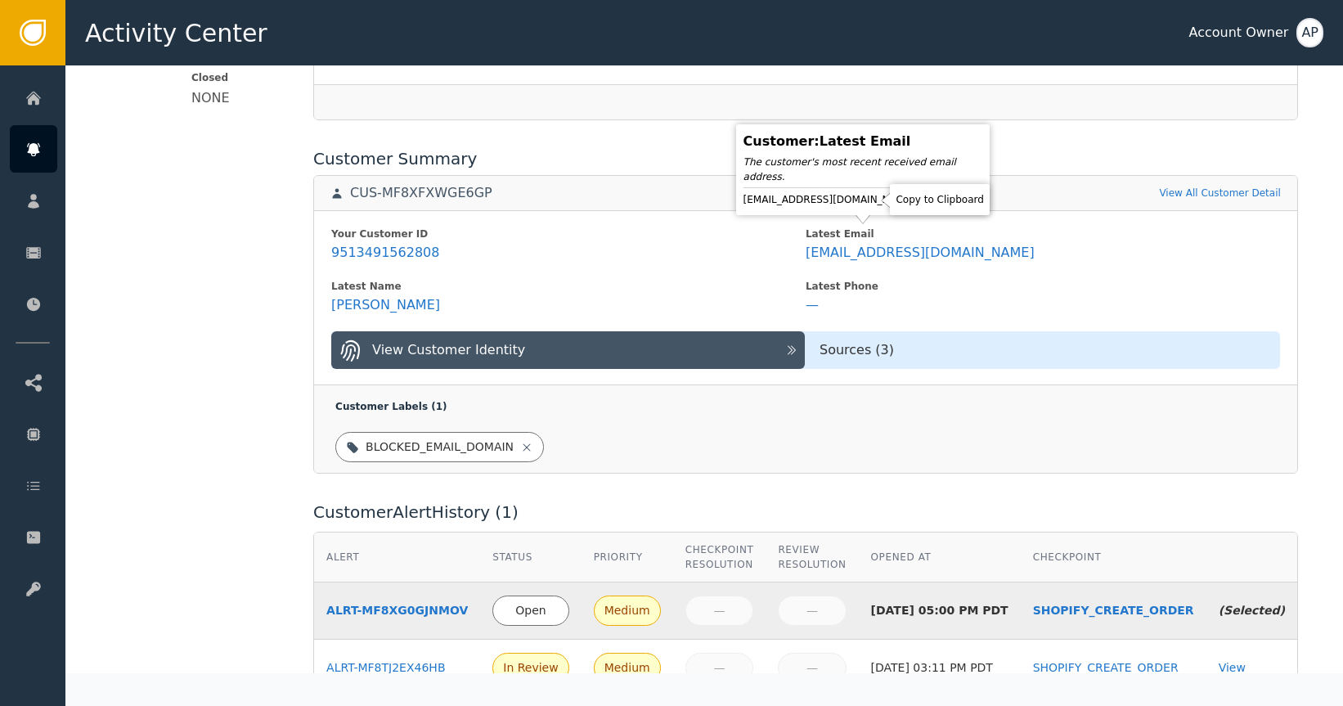
click at [921, 205] on icon at bounding box center [929, 199] width 16 height 16
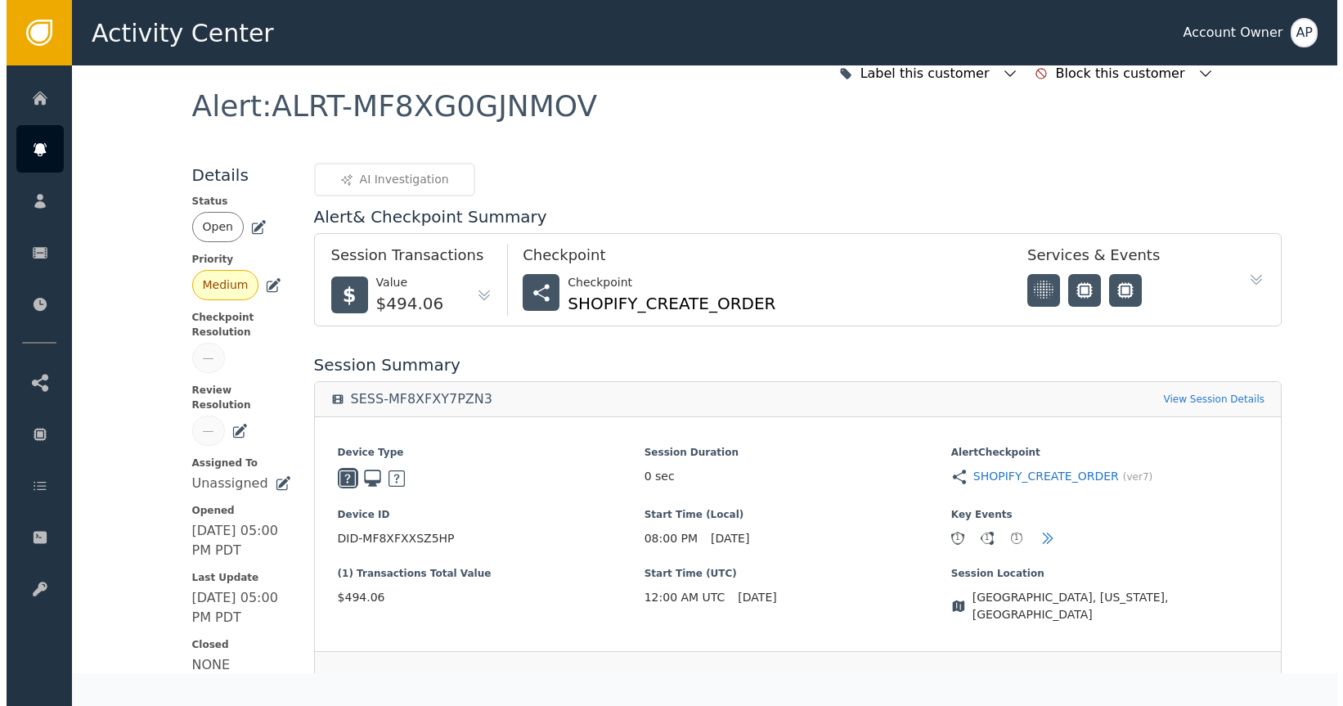
scroll to position [0, 0]
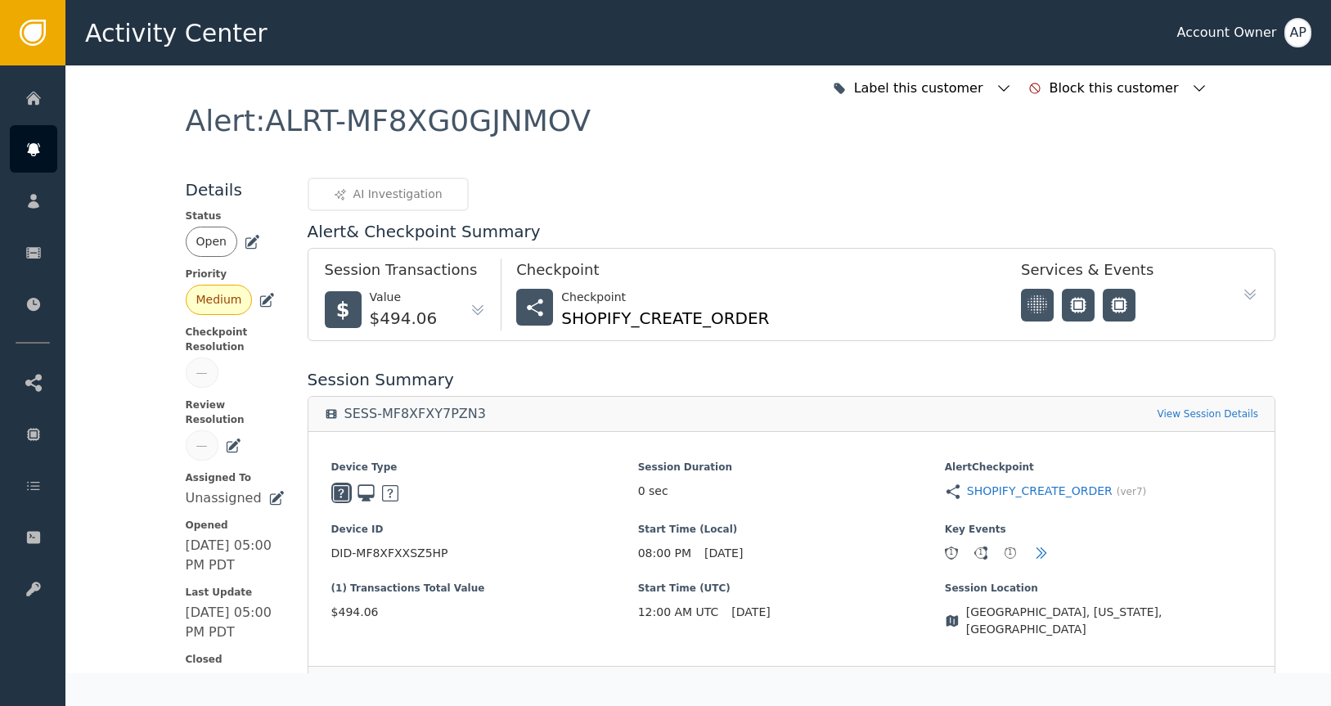
click at [245, 248] on icon at bounding box center [250, 242] width 11 height 11
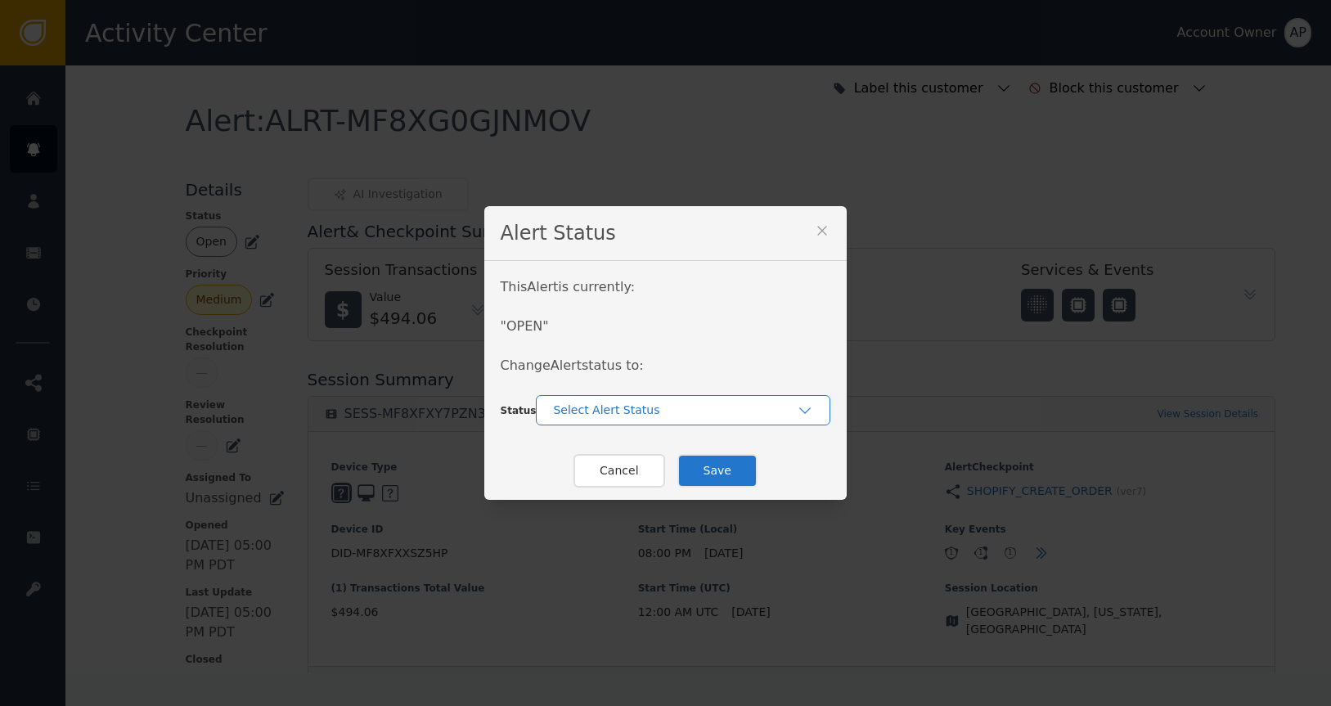
drag, startPoint x: 577, startPoint y: 399, endPoint x: 584, endPoint y: 408, distance: 11.6
click at [578, 401] on div "Select Alert Status" at bounding box center [683, 410] width 295 height 30
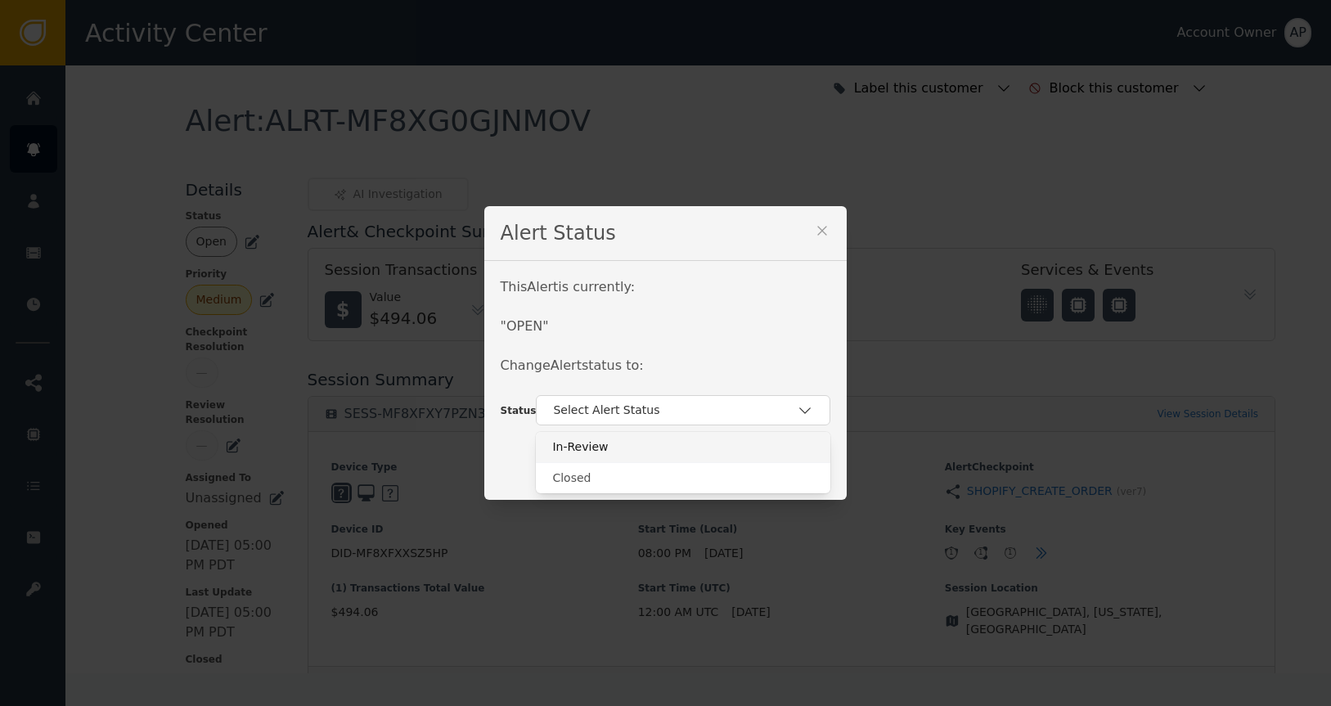
click at [631, 459] on div "In-Review" at bounding box center [683, 447] width 295 height 30
click at [737, 461] on button "Save" at bounding box center [717, 471] width 80 height 34
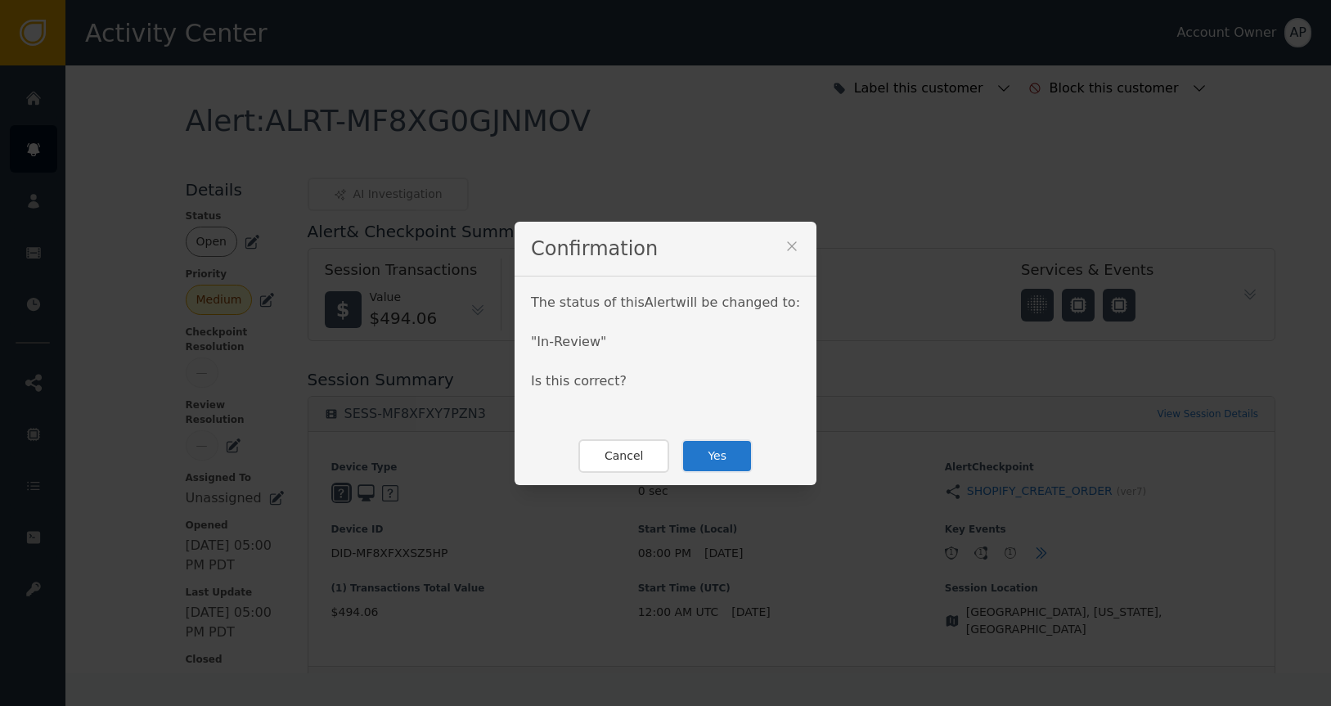
click at [700, 457] on button "Yes" at bounding box center [717, 456] width 71 height 34
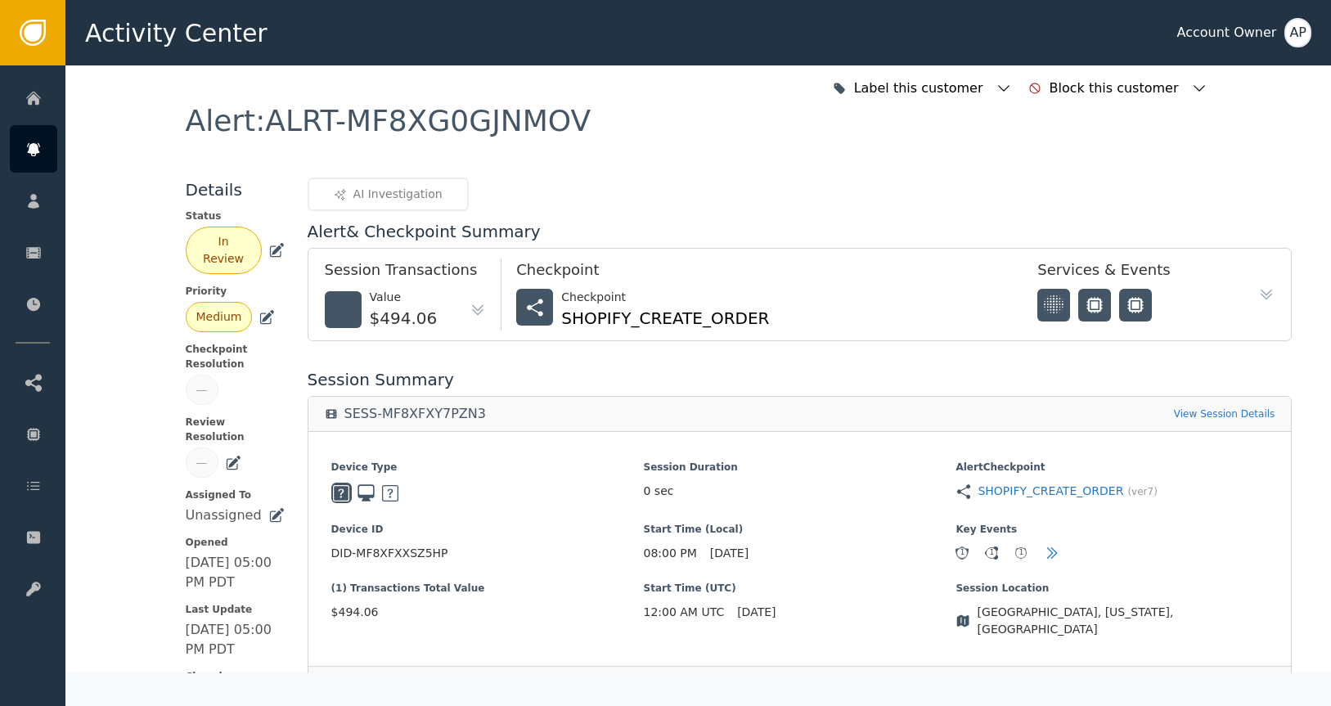
drag, startPoint x: 548, startPoint y: 142, endPoint x: 557, endPoint y: 141, distance: 9.1
click at [551, 142] on div "Alert : ALRT-MF8XG0GJNMOV" at bounding box center [699, 141] width 1026 height 71
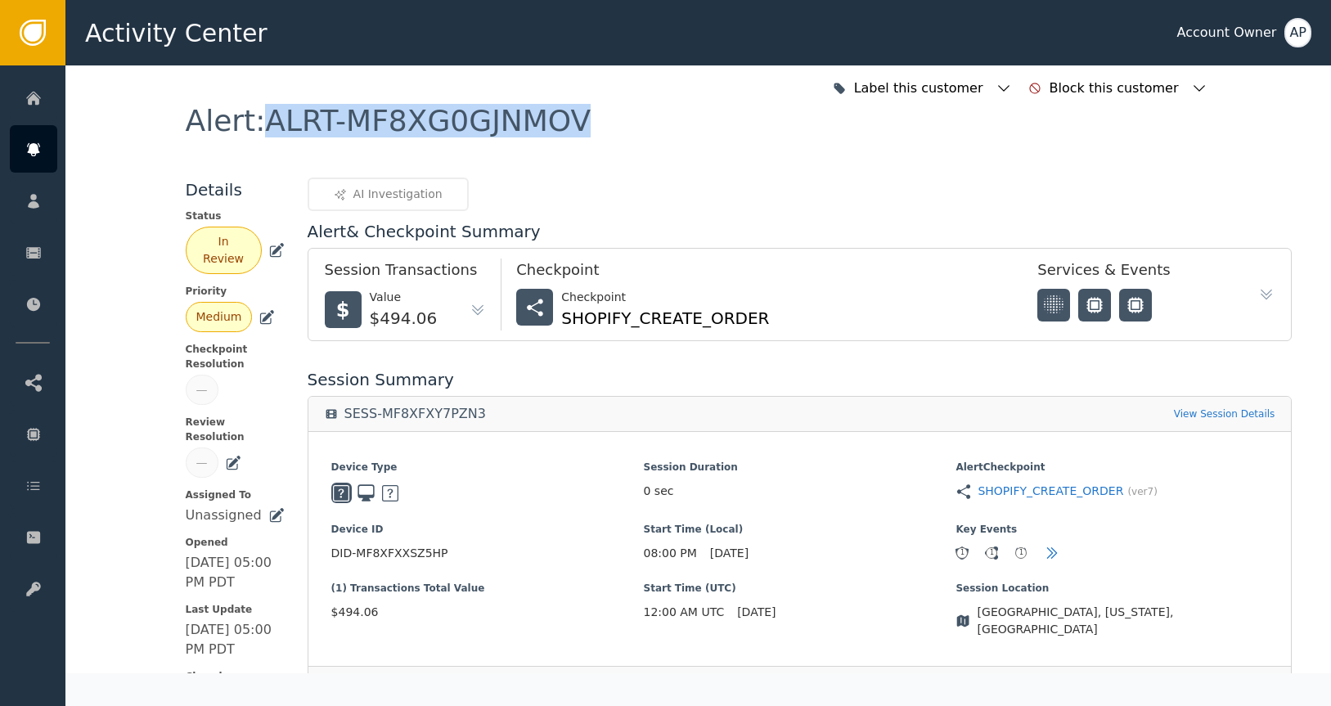
copy div "ALRT-MF8XG0GJNMOV"
drag, startPoint x: 583, startPoint y: 137, endPoint x: 259, endPoint y: 130, distance: 324.1
click at [259, 130] on div "Alert : ALRT-MF8XG0GJNMOV" at bounding box center [699, 141] width 1026 height 71
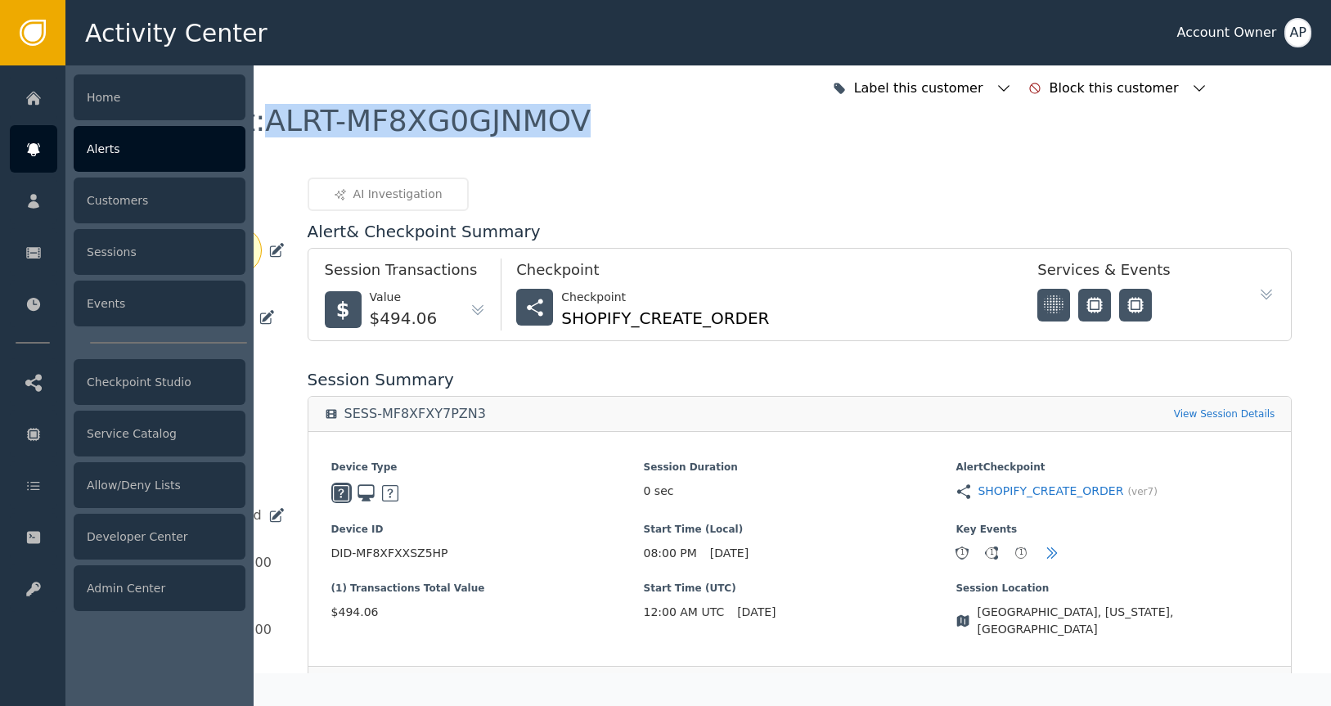
click at [35, 143] on icon at bounding box center [33, 150] width 16 height 18
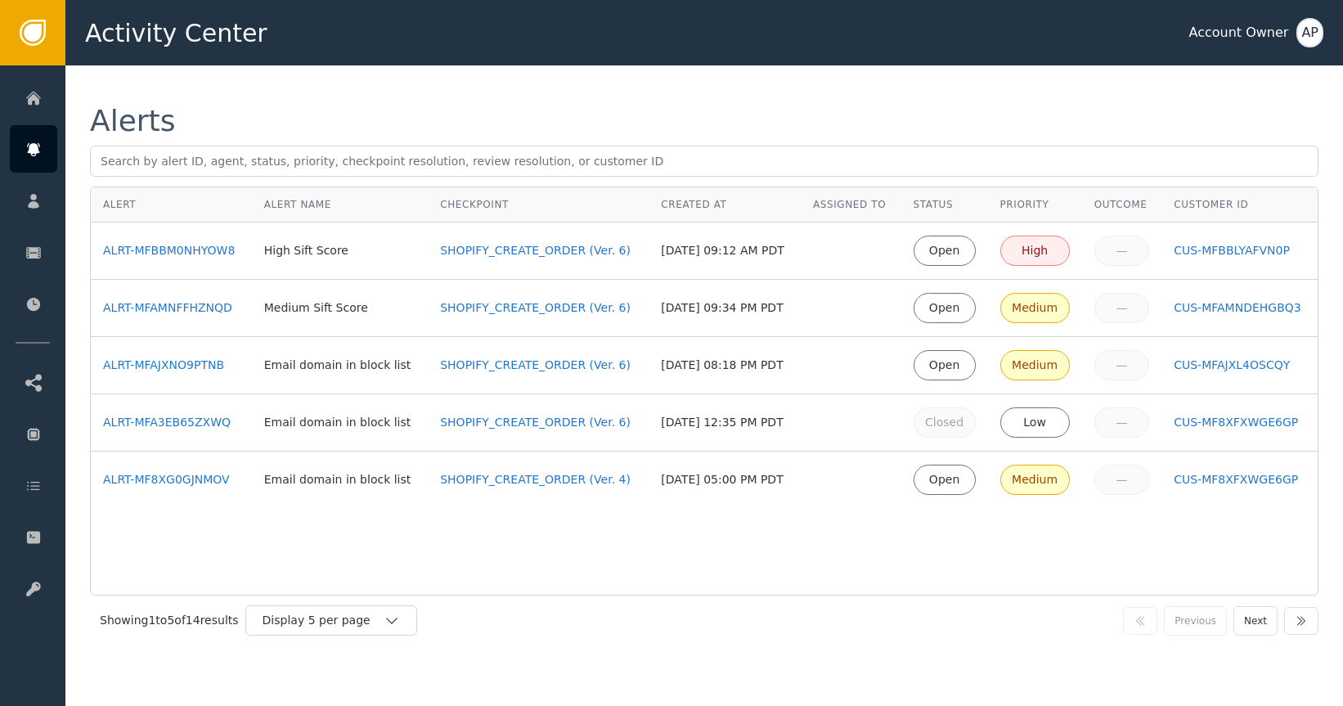
drag, startPoint x: 655, startPoint y: 554, endPoint x: 641, endPoint y: 545, distance: 16.6
click at [651, 551] on div "Alert Alert Name Checkpoint Created At Assigned To Status Priority Outcome Cust…" at bounding box center [704, 391] width 1229 height 409
click at [205, 416] on div "ALRT-MFA3EB65ZXWQ" at bounding box center [171, 422] width 137 height 17
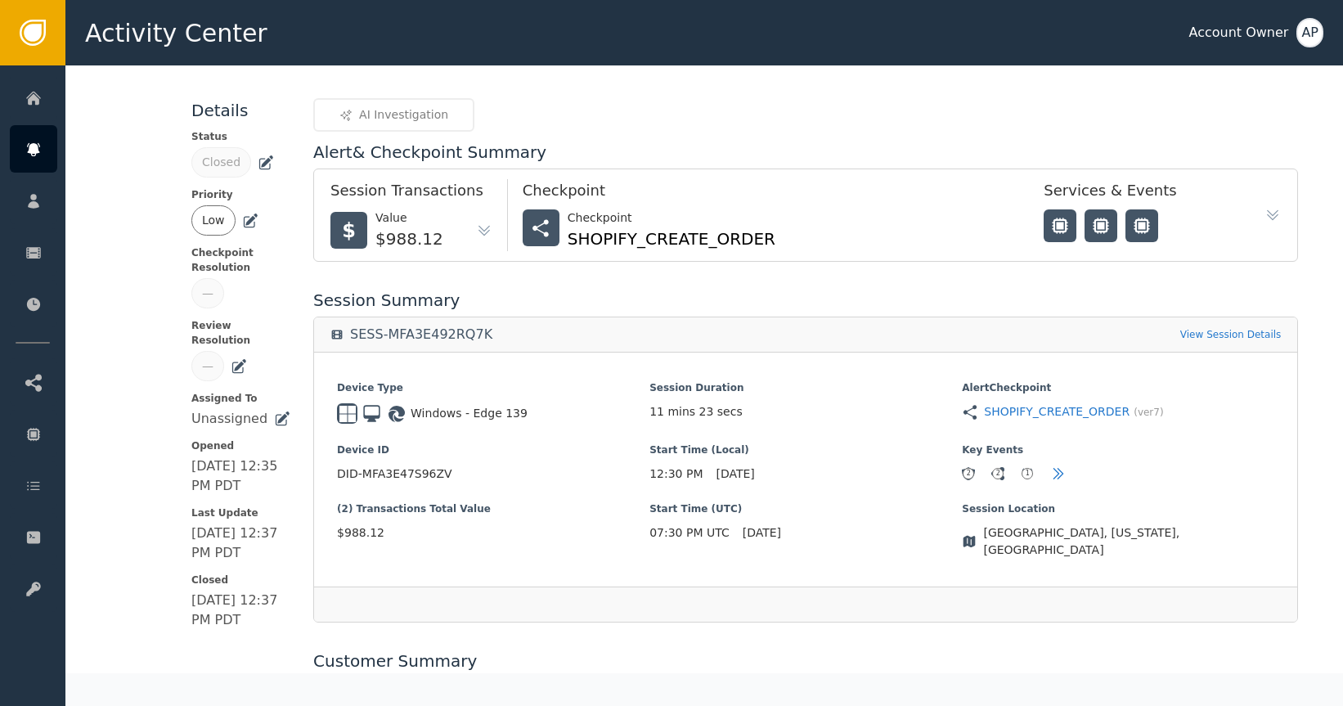
scroll to position [436, 0]
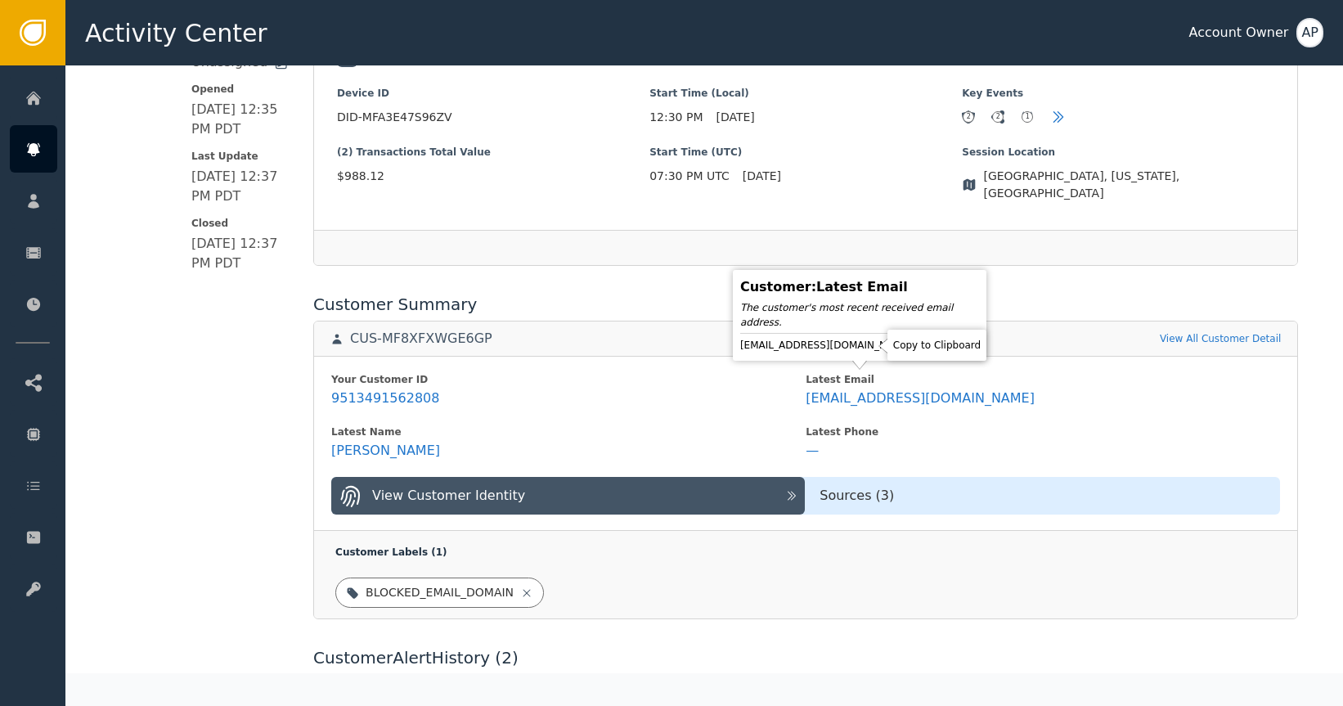
drag, startPoint x: 870, startPoint y: 348, endPoint x: 854, endPoint y: 326, distance: 26.3
click at [919, 349] on icon at bounding box center [927, 345] width 16 height 16
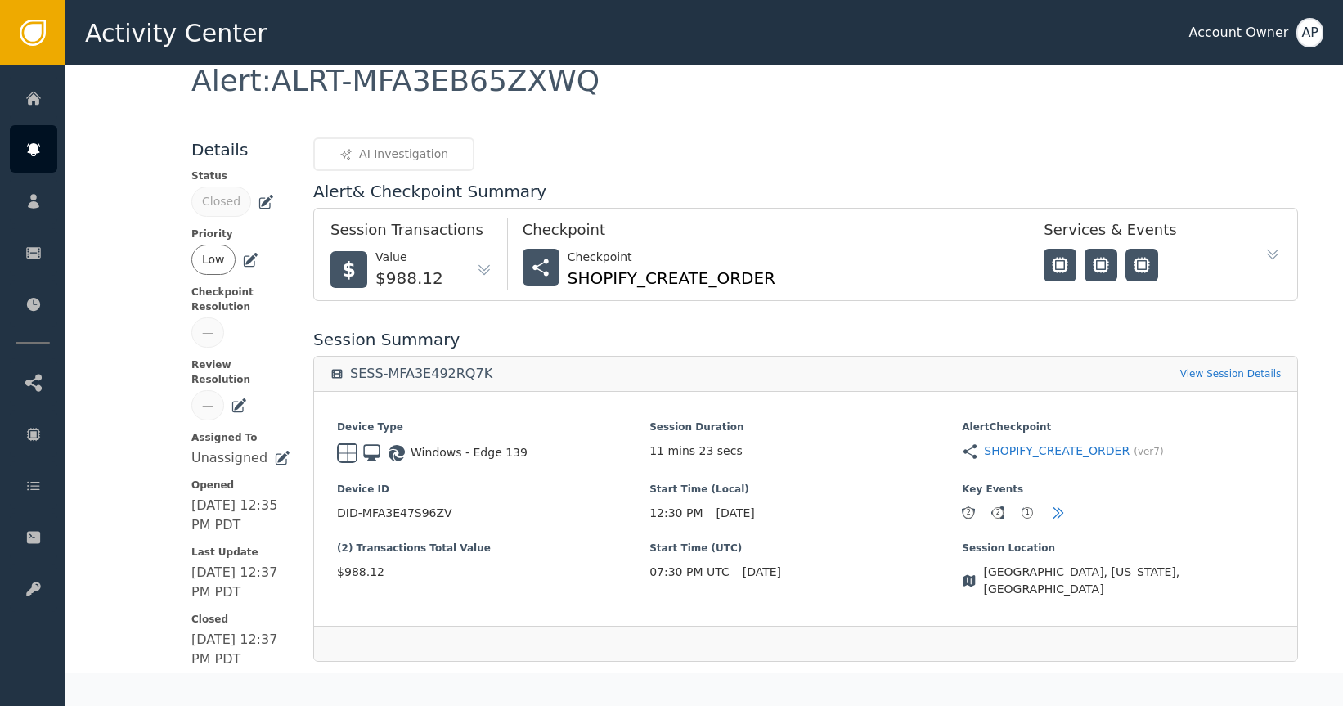
scroll to position [0, 0]
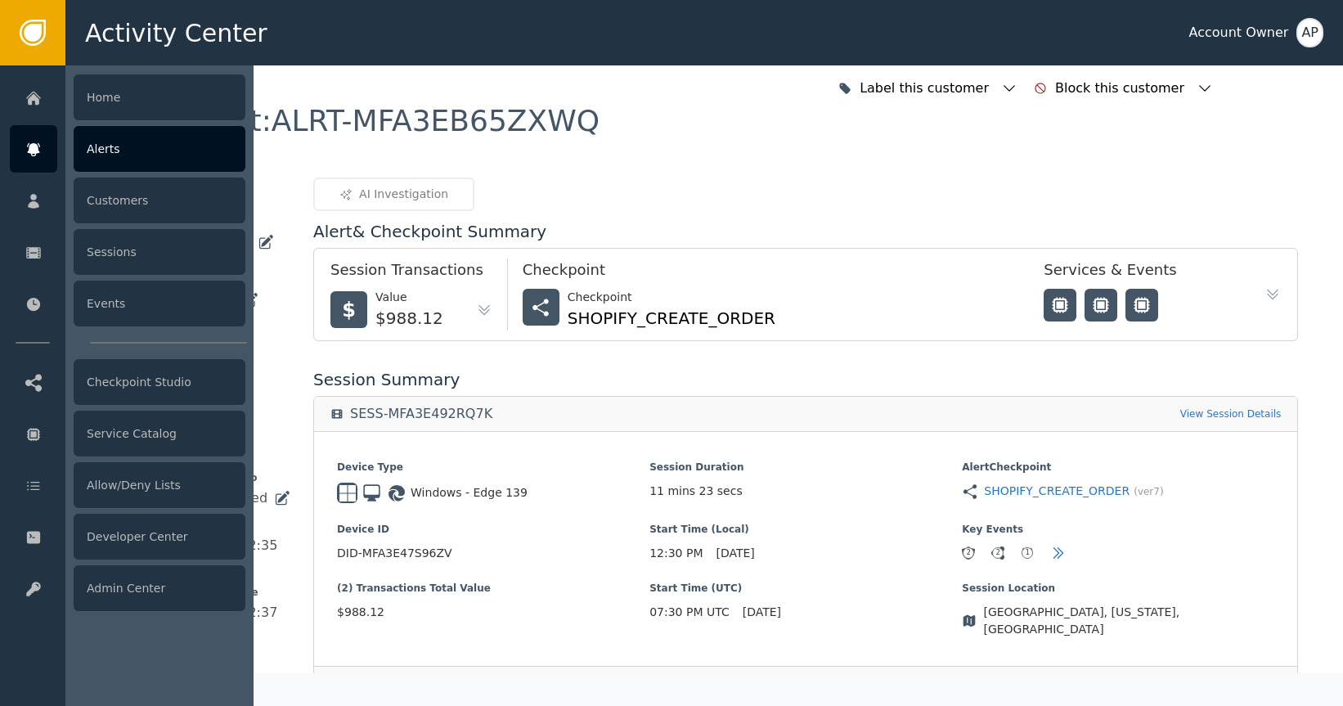
click at [38, 156] on icon at bounding box center [33, 150] width 16 height 18
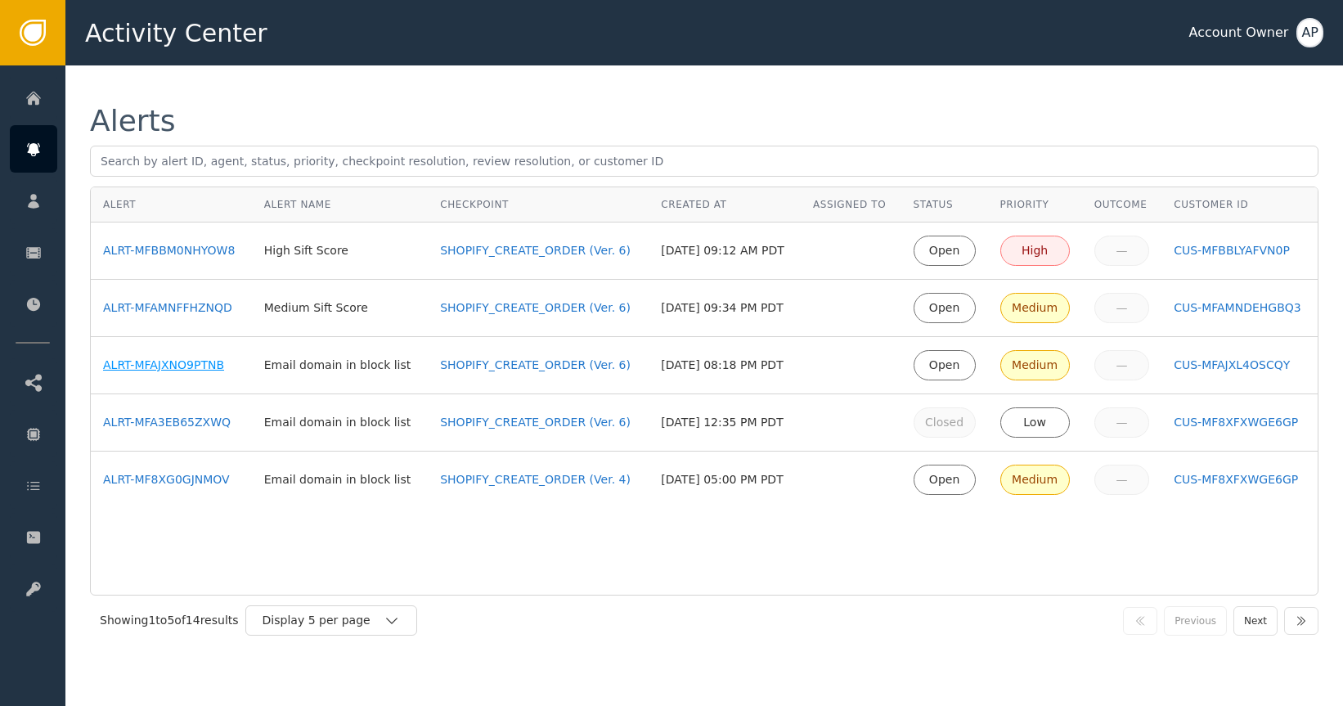
click at [192, 371] on div "ALRT-MFAJXNO9PTNB" at bounding box center [171, 365] width 137 height 17
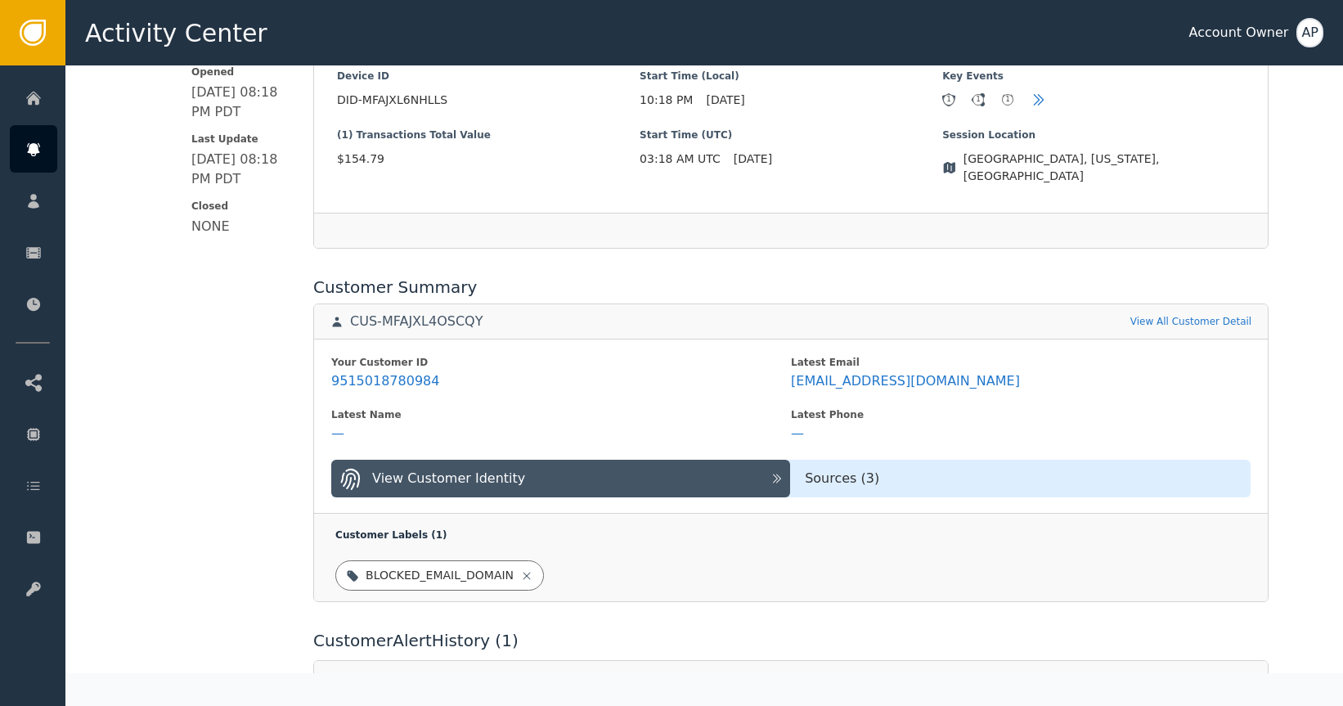
scroll to position [359, 0]
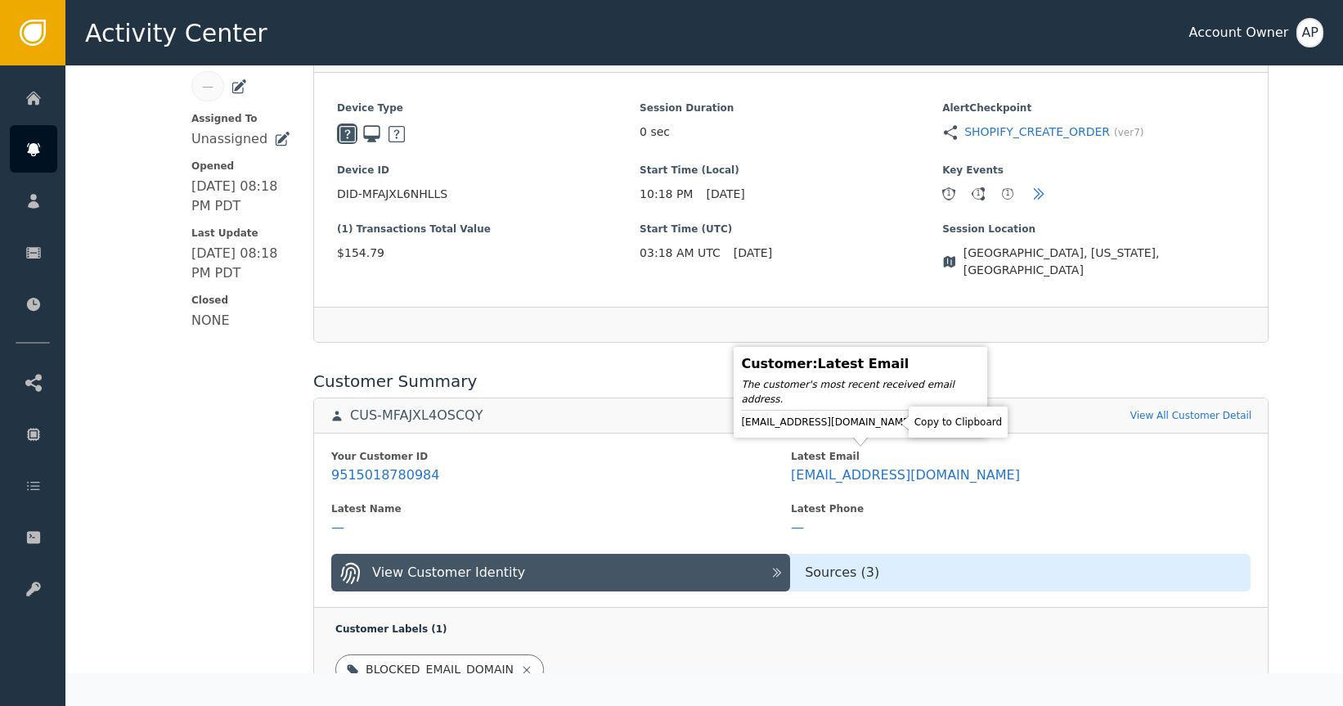
click at [920, 421] on icon at bounding box center [928, 422] width 16 height 16
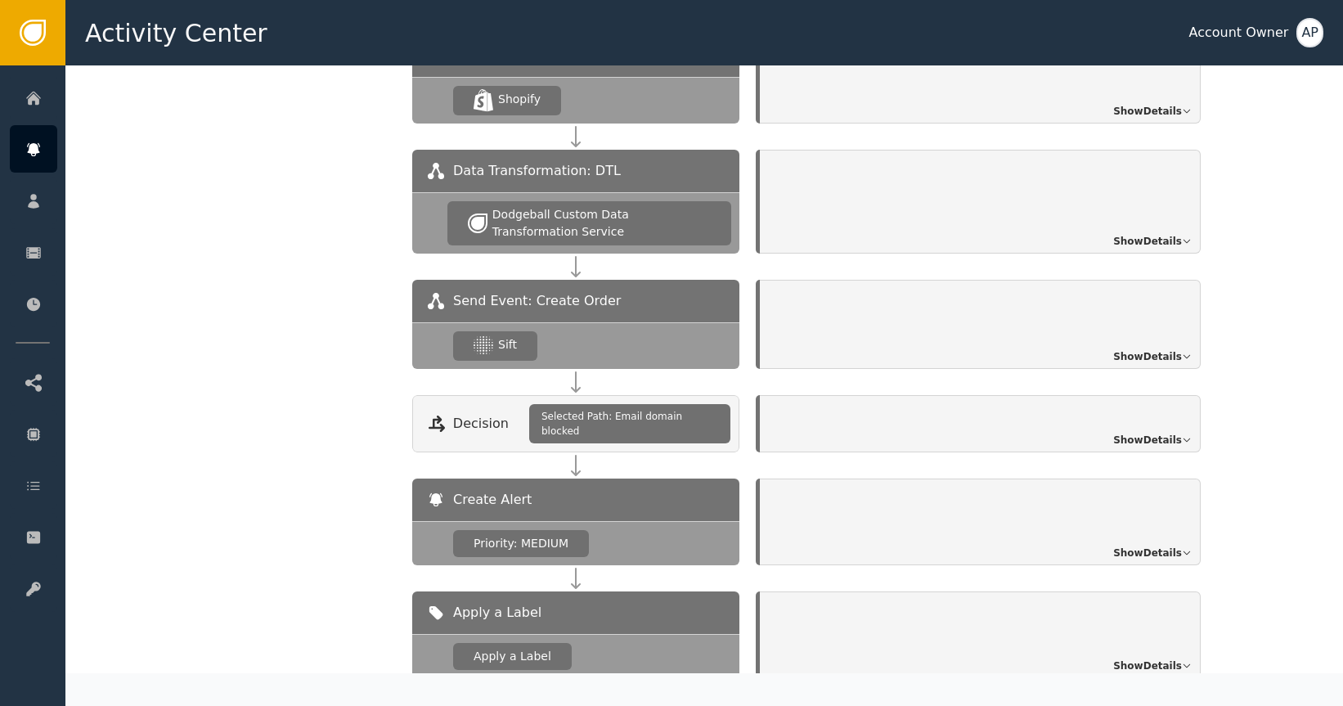
scroll to position [1575, 0]
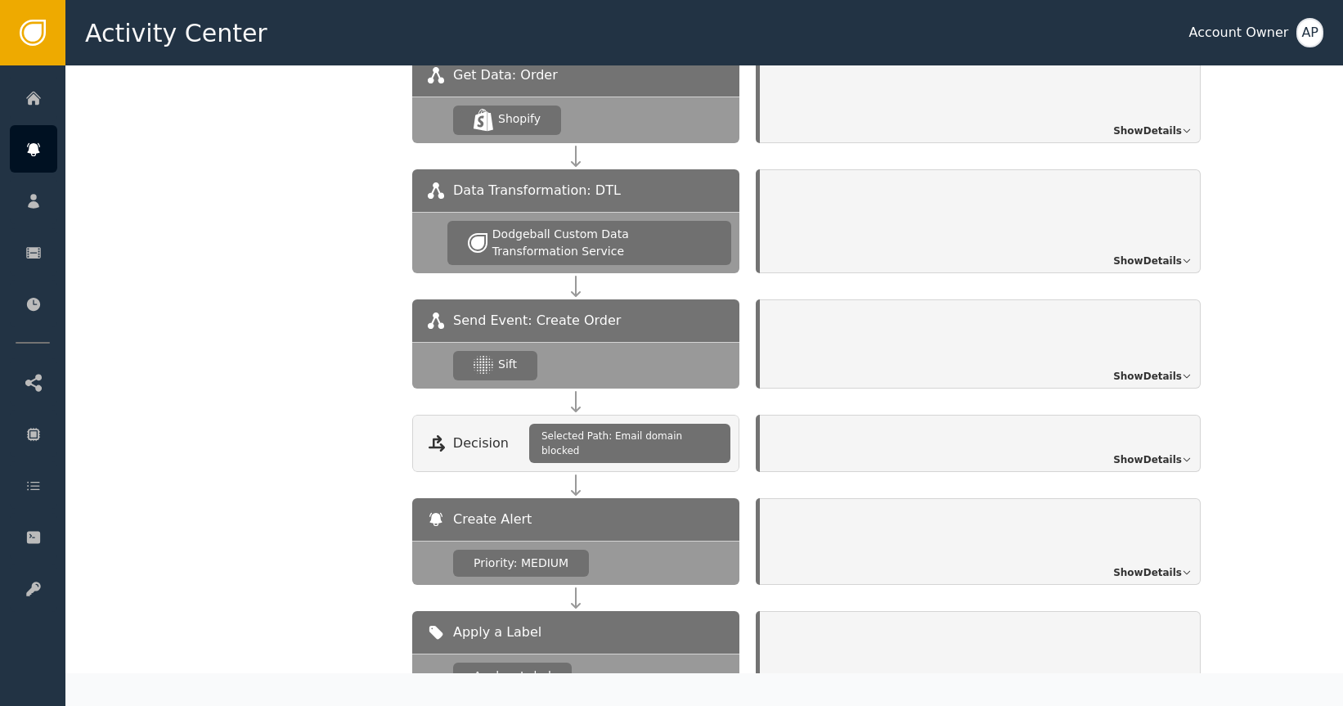
click at [1134, 369] on span "Show Details" at bounding box center [1147, 376] width 69 height 15
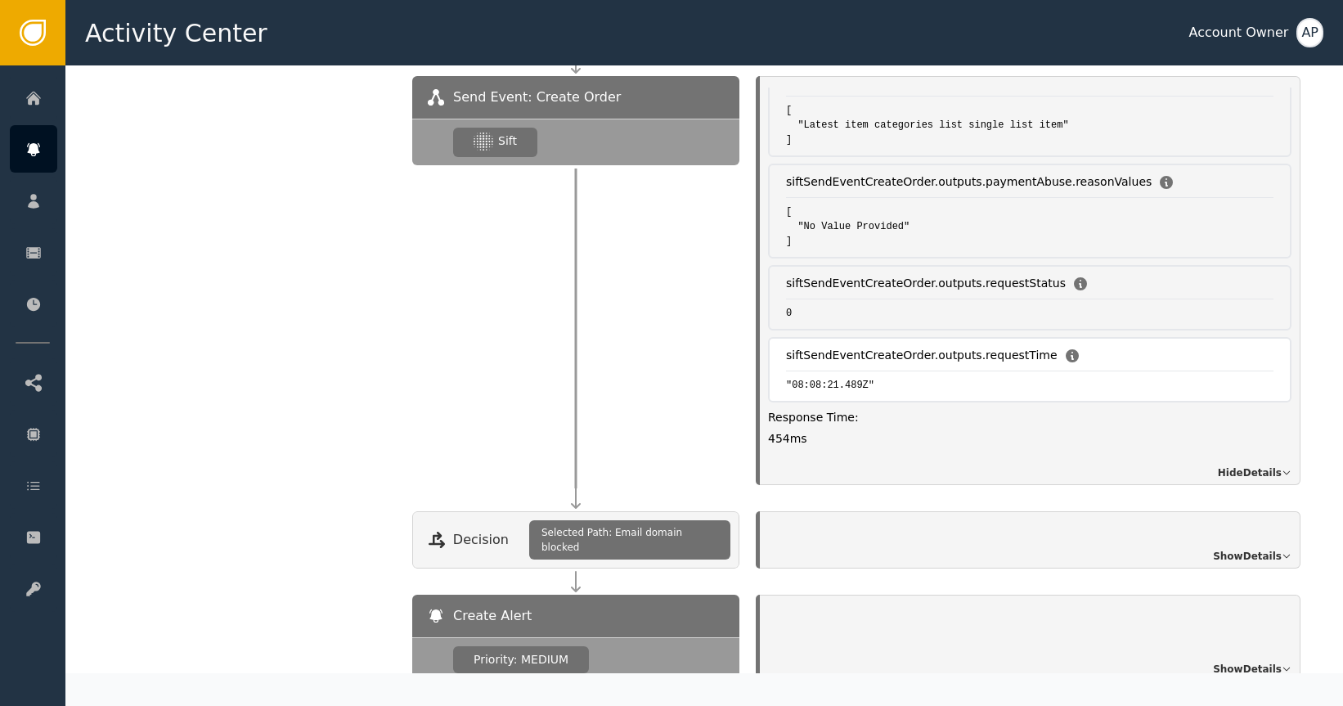
scroll to position [1799, 0]
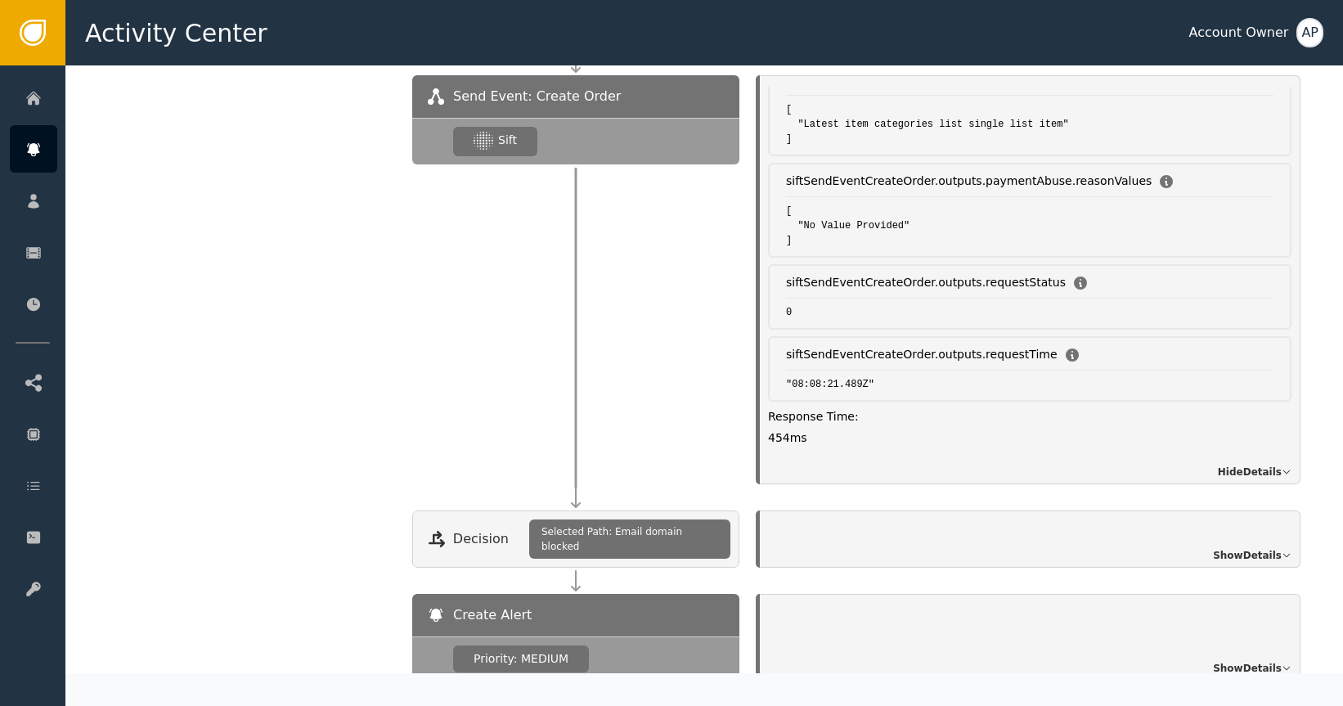
click at [1002, 511] on div "Show Details" at bounding box center [1030, 539] width 541 height 57
click at [1224, 548] on span "Show Details" at bounding box center [1247, 555] width 69 height 15
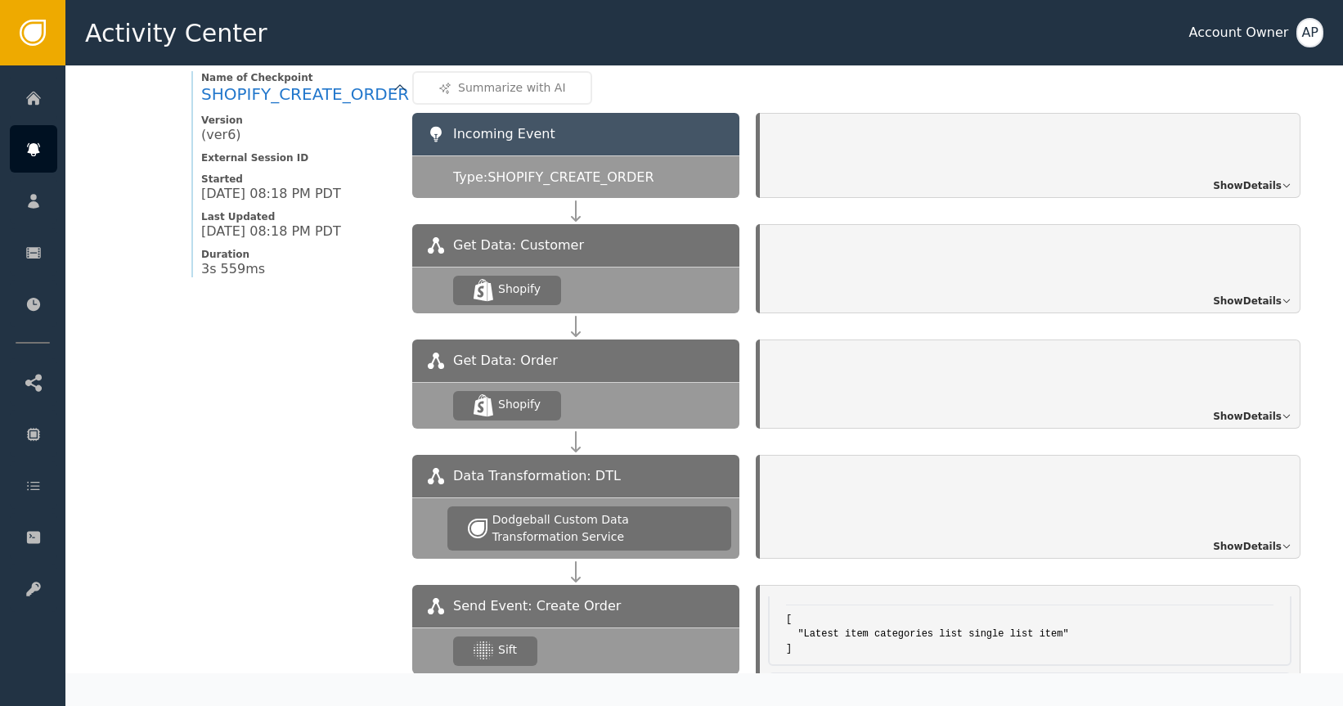
scroll to position [1293, 0]
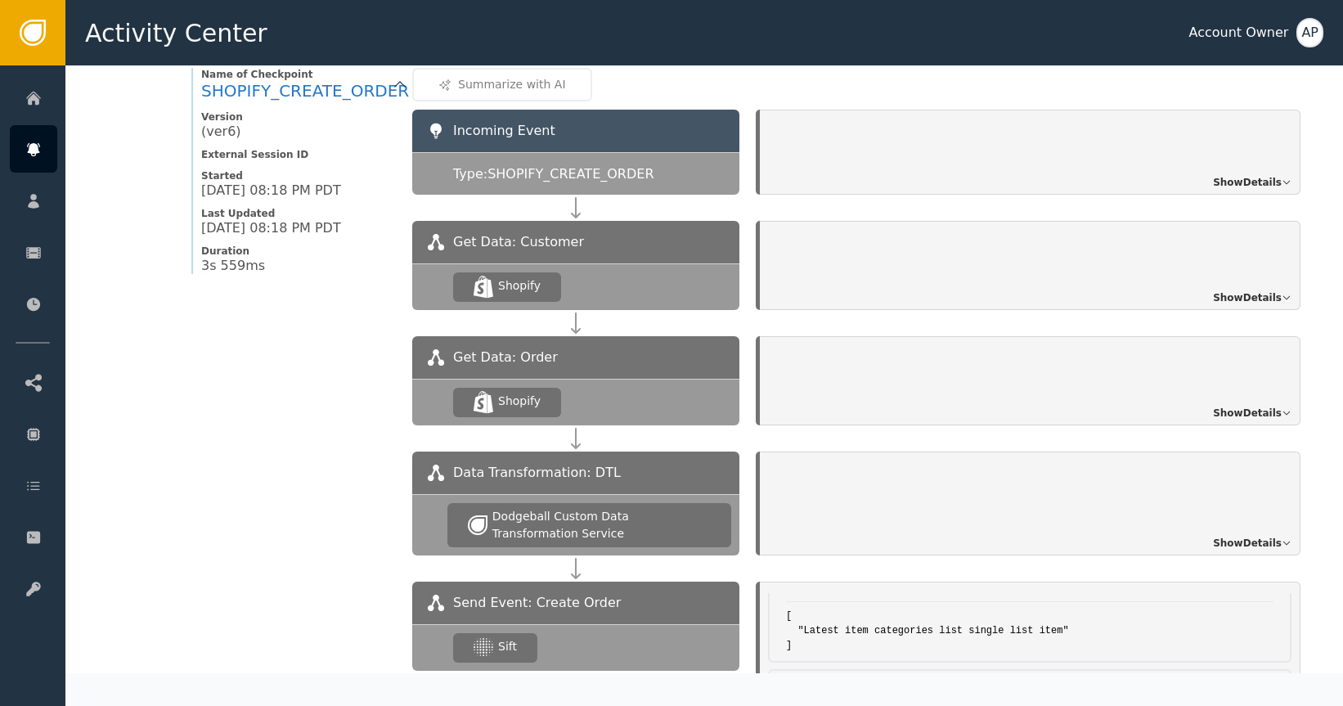
click at [1236, 536] on span "Show Details" at bounding box center [1247, 543] width 69 height 15
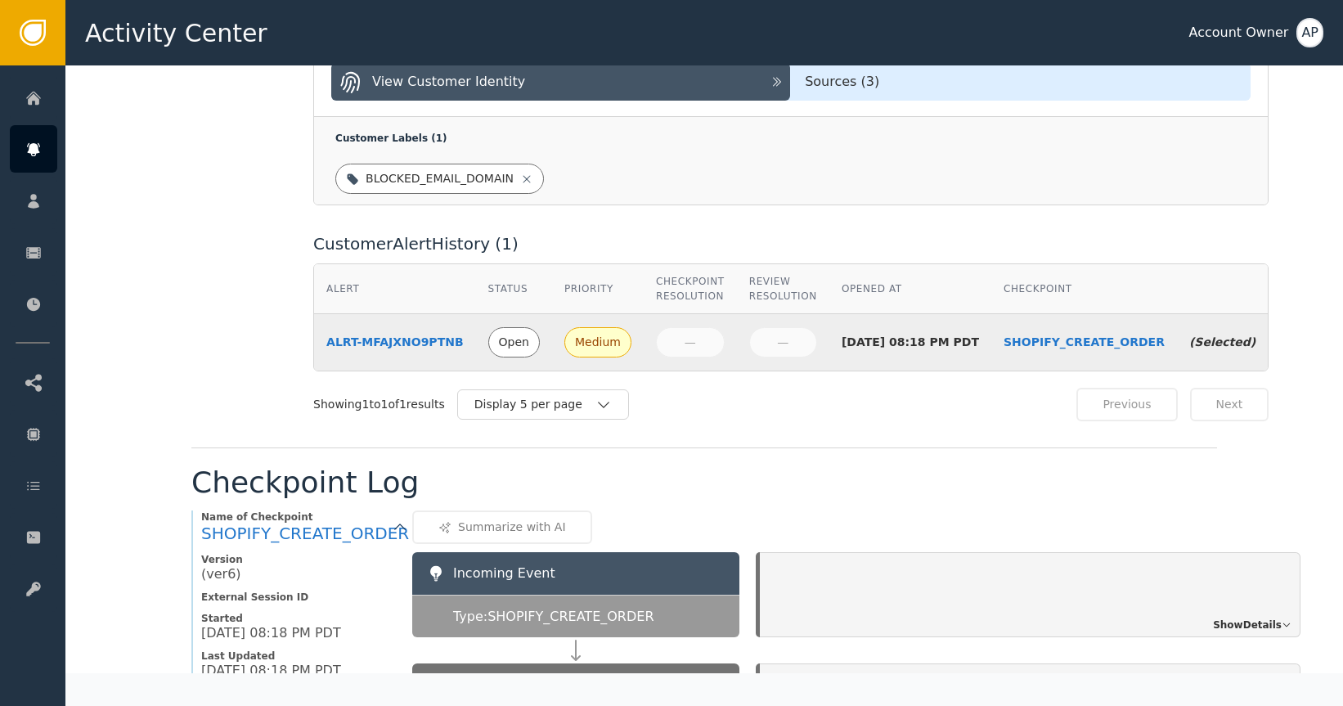
scroll to position [1361, 0]
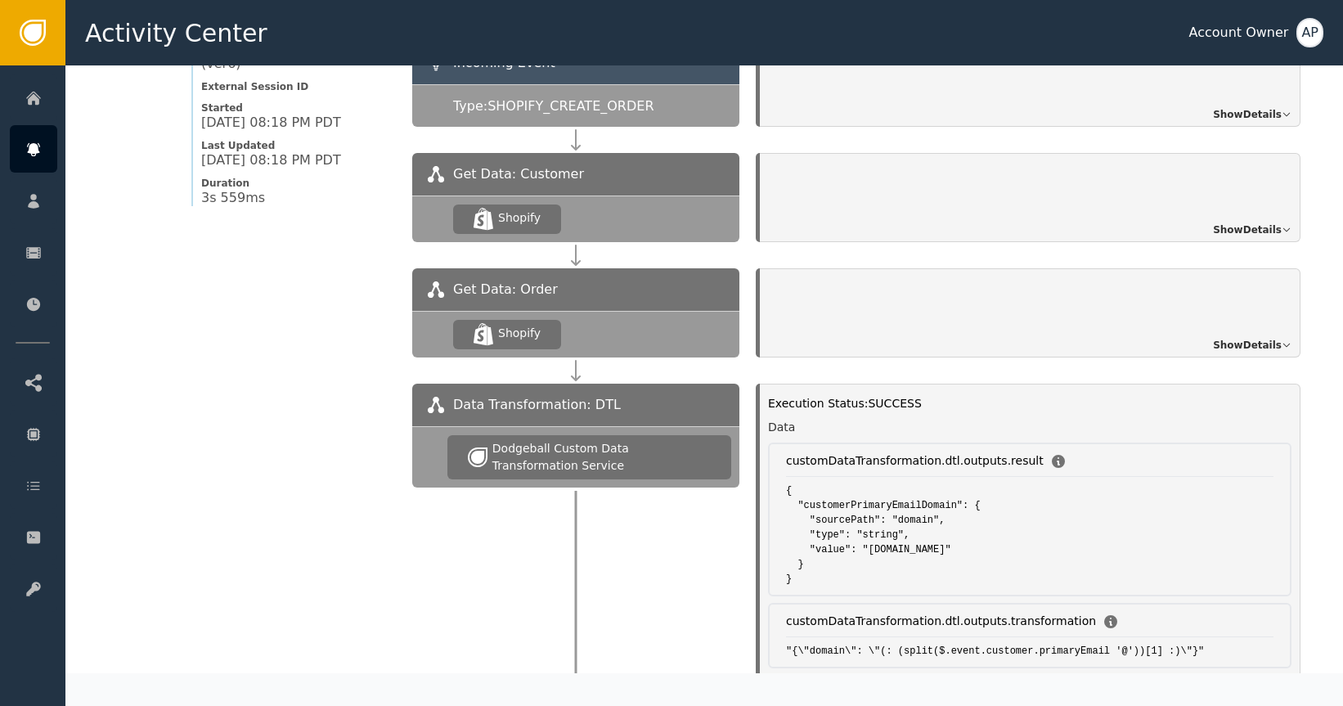
click at [1257, 338] on span "Show Details" at bounding box center [1247, 345] width 69 height 15
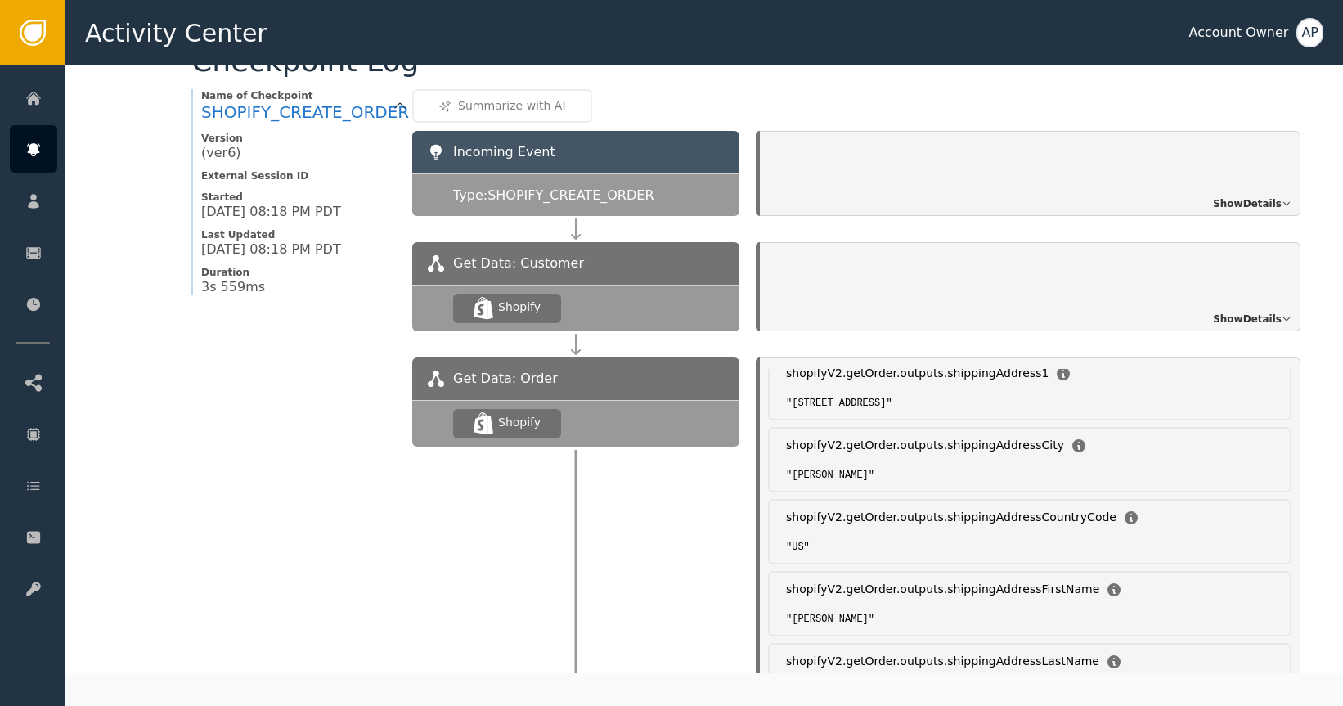
scroll to position [1057, 0]
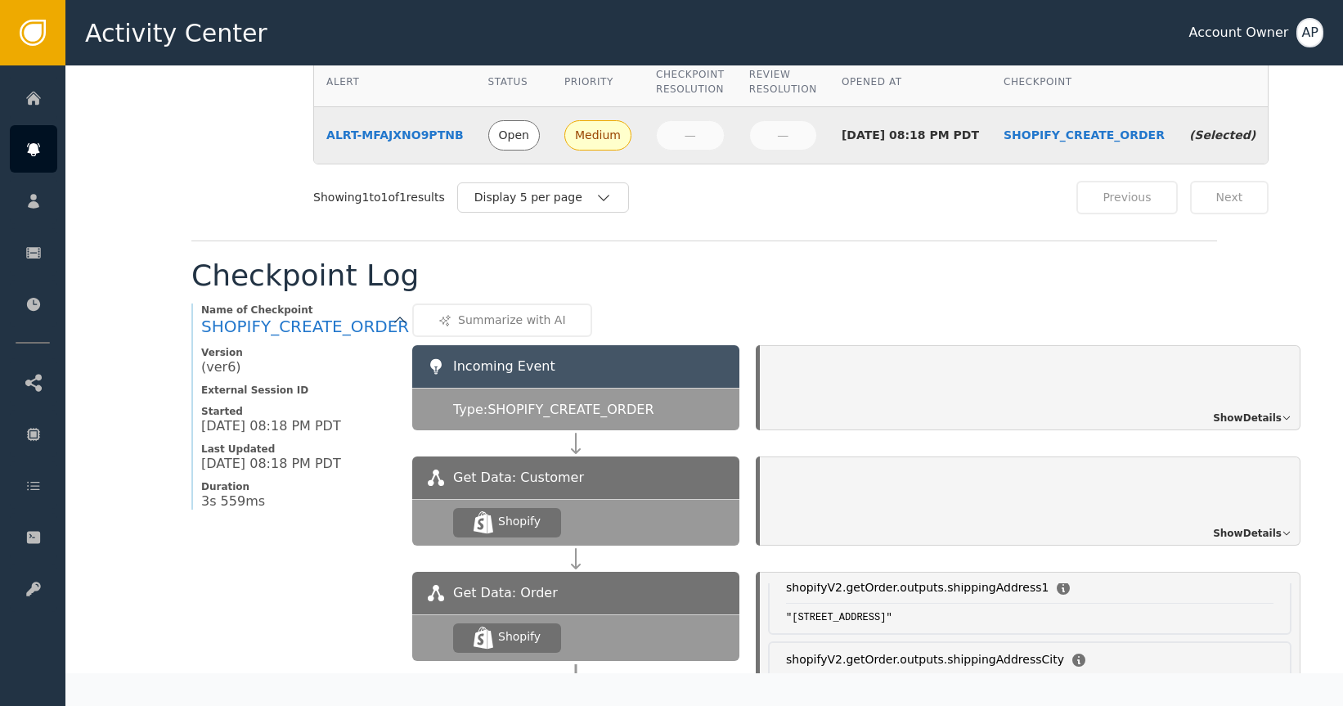
click at [983, 480] on div "Show Details" at bounding box center [1030, 501] width 541 height 89
click at [1243, 526] on span "Show Details" at bounding box center [1247, 533] width 69 height 15
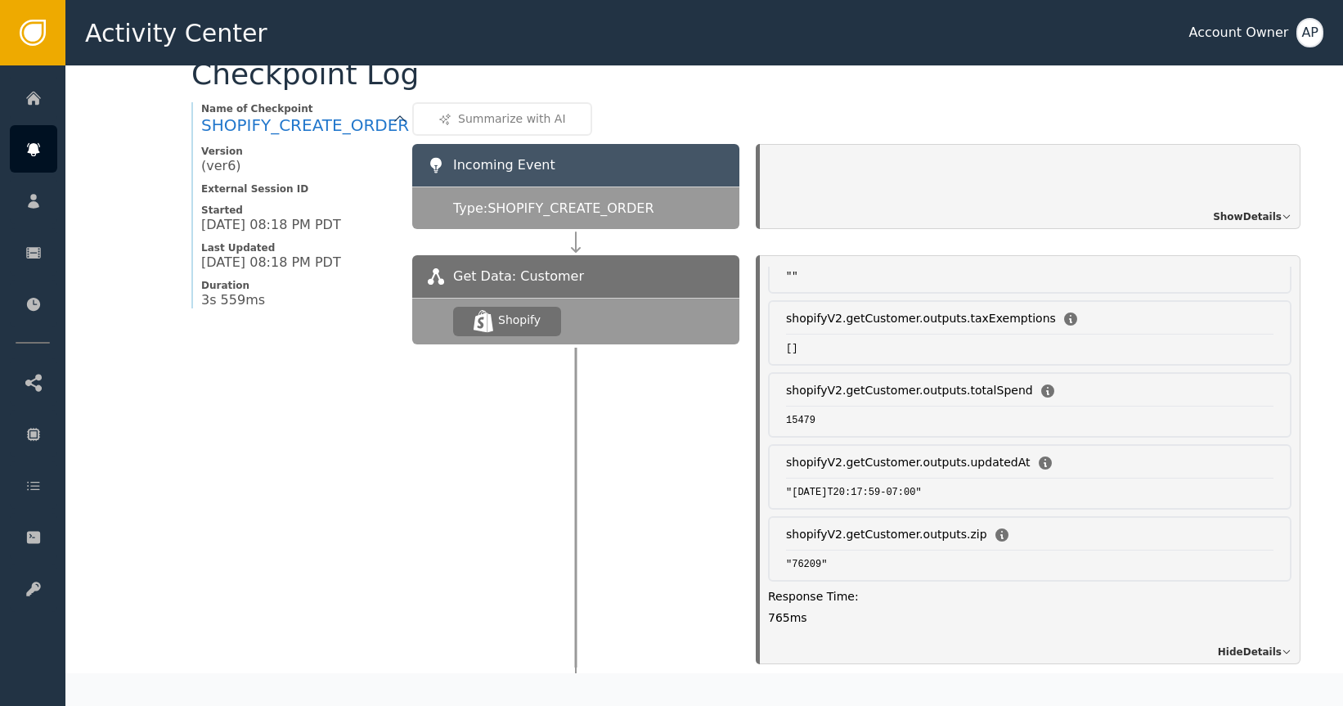
scroll to position [1077, 0]
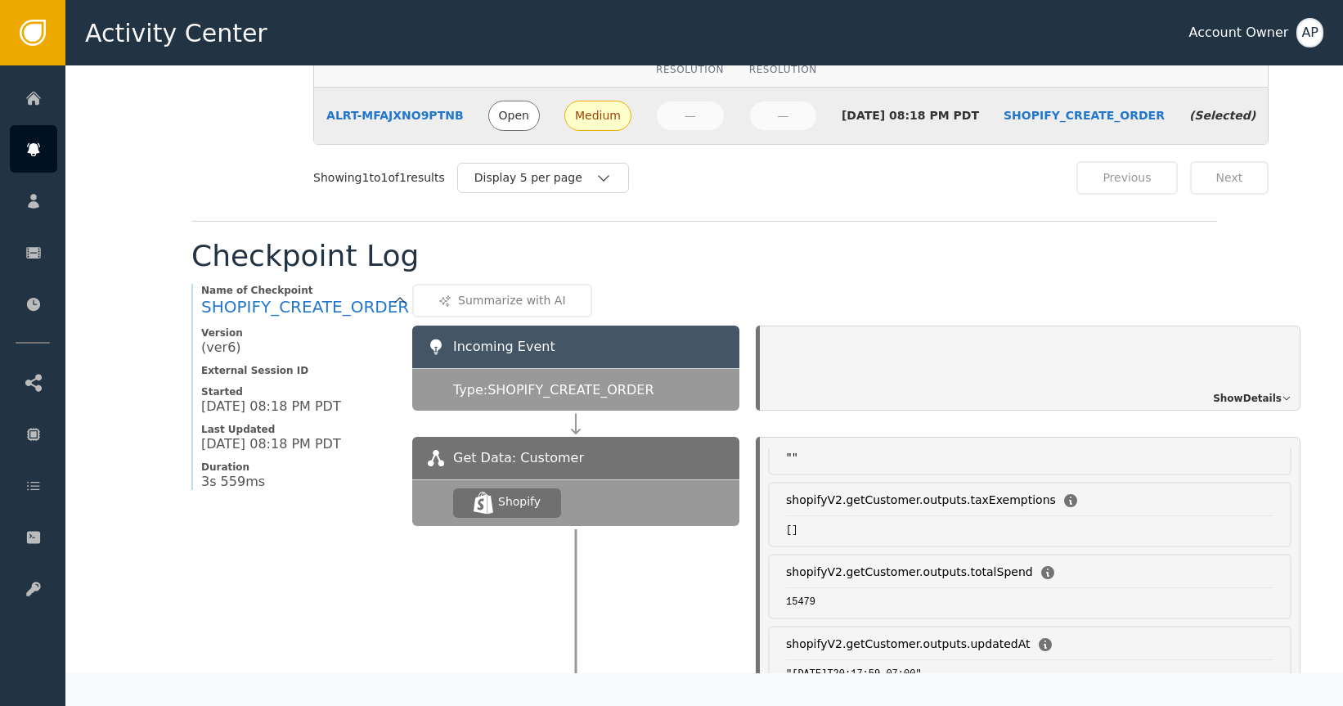
click at [1221, 391] on span "Show Details" at bounding box center [1247, 398] width 69 height 15
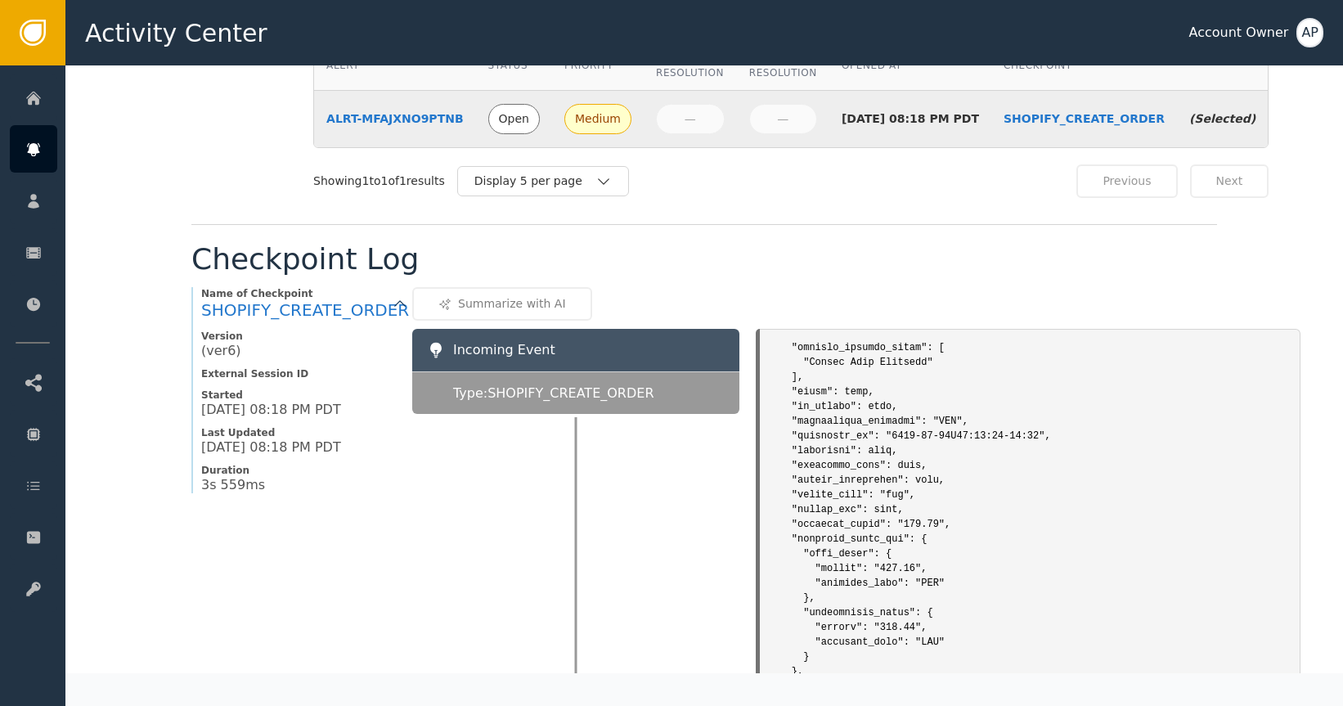
scroll to position [1626, 0]
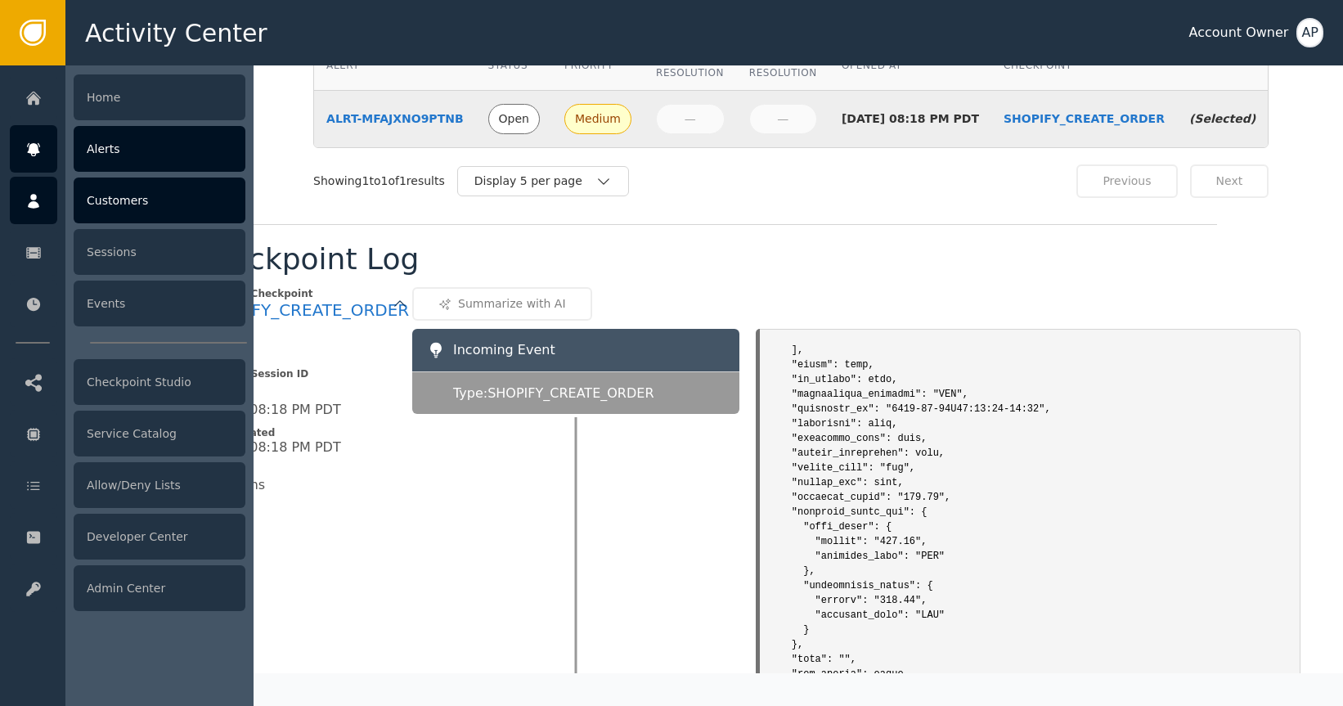
click at [39, 208] on icon at bounding box center [33, 201] width 16 height 18
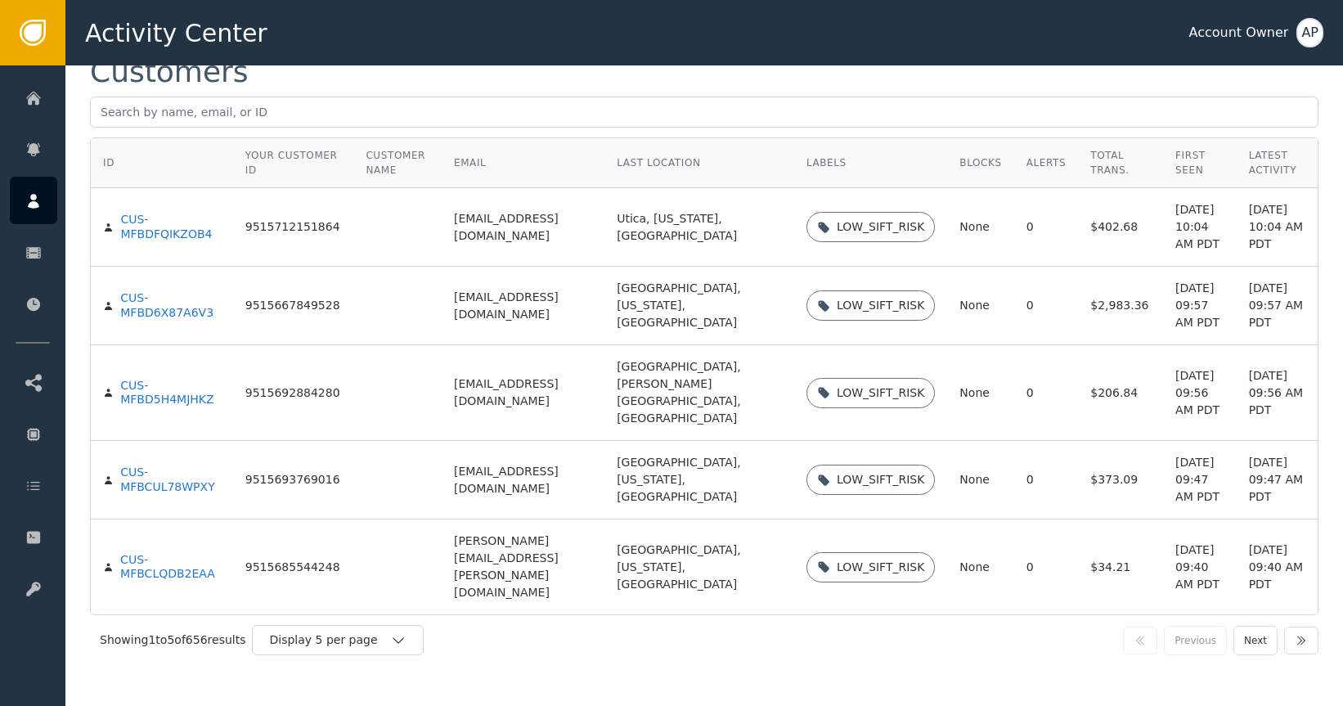
scroll to position [101, 0]
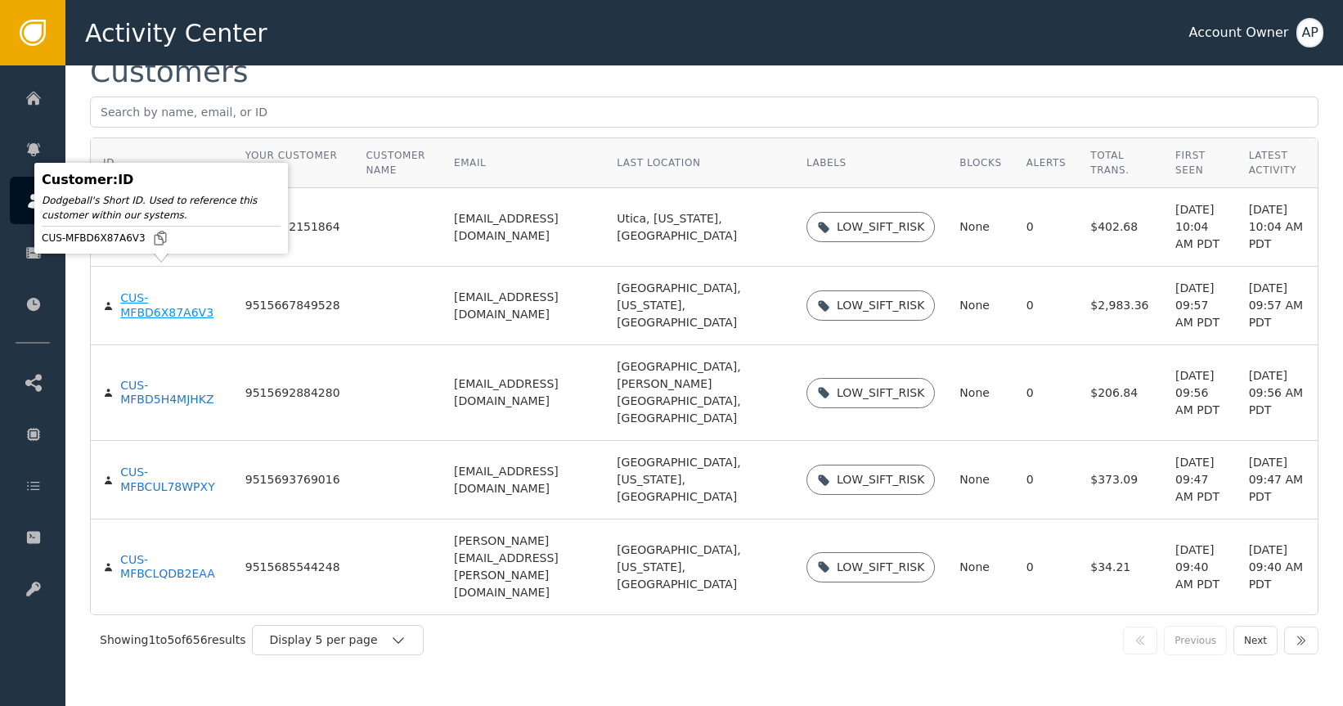
click at [169, 291] on div "CUS-MFBD6X87A6V3" at bounding box center [170, 305] width 101 height 29
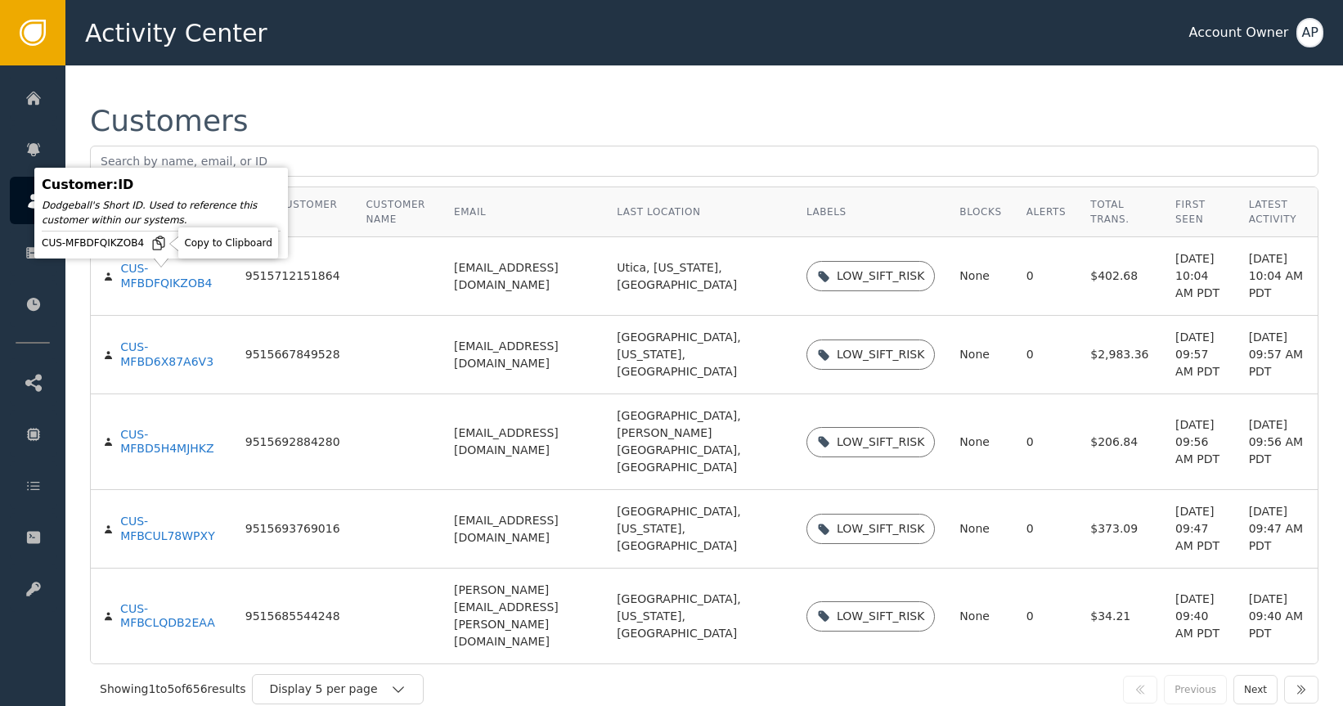
click at [159, 240] on icon at bounding box center [159, 243] width 16 height 16
click at [191, 281] on div "CUS-MFBDFQIKZOB4" at bounding box center [170, 276] width 100 height 29
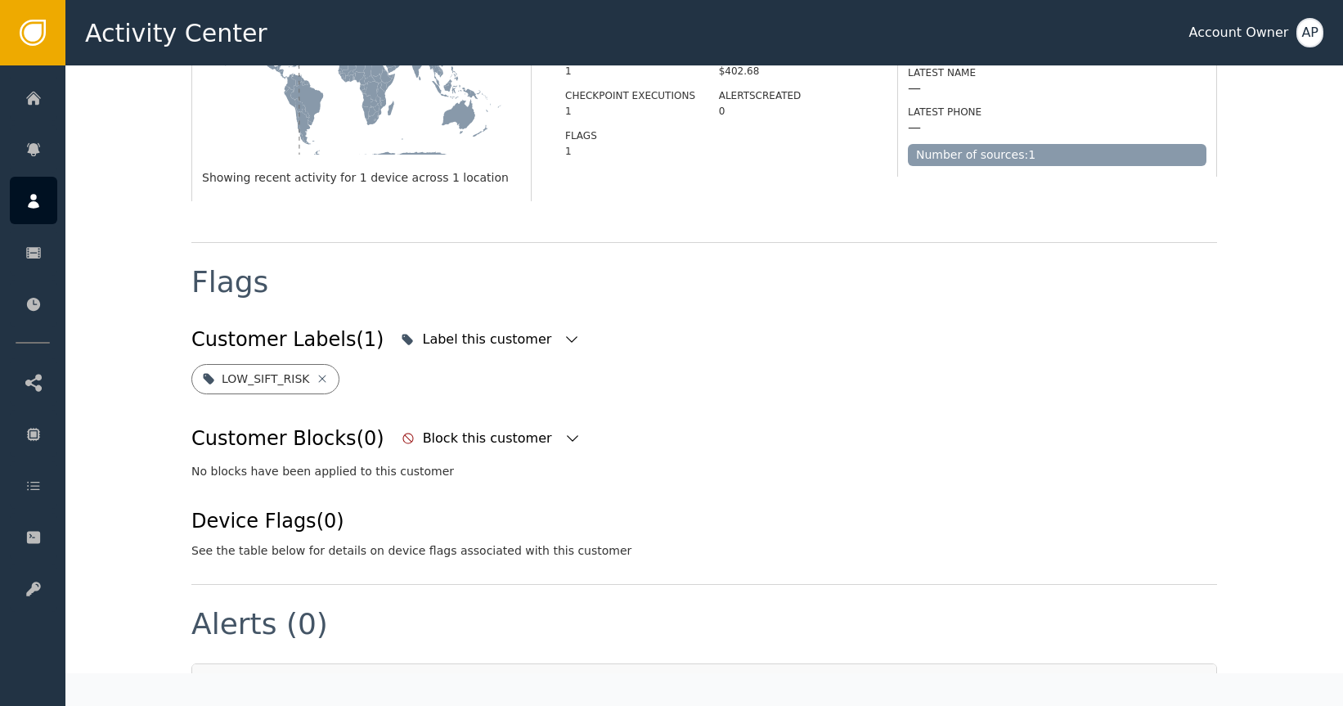
scroll to position [65, 0]
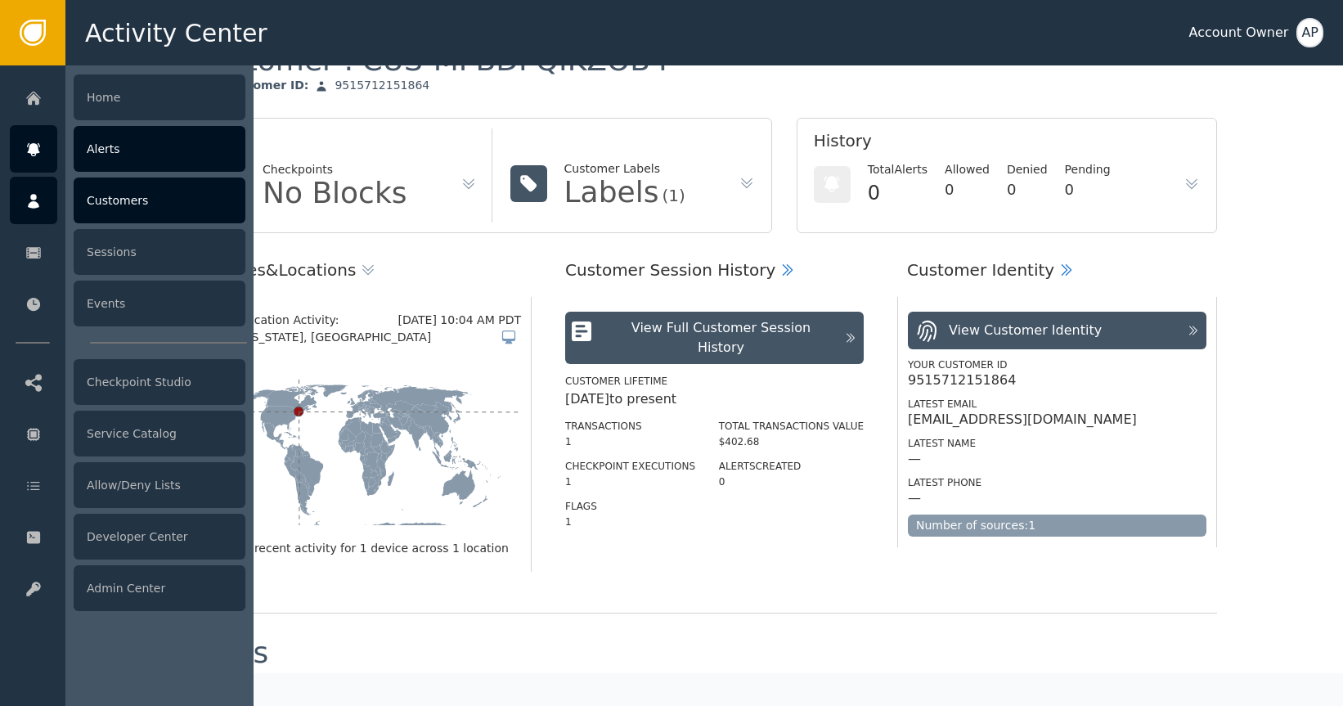
click at [35, 146] on icon at bounding box center [33, 149] width 12 height 13
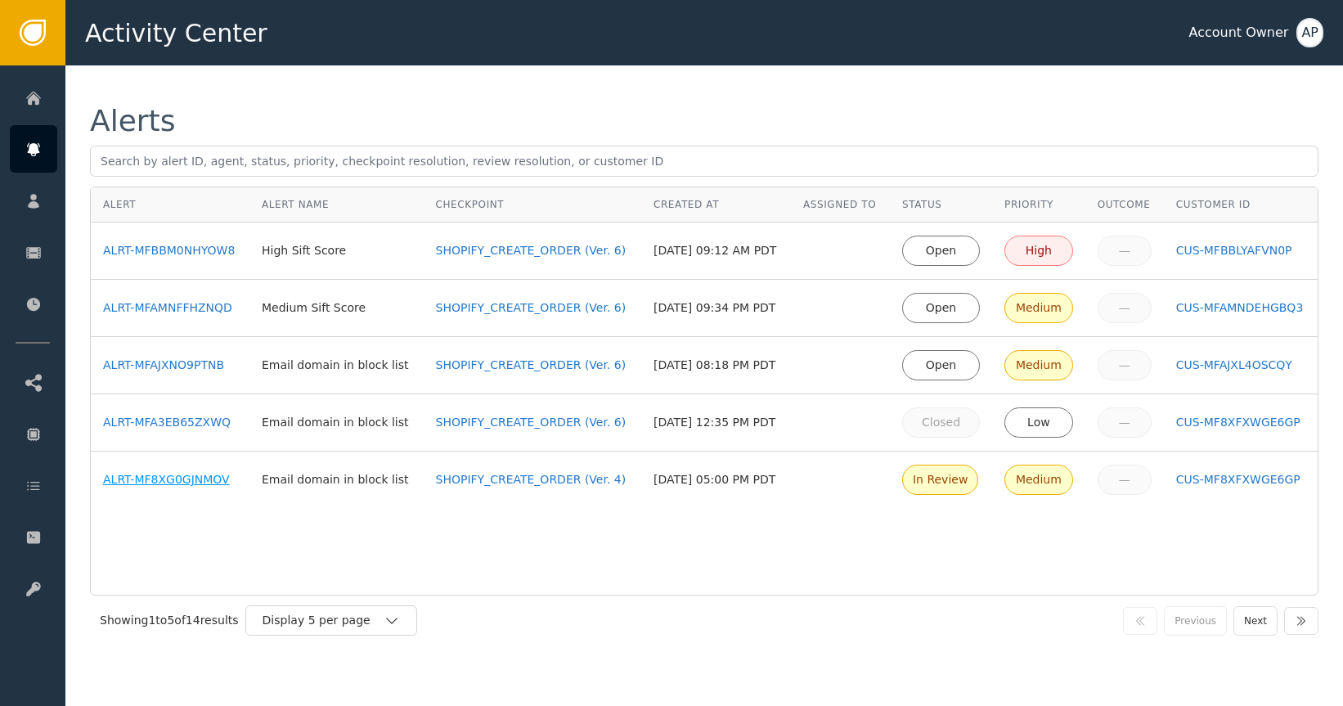
click at [198, 477] on div "ALRT-MF8XG0GJNMOV" at bounding box center [170, 479] width 134 height 17
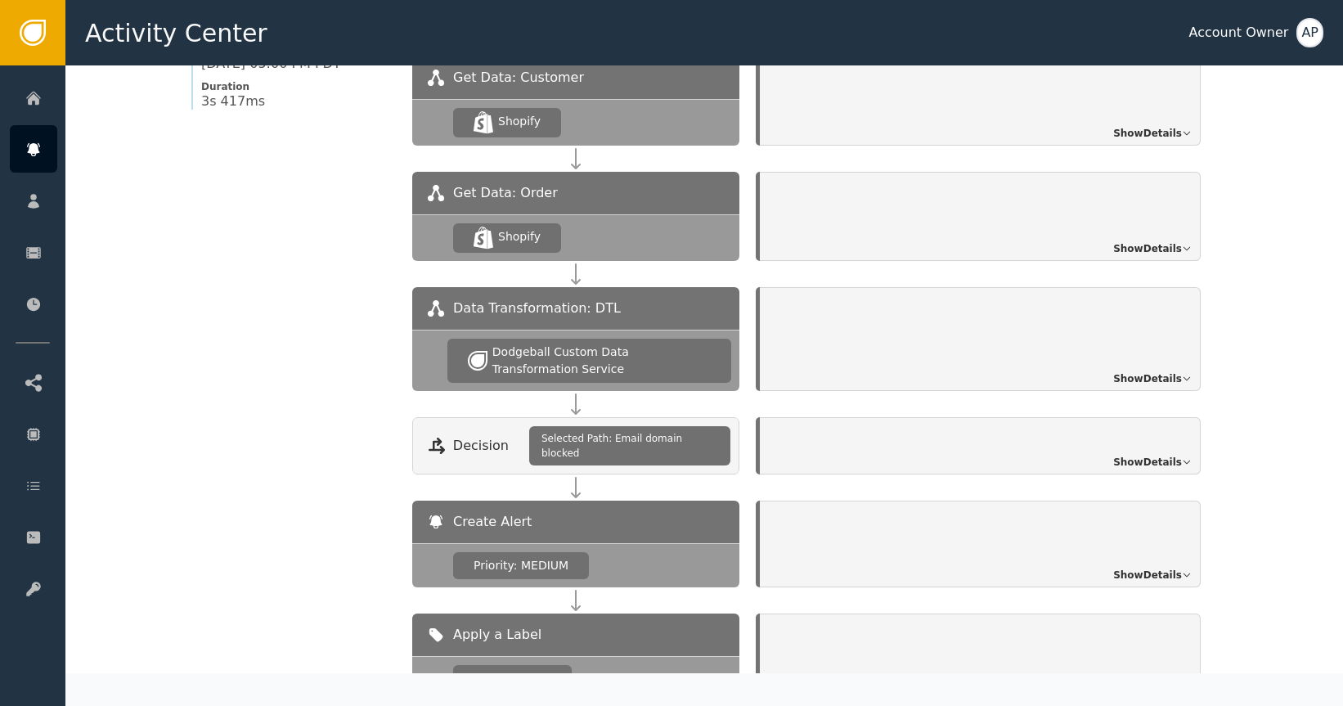
scroll to position [1116, 0]
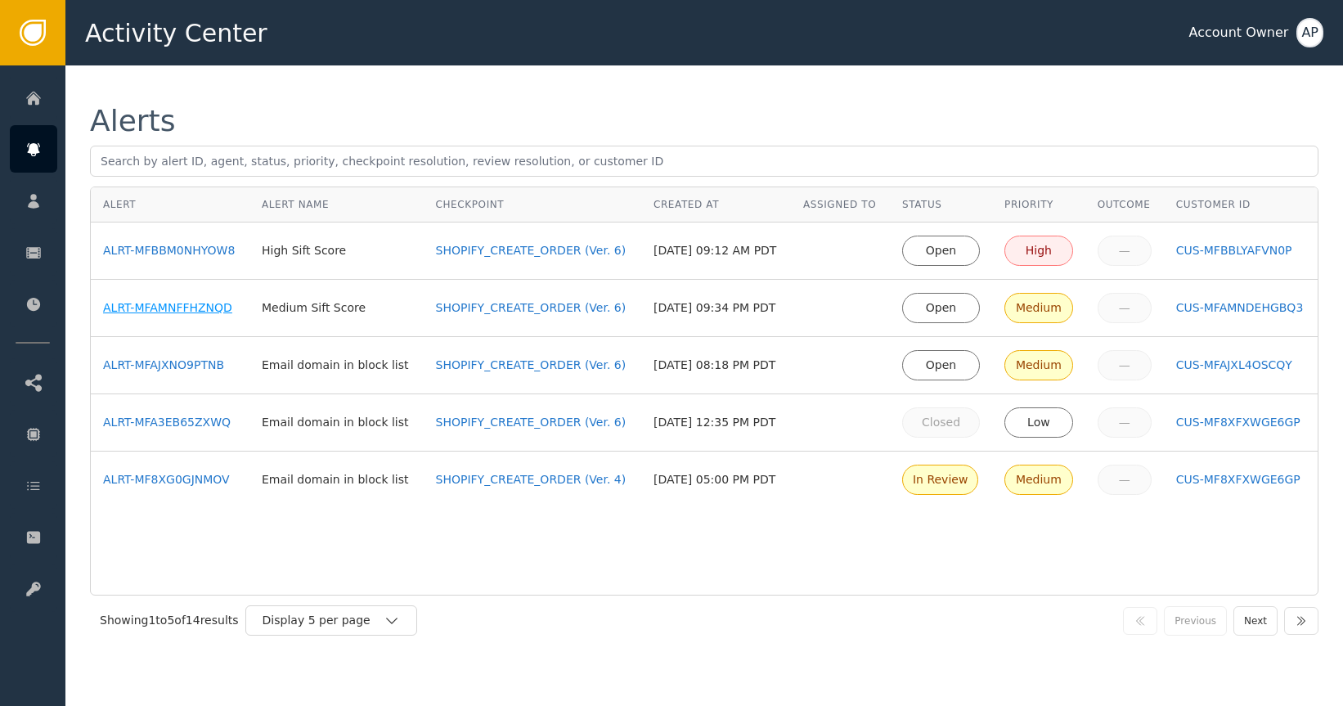
click at [175, 308] on div "ALRT-MFAMNFFHZNQD" at bounding box center [170, 307] width 134 height 17
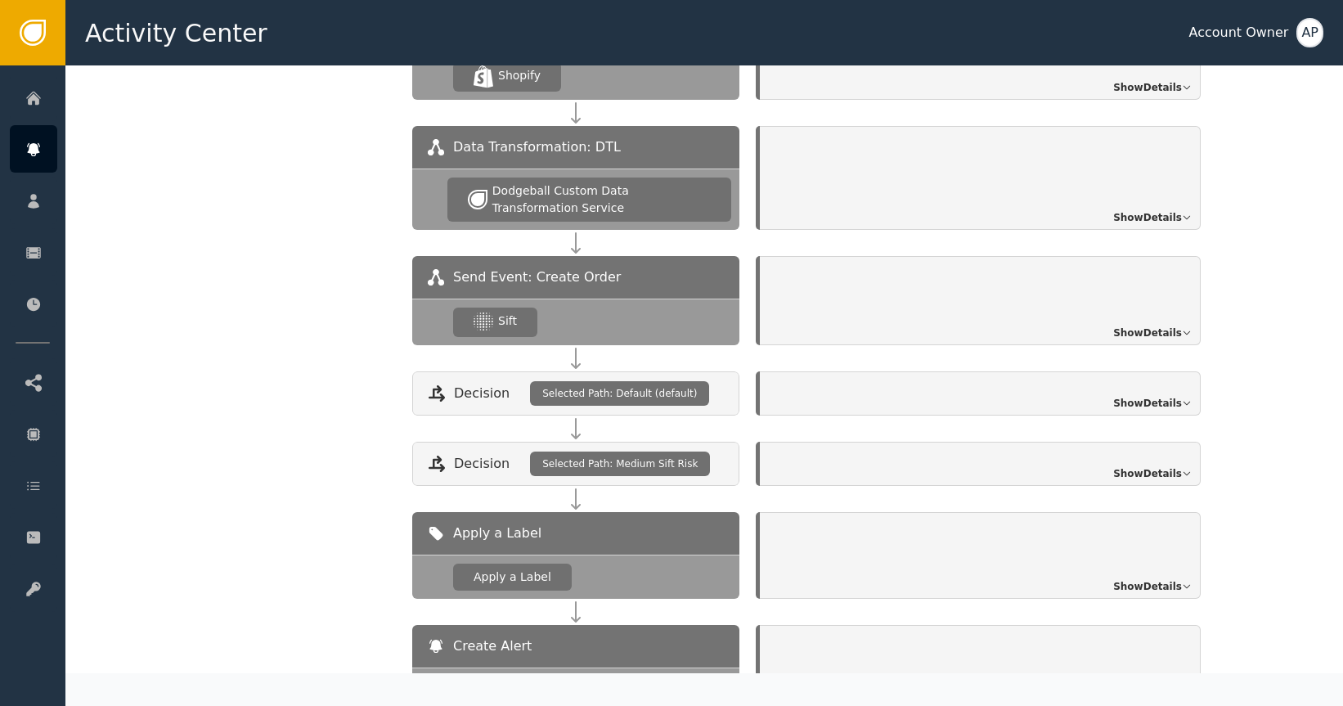
scroll to position [1763, 0]
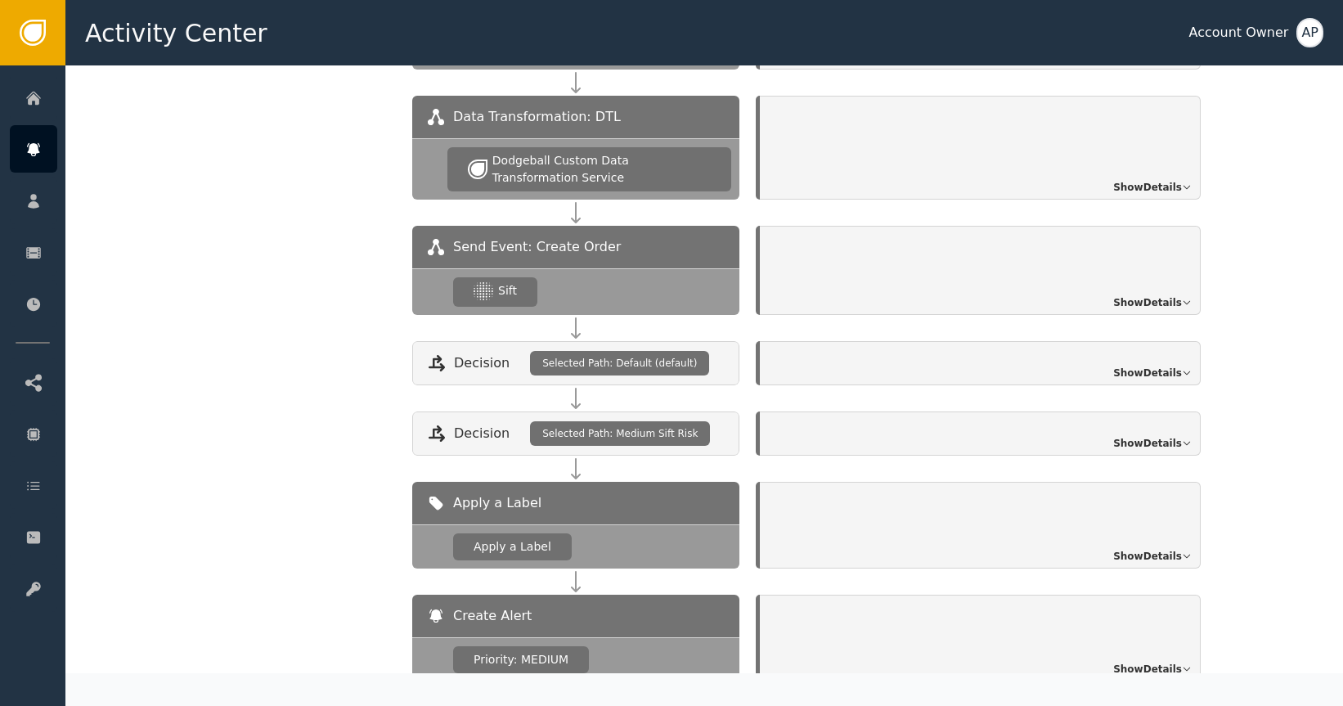
click at [1150, 295] on span "Show Details" at bounding box center [1147, 302] width 69 height 15
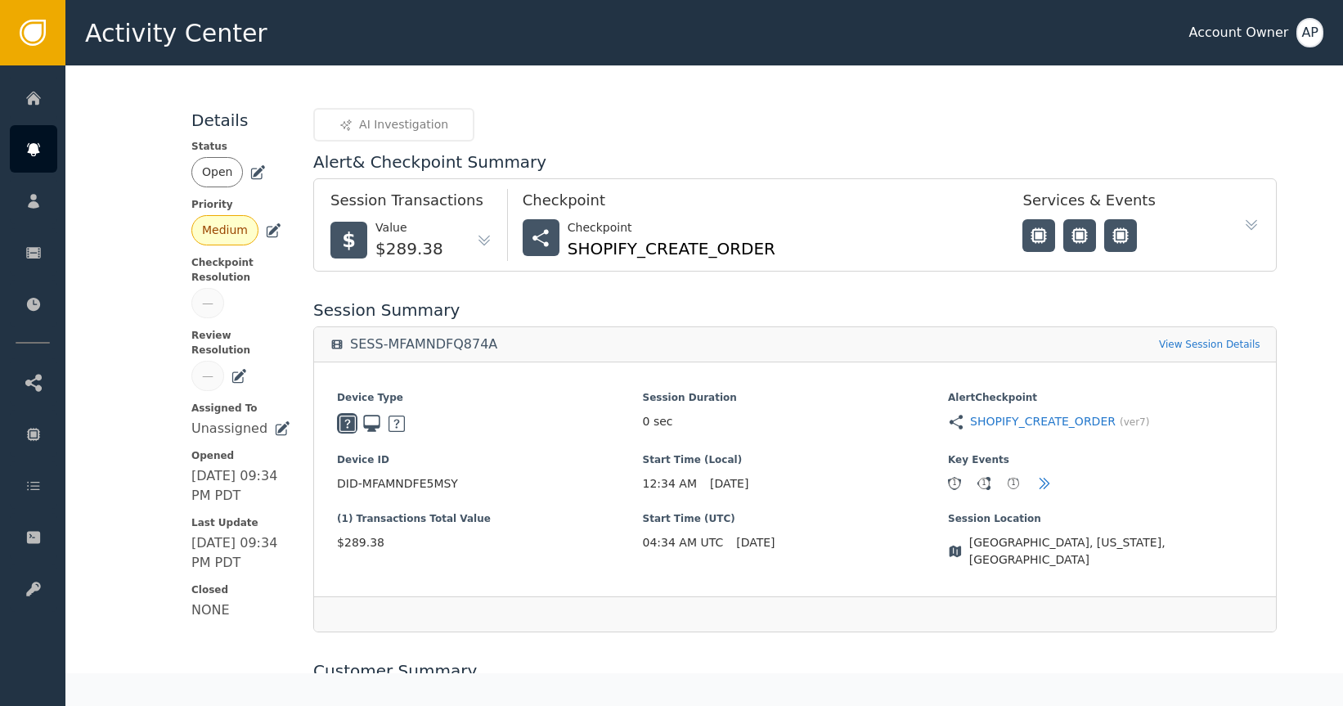
scroll to position [0, 0]
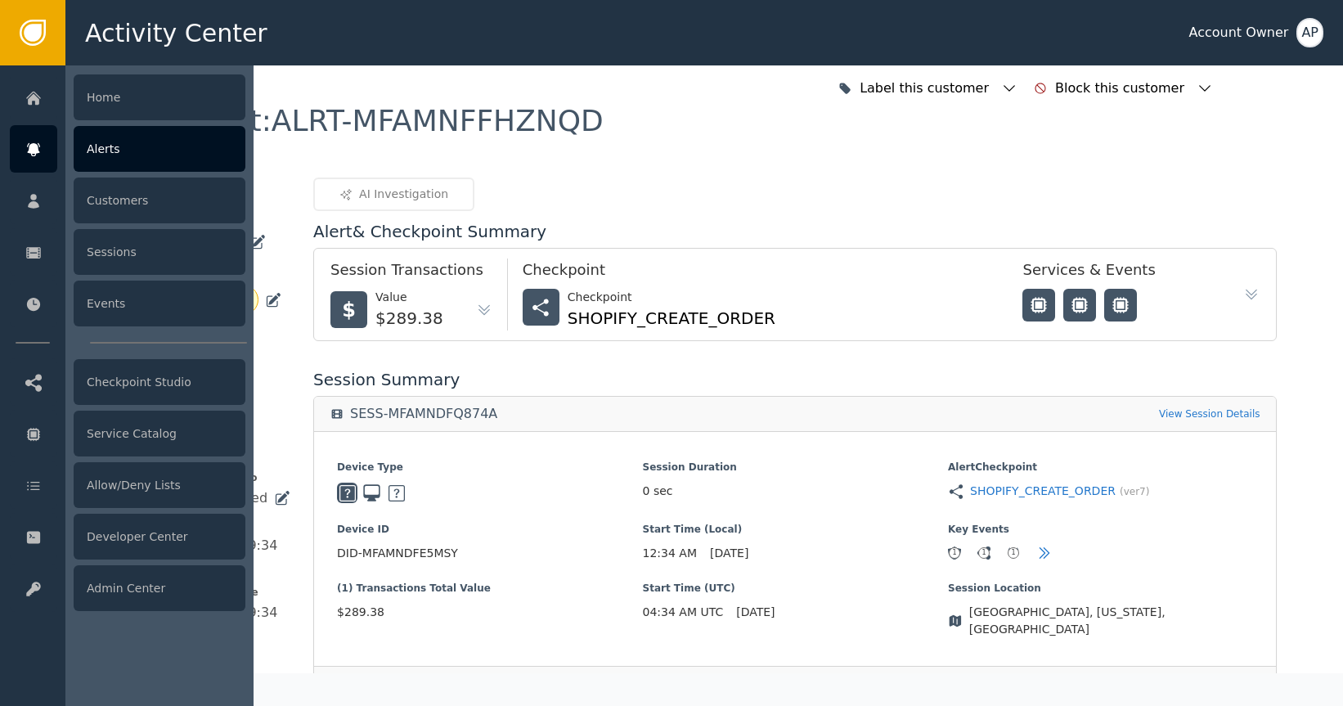
click at [33, 155] on icon at bounding box center [33, 150] width 16 height 18
